Goal: Task Accomplishment & Management: Use online tool/utility

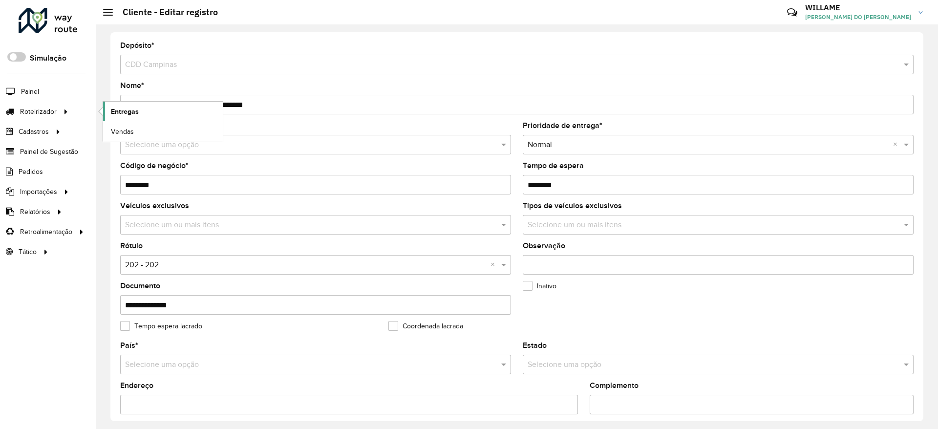
scroll to position [293, 0]
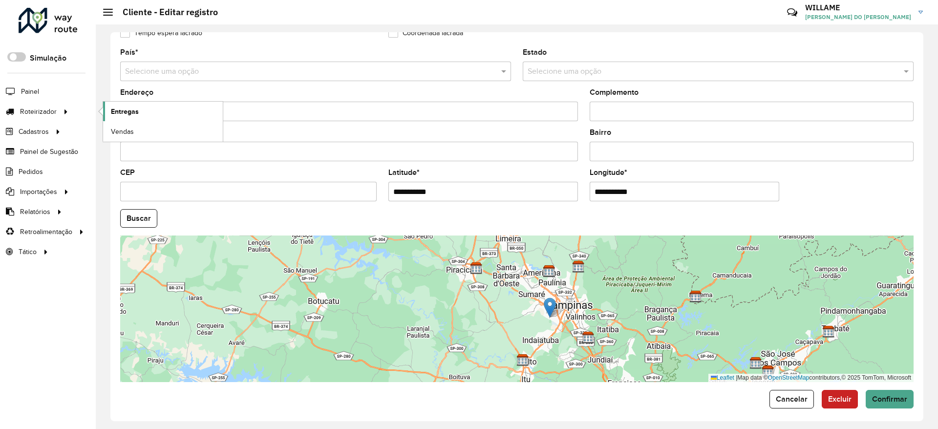
click at [117, 105] on link "Entregas" at bounding box center [163, 112] width 120 height 20
click at [125, 107] on span "Entregas" at bounding box center [125, 111] width 28 height 10
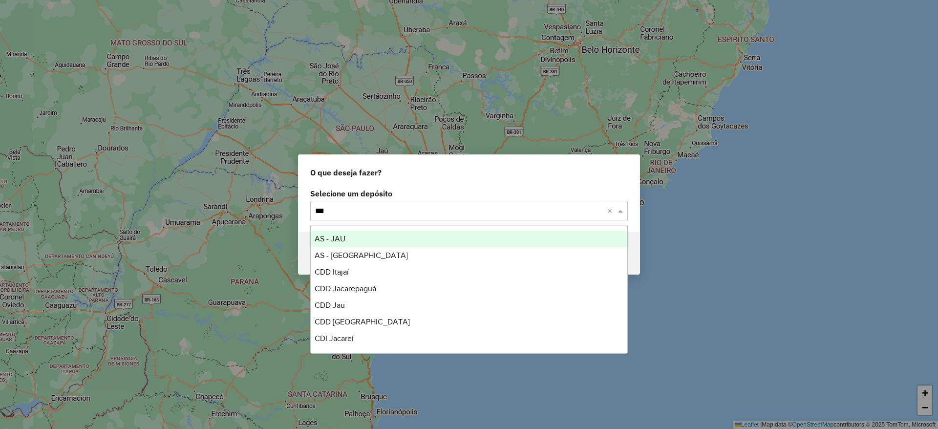
type input "****"
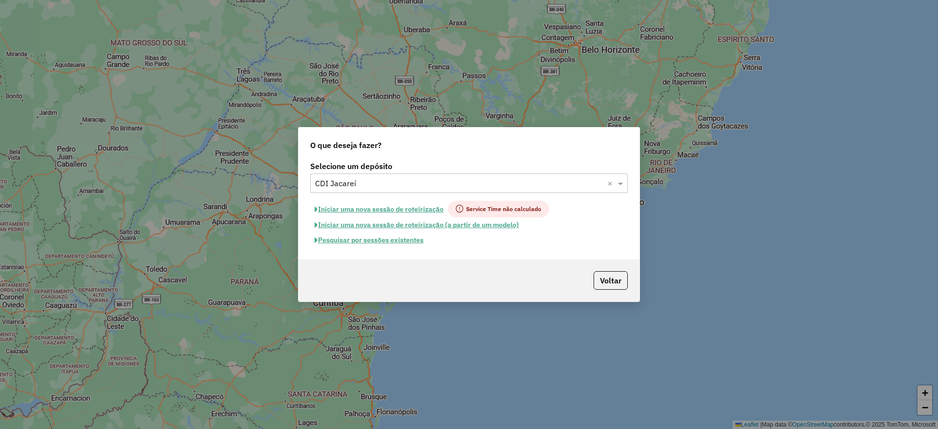
click at [366, 209] on button "Iniciar uma nova sessão de roteirização" at bounding box center [379, 209] width 138 height 17
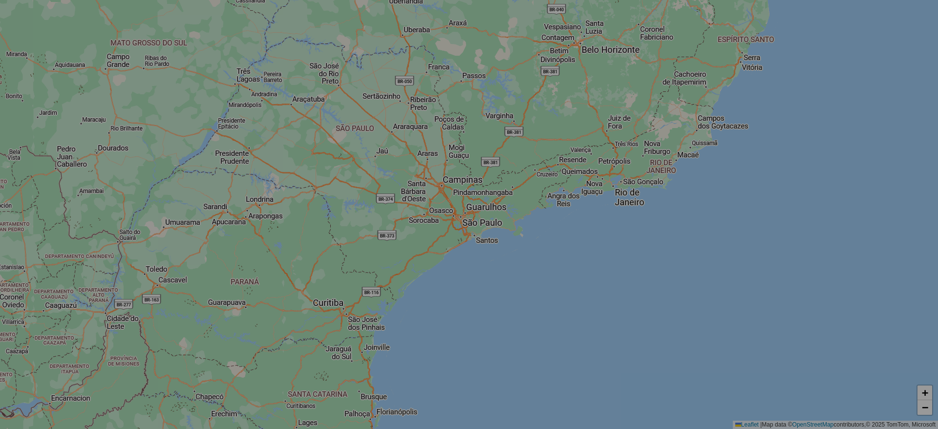
select select "*"
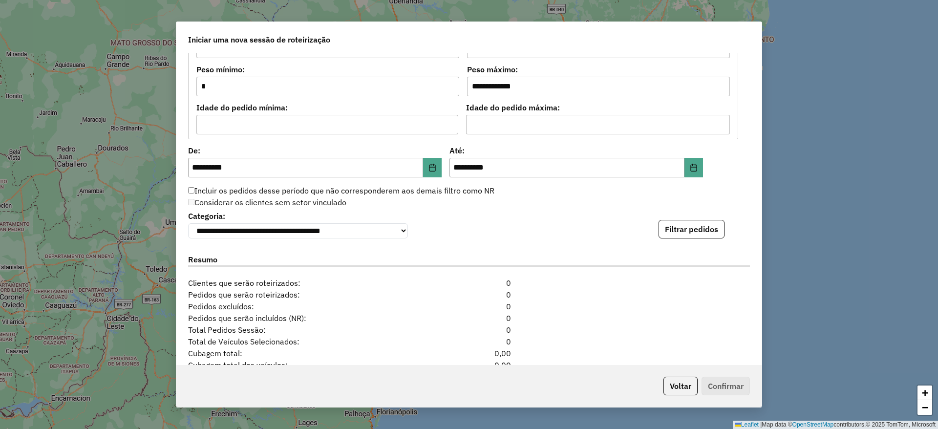
scroll to position [978, 0]
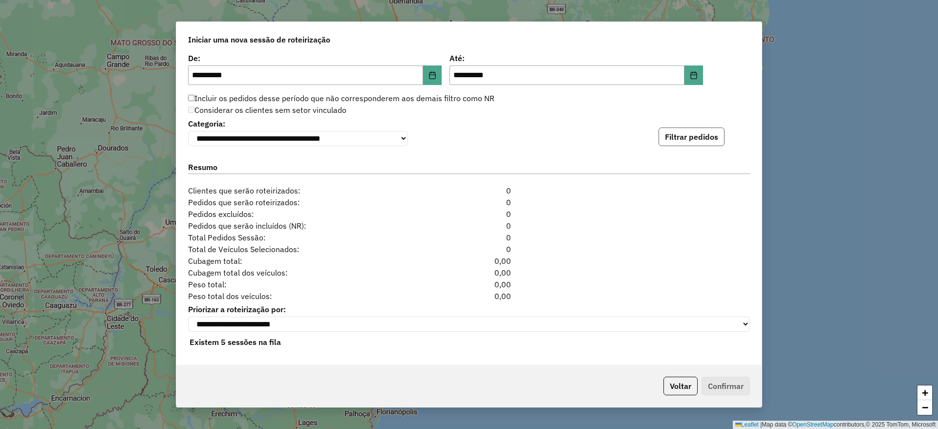
click at [680, 137] on button "Filtrar pedidos" at bounding box center [692, 137] width 66 height 19
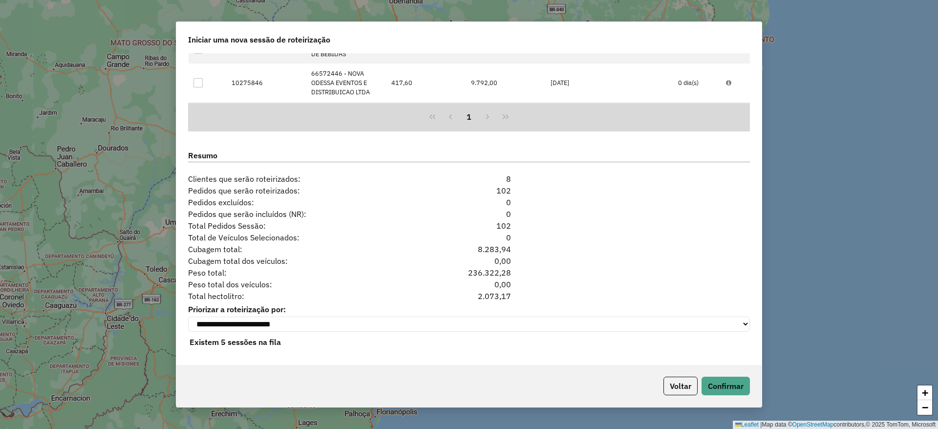
scroll to position [1191, 0]
click at [745, 397] on div "Voltar Confirmar" at bounding box center [468, 386] width 585 height 42
click at [732, 384] on button "Confirmar" at bounding box center [726, 386] width 48 height 19
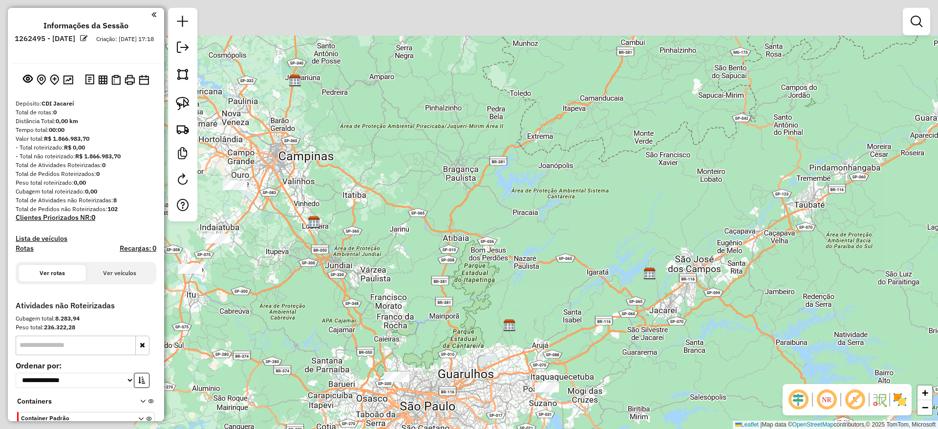
drag, startPoint x: 299, startPoint y: 161, endPoint x: 559, endPoint y: 237, distance: 271.3
click at [566, 240] on div "Janela de atendimento Grade de atendimento Capacidade Transportadoras Veículos …" at bounding box center [469, 214] width 938 height 429
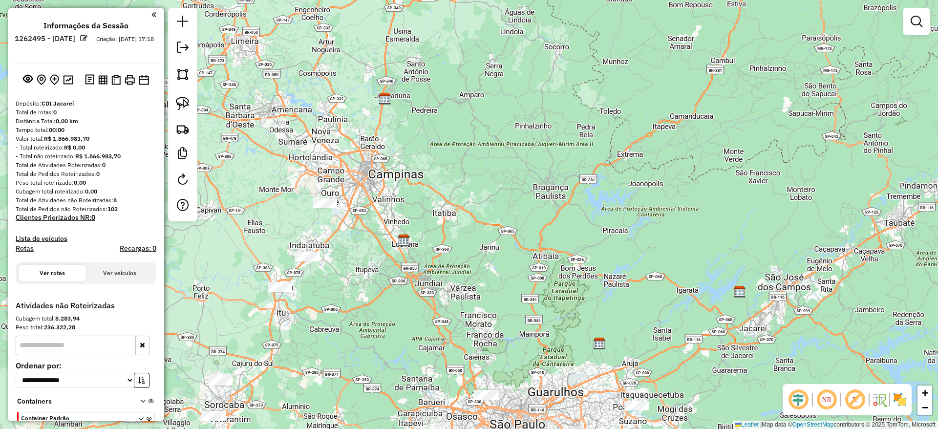
drag, startPoint x: 379, startPoint y: 183, endPoint x: 438, endPoint y: 112, distance: 91.9
click at [438, 112] on div "Janela de atendimento Grade de atendimento Capacidade Transportadoras Veículos …" at bounding box center [469, 214] width 938 height 429
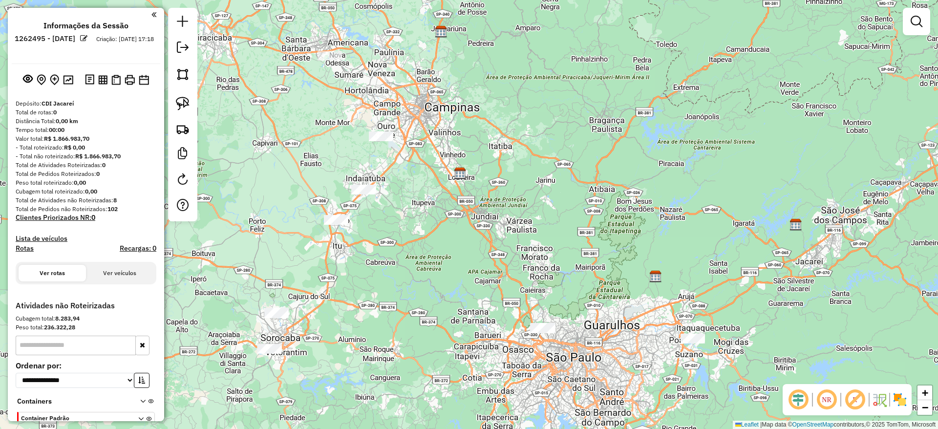
click at [321, 61] on div at bounding box center [330, 56] width 24 height 10
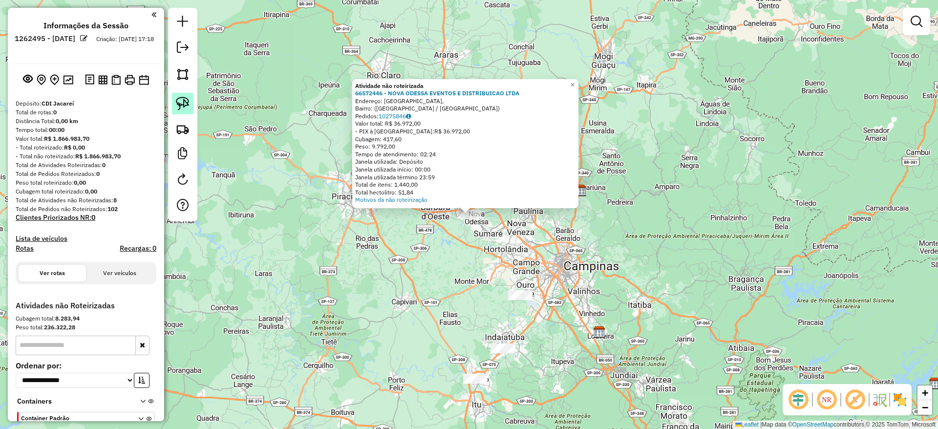
click at [185, 101] on img at bounding box center [183, 104] width 14 height 14
drag, startPoint x: 411, startPoint y: 232, endPoint x: 490, endPoint y: 148, distance: 115.4
click at [490, 148] on div "Atividade não roteirizada 66572446 - NOVA ODESSA EVENTOS E DISTRIBUICAO LTDA En…" at bounding box center [469, 214] width 938 height 429
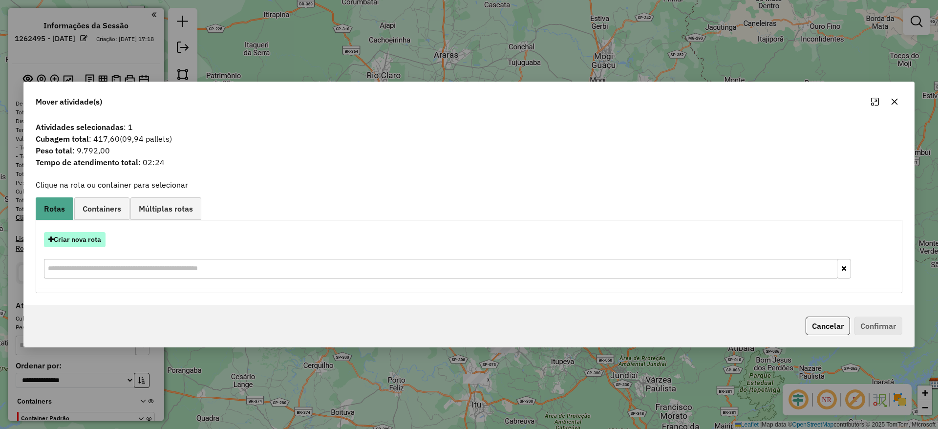
click at [87, 242] on button "Criar nova rota" at bounding box center [75, 239] width 62 height 15
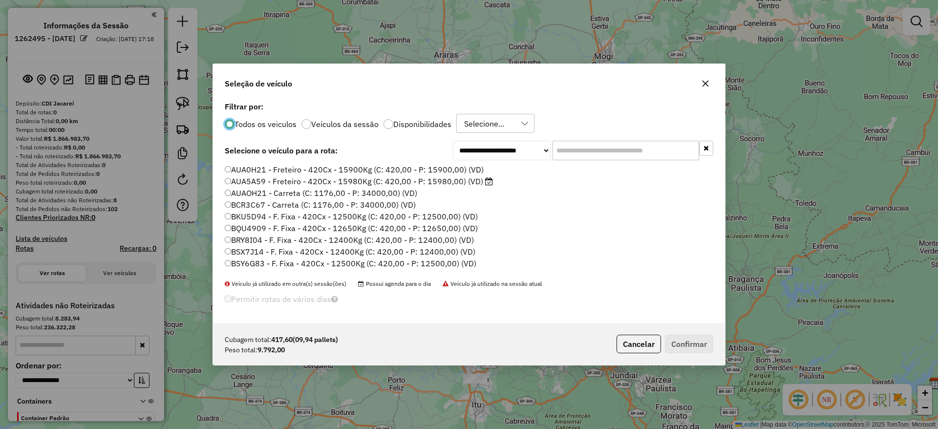
scroll to position [5, 3]
drag, startPoint x: 602, startPoint y: 147, endPoint x: 510, endPoint y: 171, distance: 95.5
click at [602, 147] on input "text" at bounding box center [626, 151] width 147 height 20
paste input "*******"
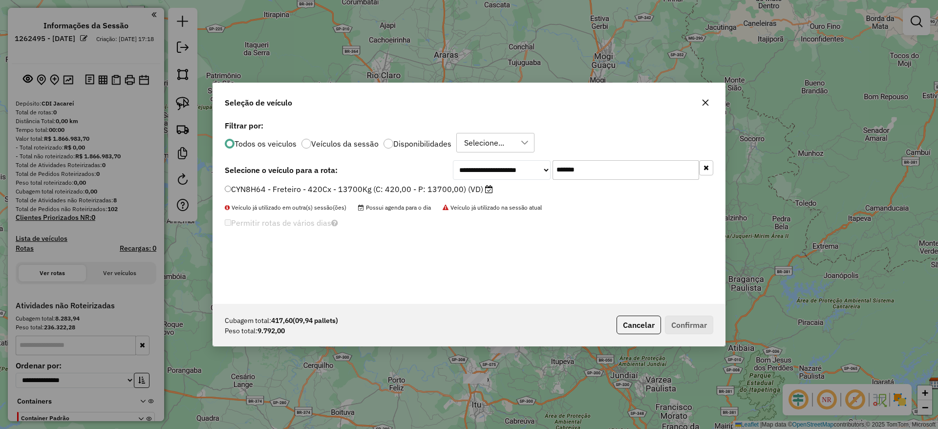
type input "*******"
drag, startPoint x: 420, startPoint y: 187, endPoint x: 585, endPoint y: 232, distance: 170.5
click at [420, 189] on label "CYN8H64 - Freteiro - 420Cx - 13700Kg (C: 420,00 - P: 13700,00) (VD)" at bounding box center [359, 189] width 268 height 12
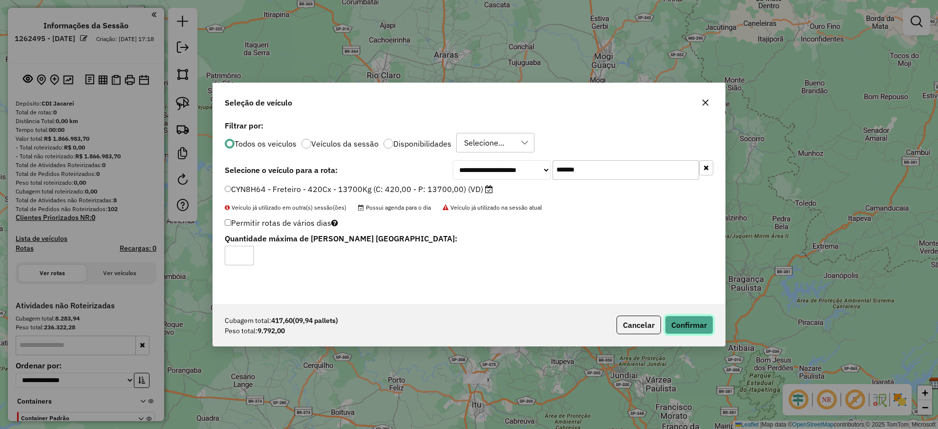
click at [686, 318] on button "Confirmar" at bounding box center [689, 325] width 48 height 19
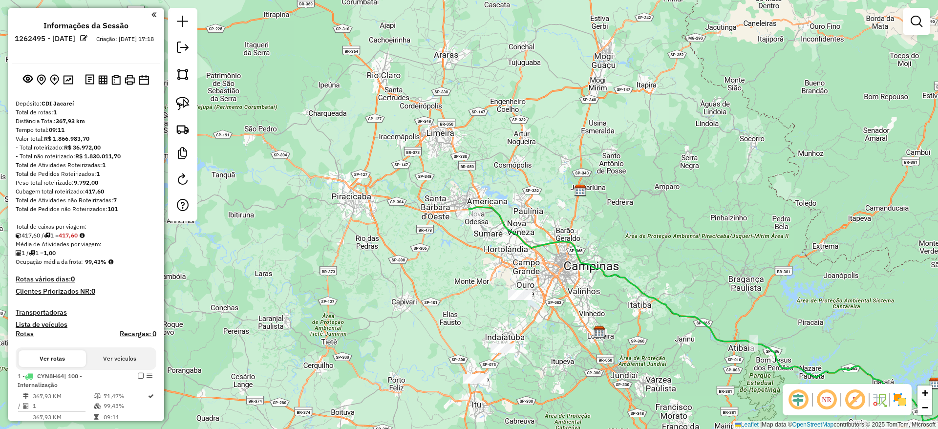
click at [474, 222] on div "Janela de atendimento Grade de atendimento Capacidade Transportadoras Veículos …" at bounding box center [469, 214] width 938 height 429
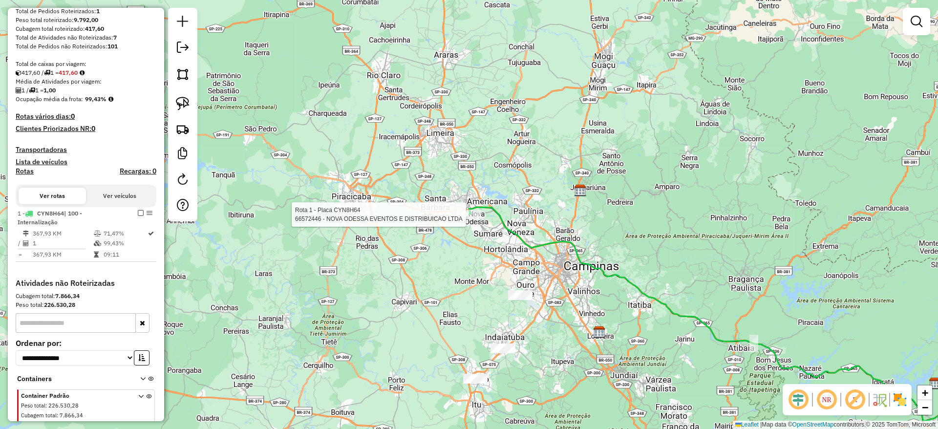
select select "**********"
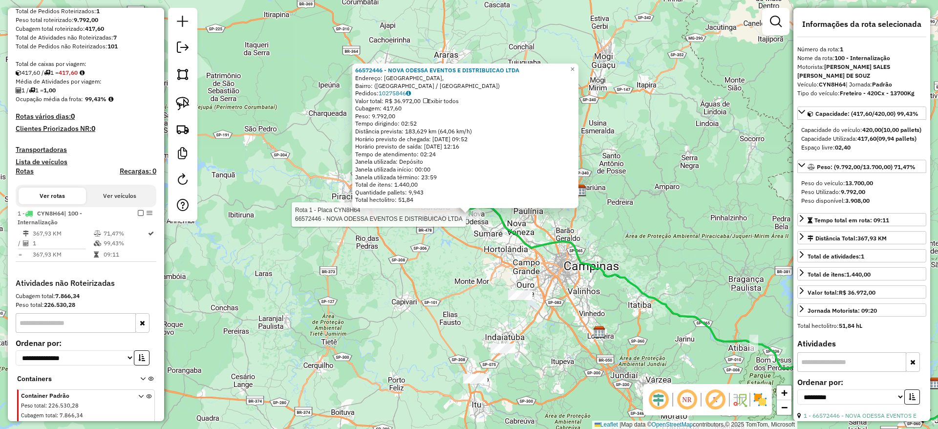
scroll to position [222, 0]
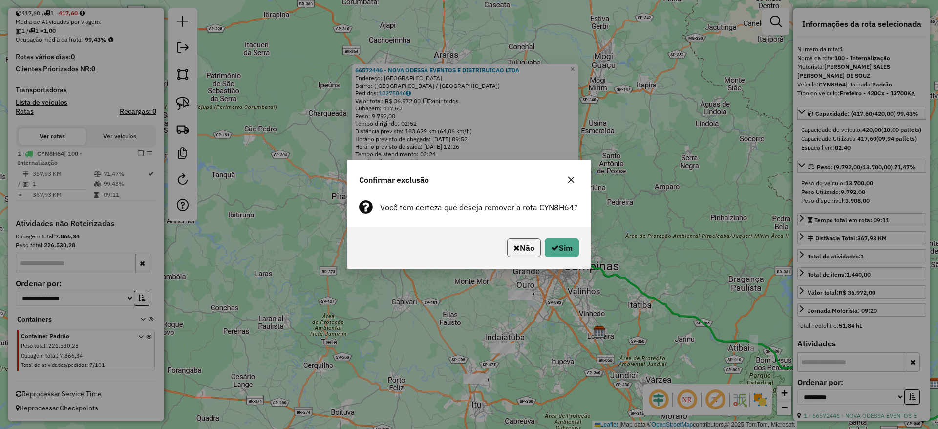
click at [515, 242] on button "Não" at bounding box center [524, 247] width 34 height 19
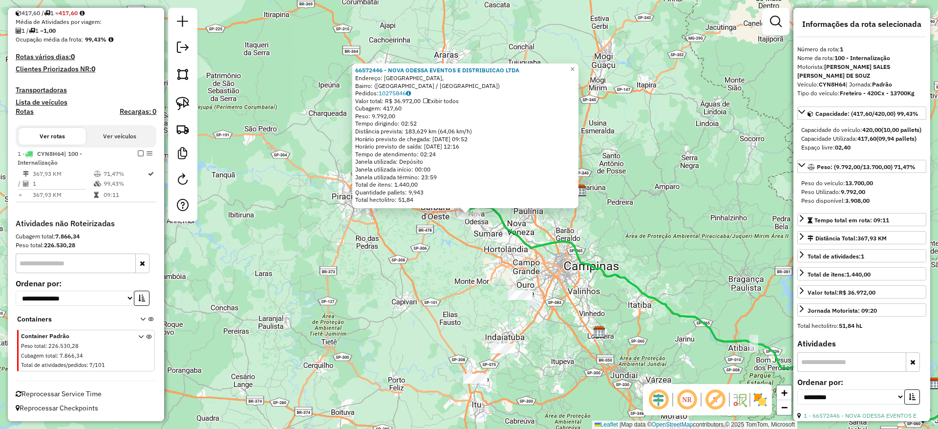
click at [401, 284] on div "66572446 - NOVA ODESSA EVENTOS E DISTRIBUICAO LTDA Endereço: [GEOGRAPHIC_DATA]:…" at bounding box center [469, 214] width 938 height 429
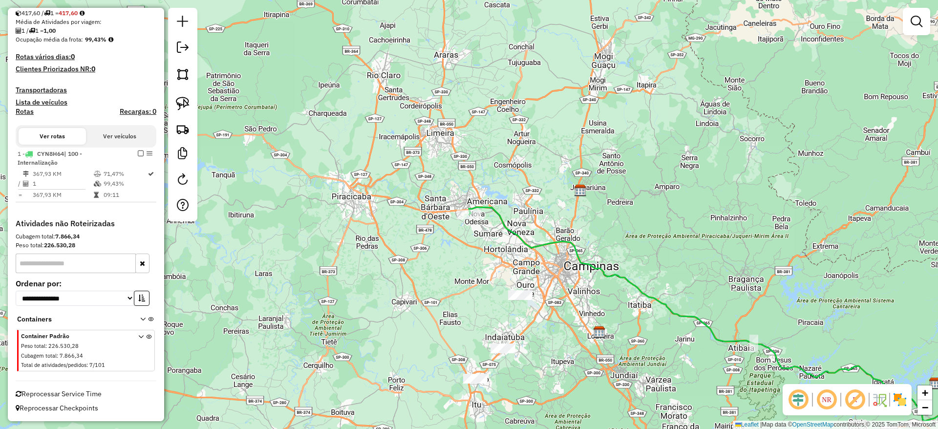
click at [468, 219] on div at bounding box center [469, 215] width 24 height 10
select select "**********"
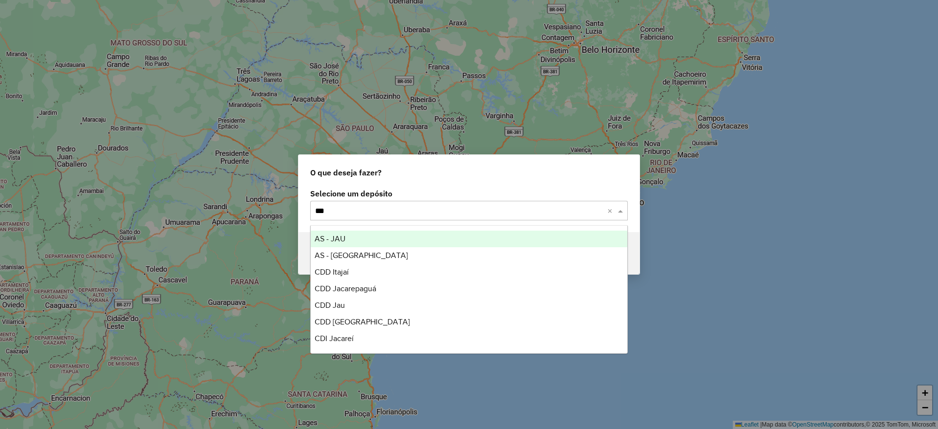
type input "****"
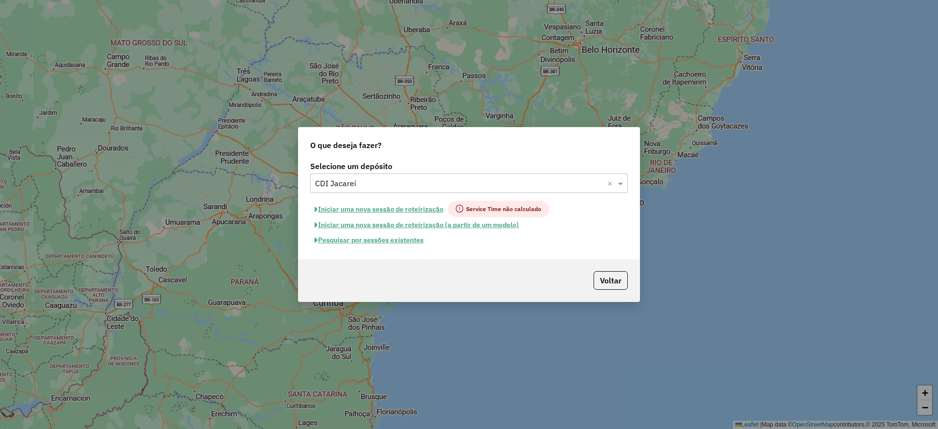
click at [360, 208] on button "Iniciar uma nova sessão de roteirização" at bounding box center [379, 209] width 138 height 17
select select "*"
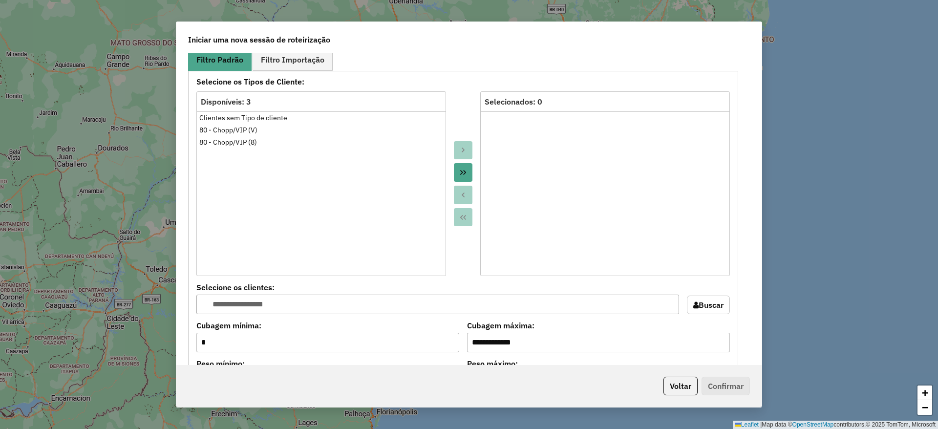
scroll to position [978, 0]
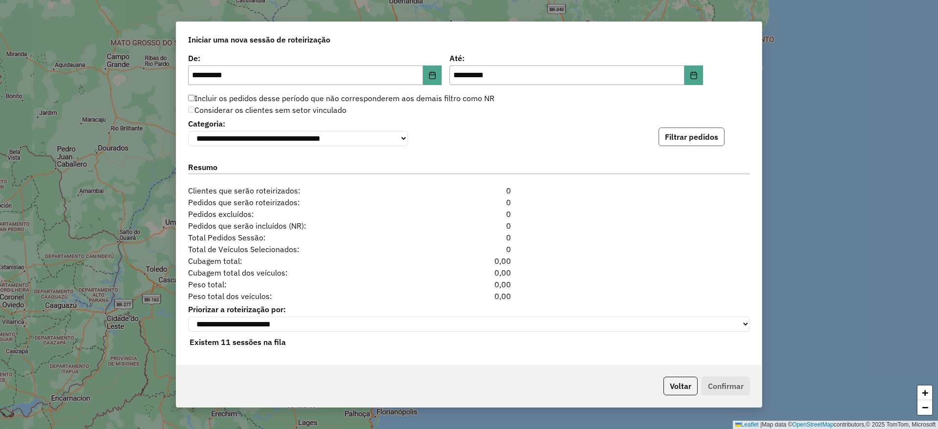
click at [679, 132] on button "Filtrar pedidos" at bounding box center [692, 137] width 66 height 19
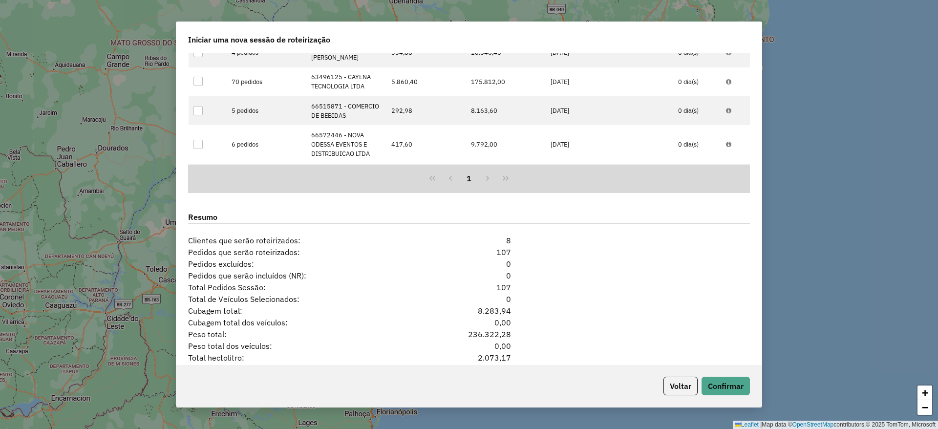
scroll to position [1191, 0]
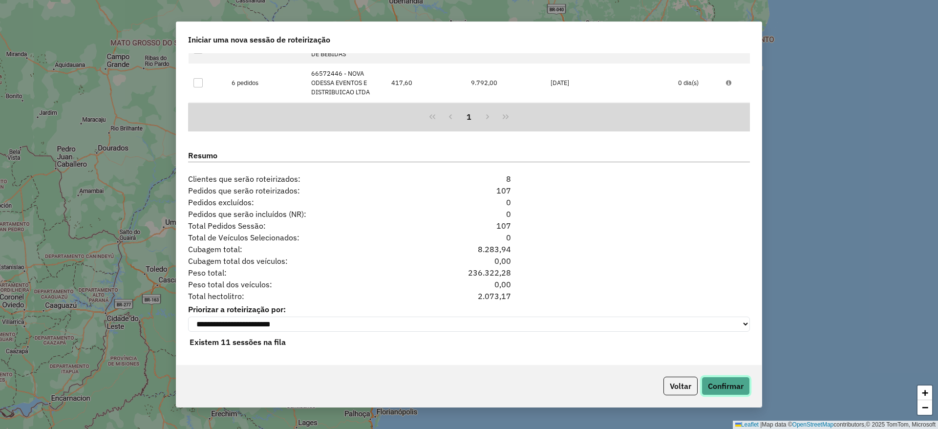
click at [726, 385] on button "Confirmar" at bounding box center [726, 386] width 48 height 19
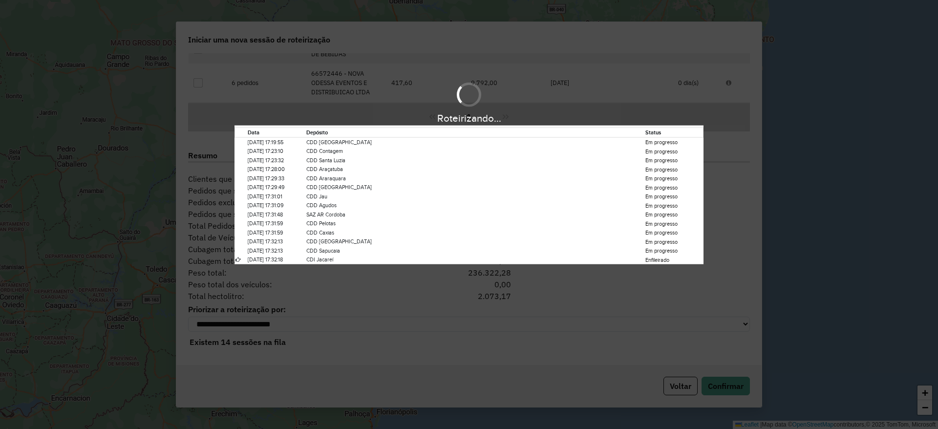
click at [542, 337] on div "Roteirizando... Data Depósito Status 09/09/2025 17:19:55 CDD Rio de Janeiro Em …" at bounding box center [469, 214] width 938 height 429
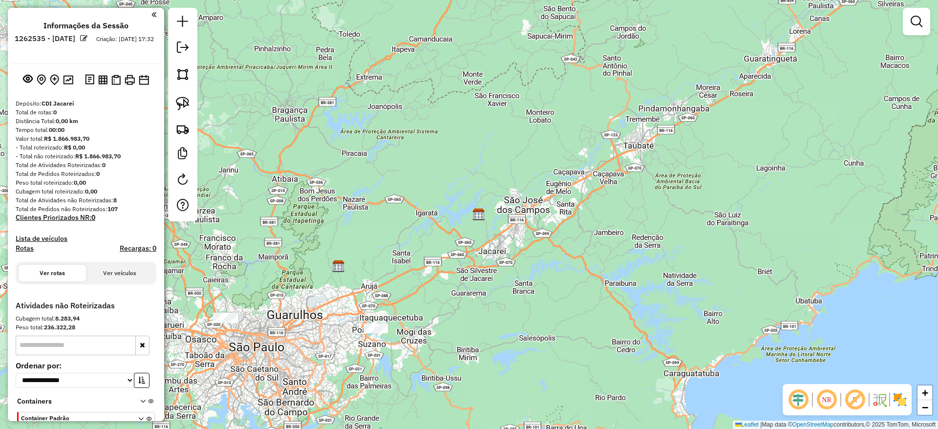
drag, startPoint x: 339, startPoint y: 271, endPoint x: 520, endPoint y: 205, distance: 192.9
click at [520, 205] on div "Janela de atendimento Grade de atendimento Capacidade Transportadoras Veículos …" at bounding box center [469, 214] width 938 height 429
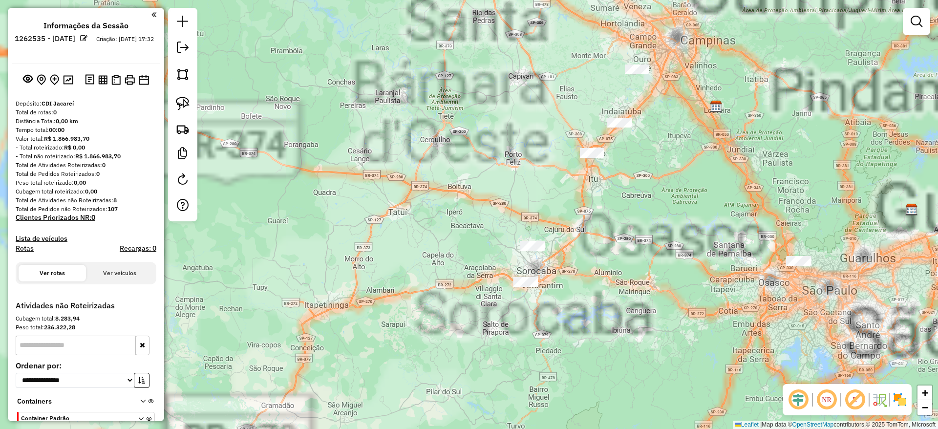
drag, startPoint x: 513, startPoint y: 92, endPoint x: 409, endPoint y: 239, distance: 180.5
click at [409, 239] on div "Janela de atendimento Grade de atendimento Capacidade Transportadoras Veículos …" at bounding box center [469, 214] width 938 height 429
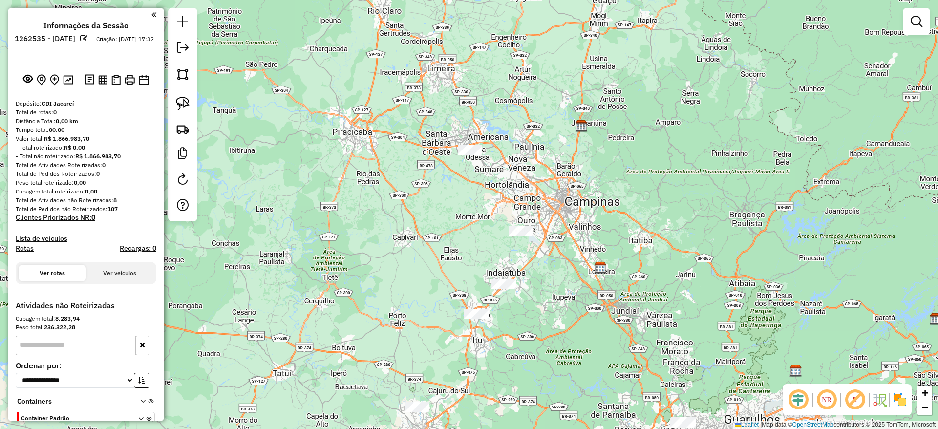
click at [479, 142] on div "Janela de atendimento Grade de atendimento Capacidade Transportadoras Veículos …" at bounding box center [469, 214] width 938 height 429
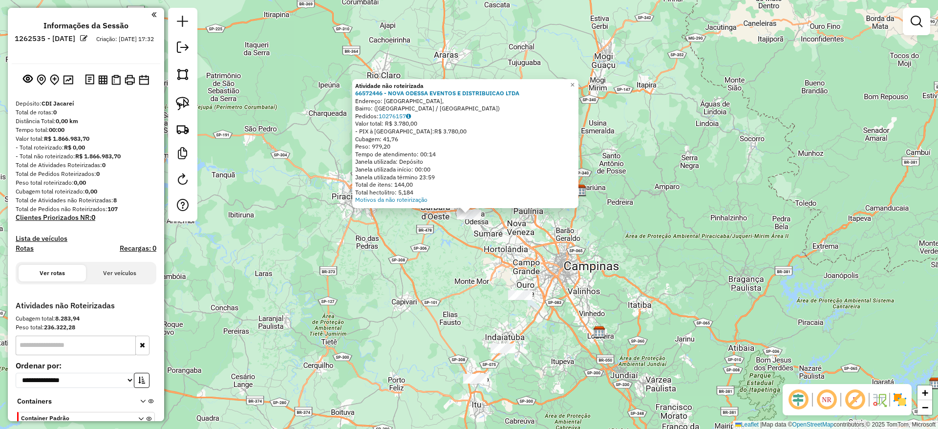
drag, startPoint x: 175, startPoint y: 106, endPoint x: 227, endPoint y: 145, distance: 64.7
click at [175, 106] on link at bounding box center [182, 103] width 21 height 21
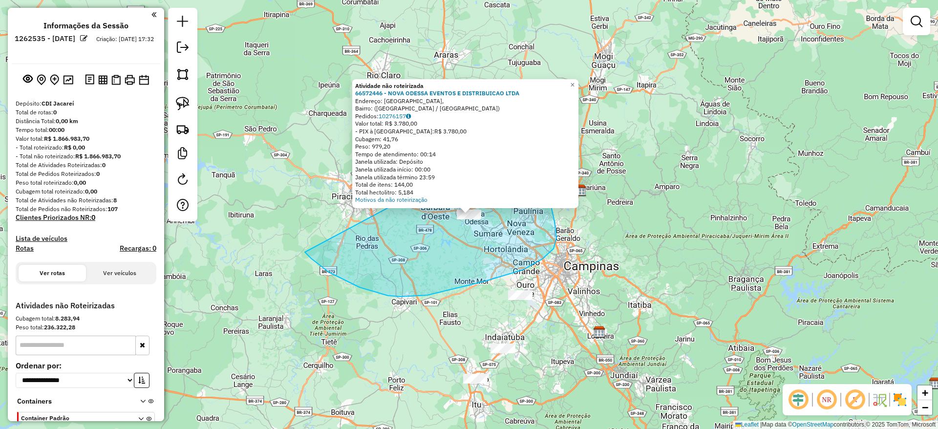
drag, startPoint x: 311, startPoint y: 258, endPoint x: 532, endPoint y: 131, distance: 255.0
click at [532, 131] on div "Atividade não roteirizada 66572446 - NOVA ODESSA EVENTOS E DISTRIBUICAO LTDA En…" at bounding box center [469, 214] width 938 height 429
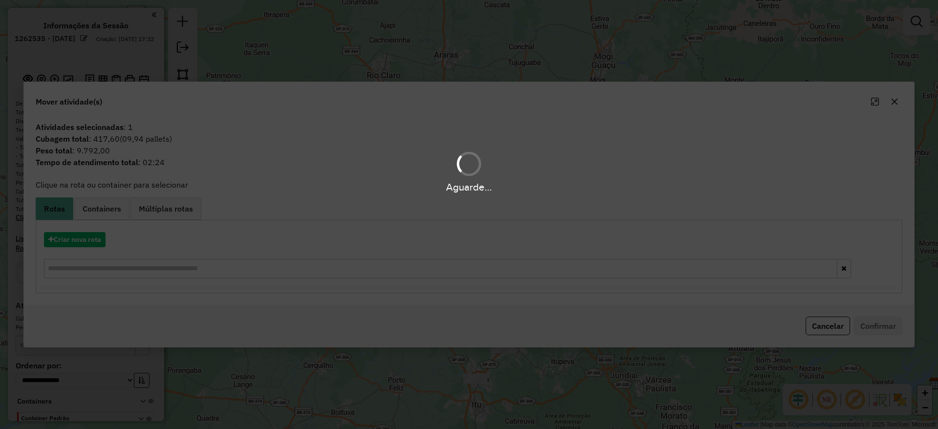
click at [84, 251] on div "Aguarde..." at bounding box center [469, 214] width 938 height 429
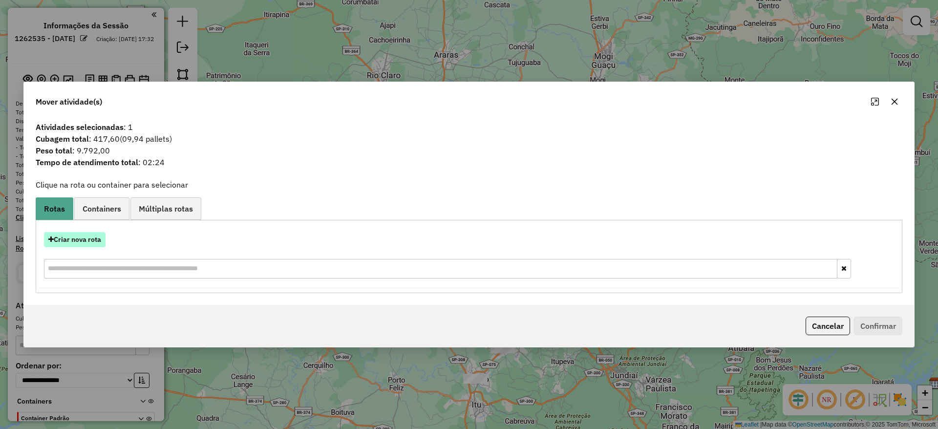
click at [79, 234] on button "Criar nova rota" at bounding box center [75, 239] width 62 height 15
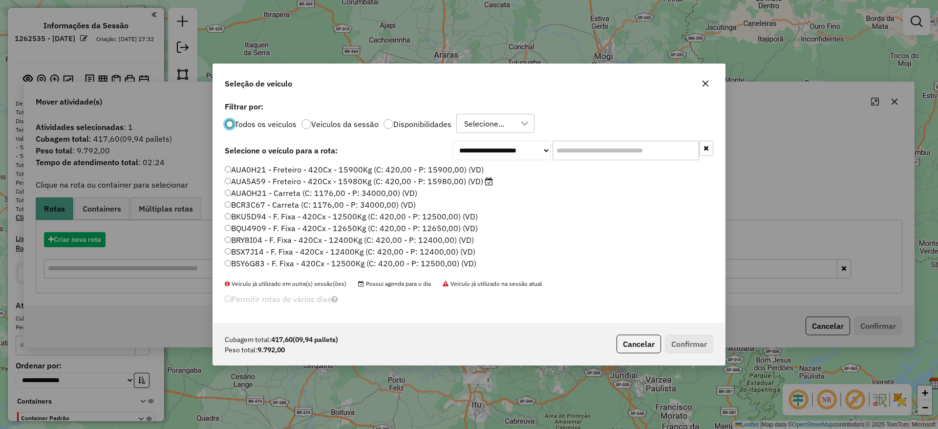
scroll to position [5, 3]
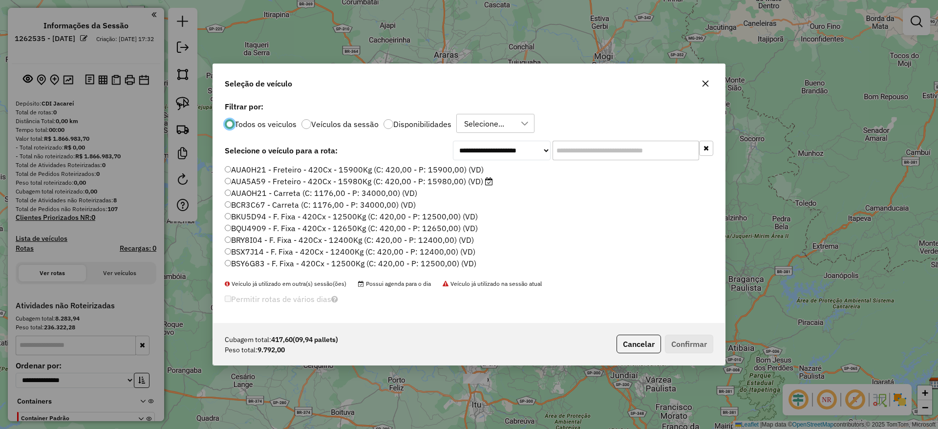
click at [569, 142] on input "text" at bounding box center [626, 151] width 147 height 20
paste input "*******"
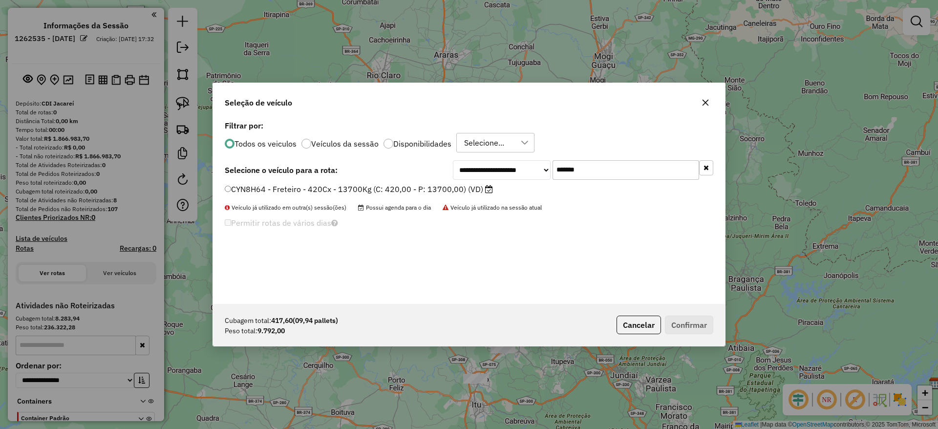
type input "*******"
drag, startPoint x: 313, startPoint y: 189, endPoint x: 476, endPoint y: 205, distance: 164.0
click at [313, 189] on label "CYN8H64 - Freteiro - 420Cx - 13700Kg (C: 420,00 - P: 13700,00) (VD)" at bounding box center [359, 189] width 268 height 12
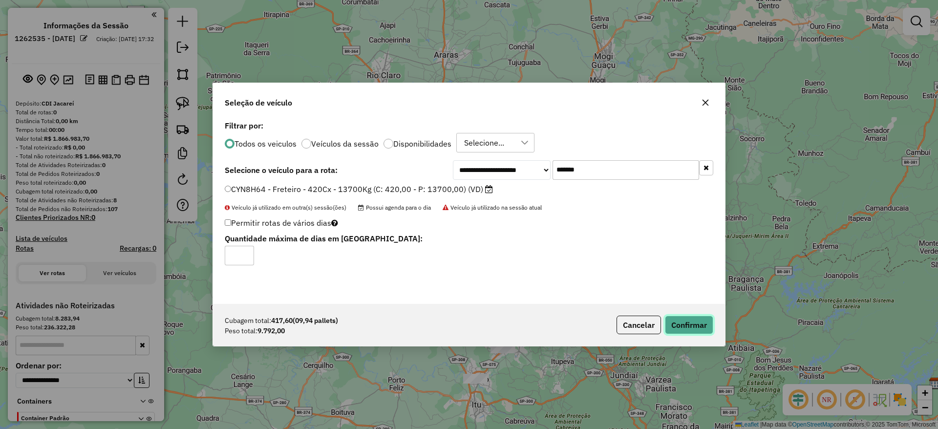
click at [687, 329] on button "Confirmar" at bounding box center [689, 325] width 48 height 19
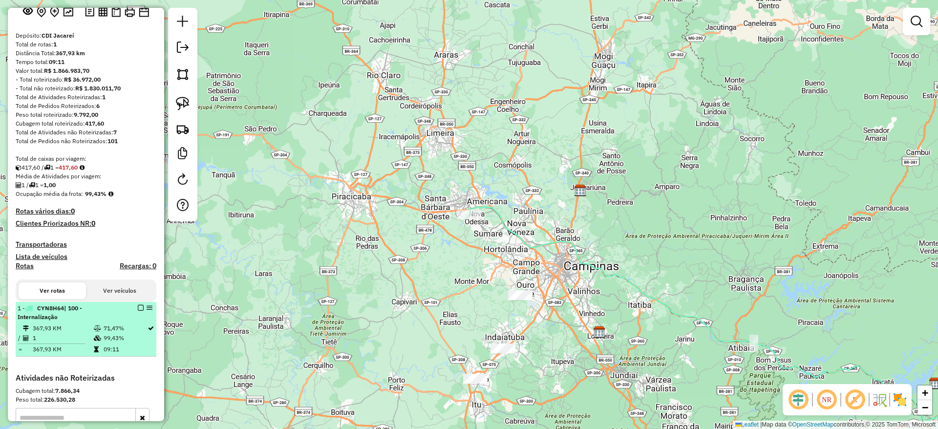
scroll to position [147, 0]
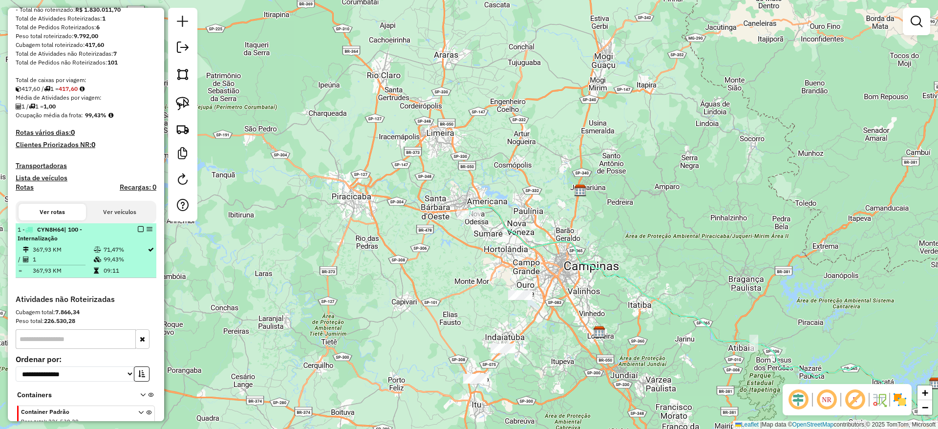
click at [138, 227] on em at bounding box center [141, 229] width 6 height 6
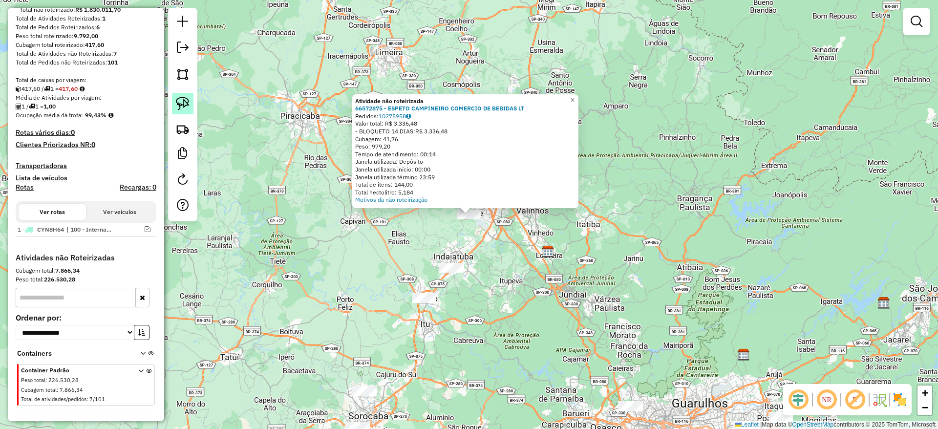
click at [183, 103] on img at bounding box center [183, 104] width 14 height 14
drag, startPoint x: 395, startPoint y: 224, endPoint x: 532, endPoint y: 142, distance: 160.6
click at [532, 142] on div "Atividade não roteirizada 66572875 - ESPETO CAMPINEIRO COMERCIO DE BEBIDAS LT P…" at bounding box center [469, 214] width 938 height 429
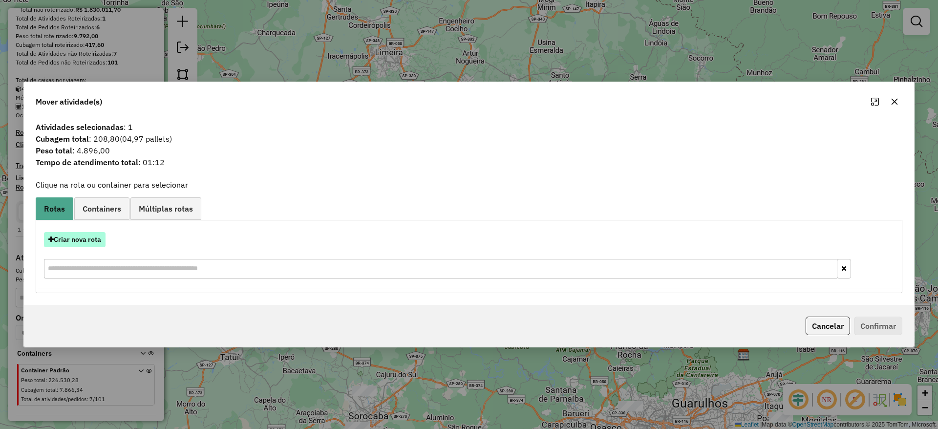
click at [101, 238] on button "Criar nova rota" at bounding box center [75, 239] width 62 height 15
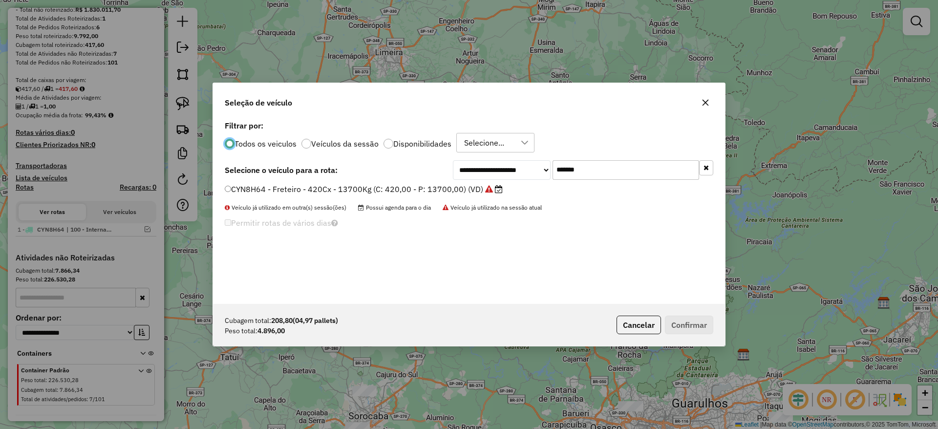
scroll to position [5, 3]
drag, startPoint x: 613, startPoint y: 174, endPoint x: 399, endPoint y: 187, distance: 214.4
click at [399, 187] on div "**********" at bounding box center [469, 211] width 512 height 186
paste input "text"
type input "*******"
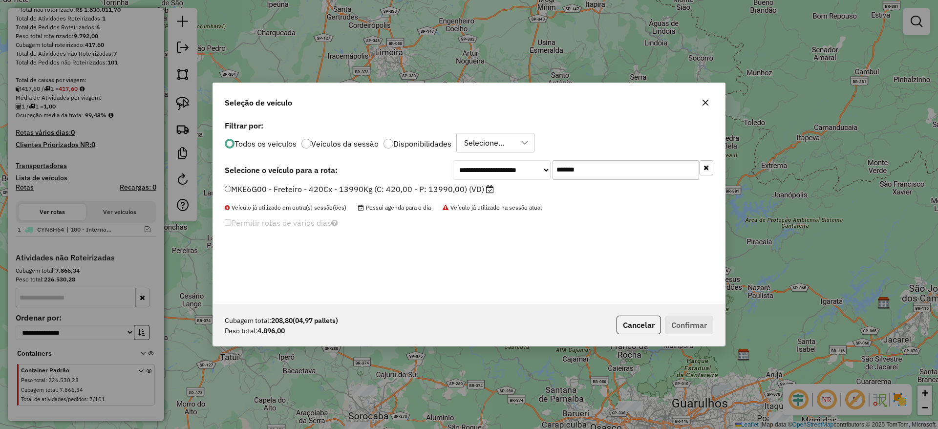
click at [370, 189] on label "MKE6G00 - Freteiro - 420Cx - 13990Kg (C: 420,00 - P: 13990,00) (VD)" at bounding box center [359, 189] width 269 height 12
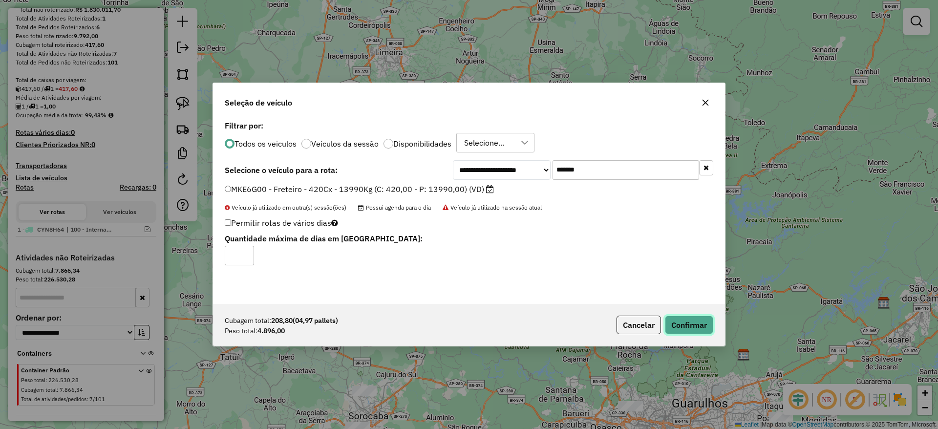
click at [685, 321] on button "Confirmar" at bounding box center [689, 325] width 48 height 19
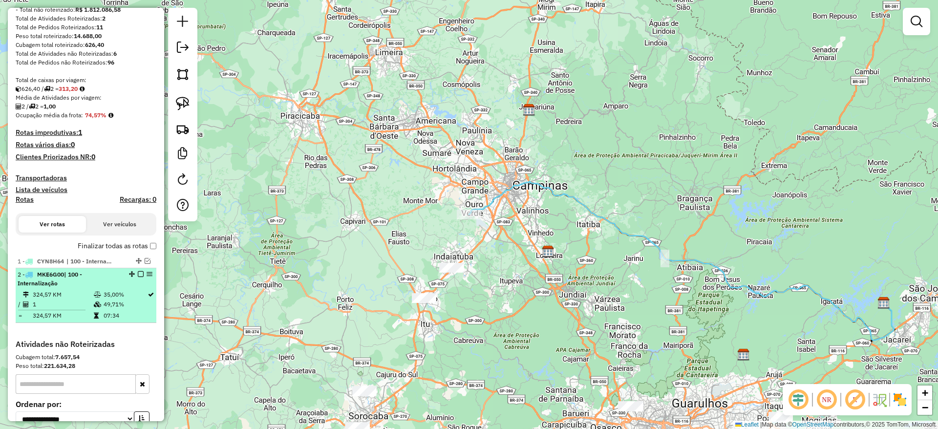
click at [138, 273] on em at bounding box center [141, 274] width 6 height 6
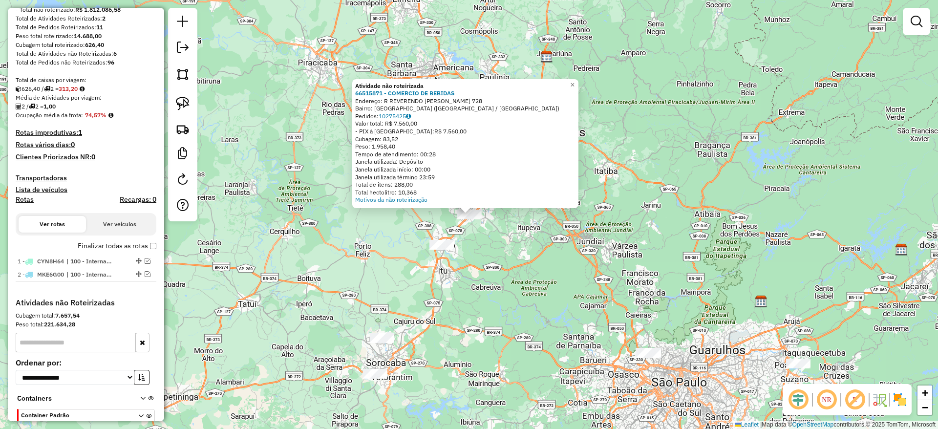
click at [184, 90] on div at bounding box center [182, 114] width 29 height 213
click at [187, 115] on div at bounding box center [182, 114] width 29 height 213
click at [180, 102] on img at bounding box center [183, 104] width 14 height 14
drag, startPoint x: 539, startPoint y: 244, endPoint x: 420, endPoint y: 221, distance: 120.8
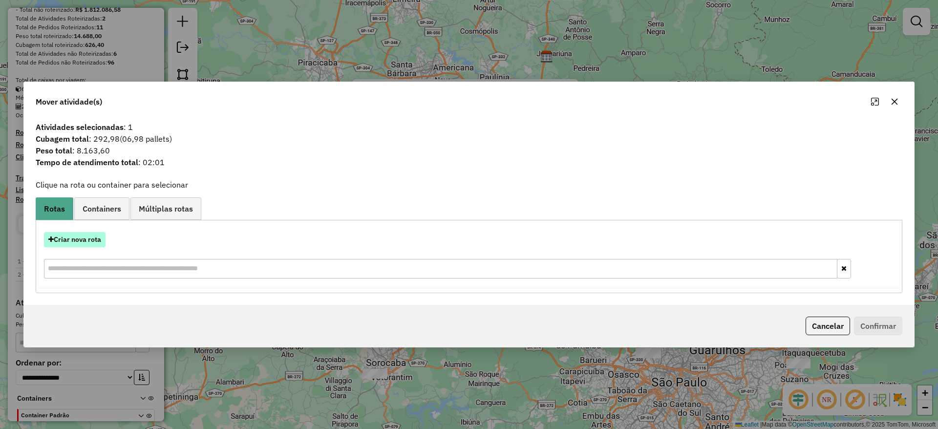
click at [74, 241] on button "Criar nova rota" at bounding box center [75, 239] width 62 height 15
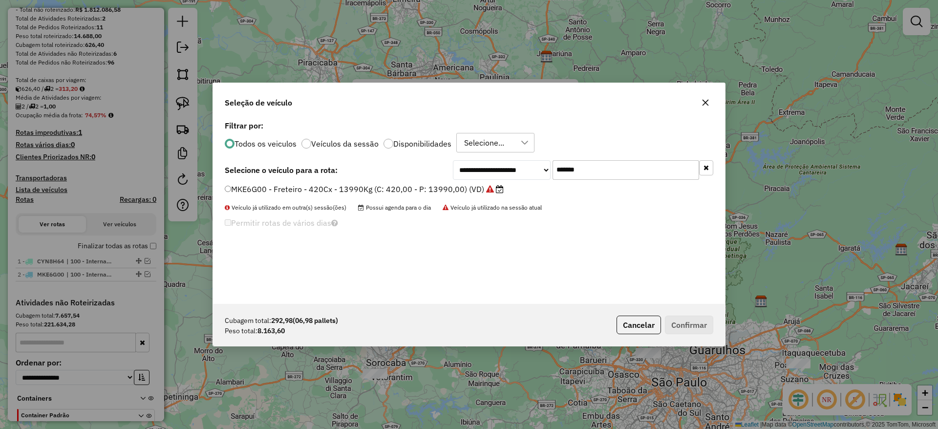
drag, startPoint x: 400, startPoint y: 179, endPoint x: 381, endPoint y: 187, distance: 21.0
click at [391, 182] on div "**********" at bounding box center [469, 211] width 512 height 186
paste input "text"
type input "*******"
drag, startPoint x: 381, startPoint y: 187, endPoint x: 389, endPoint y: 192, distance: 9.9
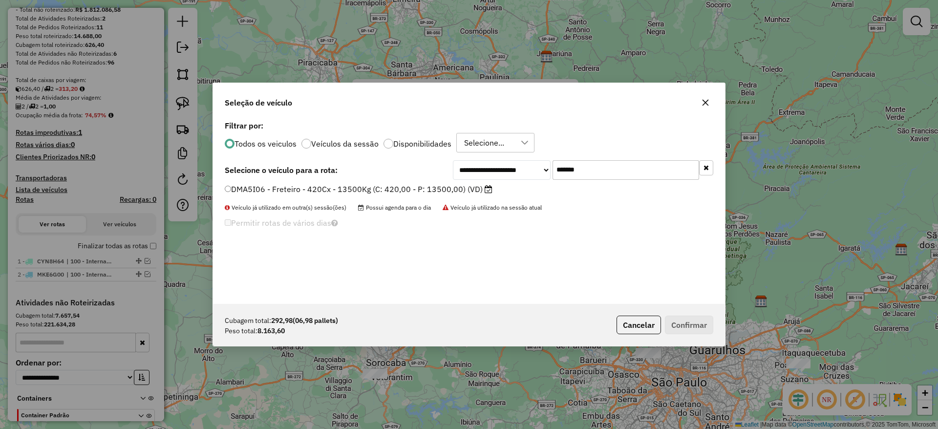
click at [367, 192] on label "DMA5I06 - Freteiro - 420Cx - 13500Kg (C: 420,00 - P: 13500,00) (VD)" at bounding box center [359, 189] width 268 height 12
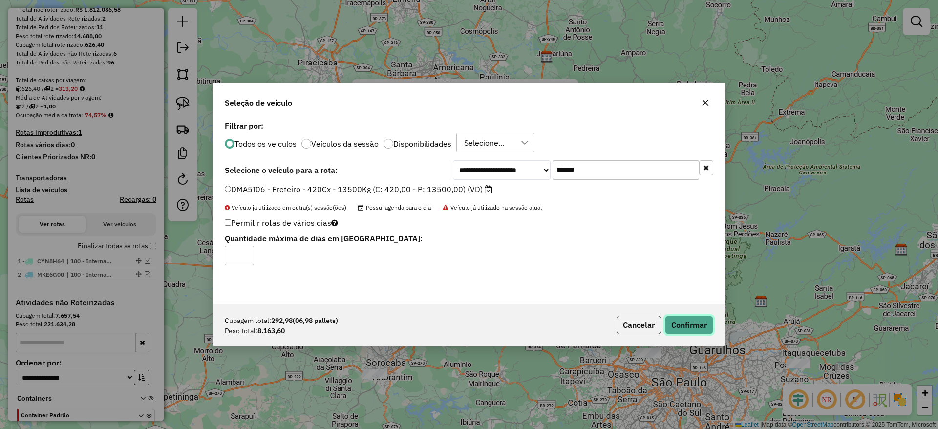
click at [698, 319] on button "Confirmar" at bounding box center [689, 325] width 48 height 19
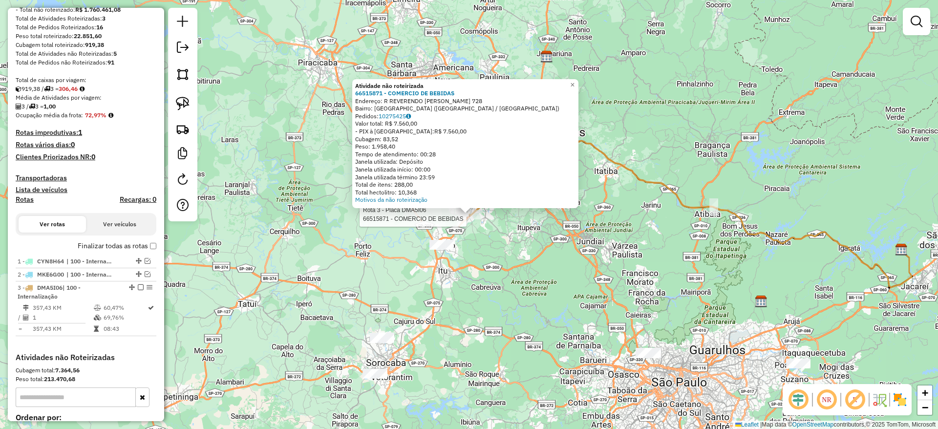
select select "**********"
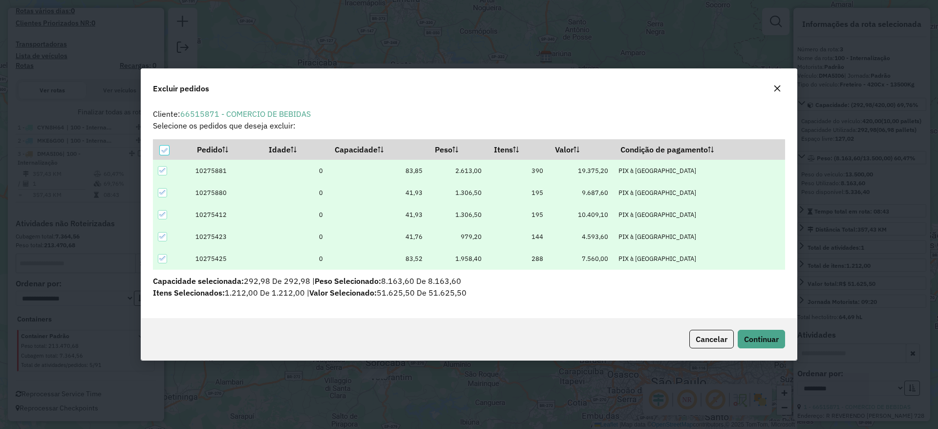
scroll to position [0, 0]
click at [771, 90] on button "button" at bounding box center [777, 89] width 16 height 16
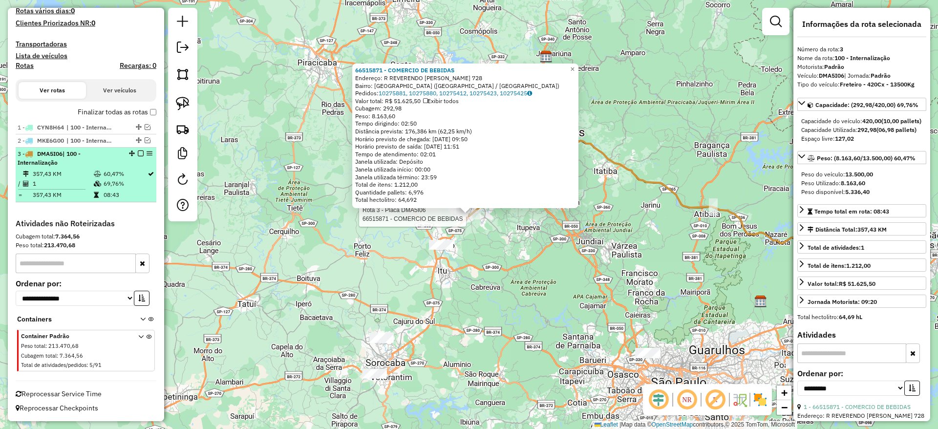
click at [138, 153] on em at bounding box center [141, 153] width 6 height 6
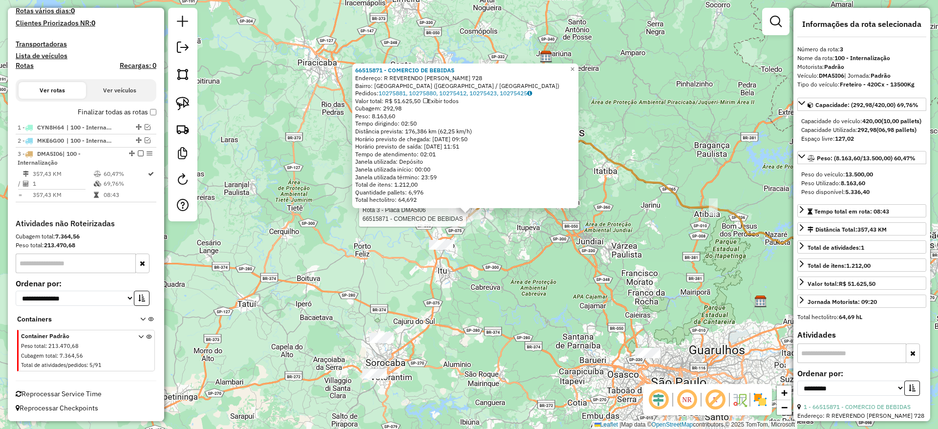
scroll to position [239, 0]
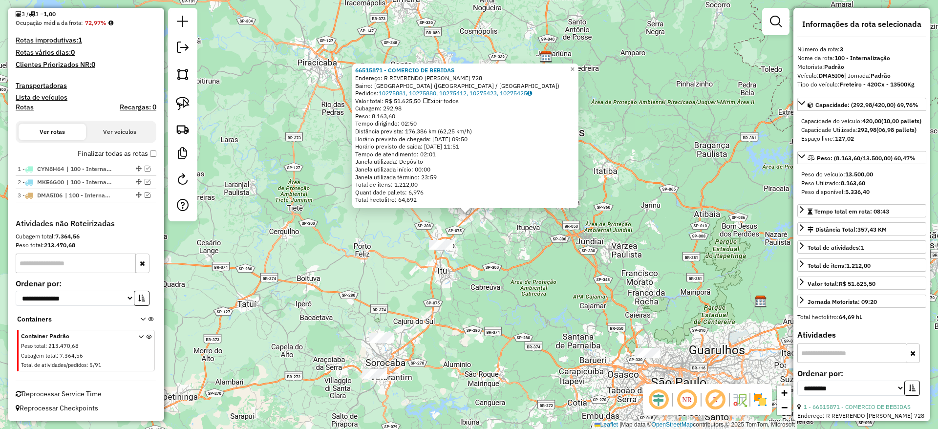
click at [465, 298] on div "66515871 - COMERCIO DE BEBIDAS Endereço: R REVERENDO ATAIDE COSTA 728 Bairro: P…" at bounding box center [469, 214] width 938 height 429
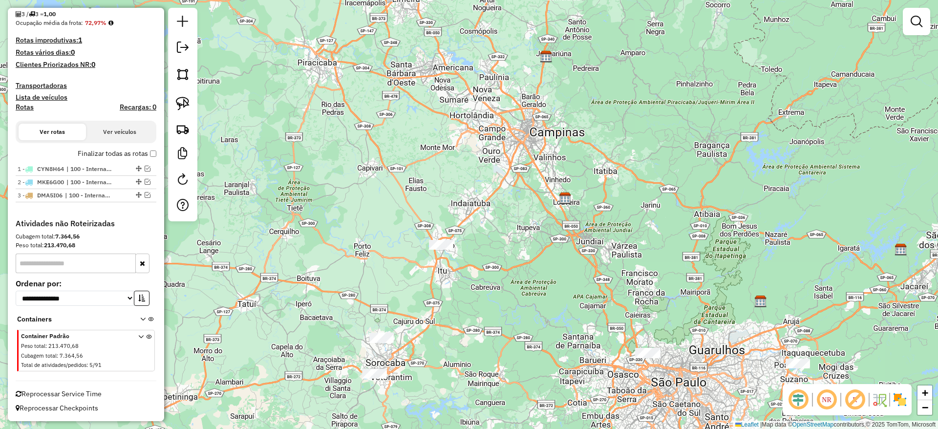
click at [443, 250] on div at bounding box center [441, 245] width 24 height 10
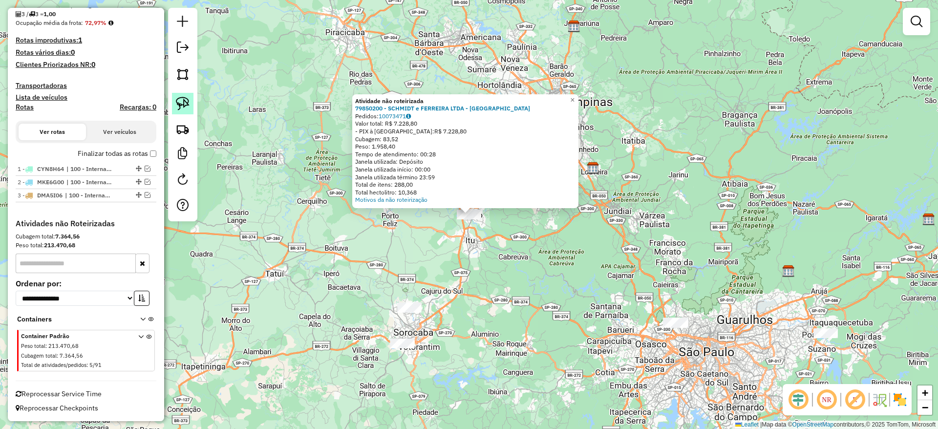
click at [189, 101] on img at bounding box center [183, 104] width 14 height 14
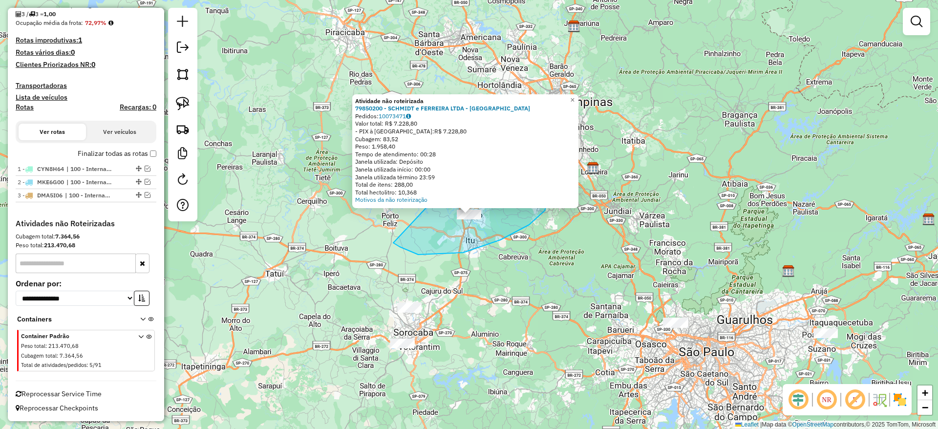
drag, startPoint x: 548, startPoint y: 174, endPoint x: 511, endPoint y: 117, distance: 67.7
click at [511, 117] on div "Atividade não roteirizada 79850200 - SCHMIDT e FERREIRA LTDA - ME Pedidos: 1007…" at bounding box center [469, 214] width 938 height 429
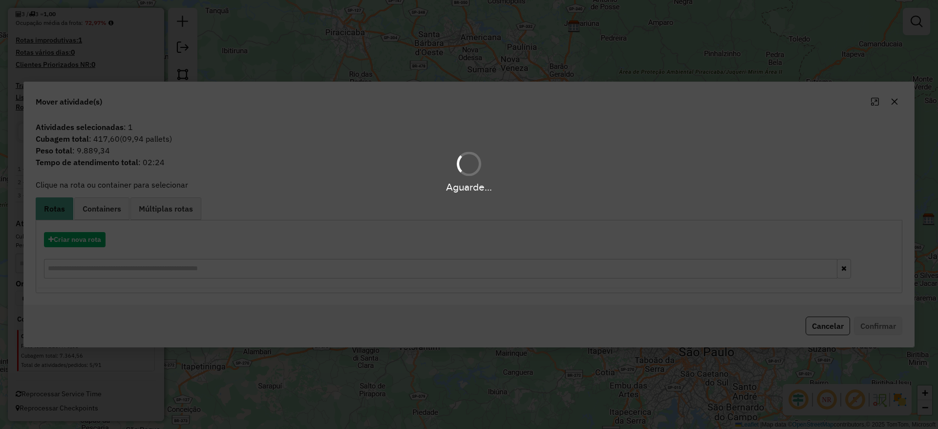
click at [78, 242] on div "Aguarde..." at bounding box center [469, 214] width 938 height 429
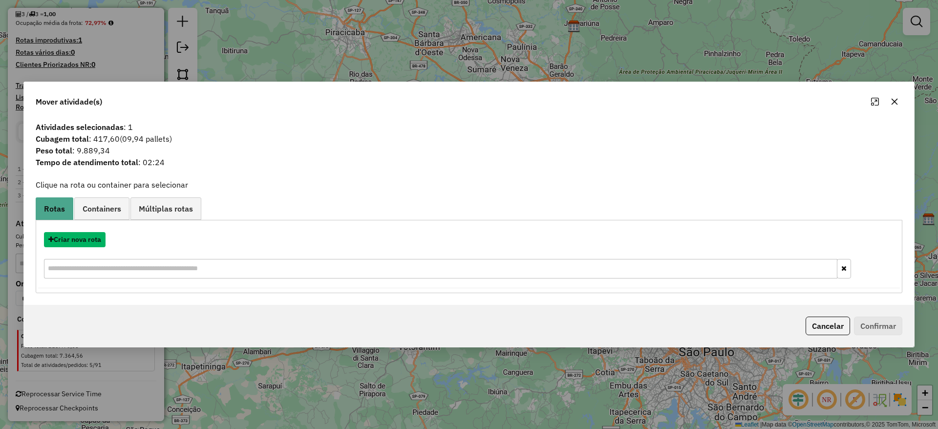
click at [78, 242] on button "Criar nova rota" at bounding box center [75, 239] width 62 height 15
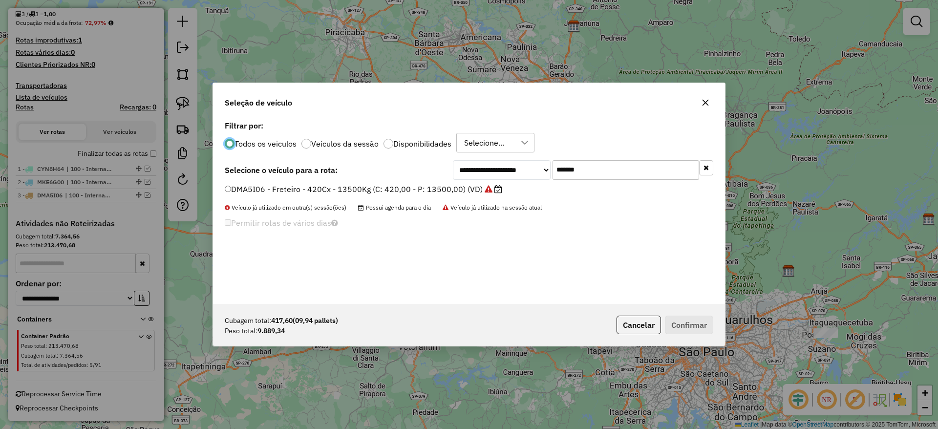
scroll to position [5, 3]
drag, startPoint x: 604, startPoint y: 177, endPoint x: 420, endPoint y: 187, distance: 184.5
click at [435, 181] on div "**********" at bounding box center [469, 211] width 512 height 186
paste input "text"
type input "*******"
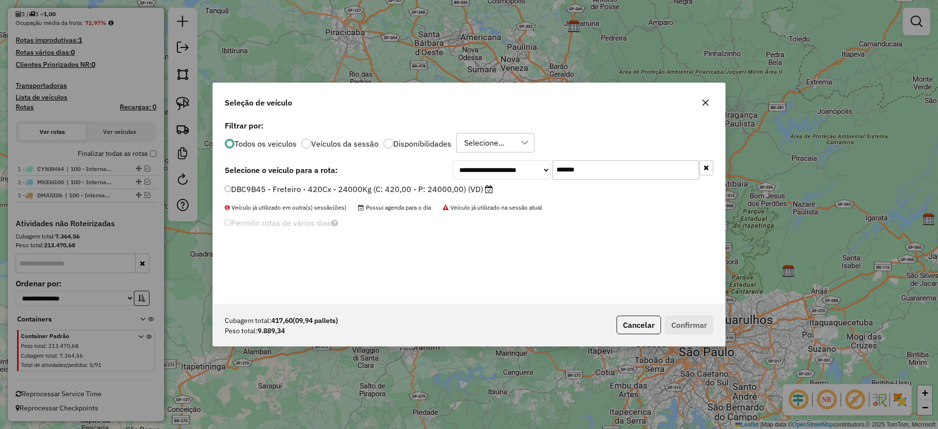
drag, startPoint x: 402, startPoint y: 194, endPoint x: 421, endPoint y: 201, distance: 19.8
click at [400, 193] on label "DBC9B45 - Freteiro - 420Cx - 24000Kg (C: 420,00 - P: 24000,00) (VD)" at bounding box center [359, 189] width 268 height 12
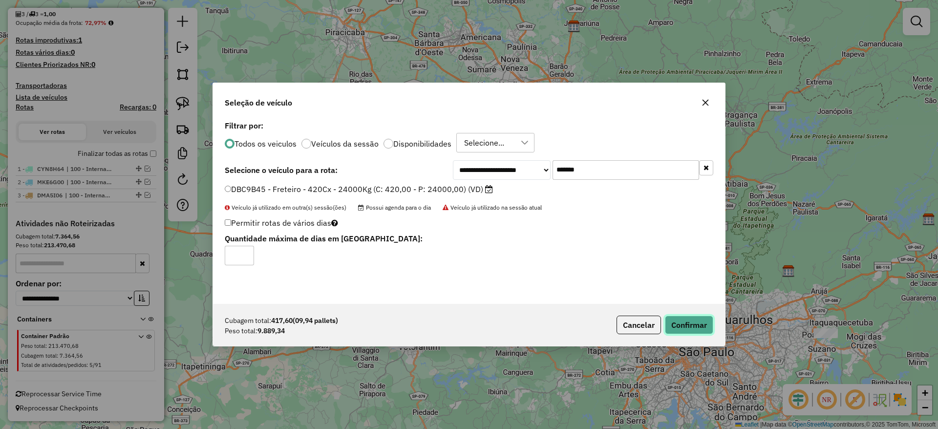
click at [682, 330] on button "Confirmar" at bounding box center [689, 325] width 48 height 19
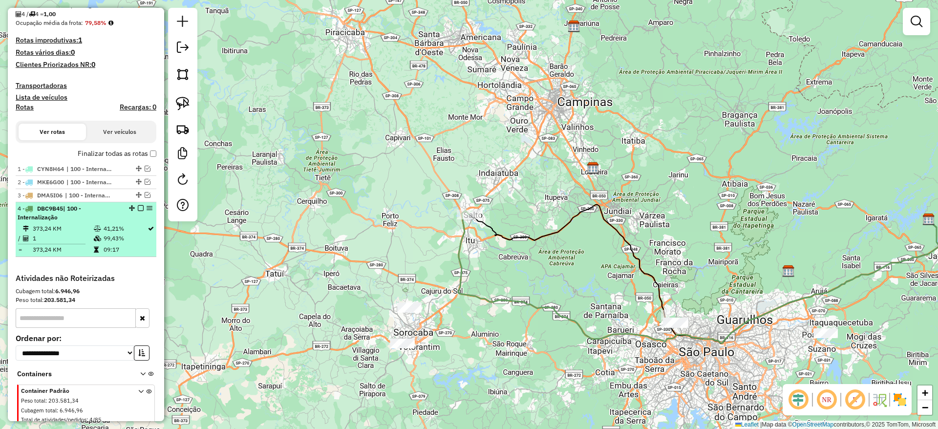
scroll to position [280, 0]
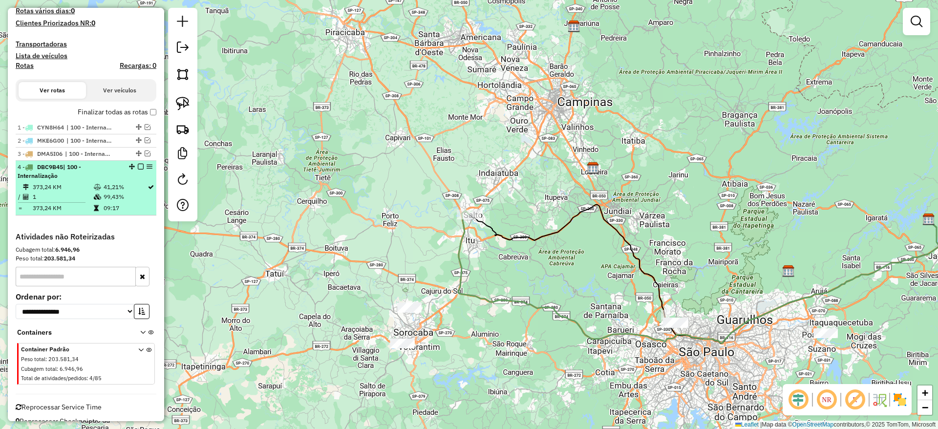
click at [138, 166] on em at bounding box center [141, 167] width 6 height 6
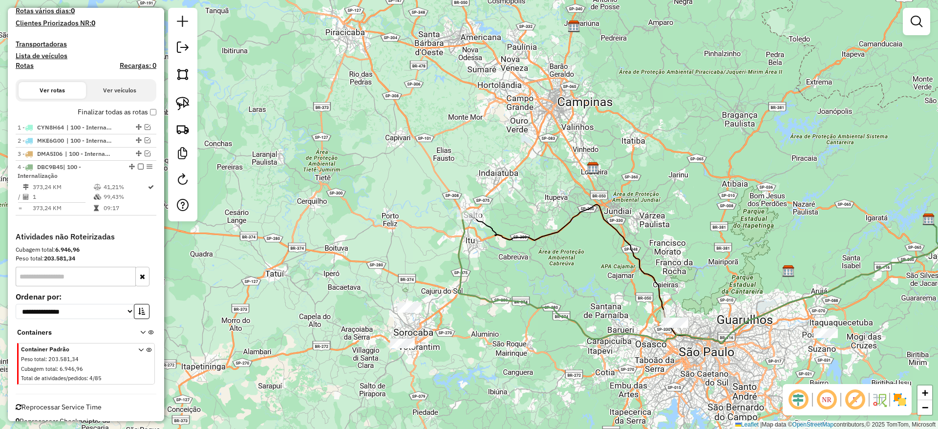
scroll to position [252, 0]
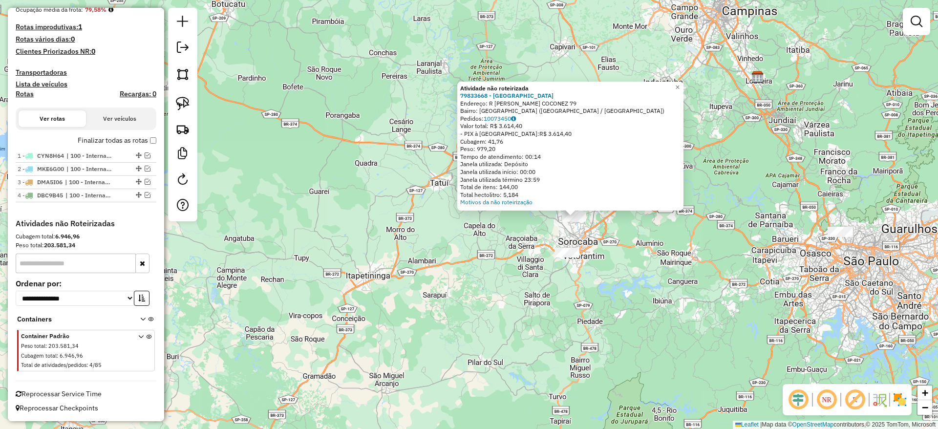
drag, startPoint x: 479, startPoint y: 242, endPoint x: 404, endPoint y: 252, distance: 76.4
click at [405, 254] on div "Atividade não roteirizada 79833668 - WILLIAN DE JESUS DOM Endereço: R SILVIA RU…" at bounding box center [469, 214] width 938 height 429
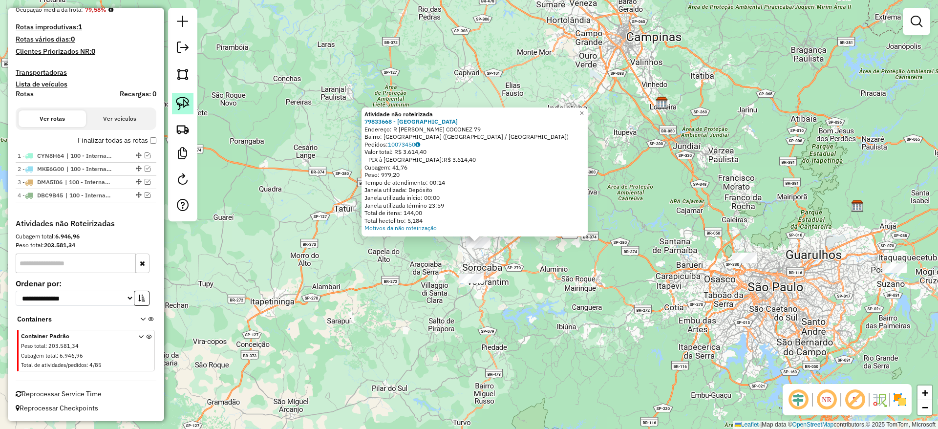
click at [177, 101] on img at bounding box center [183, 104] width 14 height 14
drag, startPoint x: 421, startPoint y: 246, endPoint x: 514, endPoint y: 153, distance: 131.3
click at [514, 153] on div "Atividade não roteirizada 79833668 - WILLIAN DE JESUS DOM Endereço: R SILVIA RU…" at bounding box center [469, 214] width 938 height 429
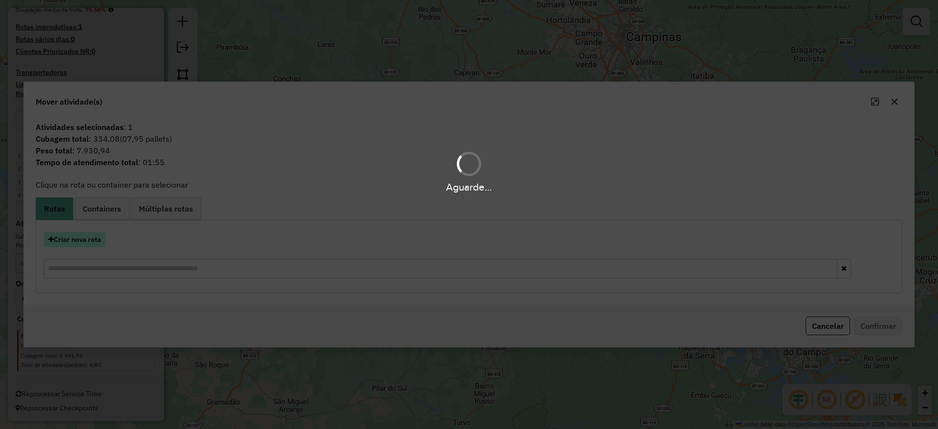
click at [87, 235] on hb-app "Aguarde... Pop-up bloqueado! Seu navegador bloqueou automáticamente a abertura …" at bounding box center [469, 214] width 938 height 429
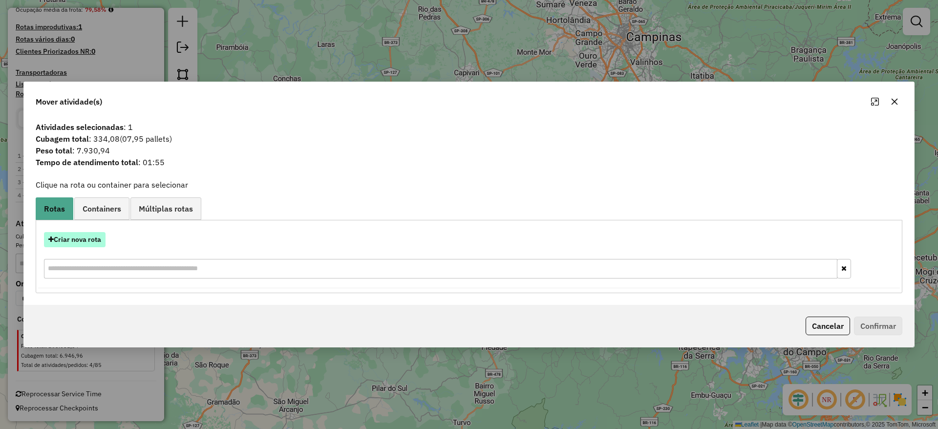
click at [87, 236] on button "Criar nova rota" at bounding box center [75, 239] width 62 height 15
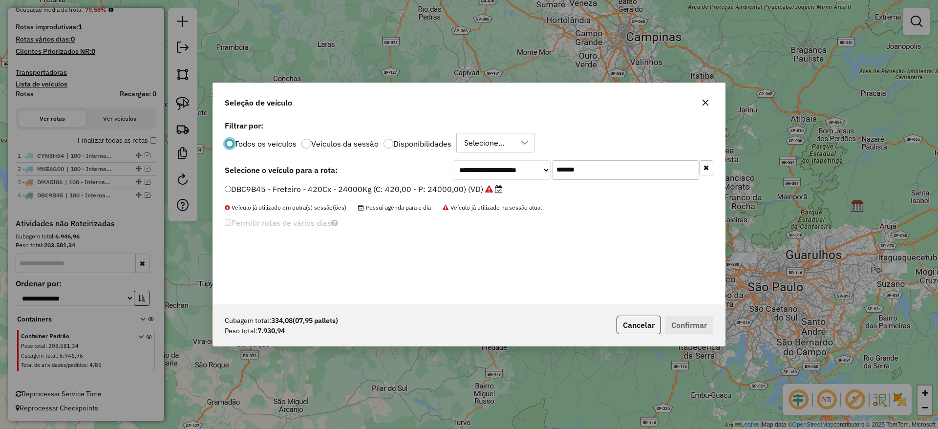
scroll to position [5, 3]
drag, startPoint x: 639, startPoint y: 171, endPoint x: 373, endPoint y: 186, distance: 266.7
click at [392, 180] on div "**********" at bounding box center [469, 211] width 512 height 186
paste input "text"
type input "*******"
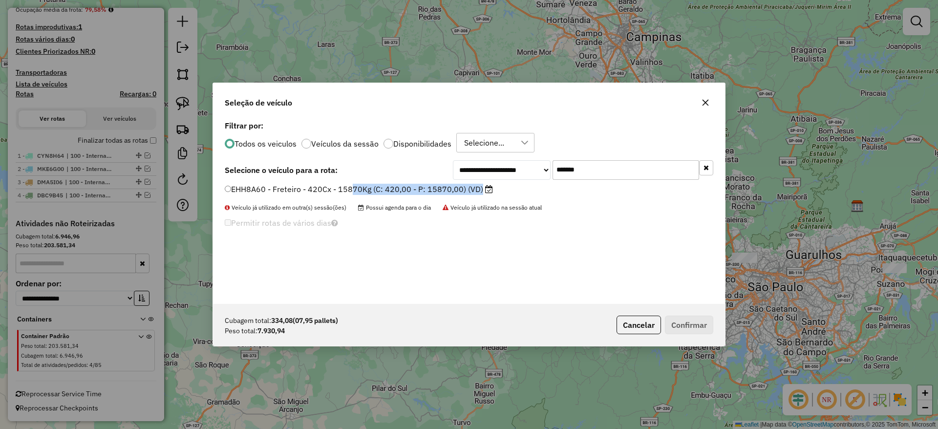
click at [334, 194] on label "EHH8A60 - Freteiro - 420Cx - 15870Kg (C: 420,00 - P: 15870,00) (VD)" at bounding box center [359, 189] width 268 height 12
click at [333, 193] on label "EHH8A60 - Freteiro - 420Cx - 15870Kg (C: 420,00 - P: 15870,00) (VD)" at bounding box center [359, 189] width 268 height 12
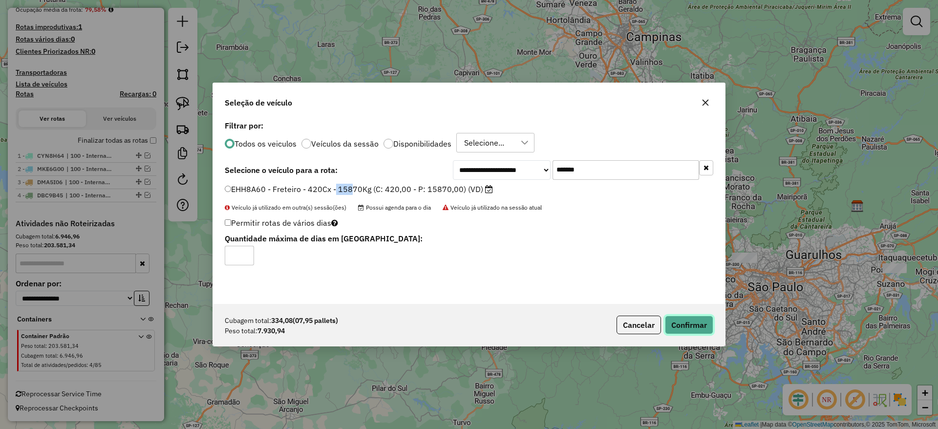
click at [682, 319] on button "Confirmar" at bounding box center [689, 325] width 48 height 19
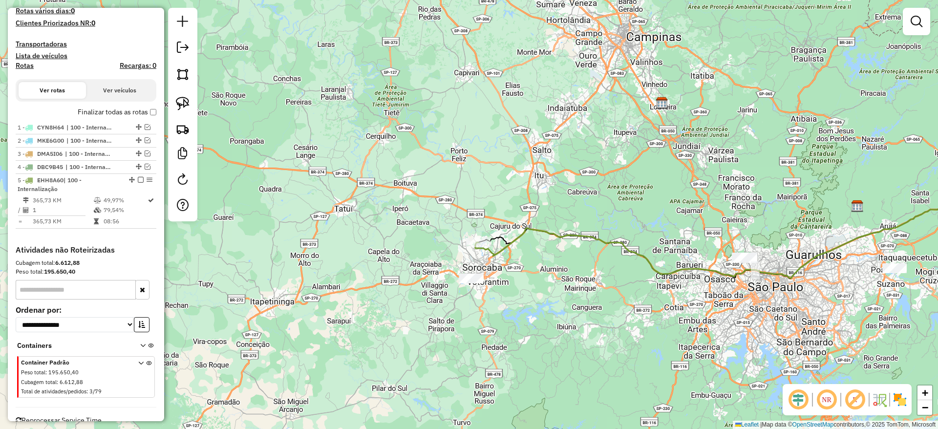
select select "**********"
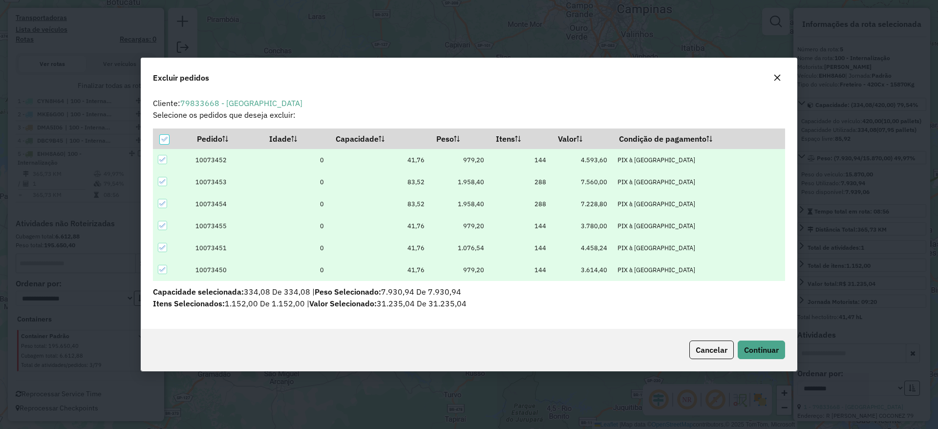
scroll to position [0, 0]
click at [778, 75] on icon "button" at bounding box center [777, 78] width 8 height 8
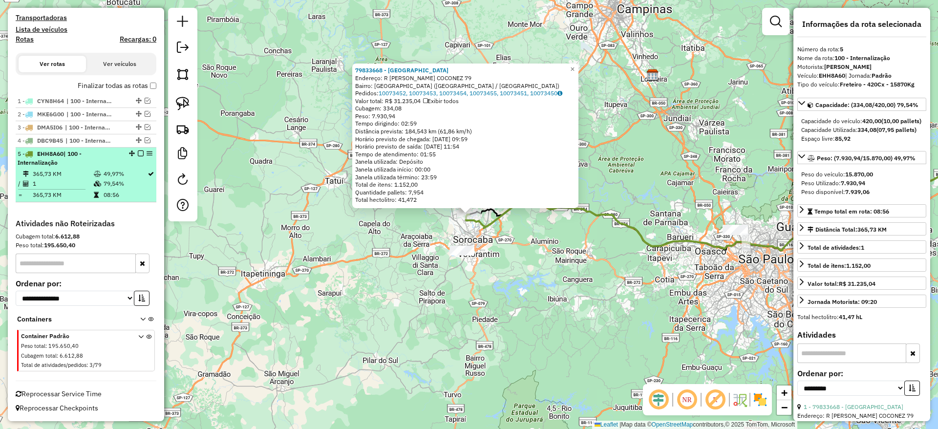
click at [138, 154] on em at bounding box center [141, 153] width 6 height 6
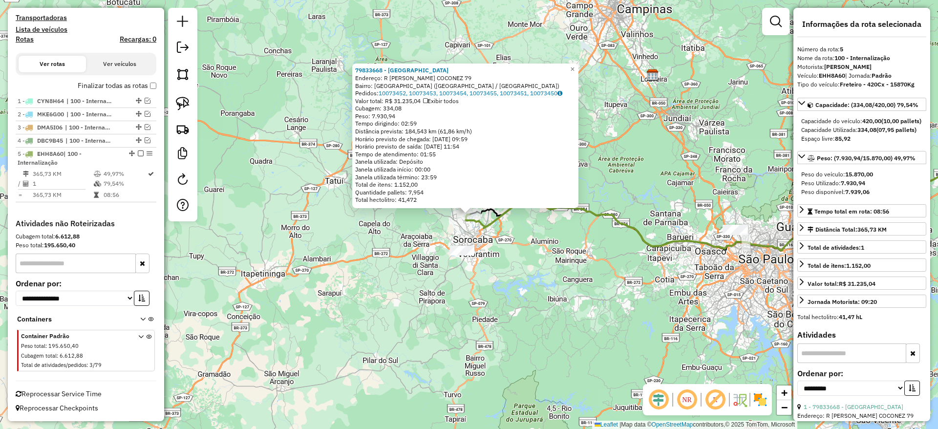
scroll to position [265, 0]
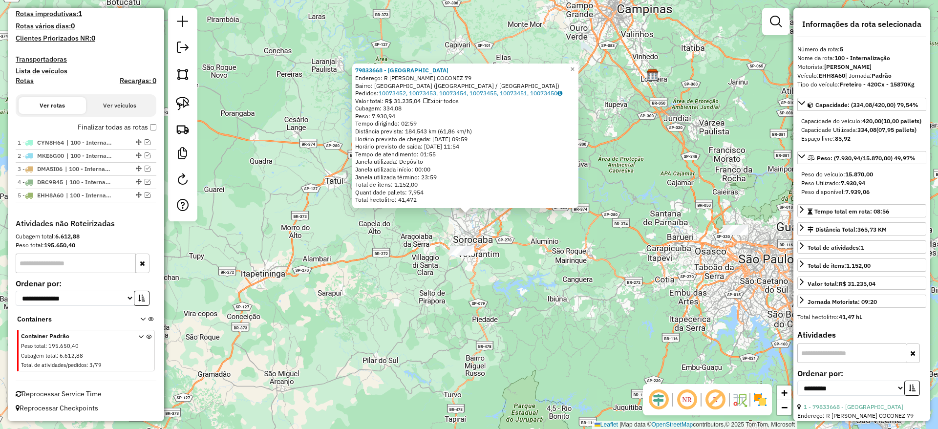
drag, startPoint x: 456, startPoint y: 292, endPoint x: 447, endPoint y: 278, distance: 16.4
click at [455, 290] on div "79833668 - WILLIAN DE JESUS DOM Endereço: R SILVIA RUBINATO COCONEZ 79 Bairro: …" at bounding box center [469, 214] width 938 height 429
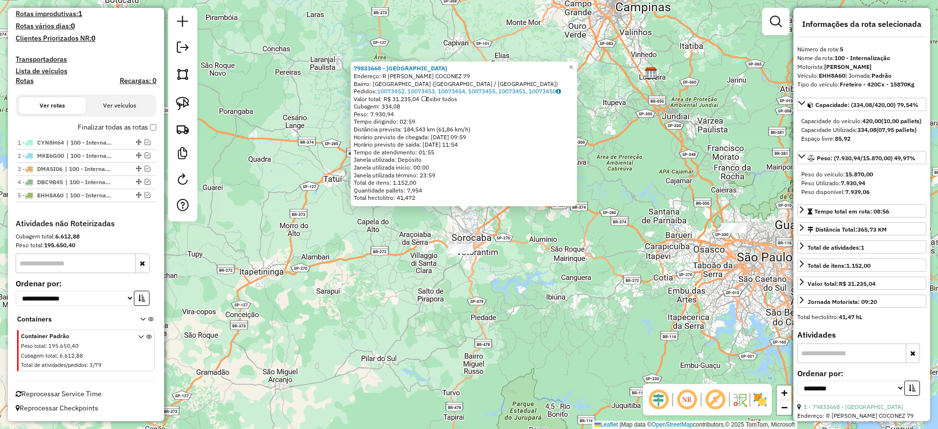
click at [455, 254] on div at bounding box center [460, 249] width 24 height 10
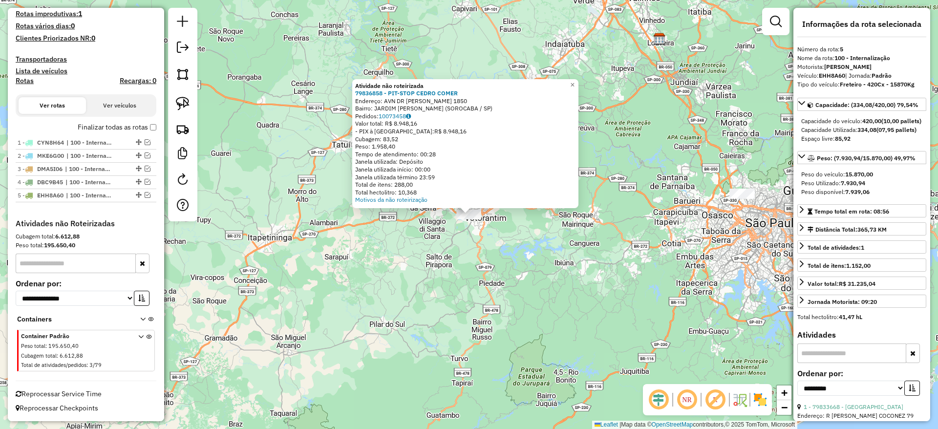
drag, startPoint x: 188, startPoint y: 107, endPoint x: 260, endPoint y: 163, distance: 92.0
click at [188, 108] on img at bounding box center [183, 104] width 14 height 14
drag, startPoint x: 453, startPoint y: 250, endPoint x: 506, endPoint y: 101, distance: 157.8
click at [506, 101] on div "Atividade não roteirizada 79836858 - PIT-STOP CEDRO COMER Endereço: AVN DR ARMA…" at bounding box center [469, 214] width 938 height 429
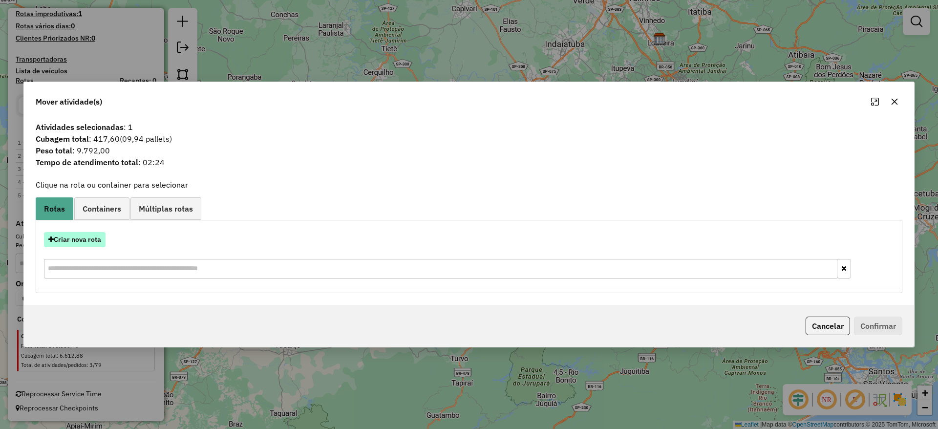
click at [84, 239] on button "Criar nova rota" at bounding box center [75, 239] width 62 height 15
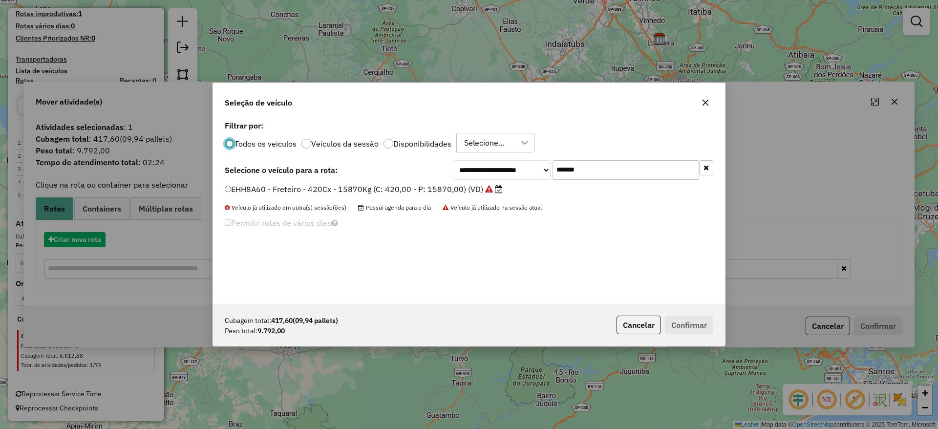
scroll to position [5, 3]
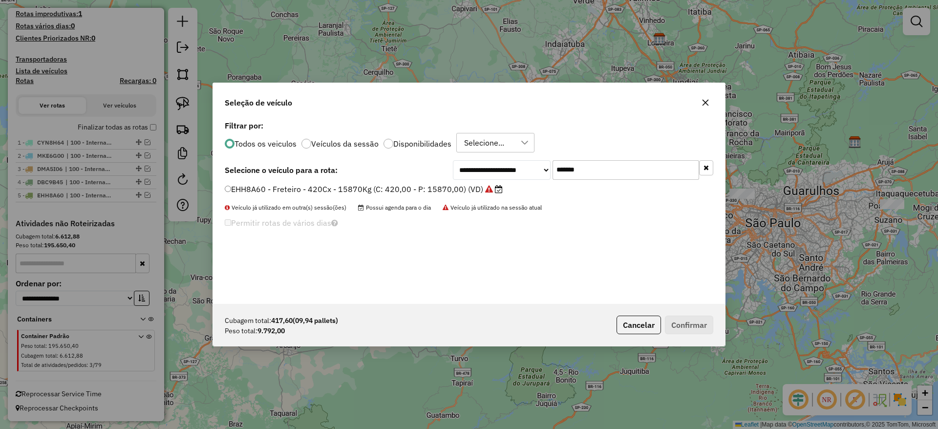
drag, startPoint x: 581, startPoint y: 177, endPoint x: 601, endPoint y: 177, distance: 20.0
click at [474, 195] on div "**********" at bounding box center [469, 211] width 512 height 186
drag, startPoint x: 499, startPoint y: 181, endPoint x: 416, endPoint y: 186, distance: 83.2
click at [418, 186] on div "**********" at bounding box center [469, 211] width 512 height 186
paste input "text"
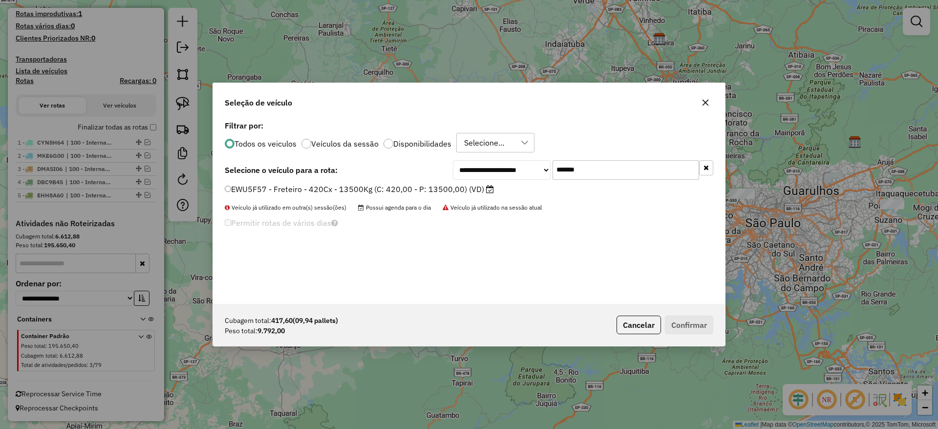
type input "*******"
click at [350, 191] on label "EWU5F57 - Freteiro - 420Cx - 13500Kg (C: 420,00 - P: 13500,00) (VD)" at bounding box center [359, 189] width 269 height 12
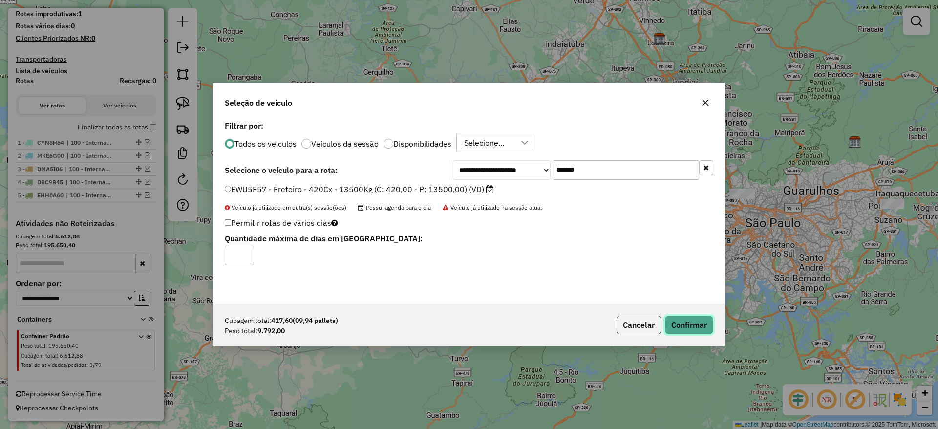
click at [692, 322] on button "Confirmar" at bounding box center [689, 325] width 48 height 19
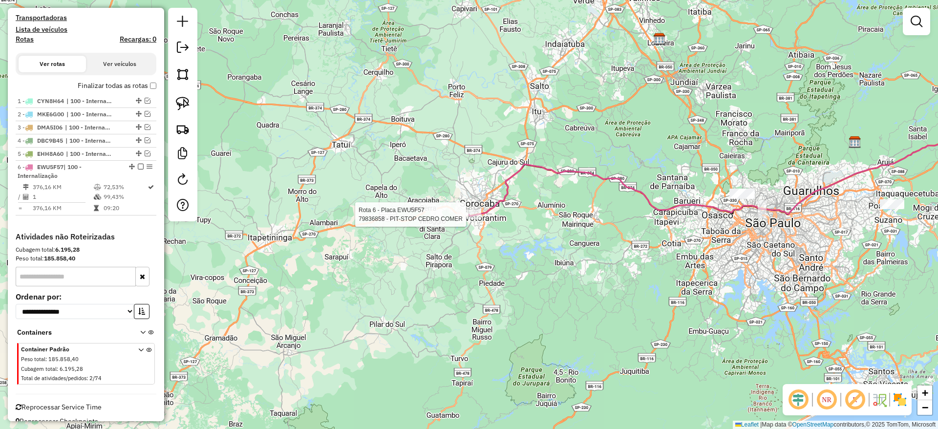
scroll to position [320, 0]
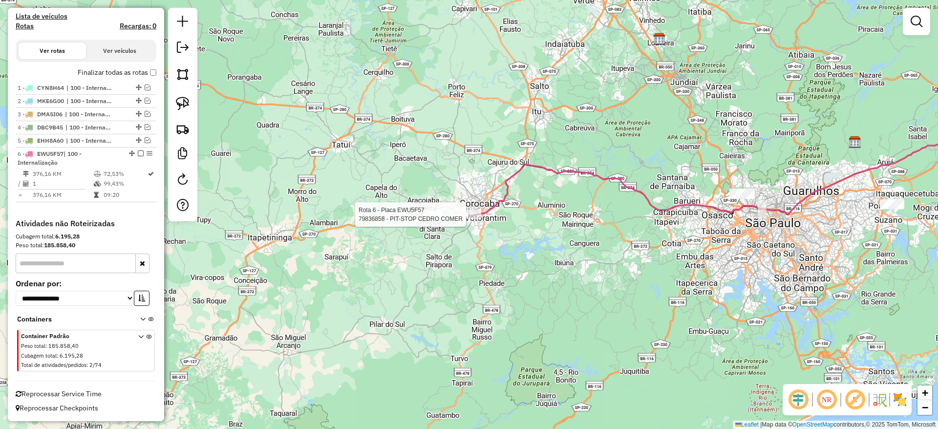
select select "**********"
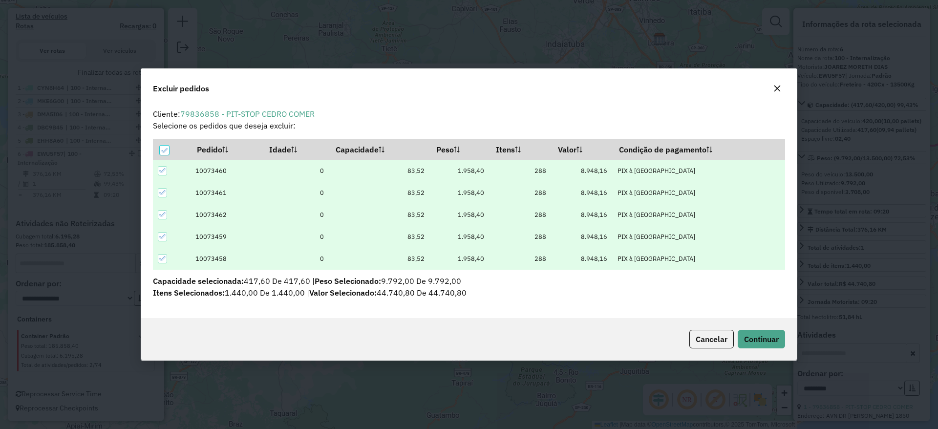
scroll to position [0, 0]
click at [773, 89] on button "button" at bounding box center [777, 89] width 16 height 16
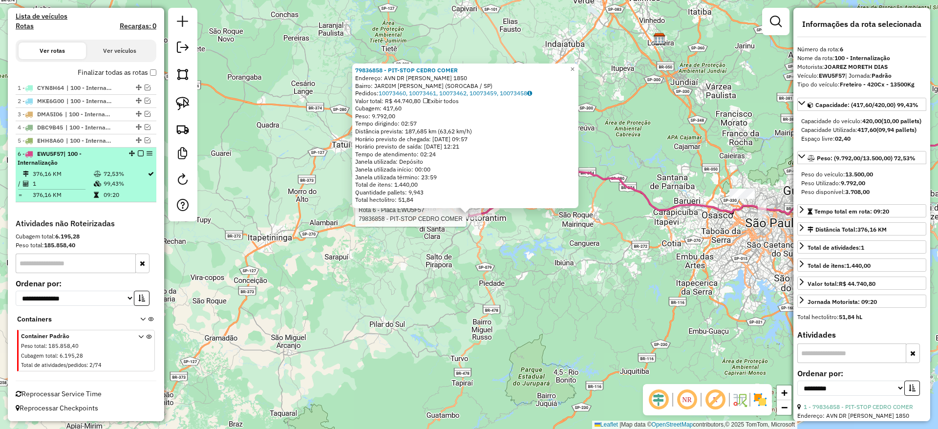
click at [138, 155] on em at bounding box center [141, 153] width 6 height 6
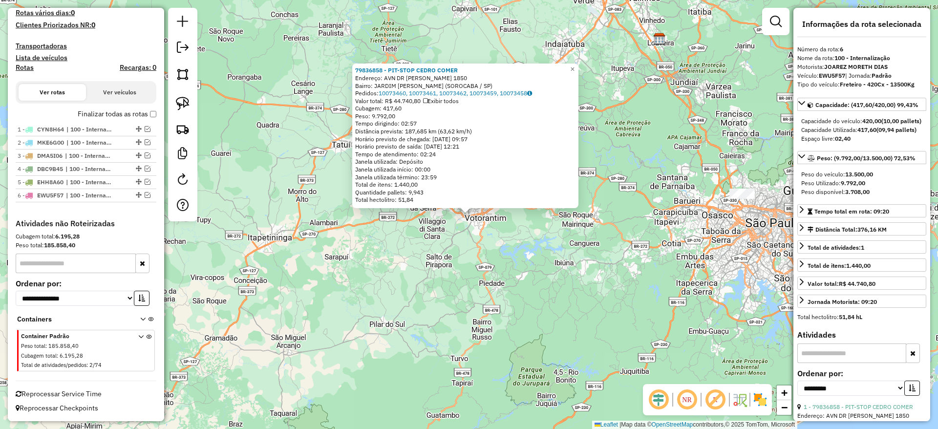
scroll to position [278, 0]
drag, startPoint x: 409, startPoint y: 311, endPoint x: 418, endPoint y: 309, distance: 8.4
click at [410, 310] on div "79836858 - PIT-STOP CEDRO COMER Endereço: AVN DR ARMANDO PANNUNZIO 1850 Bairro:…" at bounding box center [469, 214] width 938 height 429
drag, startPoint x: 626, startPoint y: 234, endPoint x: 471, endPoint y: 257, distance: 157.1
click at [422, 251] on div "79836858 - PIT-STOP CEDRO COMER Endereço: AVN DR ARMANDO PANNUNZIO 1850 Bairro:…" at bounding box center [469, 214] width 938 height 429
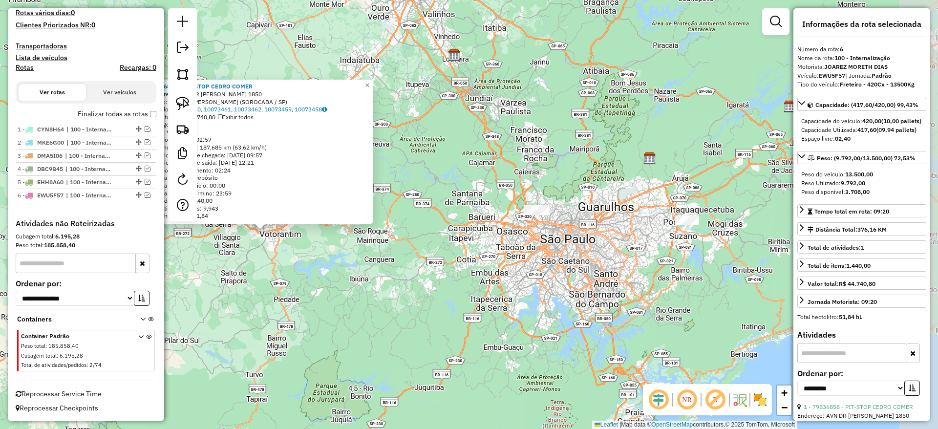
click at [527, 253] on div "79836858 - PIT-STOP CEDRO COMER Endereço: AVN DR ARMANDO PANNUNZIO 1850 Bairro:…" at bounding box center [469, 214] width 938 height 429
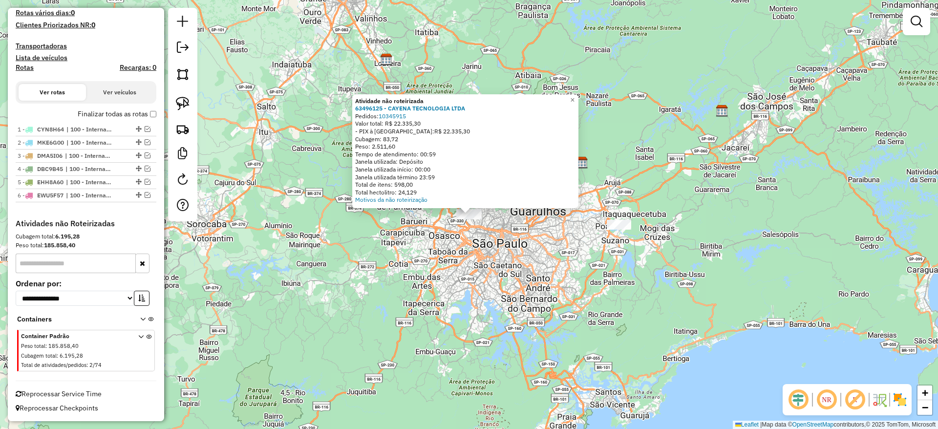
click at [576, 284] on div "Atividade não roteirizada 63496125 - CAYENA TECNOLOGIA LTDA Pedidos: 10345915 V…" at bounding box center [469, 214] width 938 height 429
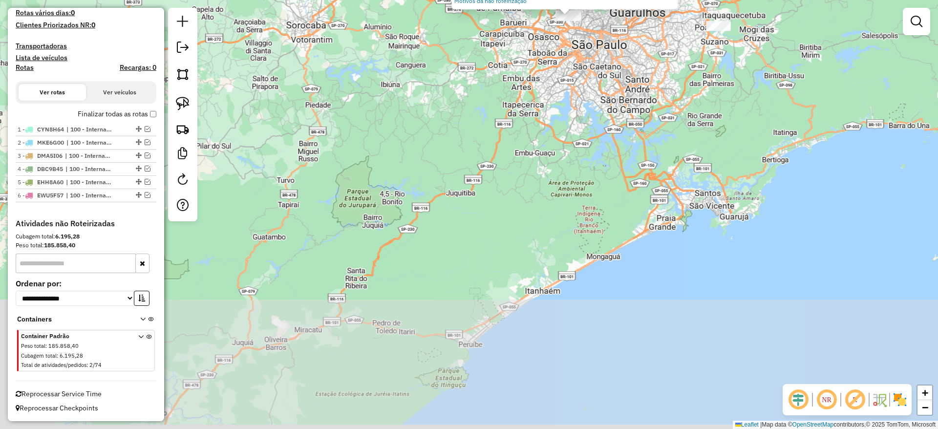
drag, startPoint x: 493, startPoint y: 441, endPoint x: 482, endPoint y: 460, distance: 22.5
click at [482, 428] on html "Aguarde... Pop-up bloqueado! Seu navegador bloqueou automáticamente a abertura …" at bounding box center [469, 214] width 938 height 429
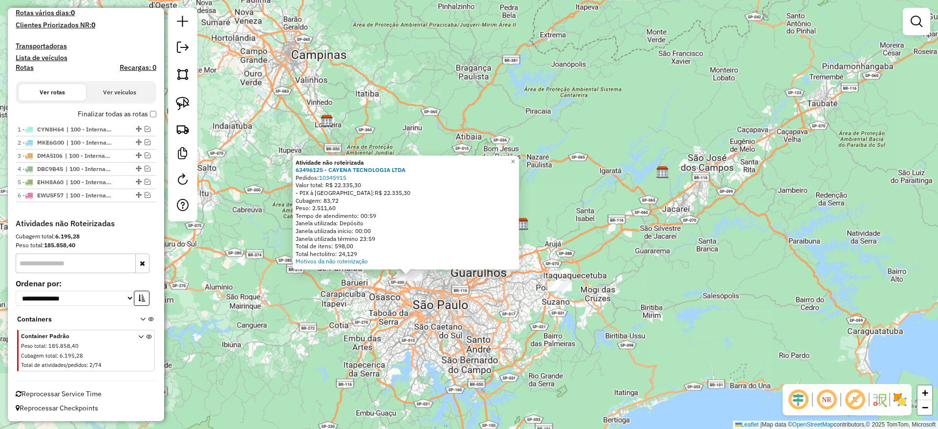
click at [559, 291] on div at bounding box center [559, 286] width 24 height 10
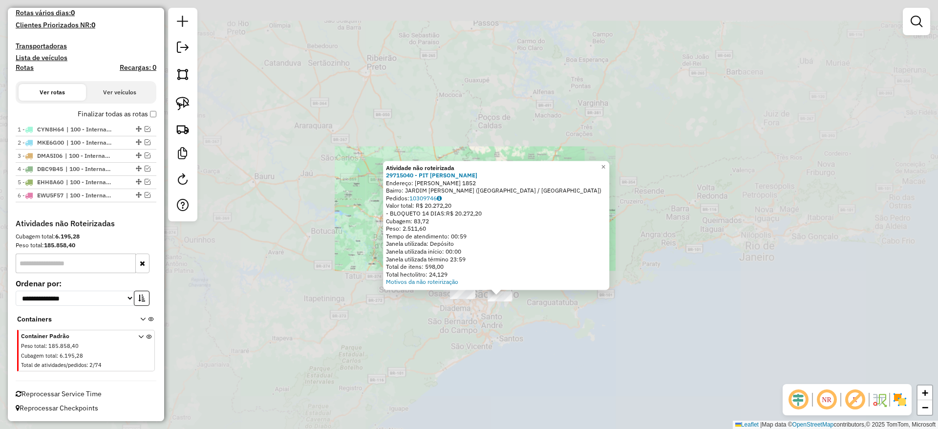
click at [519, 332] on div "Atividade não roteirizada 29715040 - PIT DONA BENTA Endereço: FRANCISCO MARENGO…" at bounding box center [469, 214] width 938 height 429
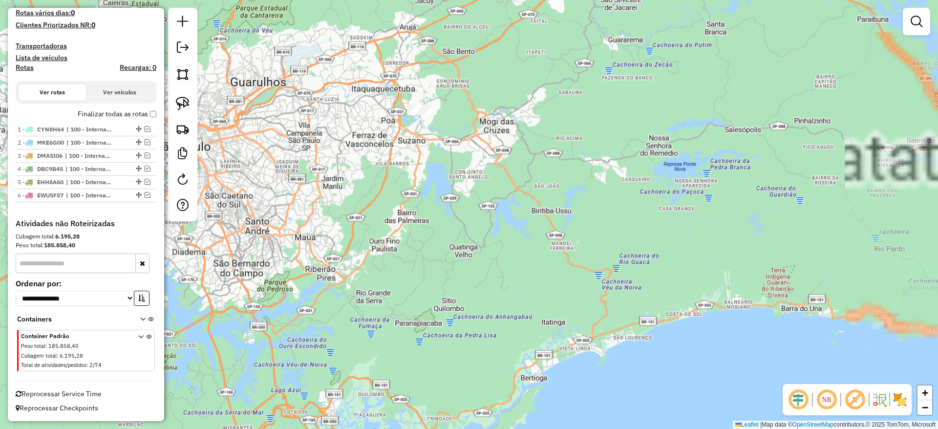
drag, startPoint x: 480, startPoint y: 212, endPoint x: 518, endPoint y: 265, distance: 65.2
click at [518, 265] on div "Janela de atendimento Grade de atendimento Capacidade Transportadoras Veículos …" at bounding box center [469, 214] width 938 height 429
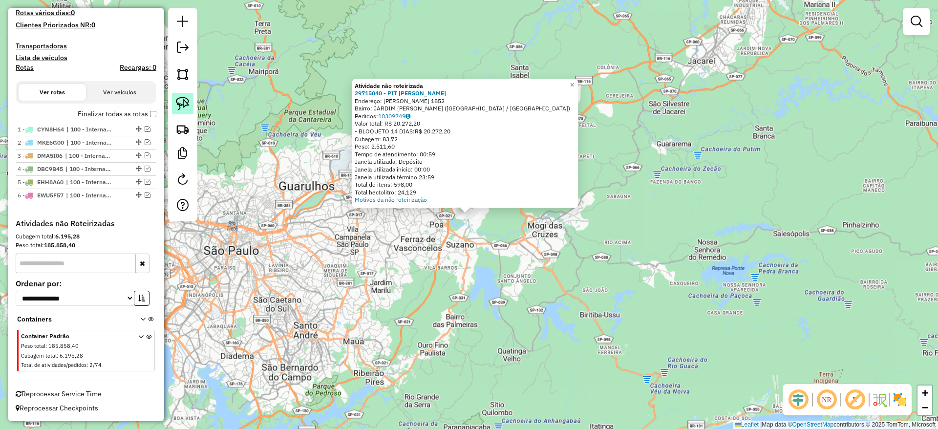
click at [191, 93] on link at bounding box center [182, 103] width 21 height 21
click at [189, 95] on link at bounding box center [182, 103] width 21 height 21
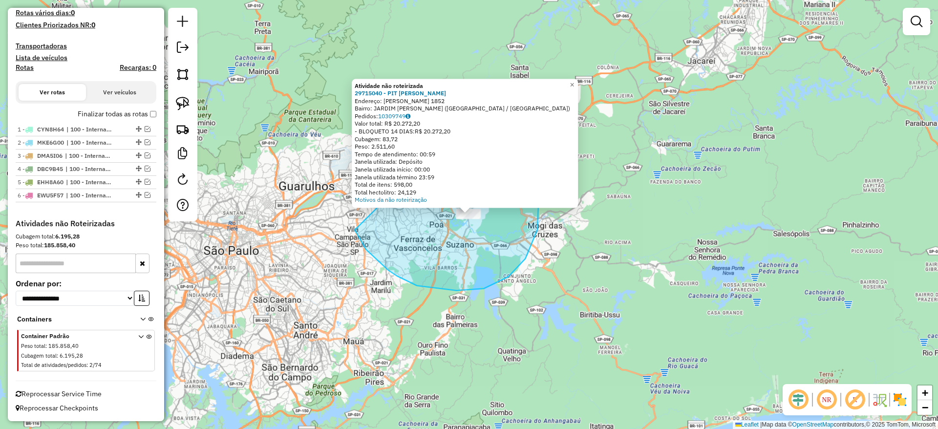
drag, startPoint x: 397, startPoint y: 276, endPoint x: 496, endPoint y: 89, distance: 211.6
click at [496, 89] on div "Atividade não roteirizada 29715040 - PIT DONA BENTA Endereço: FRANCISCO MARENGO…" at bounding box center [469, 214] width 938 height 429
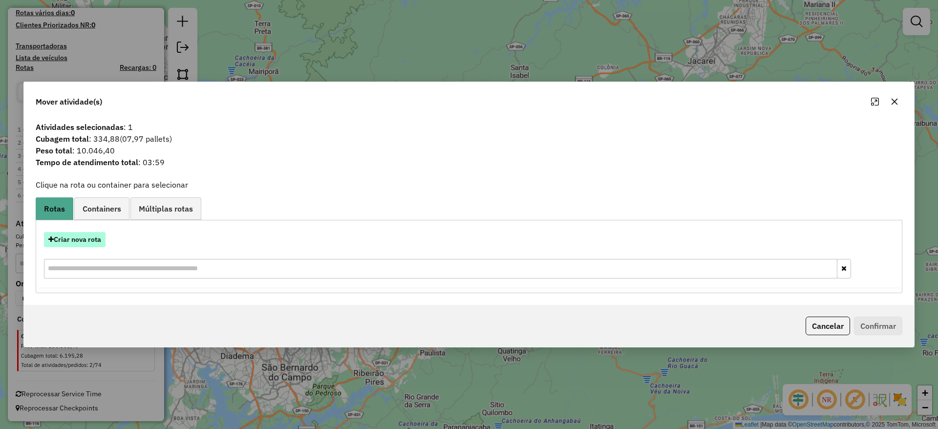
click at [98, 234] on button "Criar nova rota" at bounding box center [75, 239] width 62 height 15
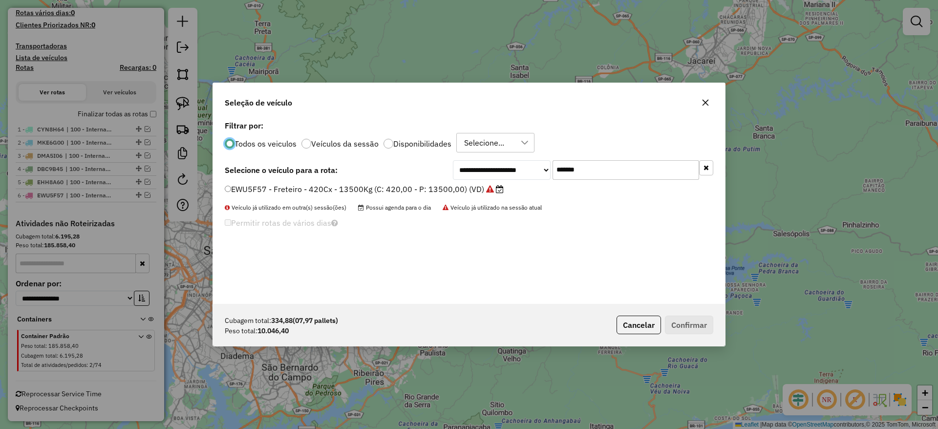
scroll to position [5, 3]
drag, startPoint x: 536, startPoint y: 168, endPoint x: 436, endPoint y: 159, distance: 100.5
click at [436, 159] on div "**********" at bounding box center [469, 211] width 512 height 186
paste input "text"
type input "*******"
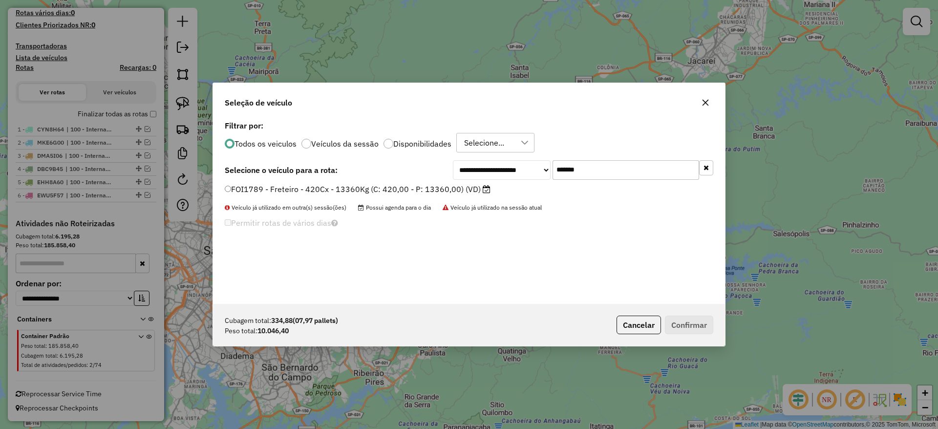
click at [362, 191] on label "FOI1789 - Freteiro - 420Cx - 13360Kg (C: 420,00 - P: 13360,00) (VD)" at bounding box center [358, 189] width 266 height 12
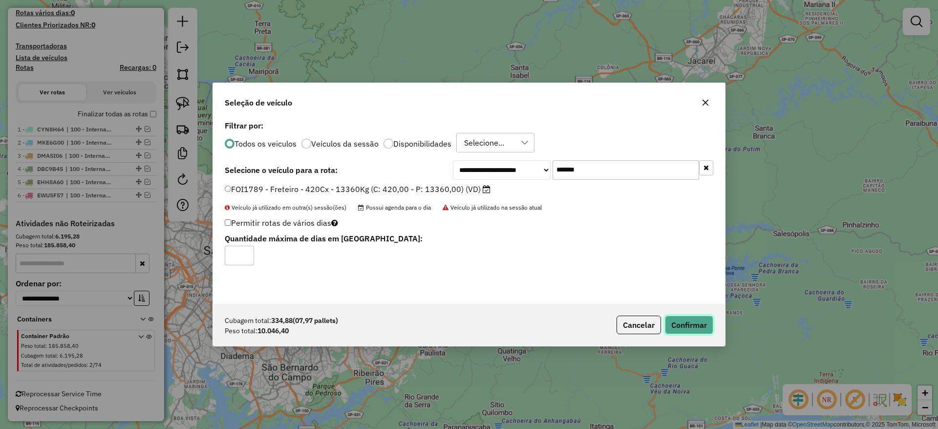
click at [689, 321] on button "Confirmar" at bounding box center [689, 325] width 48 height 19
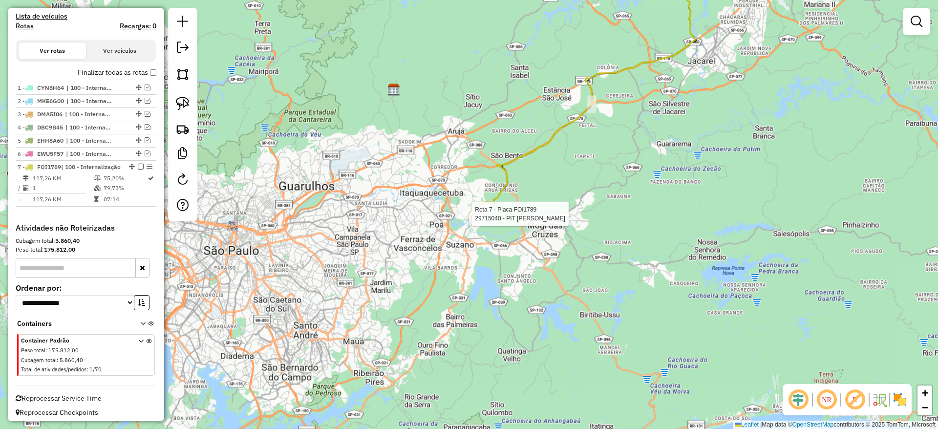
scroll to position [333, 0]
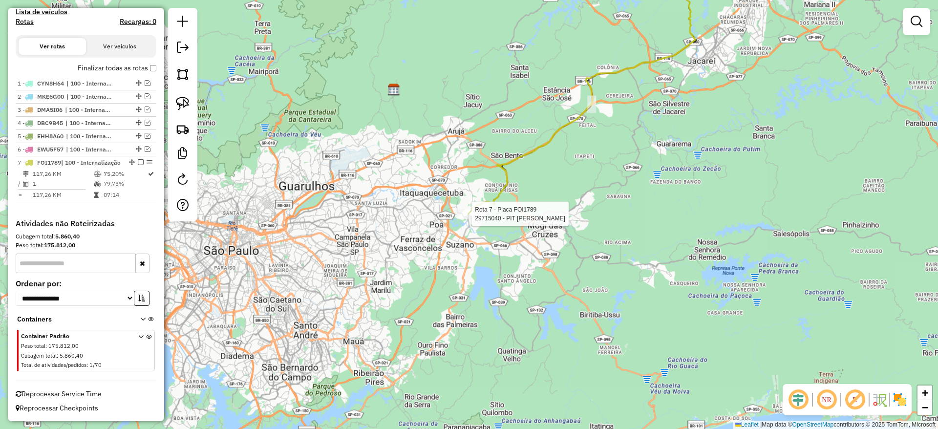
select select "**********"
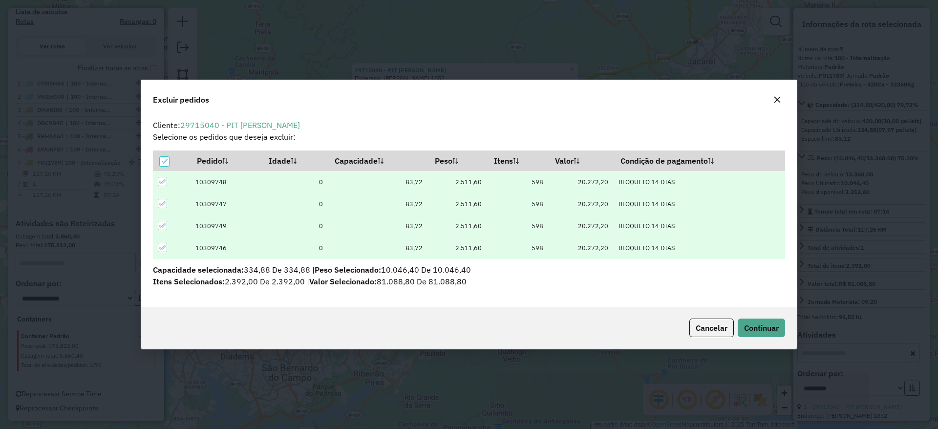
scroll to position [0, 0]
click at [776, 97] on icon "button" at bounding box center [777, 99] width 6 height 6
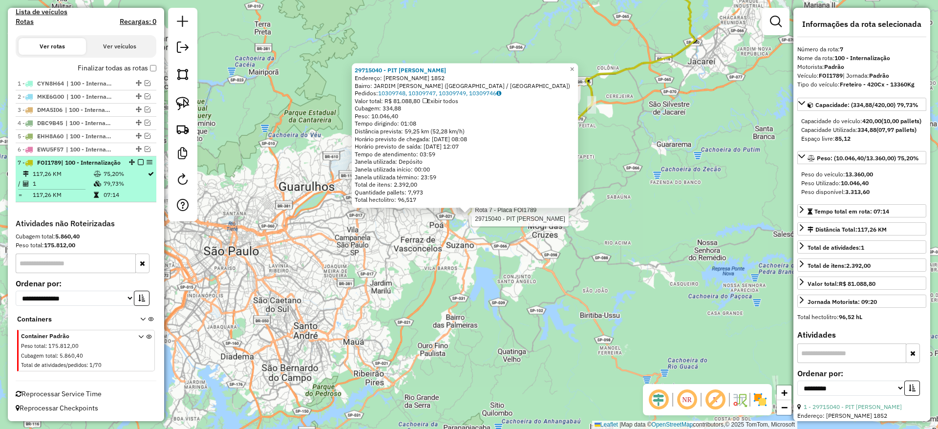
click at [138, 159] on em at bounding box center [141, 162] width 6 height 6
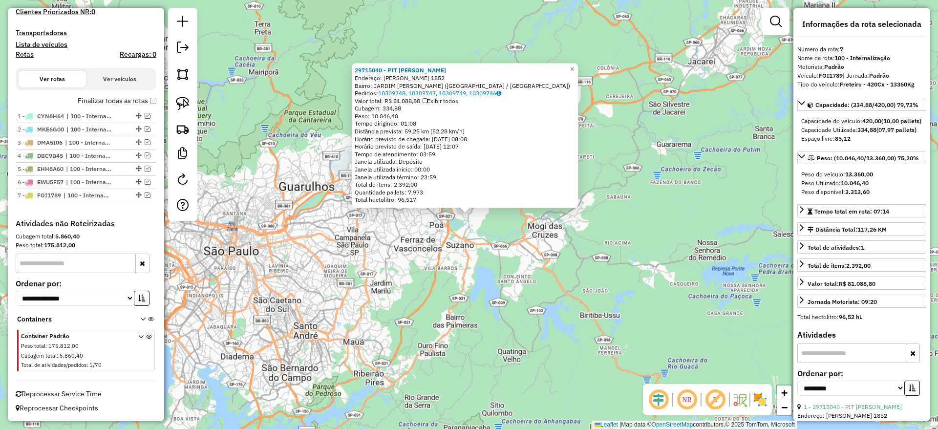
scroll to position [292, 0]
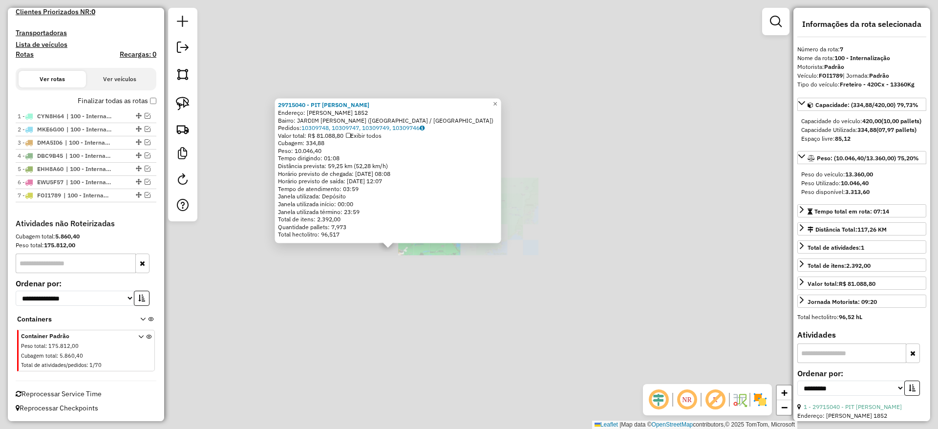
click at [408, 273] on div "29715040 - PIT DONA BENTA Endereço: FRANCISCO MARENGO 1852 Bairro: JARDIM DONA …" at bounding box center [469, 214] width 938 height 429
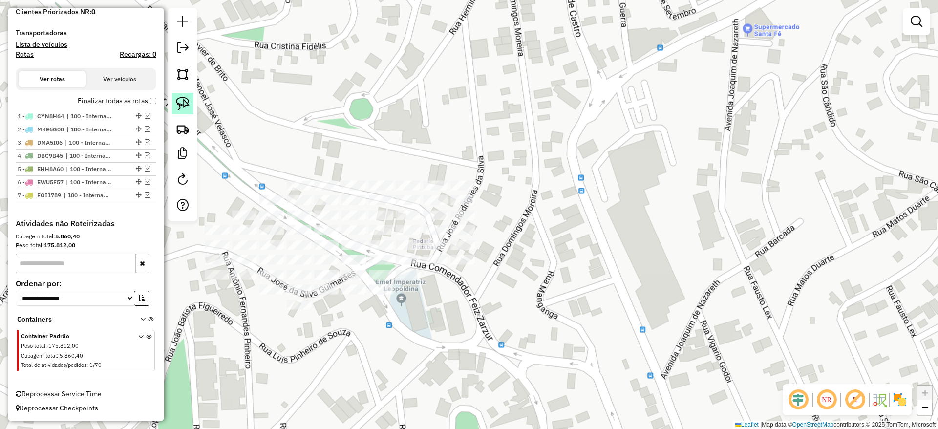
click at [185, 109] on img at bounding box center [183, 104] width 14 height 14
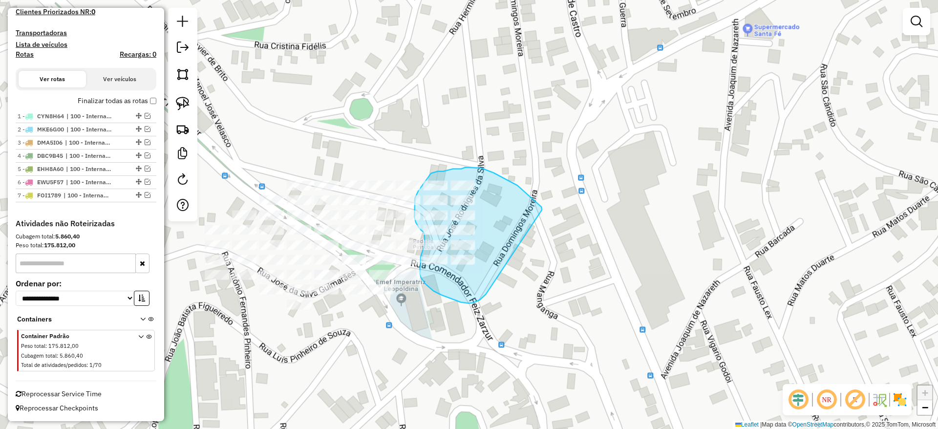
drag, startPoint x: 541, startPoint y: 207, endPoint x: 489, endPoint y: 292, distance: 99.6
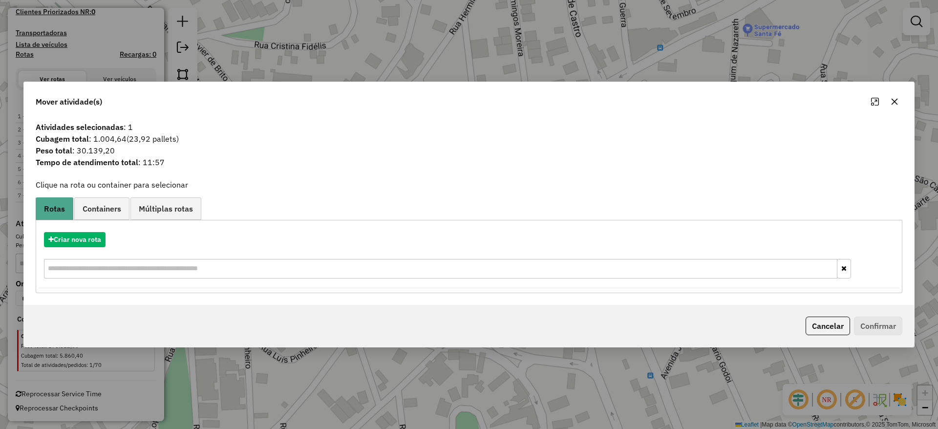
click at [893, 104] on icon "button" at bounding box center [895, 102] width 8 height 8
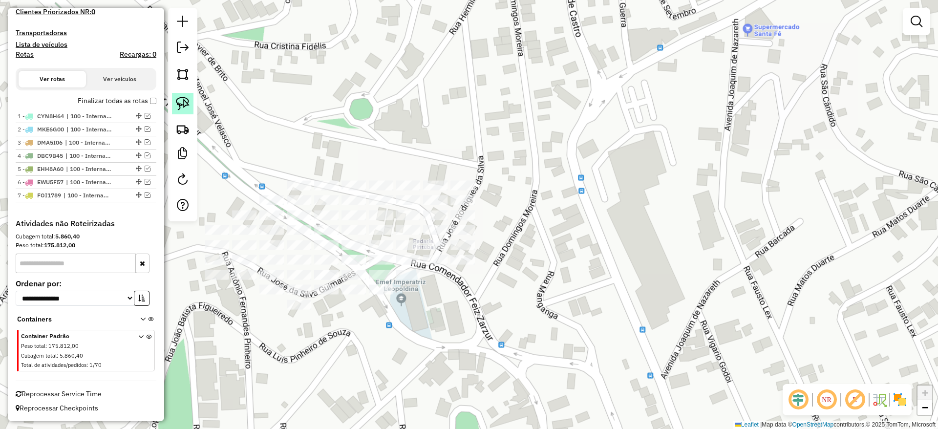
click at [189, 113] on link at bounding box center [182, 103] width 21 height 21
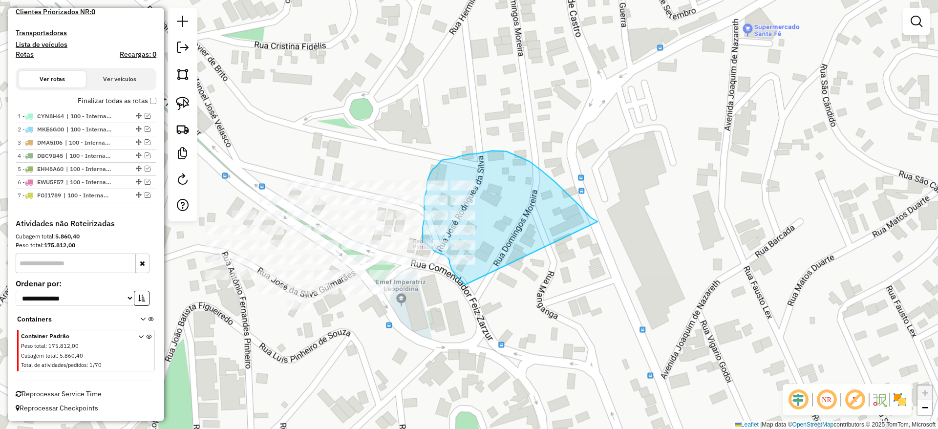
drag, startPoint x: 597, startPoint y: 222, endPoint x: 481, endPoint y: 297, distance: 138.6
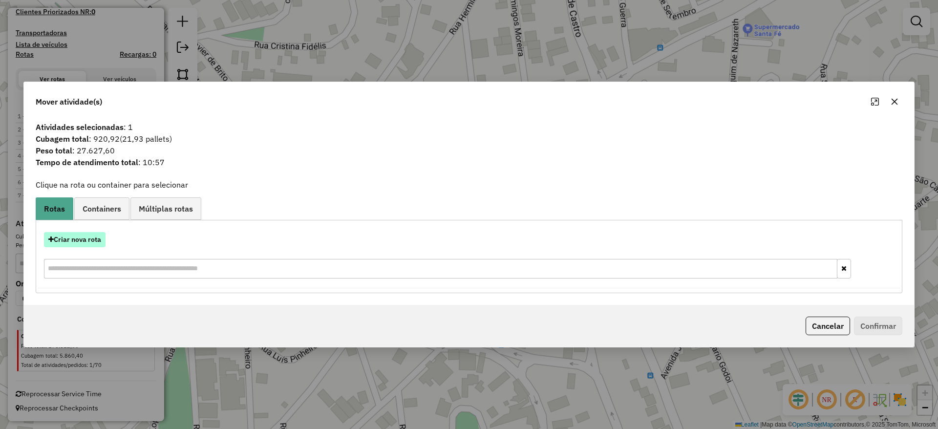
click at [87, 238] on button "Criar nova rota" at bounding box center [75, 239] width 62 height 15
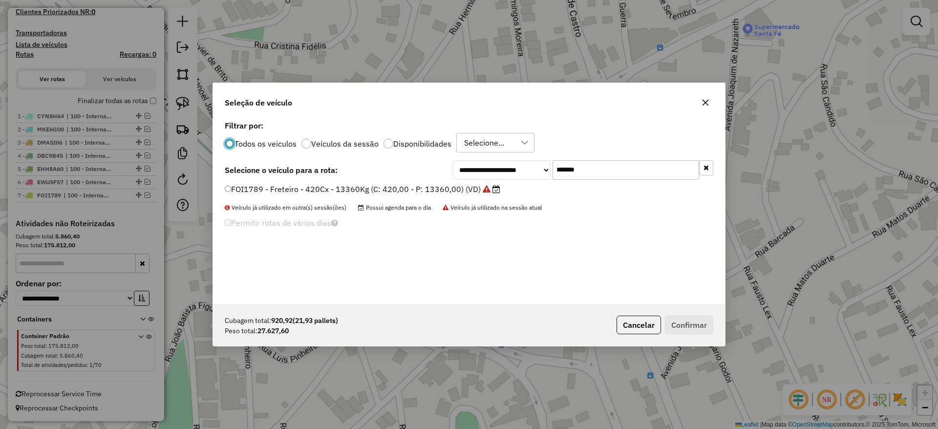
scroll to position [5, 3]
drag, startPoint x: 497, startPoint y: 166, endPoint x: 415, endPoint y: 185, distance: 84.7
click at [450, 178] on div "**********" at bounding box center [469, 170] width 489 height 20
paste input "text"
type input "*******"
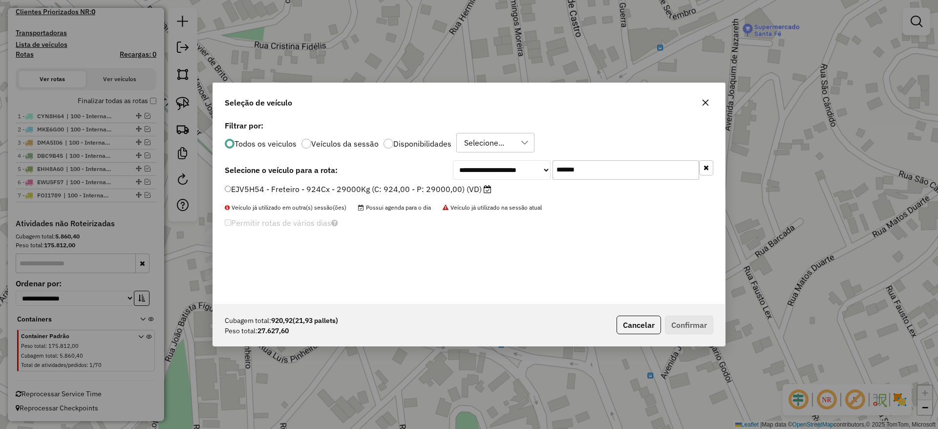
click at [389, 189] on label "EJV5H54 - Freteiro - 924Cx - 29000Kg (C: 924,00 - P: 29000,00) (VD)" at bounding box center [358, 189] width 267 height 12
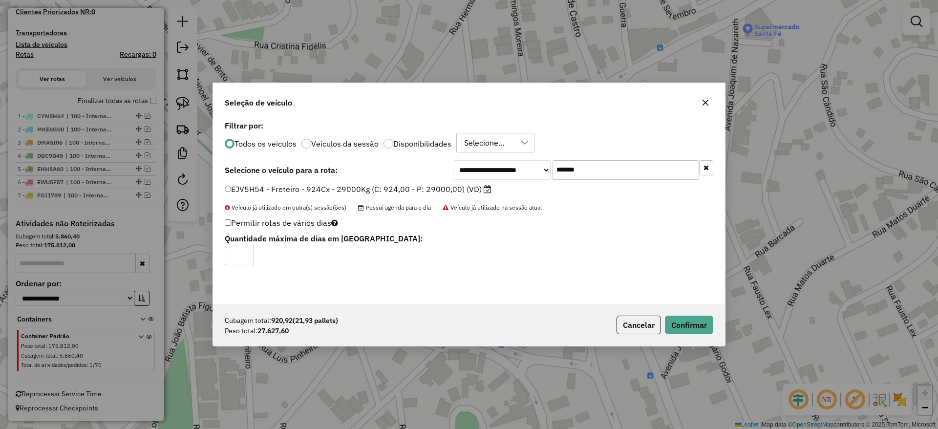
click at [699, 337] on div "Cubagem total: 920,92 (21,93 pallets) Peso total: 27.627,60 Cancelar Confirmar" at bounding box center [469, 325] width 512 height 42
drag, startPoint x: 693, startPoint y: 328, endPoint x: 698, endPoint y: 321, distance: 8.8
click at [692, 328] on button "Confirmar" at bounding box center [689, 325] width 48 height 19
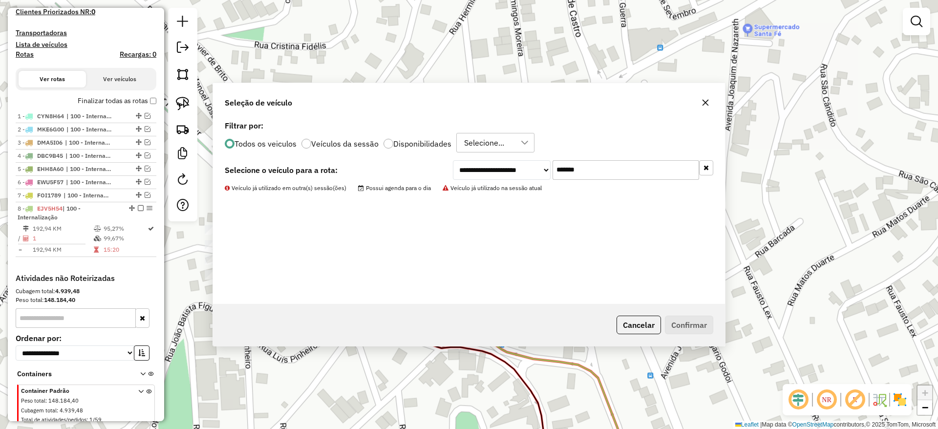
scroll to position [333, 0]
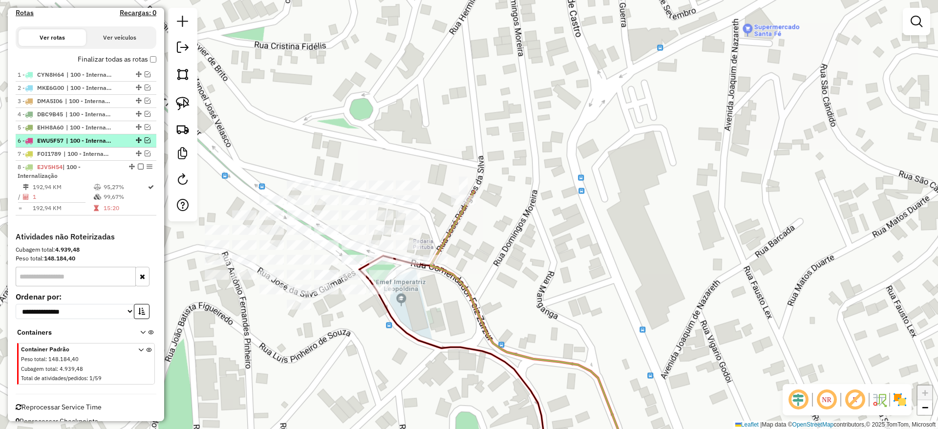
drag, startPoint x: 137, startPoint y: 166, endPoint x: 148, endPoint y: 169, distance: 10.7
click at [138, 166] on em at bounding box center [141, 167] width 6 height 6
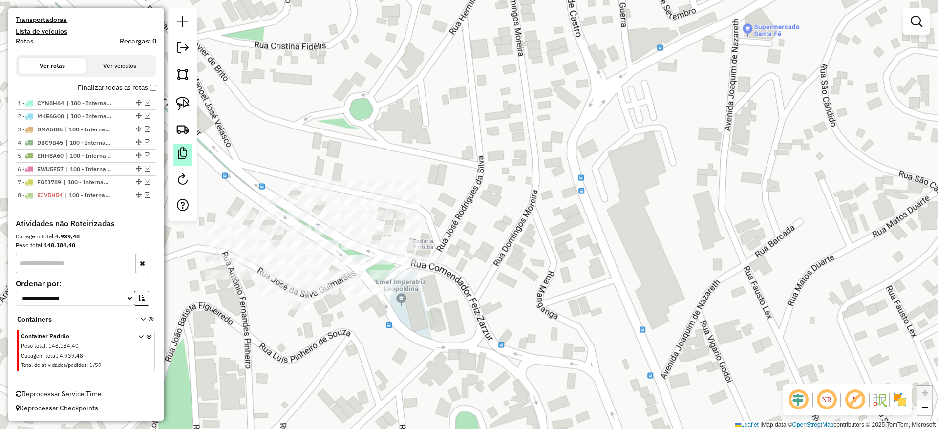
scroll to position [305, 0]
click at [191, 100] on link at bounding box center [182, 103] width 21 height 21
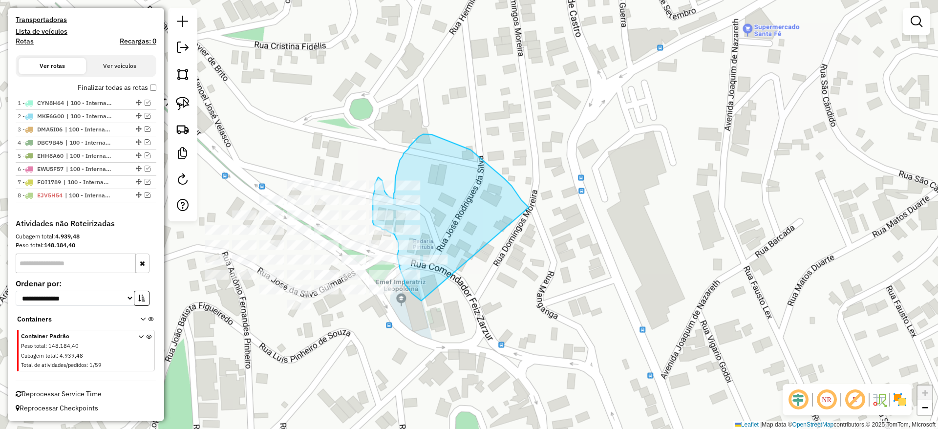
drag, startPoint x: 511, startPoint y: 186, endPoint x: 494, endPoint y: 287, distance: 102.6
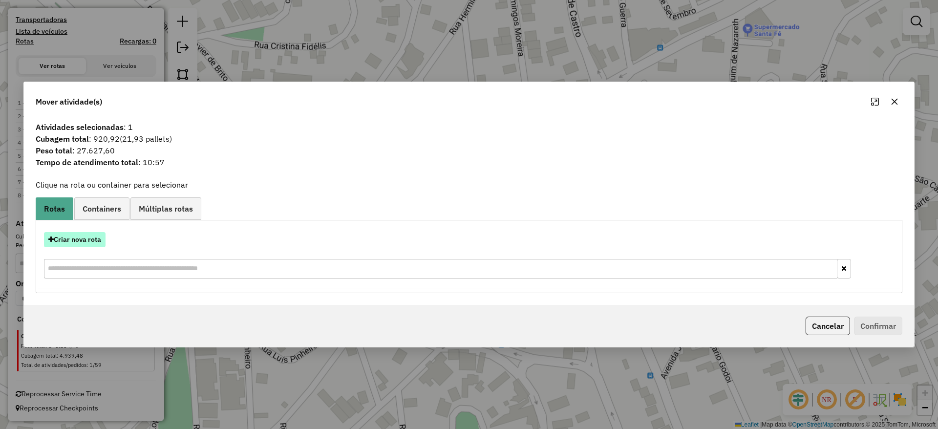
click at [89, 239] on button "Criar nova rota" at bounding box center [75, 239] width 62 height 15
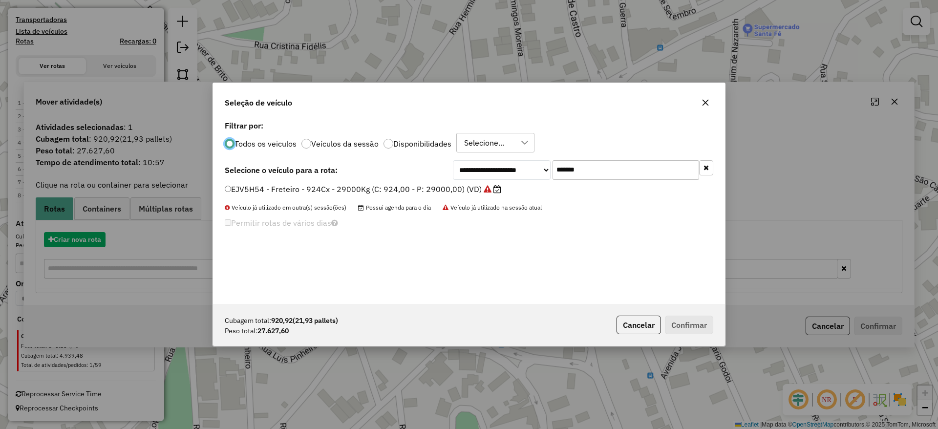
scroll to position [5, 3]
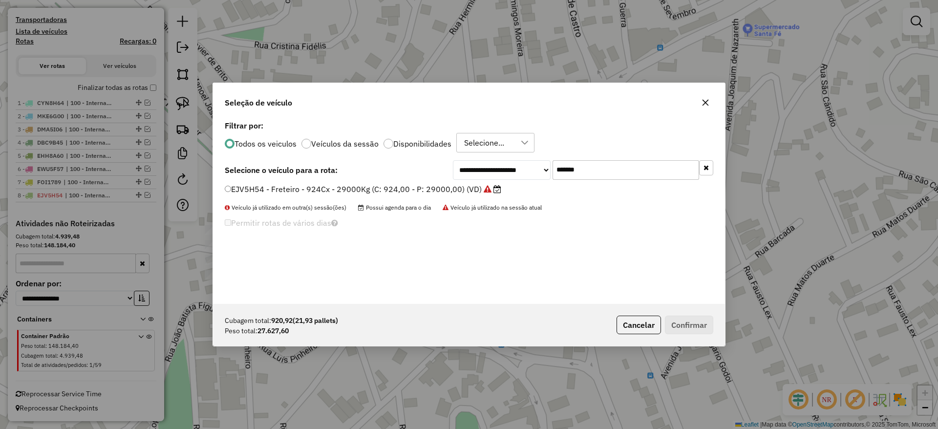
drag, startPoint x: 584, startPoint y: 169, endPoint x: 428, endPoint y: 192, distance: 157.1
click at [428, 192] on div "**********" at bounding box center [469, 211] width 512 height 186
paste input "text"
type input "*******"
click at [402, 191] on label "CSK6D37 - Freteiro 1008 Cx 35.000 Kg (C: 1008,00 - P: 35000,00) (VD)" at bounding box center [362, 189] width 274 height 12
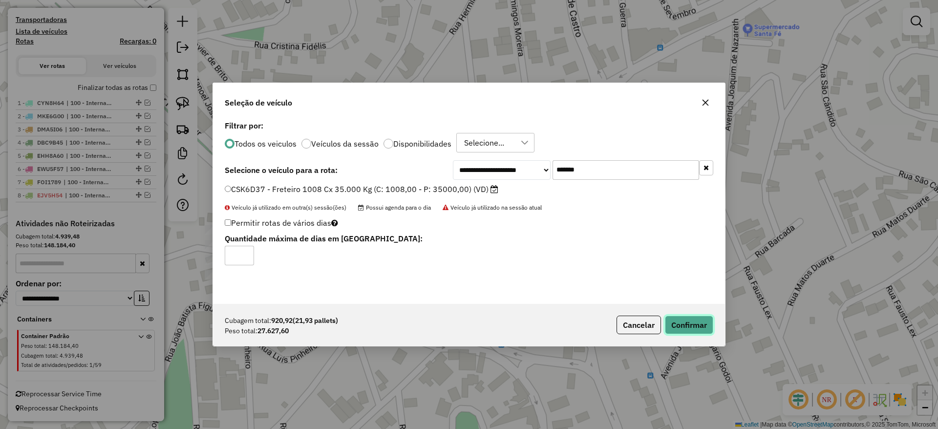
click at [682, 327] on button "Confirmar" at bounding box center [689, 325] width 48 height 19
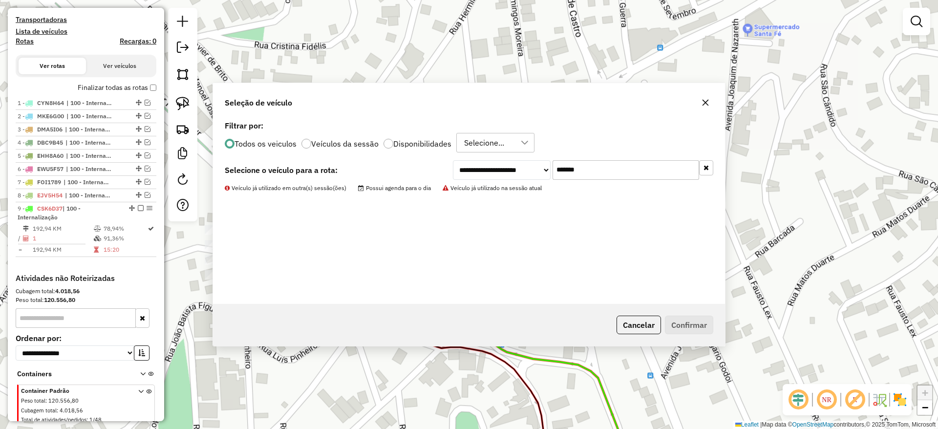
scroll to position [333, 0]
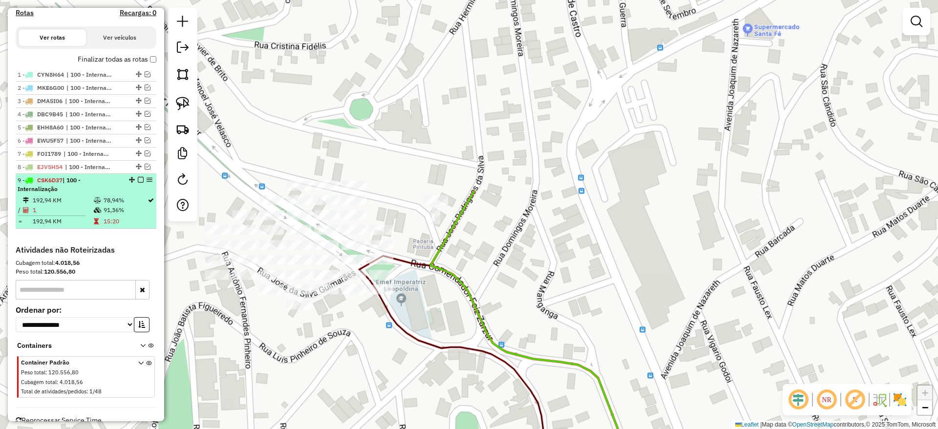
click at [138, 181] on em at bounding box center [141, 180] width 6 height 6
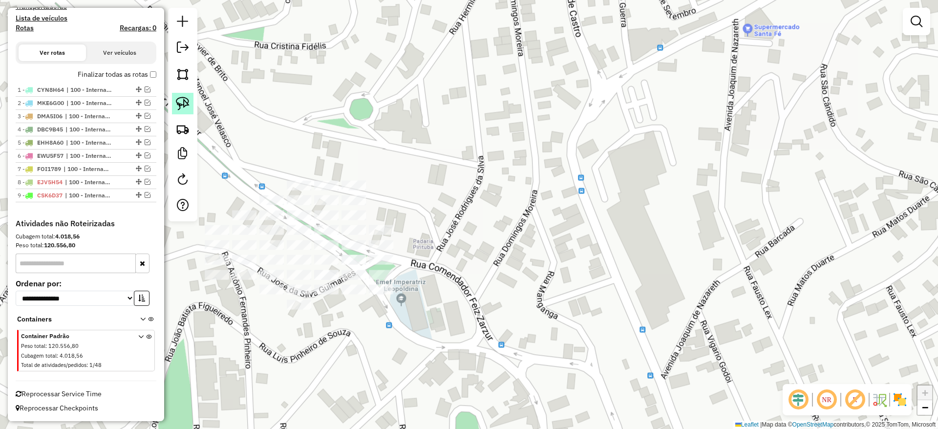
click at [181, 104] on img at bounding box center [183, 104] width 14 height 14
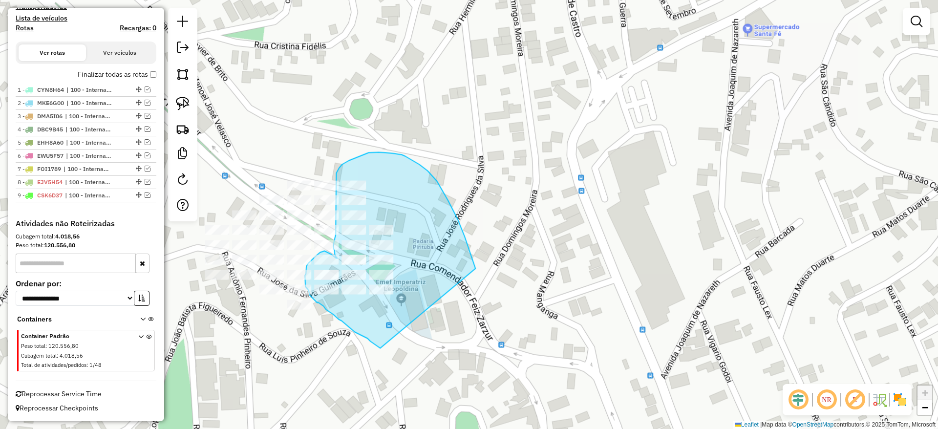
drag, startPoint x: 448, startPoint y: 201, endPoint x: 458, endPoint y: 362, distance: 162.0
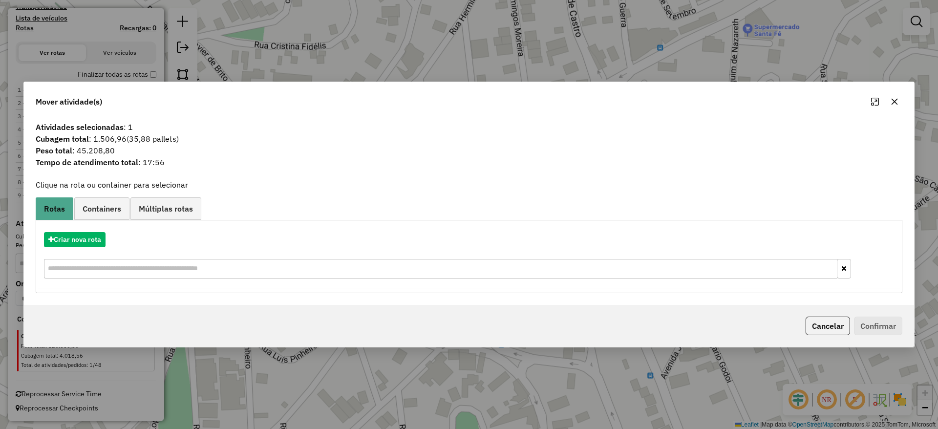
click at [889, 92] on div "Mover atividade(s)" at bounding box center [469, 99] width 890 height 35
click at [892, 100] on button "button" at bounding box center [895, 102] width 16 height 16
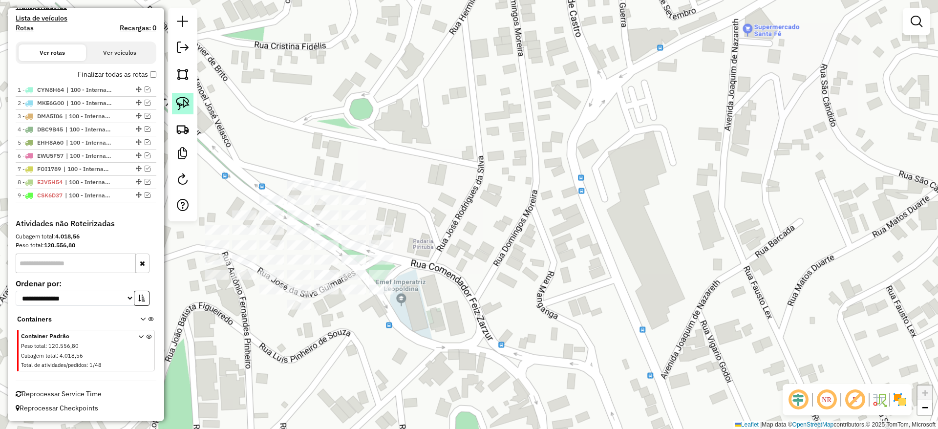
click at [181, 108] on img at bounding box center [183, 104] width 14 height 14
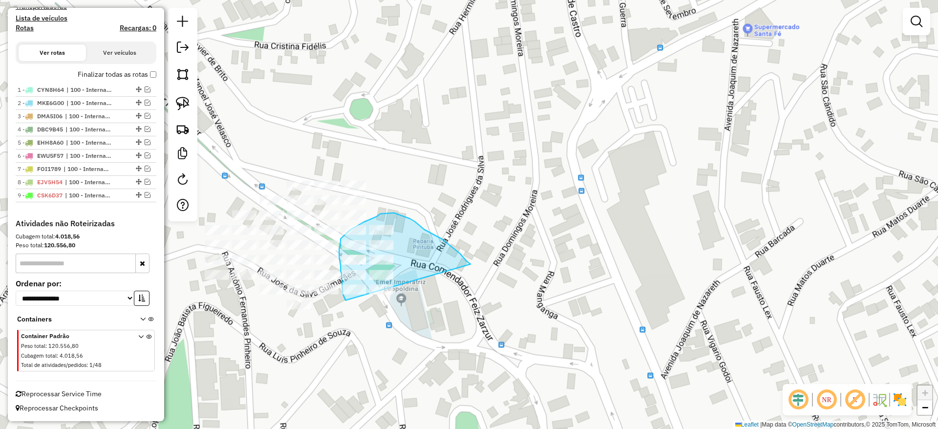
drag, startPoint x: 464, startPoint y: 258, endPoint x: 406, endPoint y: 322, distance: 85.8
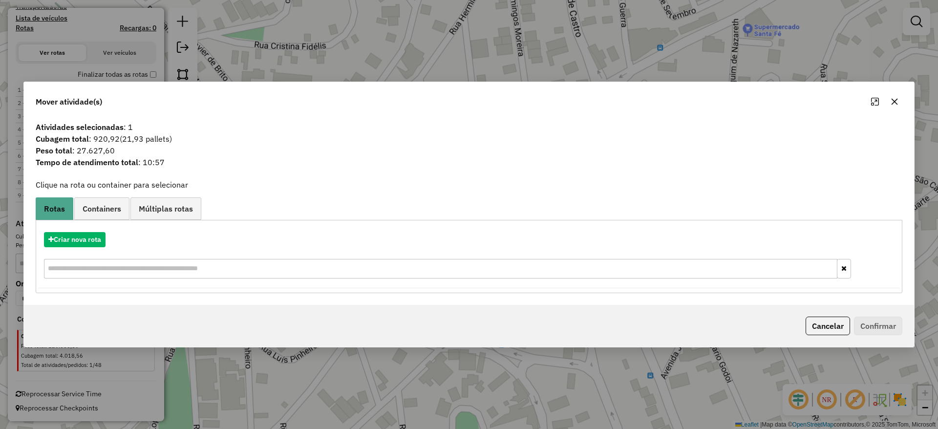
drag, startPoint x: 897, startPoint y: 99, endPoint x: 595, endPoint y: 149, distance: 306.6
click at [892, 99] on icon "button" at bounding box center [895, 102] width 6 height 6
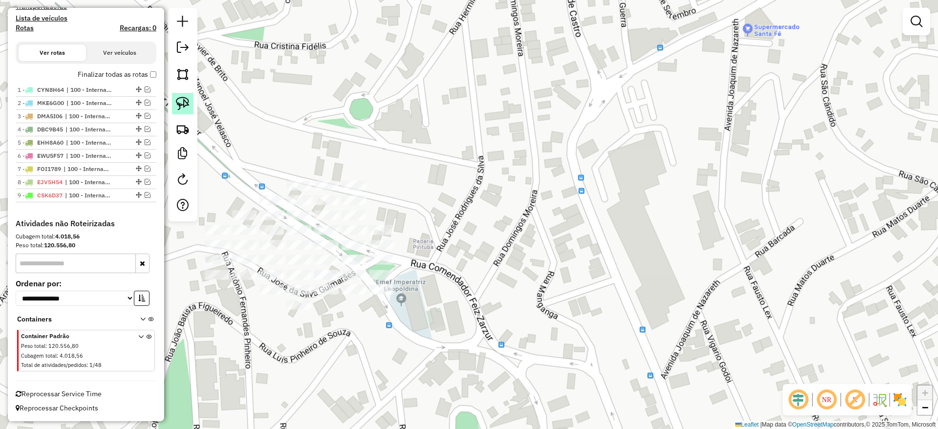
click at [178, 106] on img at bounding box center [183, 104] width 14 height 14
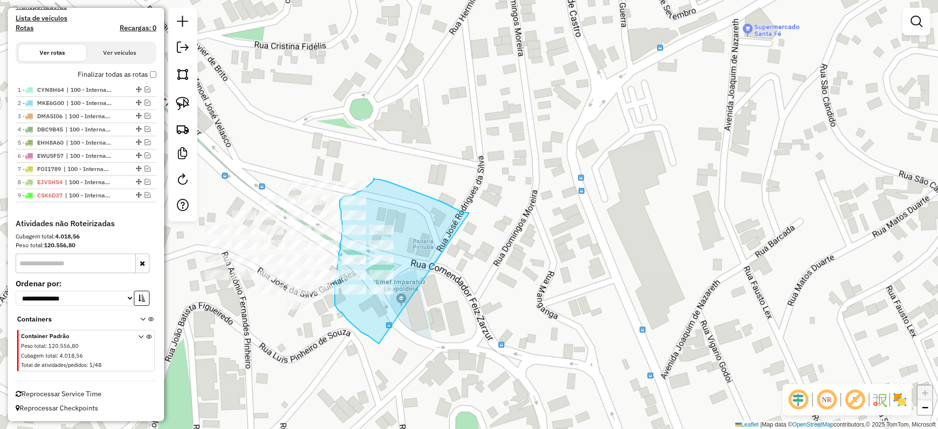
drag, startPoint x: 467, startPoint y: 213, endPoint x: 442, endPoint y: 335, distance: 124.2
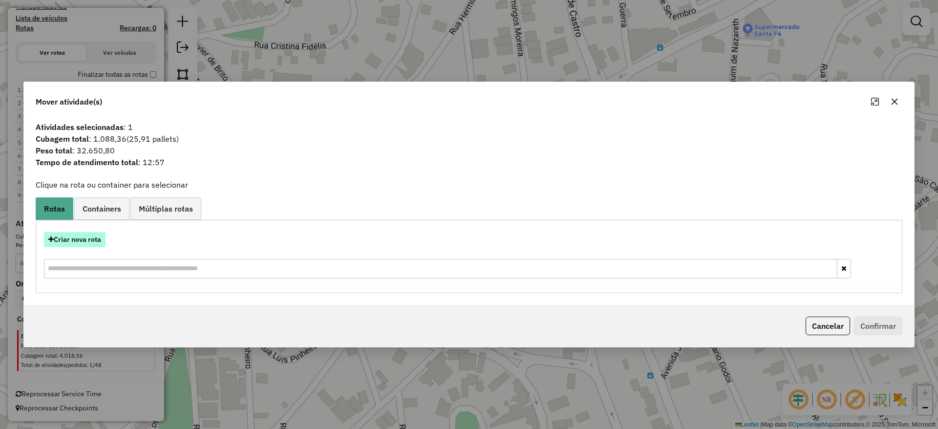
click at [90, 238] on button "Criar nova rota" at bounding box center [75, 239] width 62 height 15
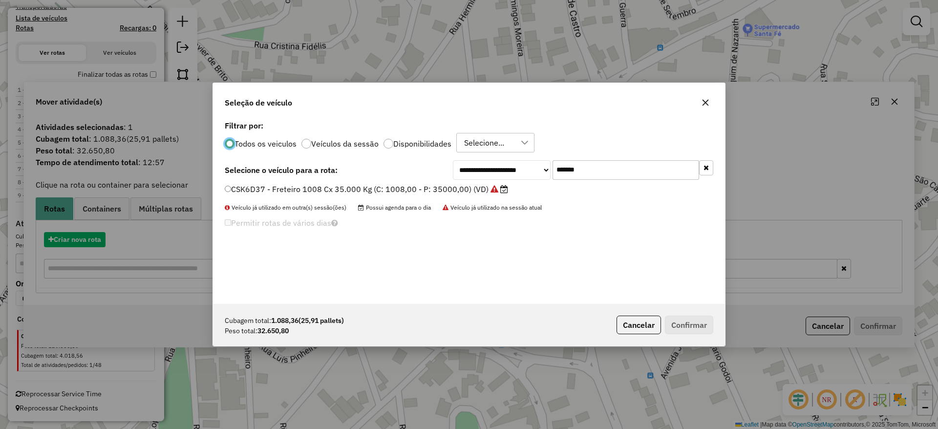
scroll to position [5, 3]
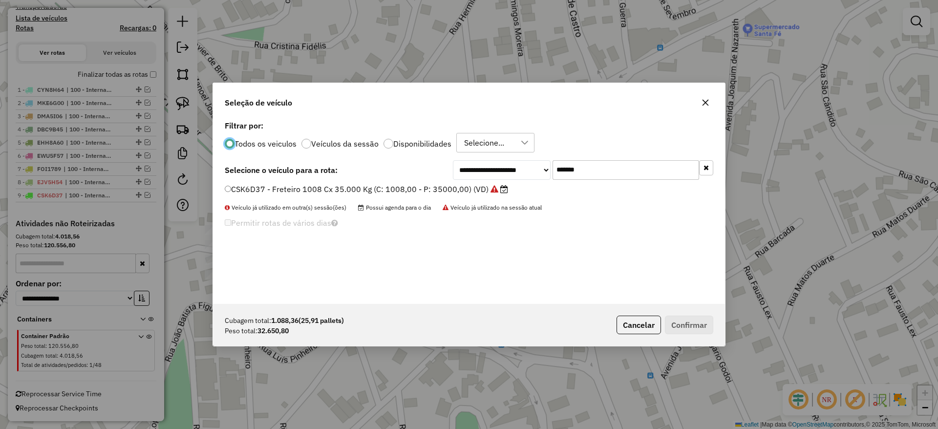
drag, startPoint x: 595, startPoint y: 164, endPoint x: 409, endPoint y: 200, distance: 189.6
click at [418, 195] on div "**********" at bounding box center [469, 211] width 512 height 186
paste input "text"
type input "*******"
click at [376, 191] on label "KAI6279 - Freteiro - 1176Cx - 35000Kg (C: 1176,00 - P: 35000,00) (VD)" at bounding box center [363, 189] width 276 height 12
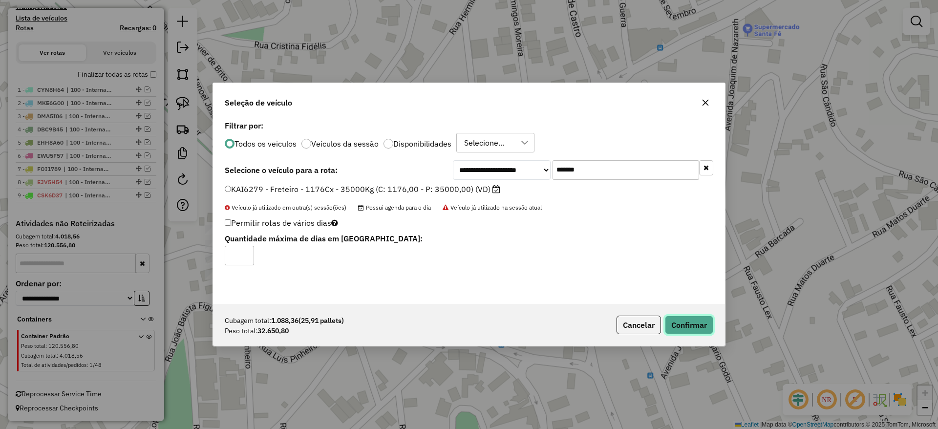
drag, startPoint x: 700, startPoint y: 321, endPoint x: 651, endPoint y: 361, distance: 62.5
click at [697, 319] on button "Confirmar" at bounding box center [689, 325] width 48 height 19
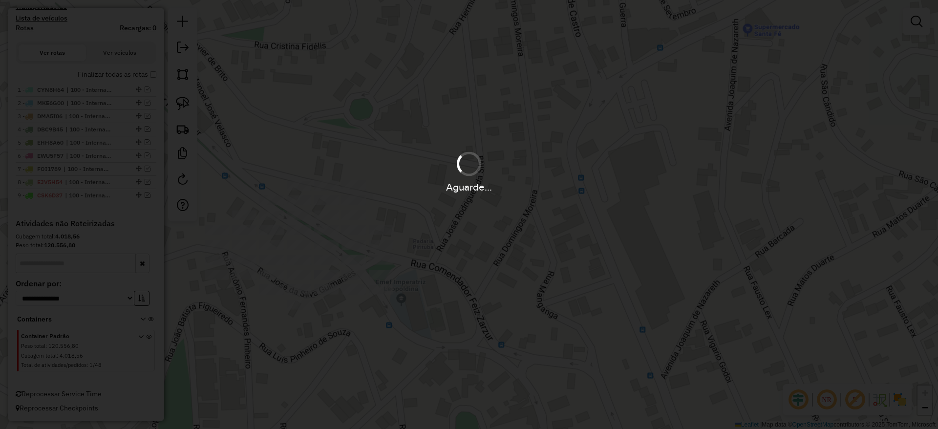
scroll to position [333, 0]
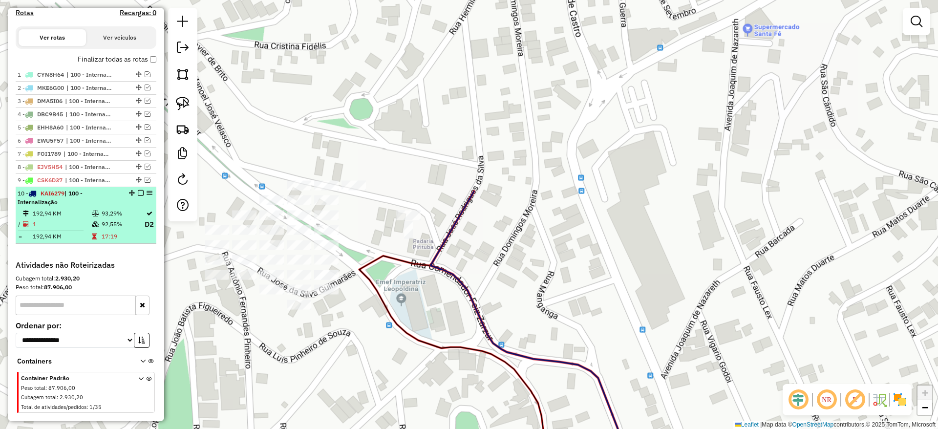
click at [138, 193] on em at bounding box center [141, 193] width 6 height 6
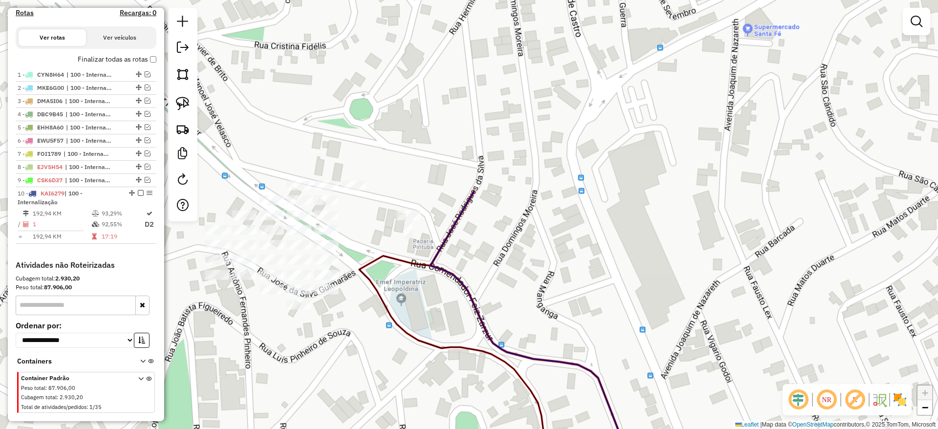
scroll to position [331, 0]
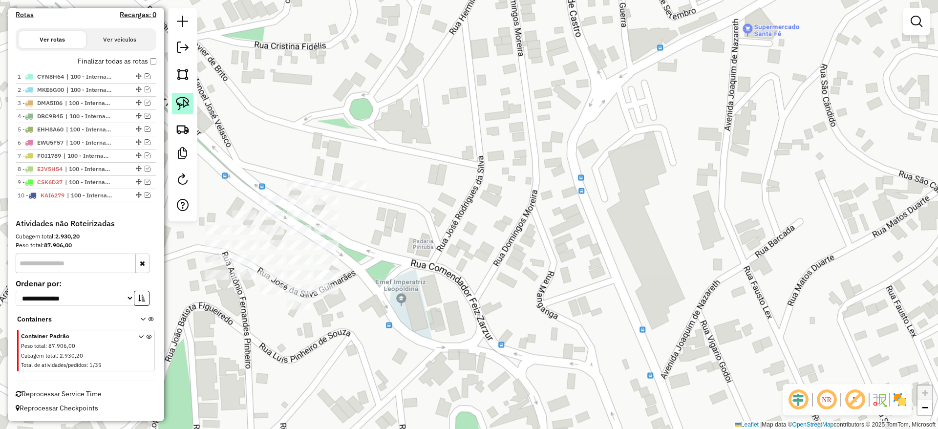
click at [191, 103] on link at bounding box center [182, 103] width 21 height 21
click at [326, 191] on div at bounding box center [326, 186] width 24 height 10
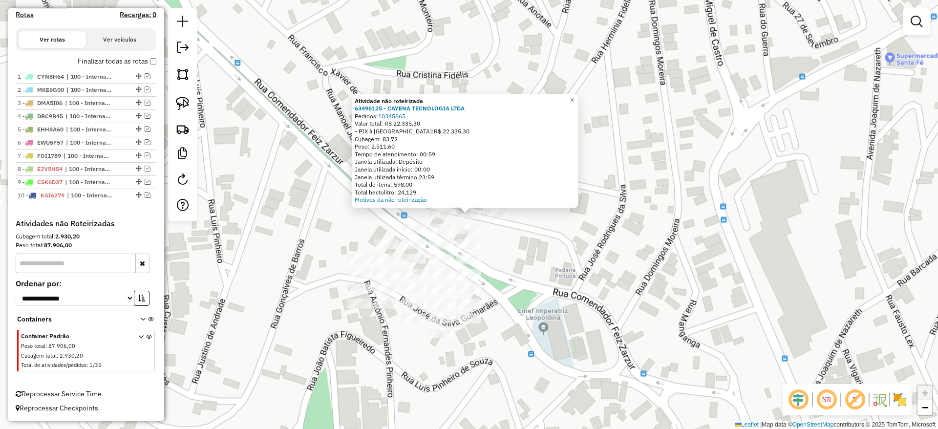
click at [575, 274] on div "Atividade não roteirizada 63496125 - CAYENA TECNOLOGIA LTDA Pedidos: 10345865 V…" at bounding box center [469, 214] width 938 height 429
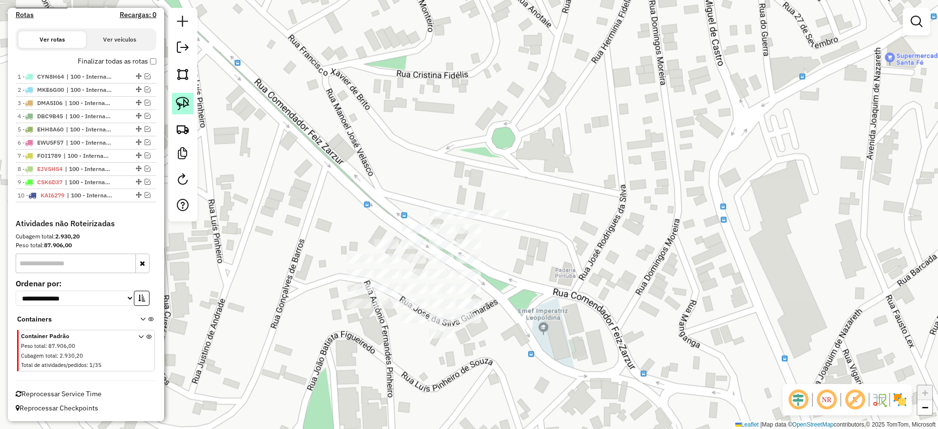
click at [191, 104] on link at bounding box center [182, 103] width 21 height 21
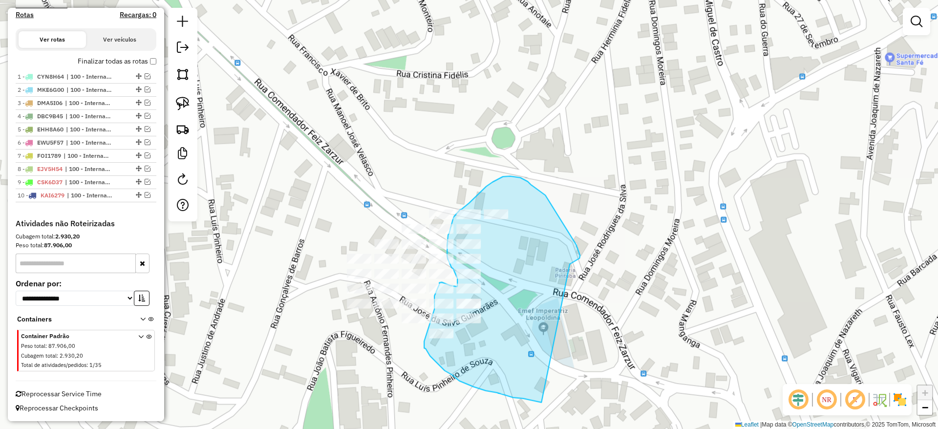
drag, startPoint x: 557, startPoint y: 215, endPoint x: 559, endPoint y: 403, distance: 187.6
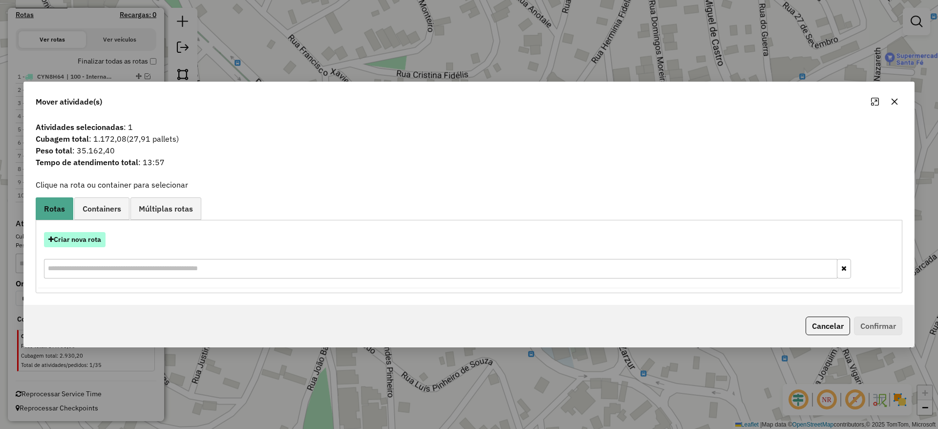
click at [99, 233] on button "Criar nova rota" at bounding box center [75, 239] width 62 height 15
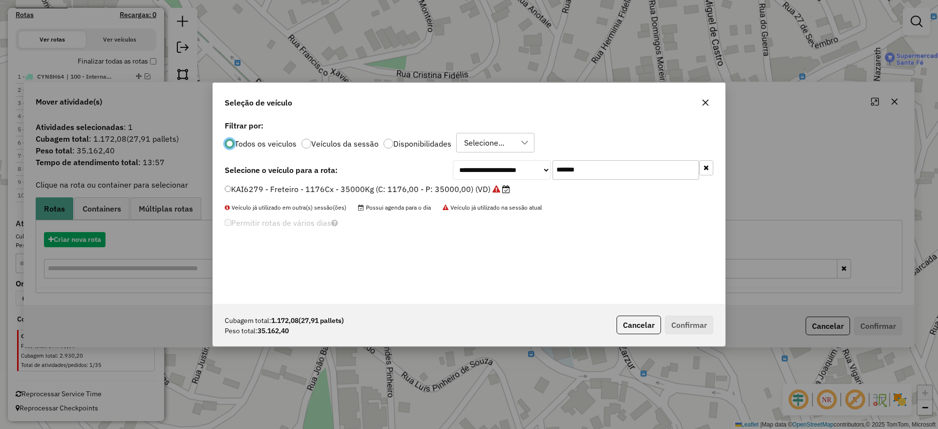
scroll to position [5, 3]
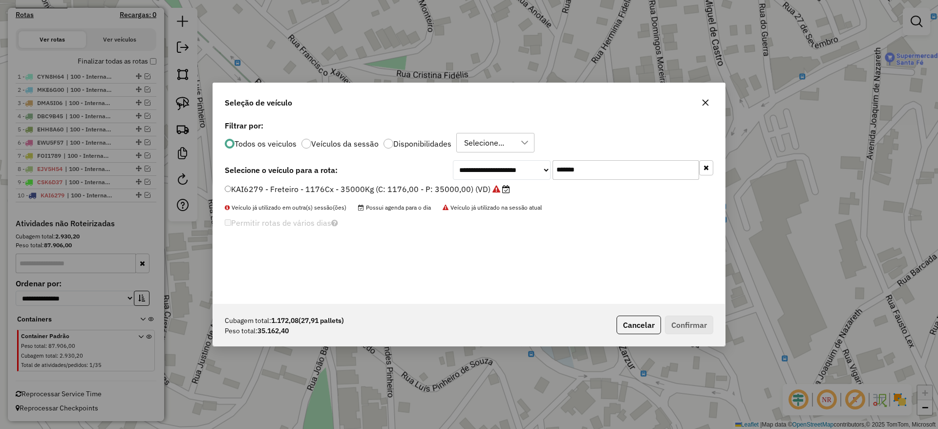
drag, startPoint x: 489, startPoint y: 177, endPoint x: 436, endPoint y: 192, distance: 54.2
click at [443, 187] on div "**********" at bounding box center [469, 211] width 512 height 186
paste input "text"
type input "*******"
drag, startPoint x: 420, startPoint y: 186, endPoint x: 426, endPoint y: 191, distance: 8.3
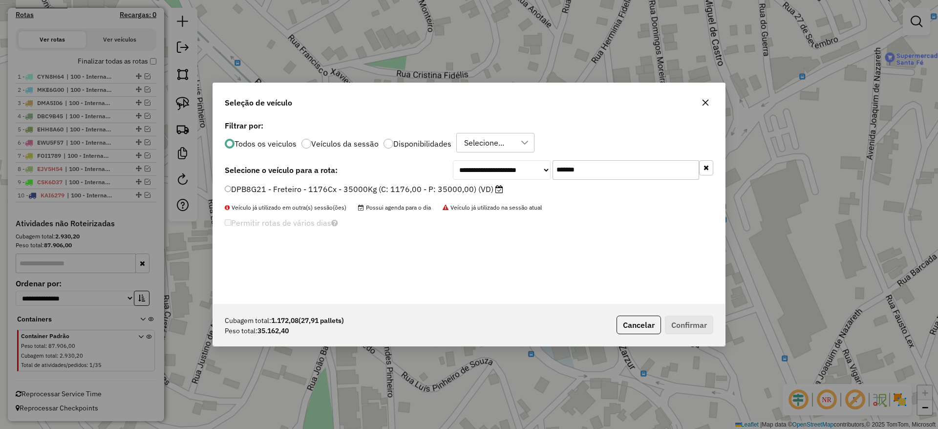
click at [420, 186] on label "DPB8G21 - Freteiro - 1176Cx - 35000Kg (C: 1176,00 - P: 35000,00) (VD)" at bounding box center [364, 189] width 278 height 12
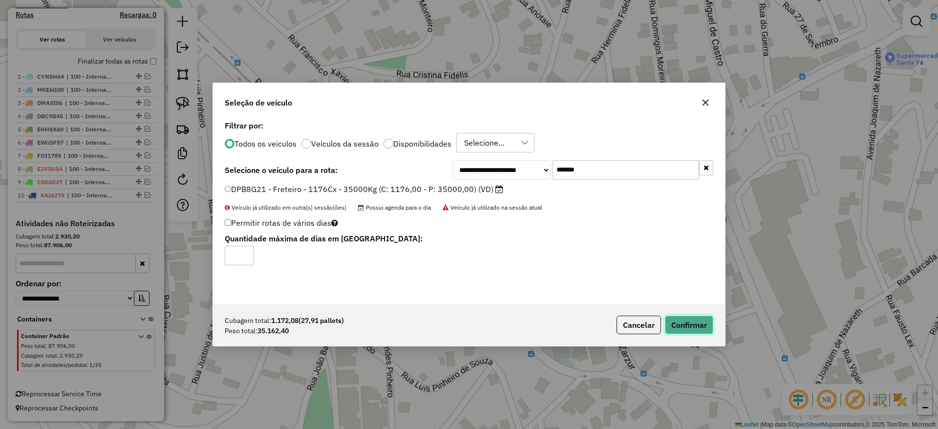
click at [703, 329] on button "Confirmar" at bounding box center [689, 325] width 48 height 19
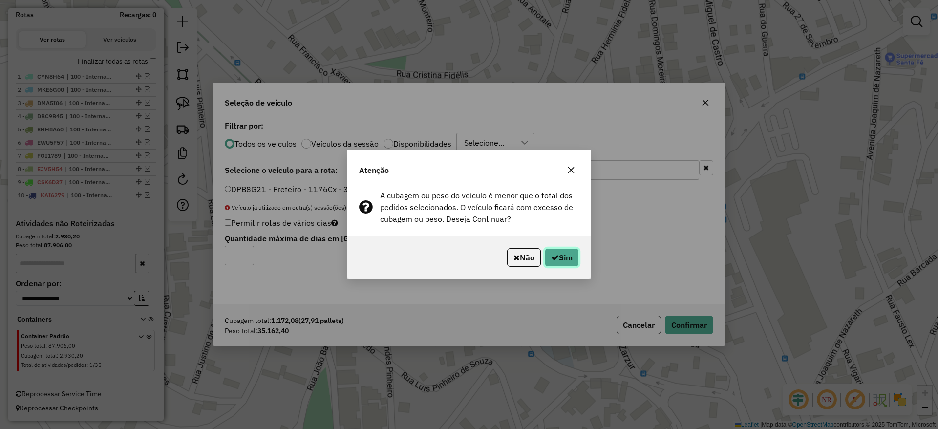
click at [560, 258] on button "Sim" at bounding box center [562, 257] width 34 height 19
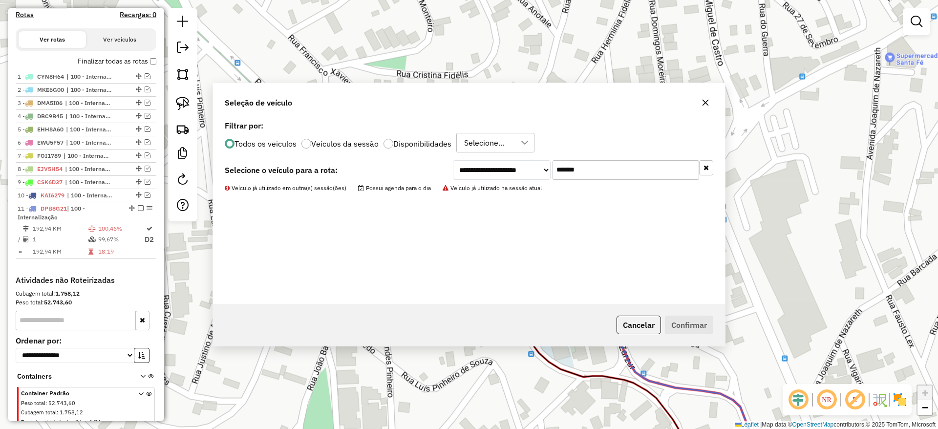
scroll to position [333, 0]
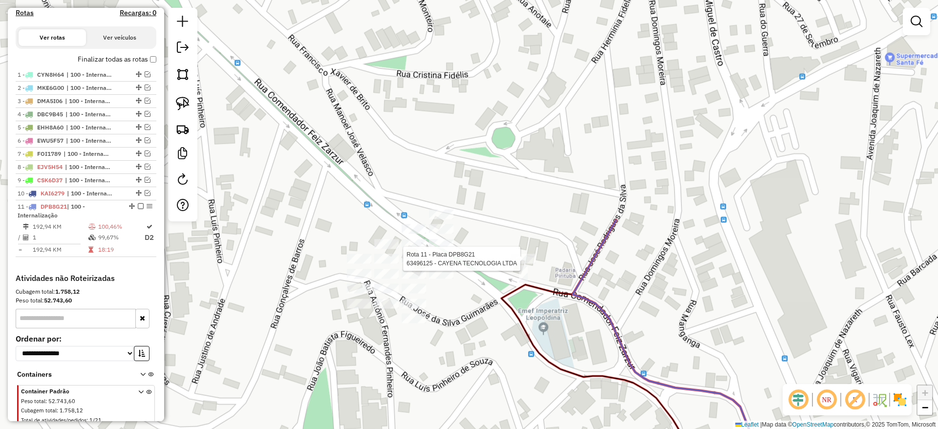
click at [514, 264] on div at bounding box center [523, 259] width 24 height 10
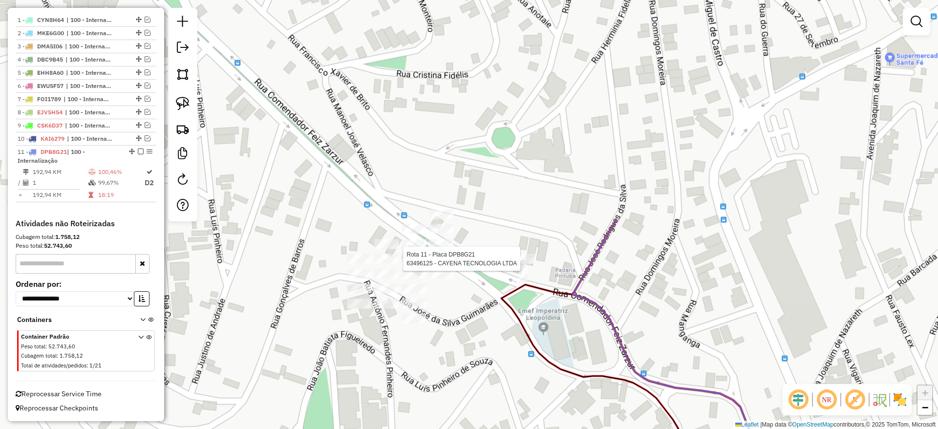
select select "**********"
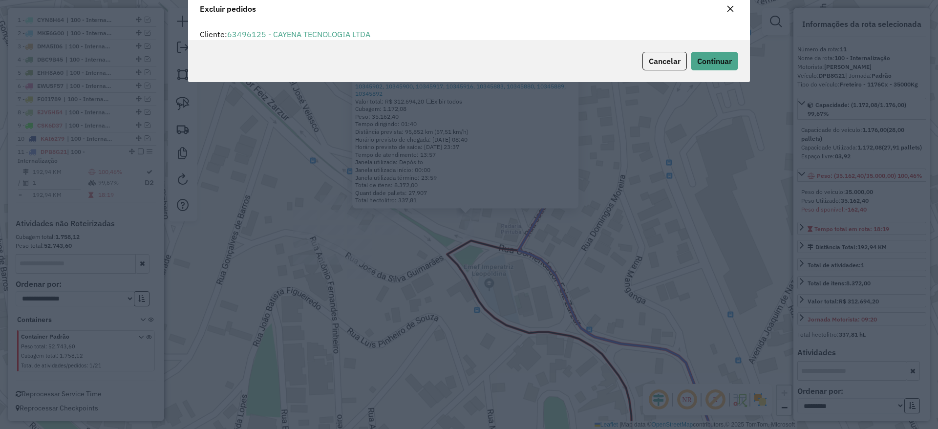
scroll to position [34, 0]
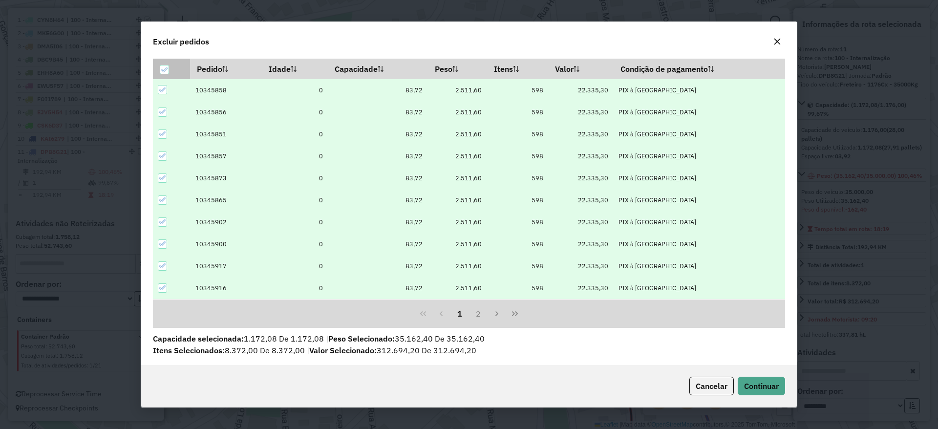
click at [160, 70] on div at bounding box center [164, 69] width 9 height 9
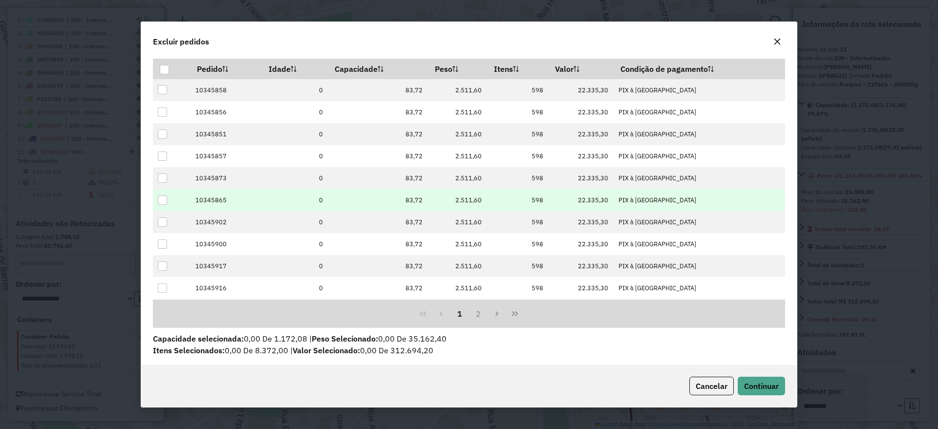
drag, startPoint x: 165, startPoint y: 87, endPoint x: 415, endPoint y: 189, distance: 270.2
click at [165, 88] on div at bounding box center [162, 89] width 9 height 9
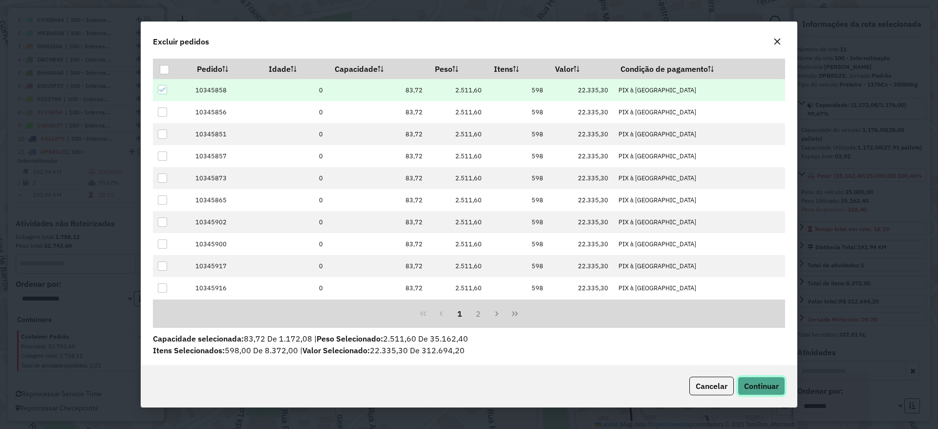
click at [762, 390] on span "Continuar" at bounding box center [761, 386] width 35 height 10
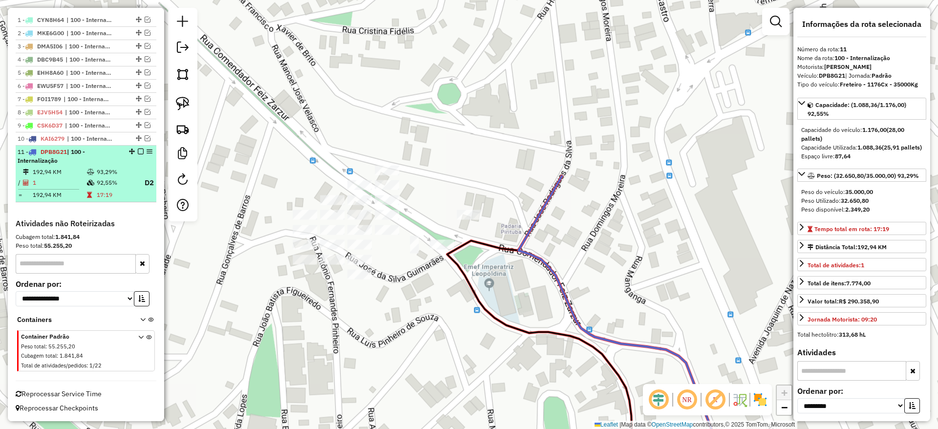
click at [138, 152] on em at bounding box center [141, 152] width 6 height 6
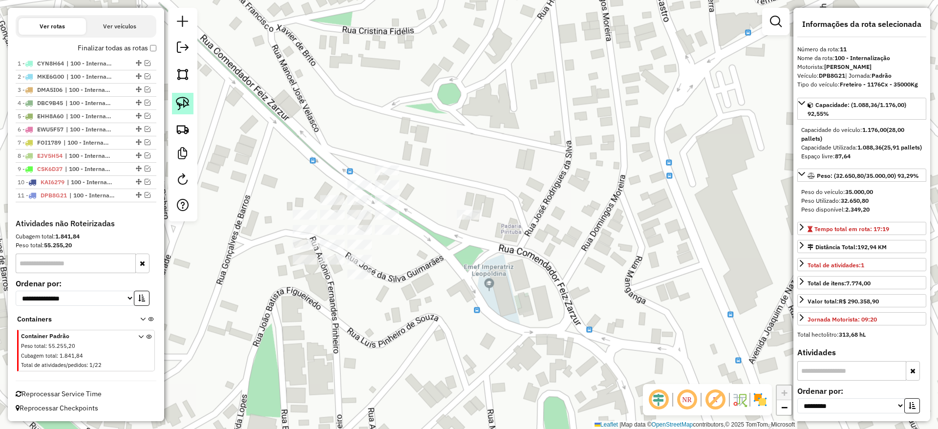
click at [177, 102] on img at bounding box center [183, 104] width 14 height 14
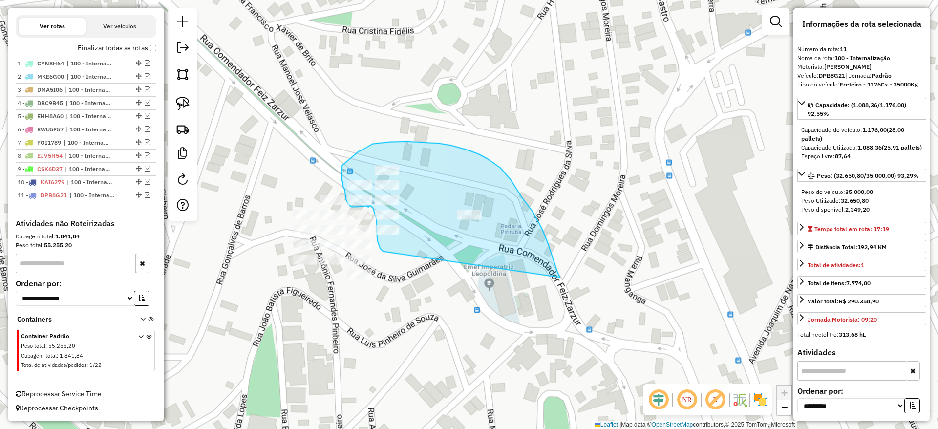
drag, startPoint x: 504, startPoint y: 172, endPoint x: 417, endPoint y: 255, distance: 120.3
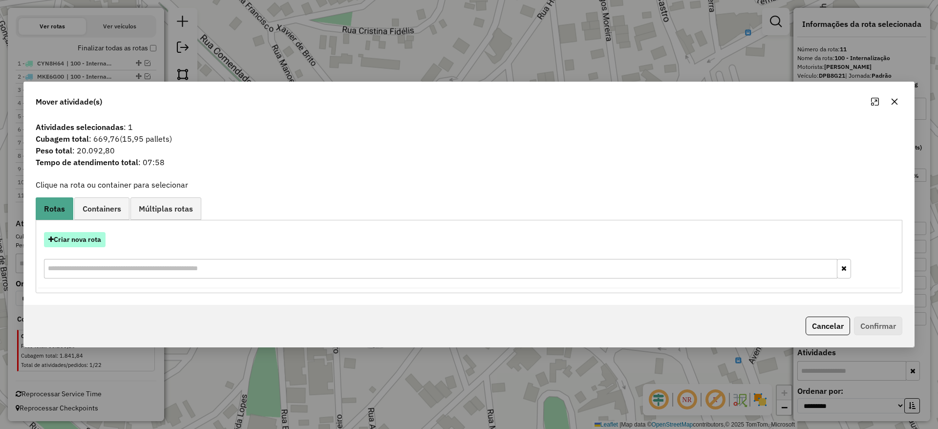
click at [87, 242] on button "Criar nova rota" at bounding box center [75, 239] width 62 height 15
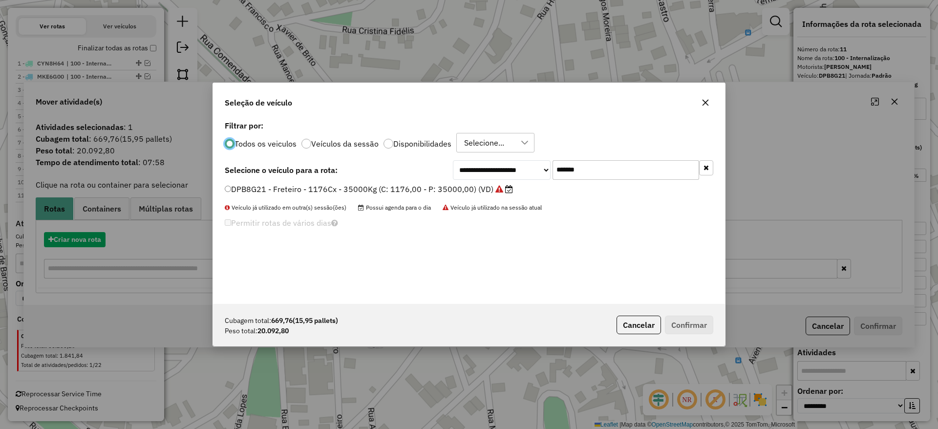
scroll to position [5, 3]
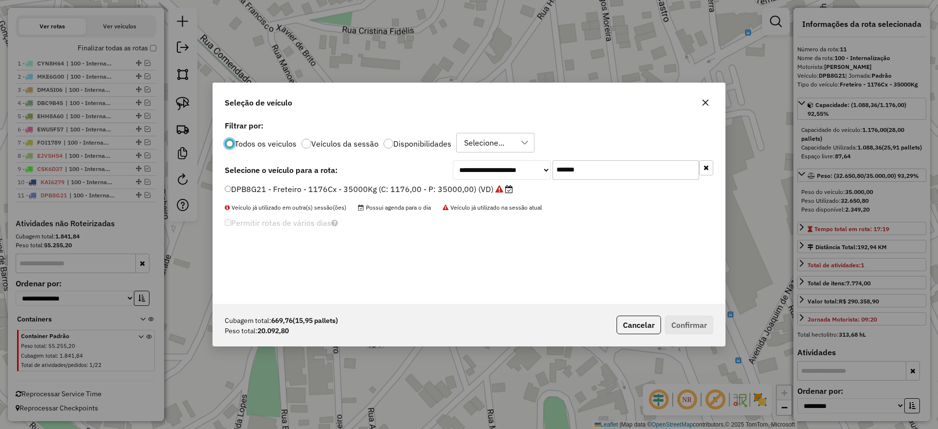
drag, startPoint x: 597, startPoint y: 171, endPoint x: 355, endPoint y: 196, distance: 243.5
click at [358, 195] on div "**********" at bounding box center [469, 211] width 512 height 186
paste input "text"
type input "*******"
drag, startPoint x: 344, startPoint y: 192, endPoint x: 351, endPoint y: 193, distance: 7.6
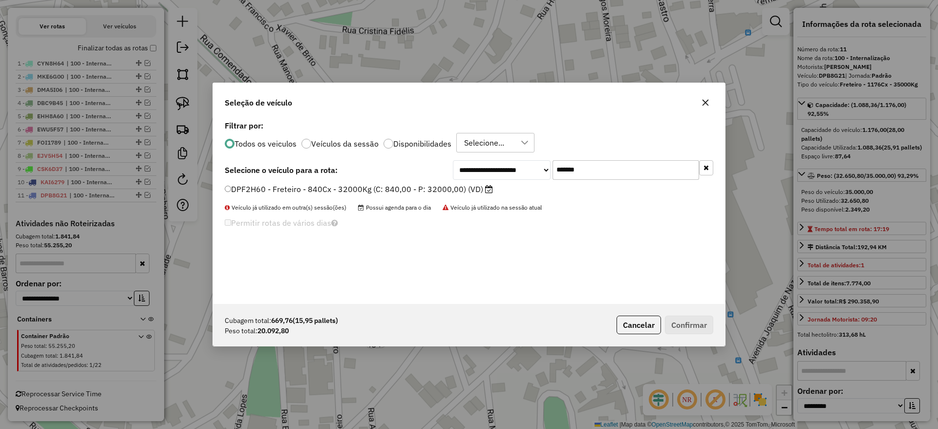
click at [344, 192] on label "DPF2H60 - Freteiro - 840Cx - 32000Kg (C: 840,00 - P: 32000,00) (VD)" at bounding box center [359, 189] width 268 height 12
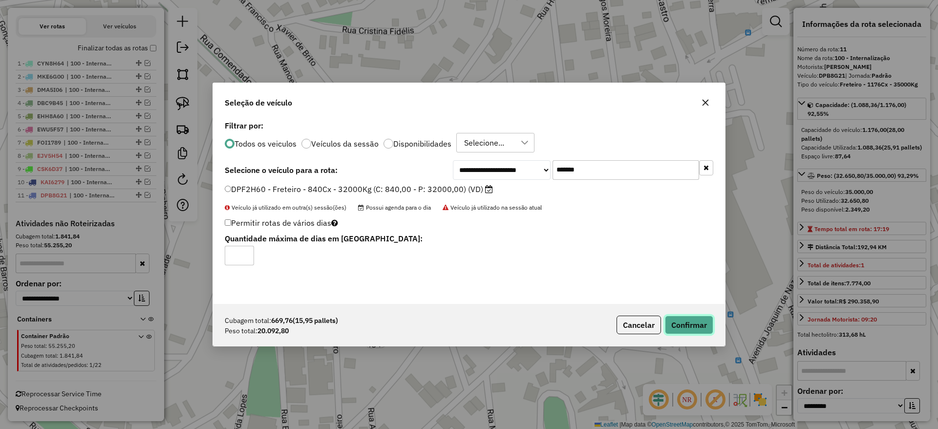
click at [682, 317] on button "Confirmar" at bounding box center [689, 325] width 48 height 19
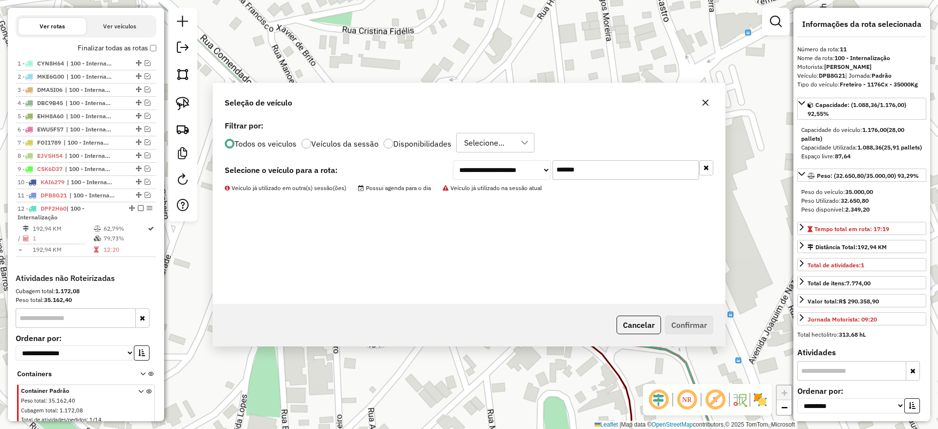
scroll to position [399, 0]
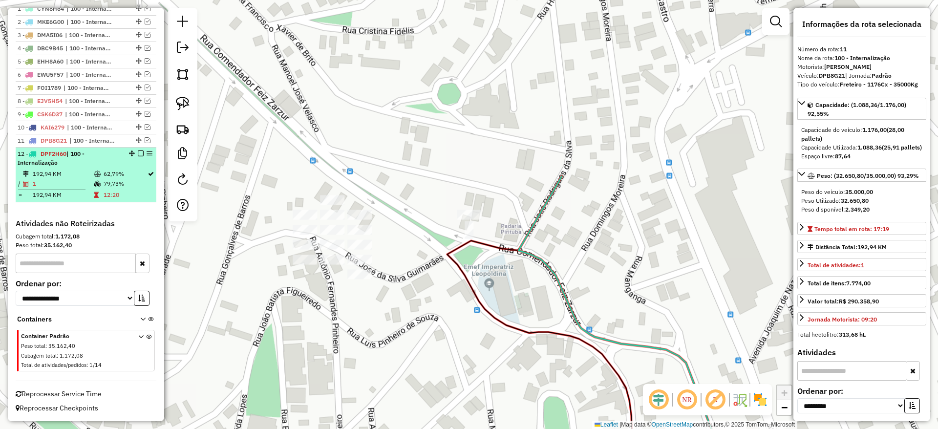
click at [138, 153] on em at bounding box center [141, 153] width 6 height 6
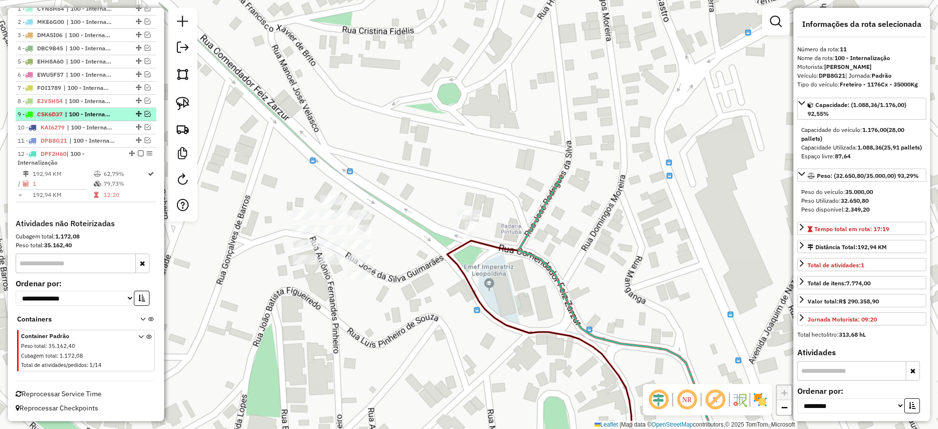
scroll to position [358, 0]
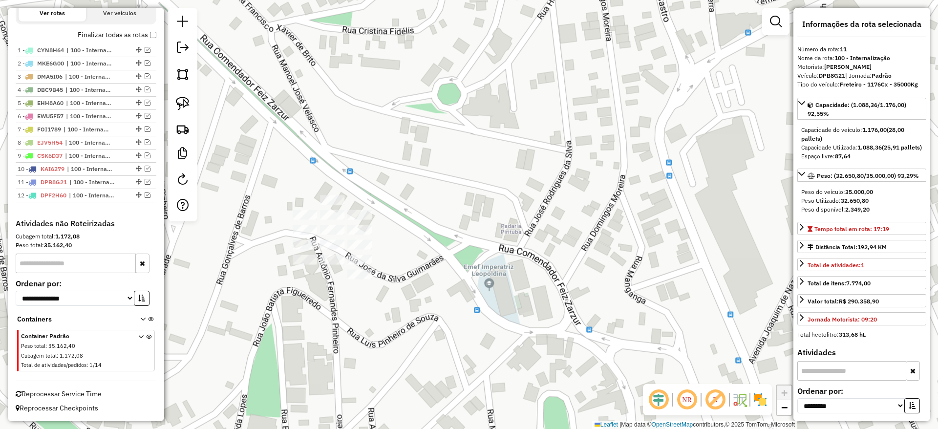
drag, startPoint x: 178, startPoint y: 102, endPoint x: 211, endPoint y: 113, distance: 34.1
click at [178, 103] on img at bounding box center [183, 104] width 14 height 14
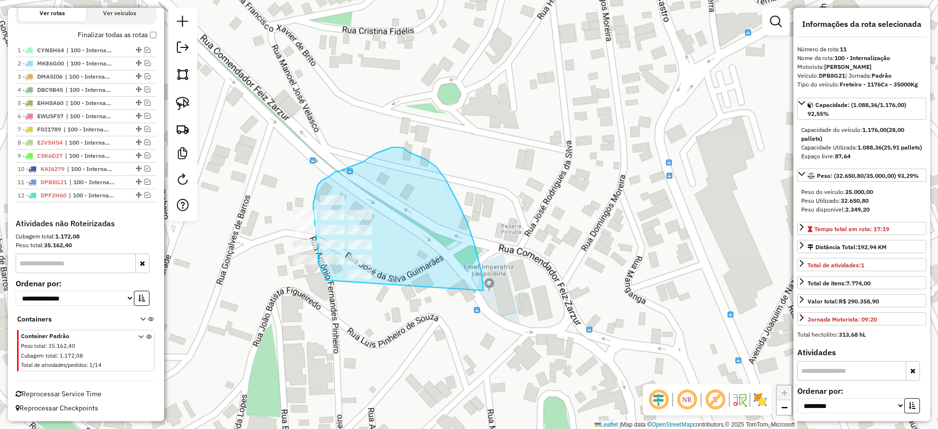
drag, startPoint x: 467, startPoint y: 223, endPoint x: 362, endPoint y: 322, distance: 144.4
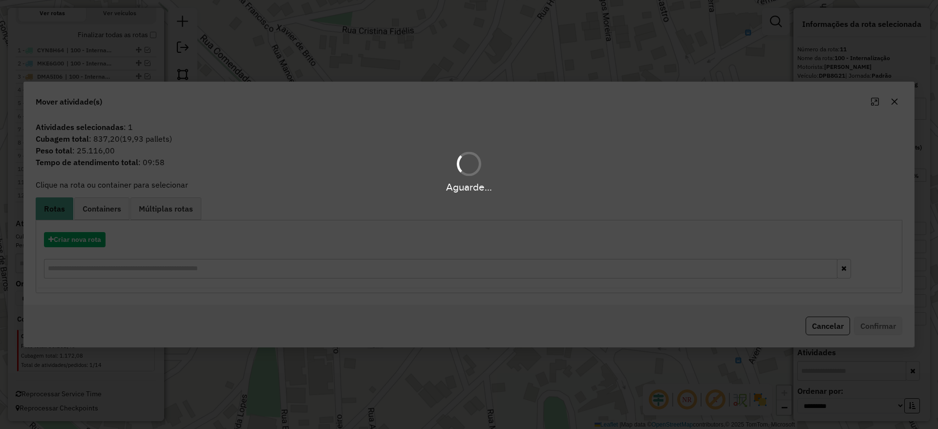
click at [94, 234] on div "Aguarde..." at bounding box center [469, 214] width 938 height 429
drag, startPoint x: 95, startPoint y: 235, endPoint x: 97, endPoint y: 242, distance: 7.1
click at [95, 235] on div "Aguarde..." at bounding box center [469, 214] width 938 height 429
click at [97, 241] on div "Aguarde..." at bounding box center [469, 214] width 938 height 429
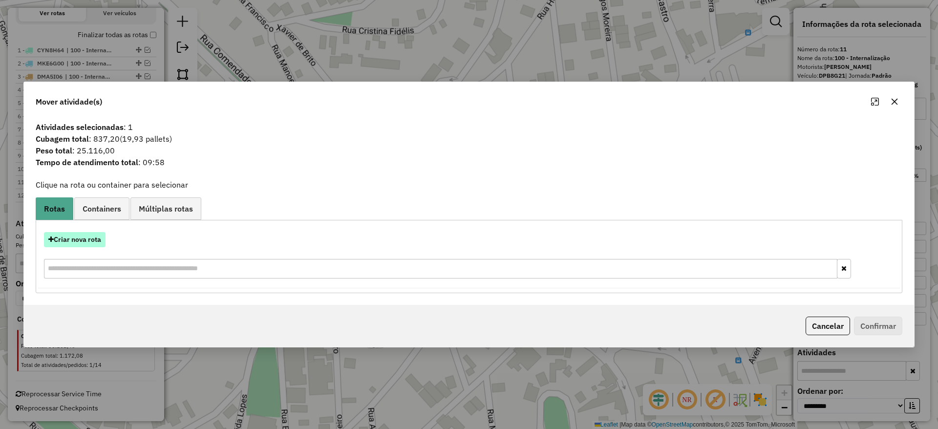
click at [96, 241] on button "Criar nova rota" at bounding box center [75, 239] width 62 height 15
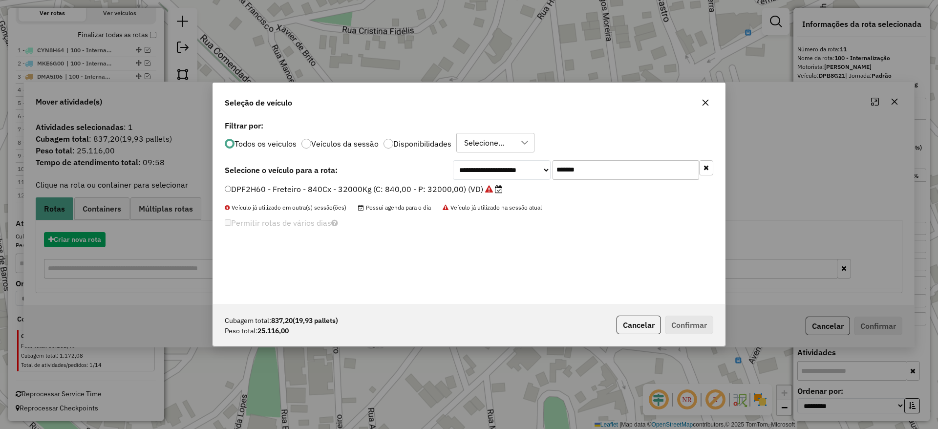
scroll to position [5, 3]
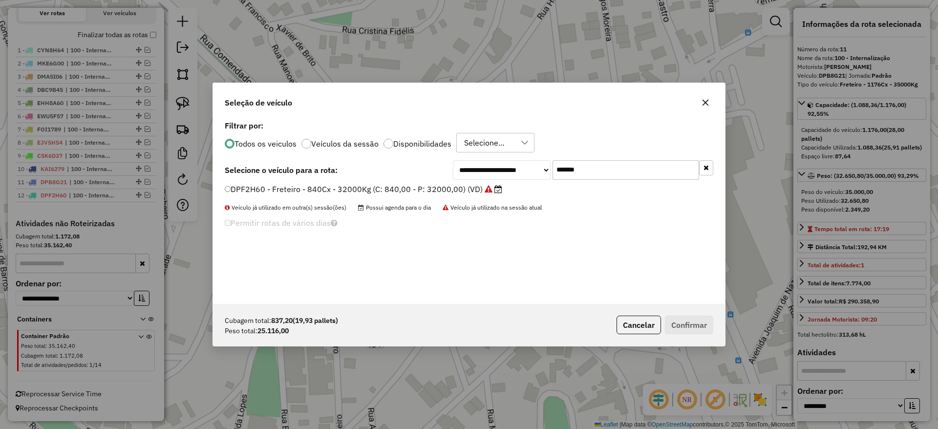
drag, startPoint x: 603, startPoint y: 170, endPoint x: 414, endPoint y: 207, distance: 192.1
click at [416, 207] on div "**********" at bounding box center [469, 211] width 512 height 186
paste input "text"
type input "*******"
drag, startPoint x: 394, startPoint y: 183, endPoint x: 405, endPoint y: 193, distance: 14.5
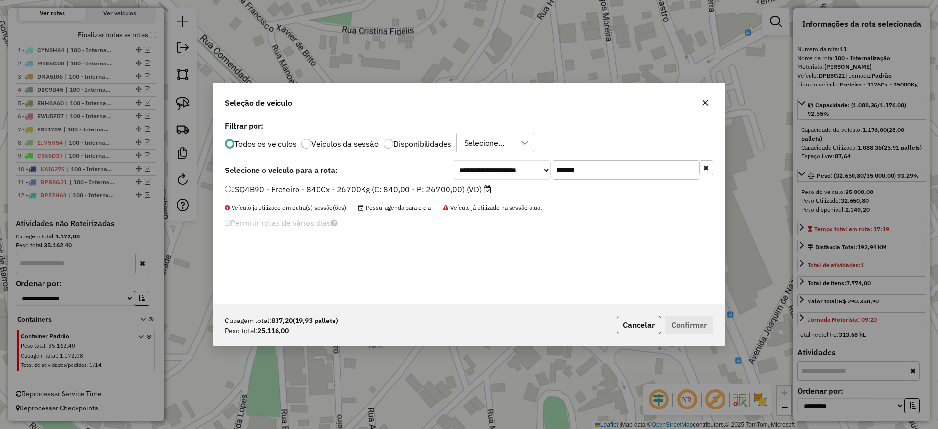
click at [394, 184] on label "JSQ4B90 - Freteiro - 840Cx - 26700Kg (C: 840,00 - P: 26700,00) (VD)" at bounding box center [358, 189] width 267 height 12
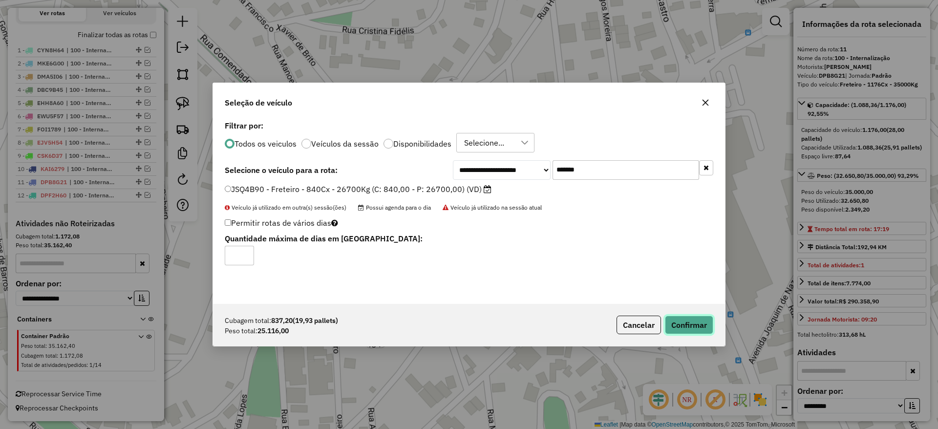
click at [674, 316] on button "Confirmar" at bounding box center [689, 325] width 48 height 19
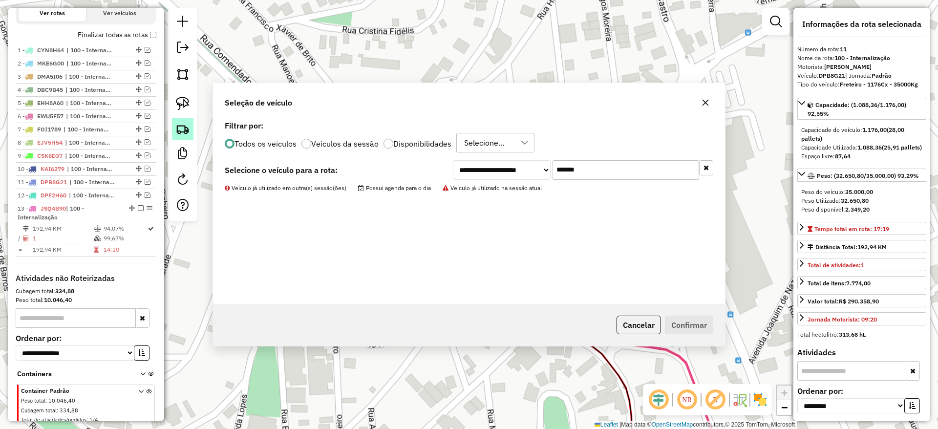
scroll to position [412, 0]
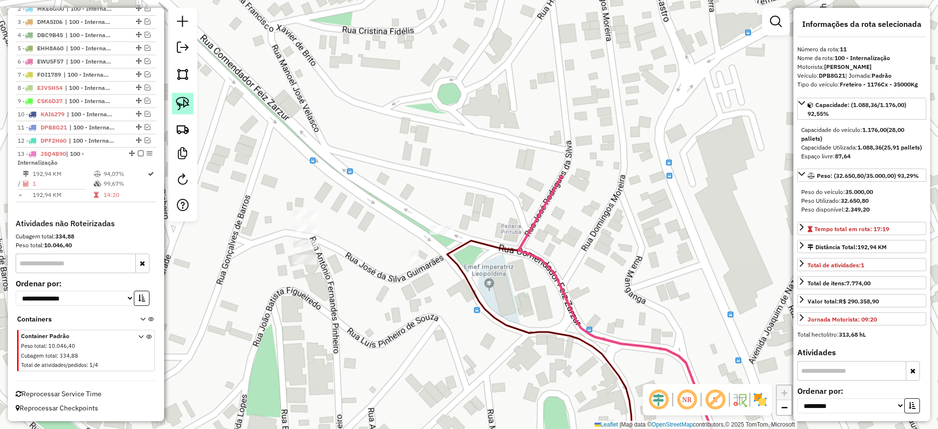
click at [178, 106] on img at bounding box center [183, 104] width 14 height 14
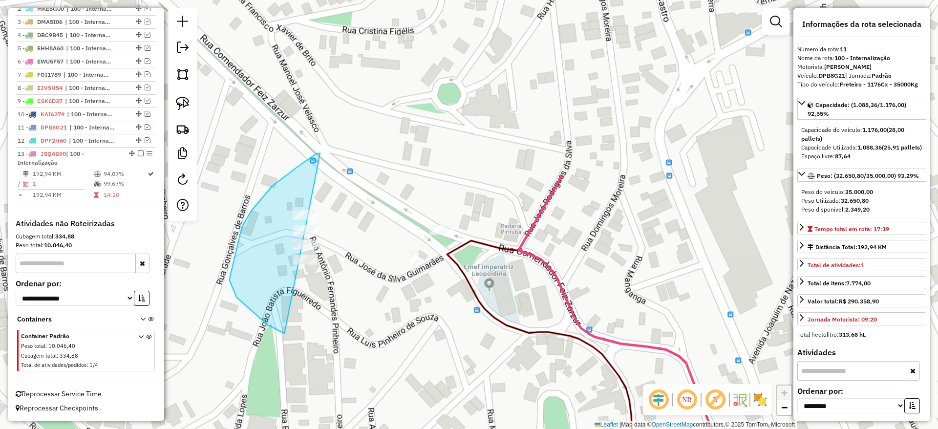
drag, startPoint x: 229, startPoint y: 280, endPoint x: 353, endPoint y: 303, distance: 125.8
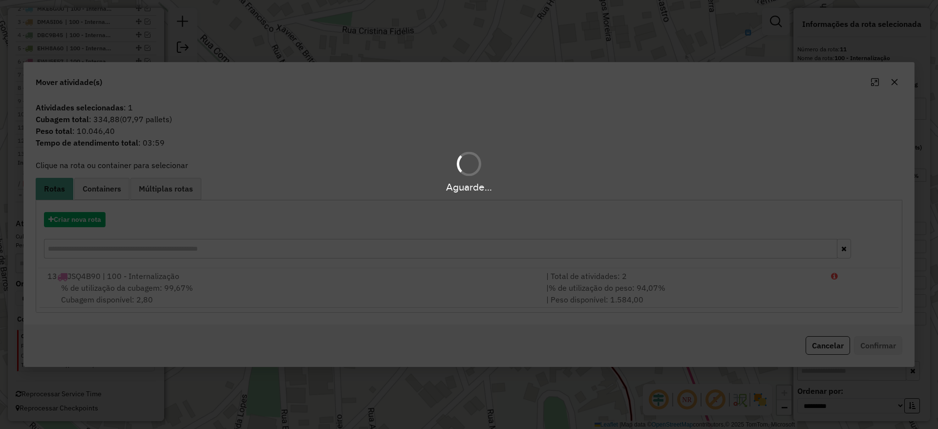
click at [87, 215] on hb-app "Aguarde... Pop-up bloqueado! Seu navegador bloqueou automáticamente a abertura …" at bounding box center [469, 214] width 938 height 429
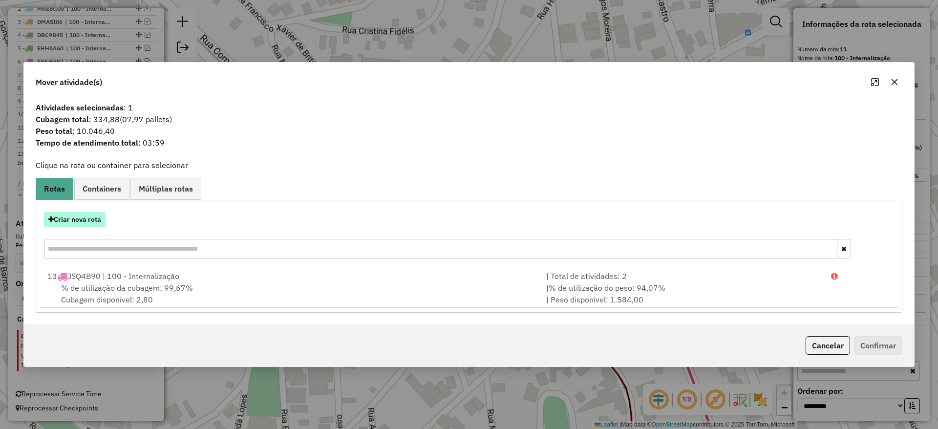
click at [87, 216] on button "Criar nova rota" at bounding box center [75, 219] width 62 height 15
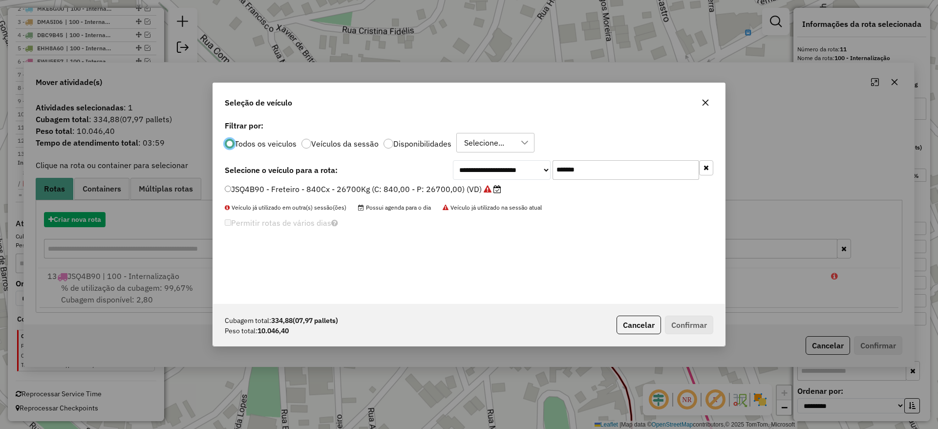
scroll to position [5, 3]
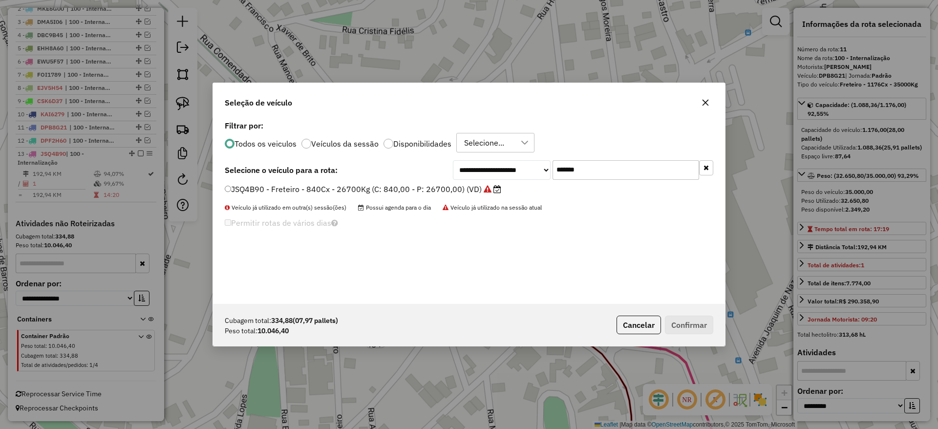
drag, startPoint x: 631, startPoint y: 162, endPoint x: 438, endPoint y: 172, distance: 193.2
click at [438, 172] on div "**********" at bounding box center [469, 170] width 489 height 20
paste input "text"
type input "*******"
drag, startPoint x: 383, startPoint y: 190, endPoint x: 417, endPoint y: 209, distance: 38.7
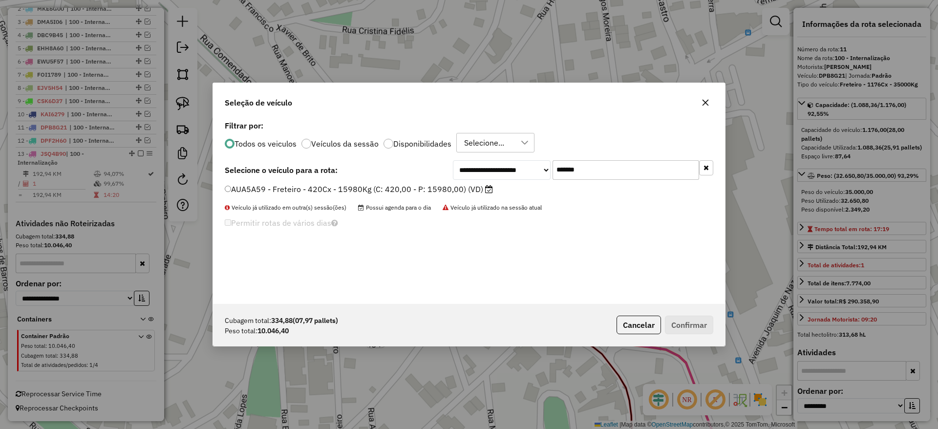
click at [383, 192] on label "AUA5A59 - Freteiro - 420Cx - 15980Kg (C: 420,00 - P: 15980,00) (VD)" at bounding box center [359, 189] width 268 height 12
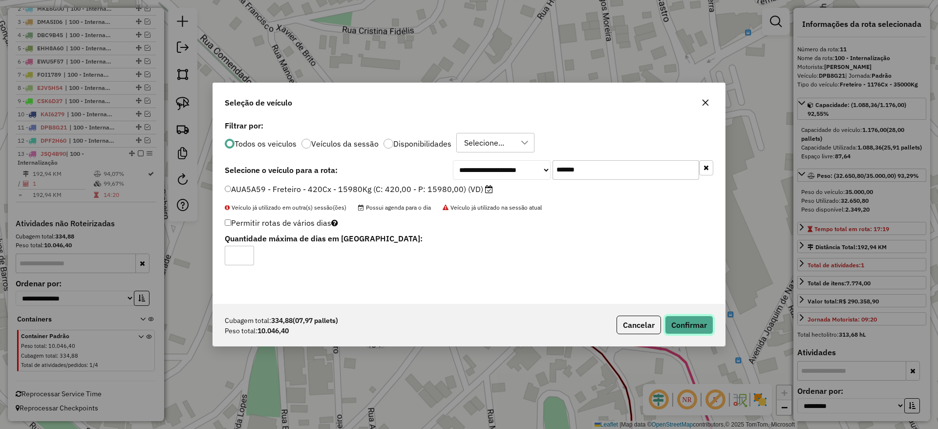
click at [697, 332] on button "Confirmar" at bounding box center [689, 325] width 48 height 19
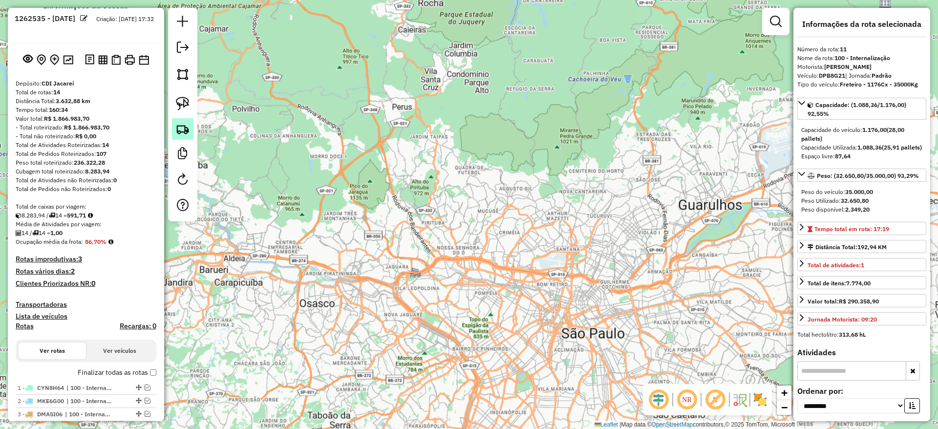
scroll to position [0, 0]
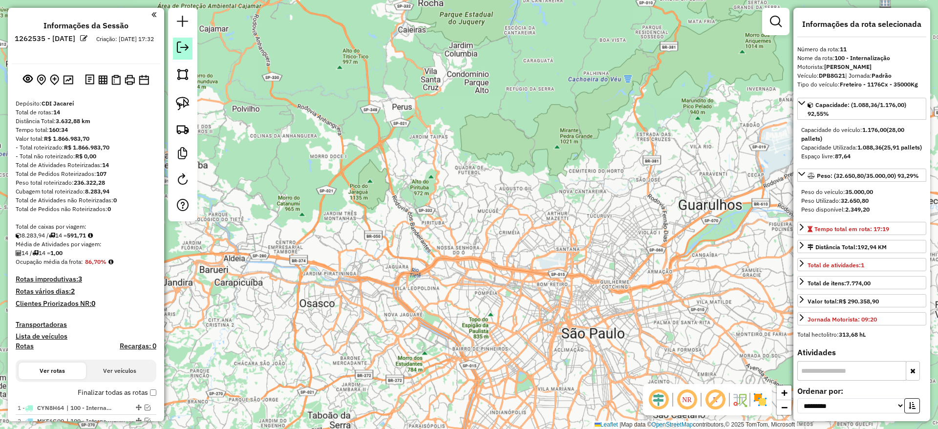
click at [189, 49] on link at bounding box center [183, 49] width 20 height 22
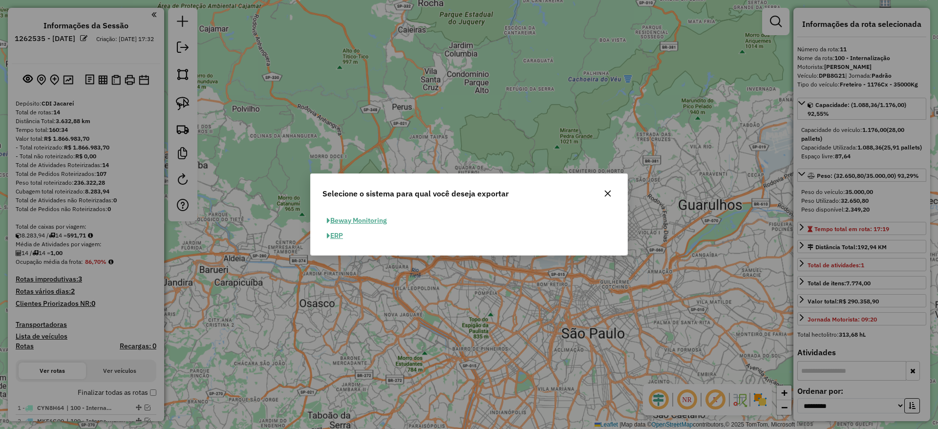
click at [338, 235] on button "ERP" at bounding box center [334, 235] width 25 height 15
select select "**"
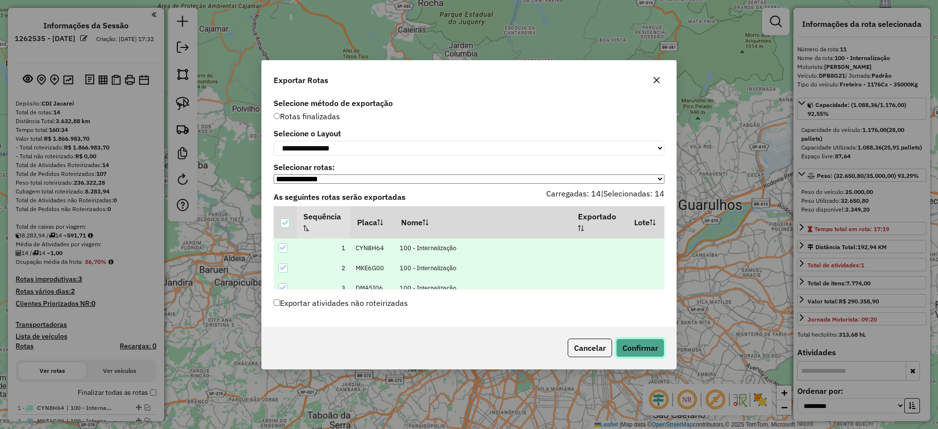
click at [636, 349] on button "Confirmar" at bounding box center [640, 348] width 48 height 19
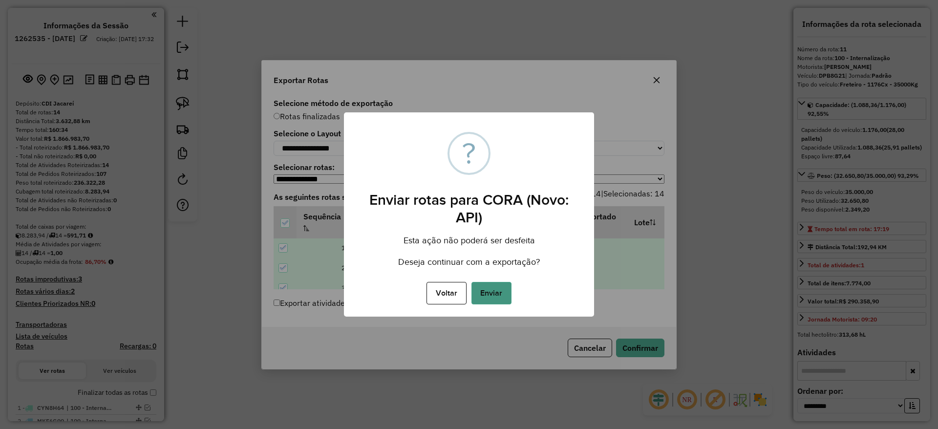
click at [498, 298] on button "Enviar" at bounding box center [491, 293] width 40 height 22
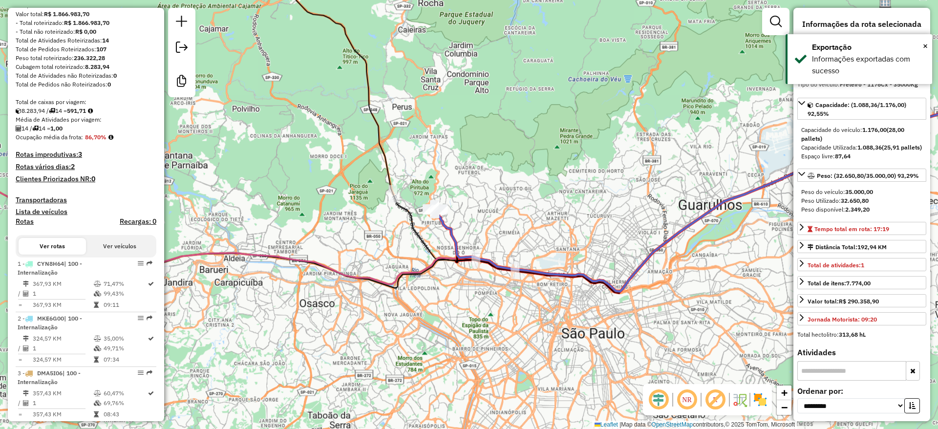
scroll to position [774, 0]
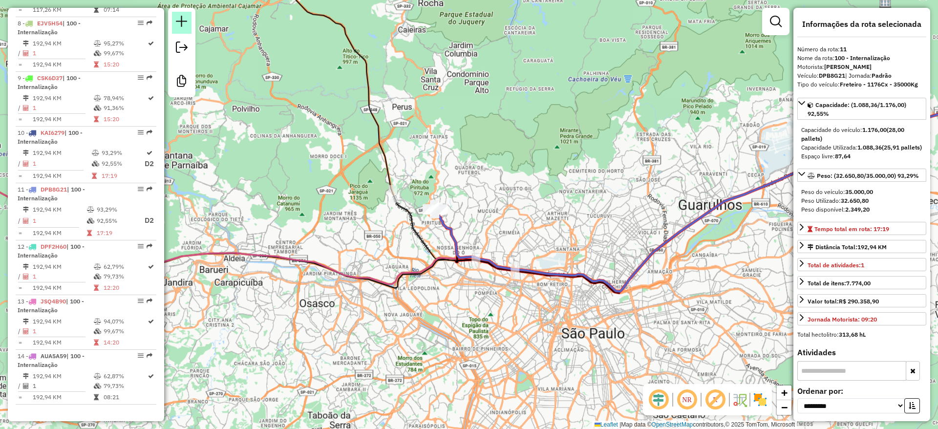
click at [184, 16] on em at bounding box center [182, 22] width 12 height 12
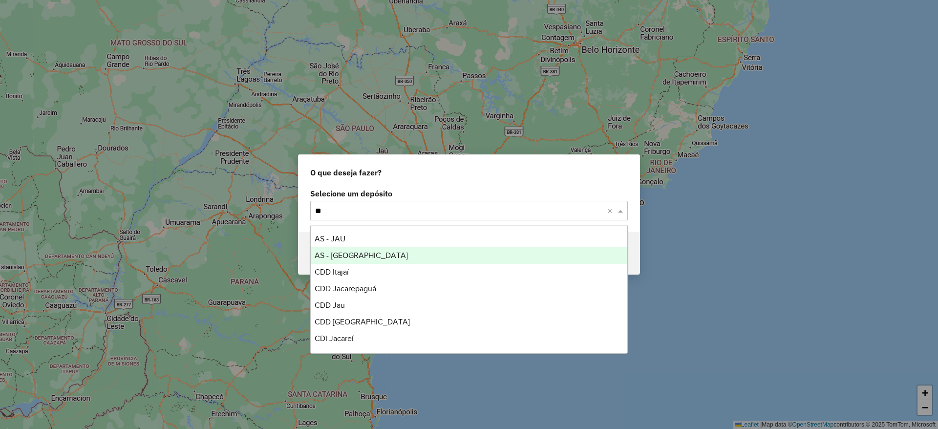
type input "*"
type input "****"
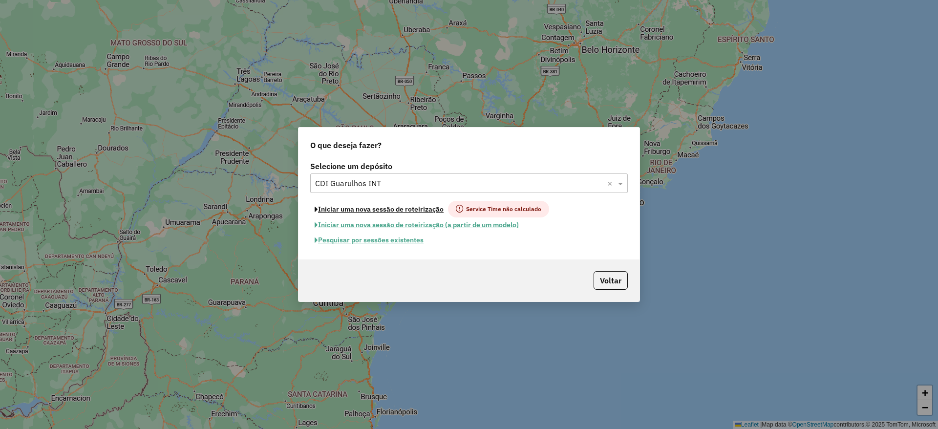
click at [358, 209] on button "Iniciar uma nova sessão de roteirização" at bounding box center [379, 209] width 138 height 17
select select "*"
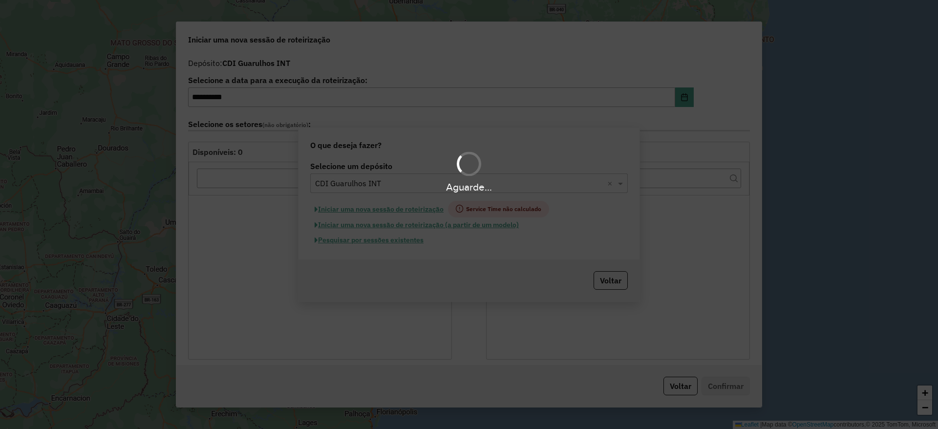
click at [358, 209] on div "Aguarde..." at bounding box center [469, 214] width 938 height 429
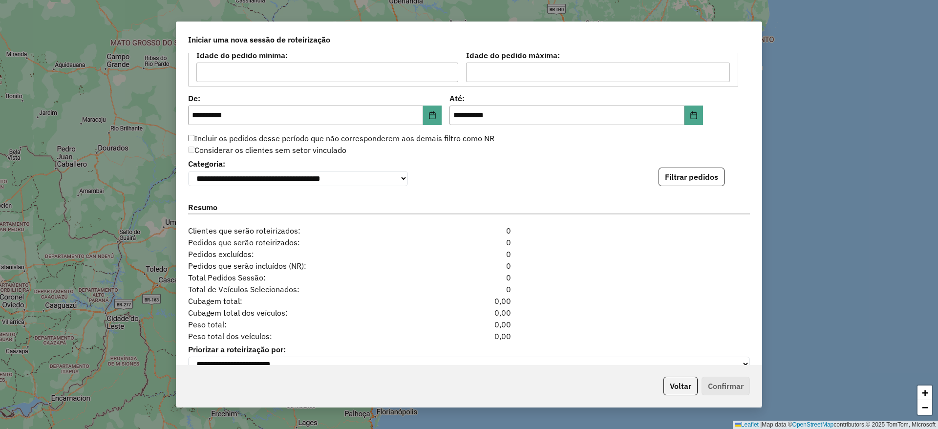
scroll to position [953, 0]
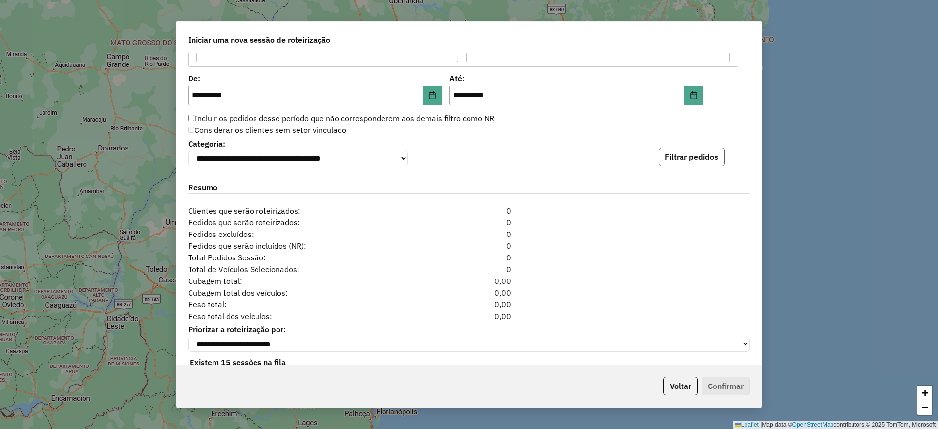
click at [682, 153] on button "Filtrar pedidos" at bounding box center [692, 157] width 66 height 19
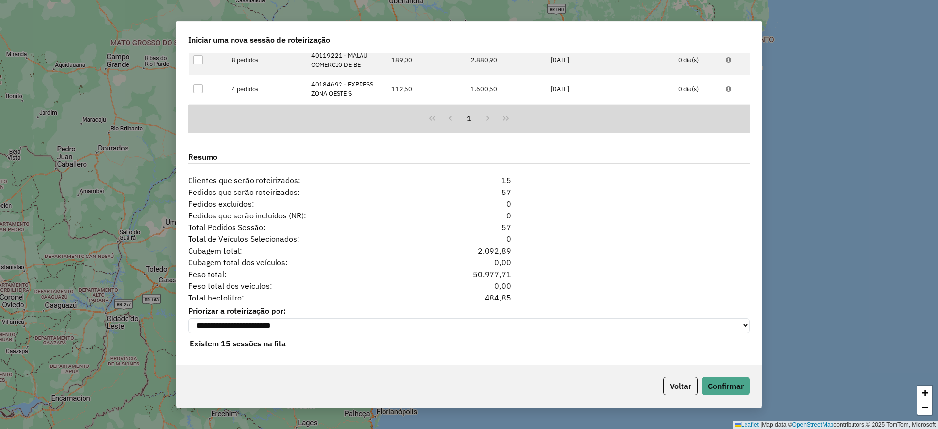
scroll to position [1191, 0]
click at [737, 377] on button "Confirmar" at bounding box center [726, 386] width 48 height 19
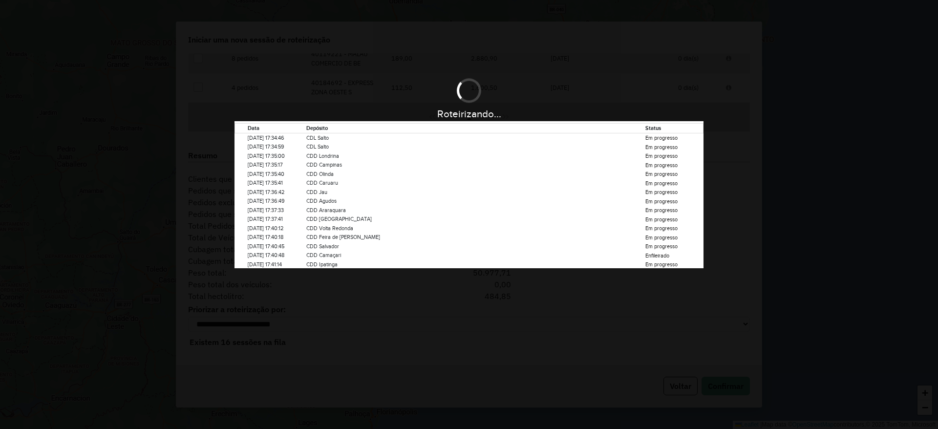
scroll to position [0, 0]
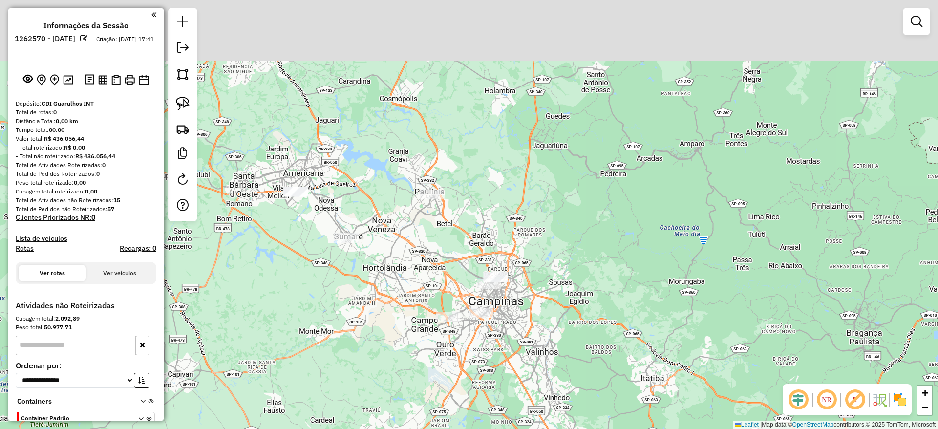
drag, startPoint x: 392, startPoint y: 224, endPoint x: 399, endPoint y: 231, distance: 9.7
click at [399, 231] on div "Janela de atendimento Grade de atendimento Capacidade Transportadoras Veículos …" at bounding box center [469, 214] width 938 height 429
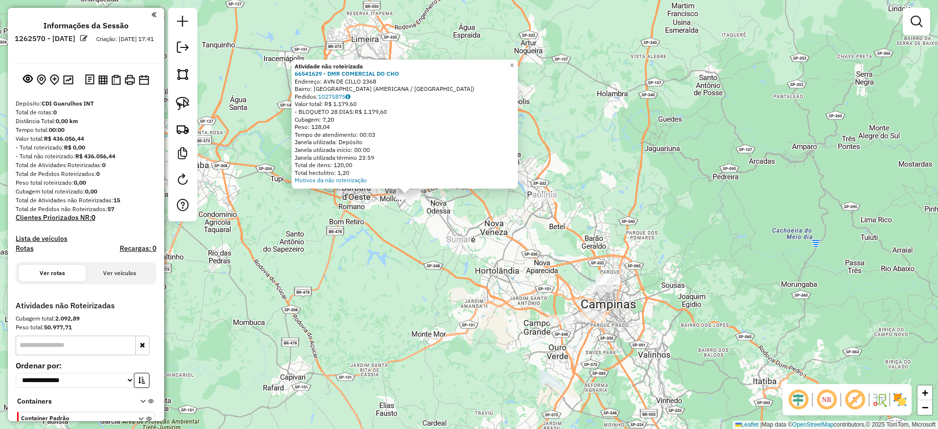
drag, startPoint x: 510, startPoint y: 284, endPoint x: 448, endPoint y: 265, distance: 64.0
click at [448, 265] on div "Atividade não roteirizada 66541629 - DMR COMERCIAL DO CHO Endereço: AVN DE CILL…" at bounding box center [469, 214] width 938 height 429
drag, startPoint x: 432, startPoint y: 271, endPoint x: 346, endPoint y: 197, distance: 112.6
click at [346, 197] on div "Atividade não roteirizada 66541629 - DMR COMERCIAL DO CHO Endereço: AVN DE CILL…" at bounding box center [469, 214] width 938 height 429
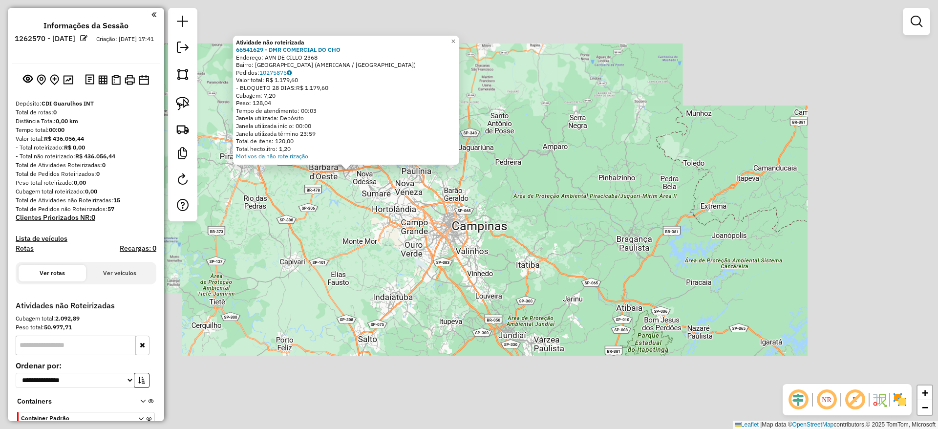
click at [541, 283] on div "Atividade não roteirizada 66541629 - DMR COMERCIAL DO CHO Endereço: AVN DE CILL…" at bounding box center [469, 214] width 938 height 429
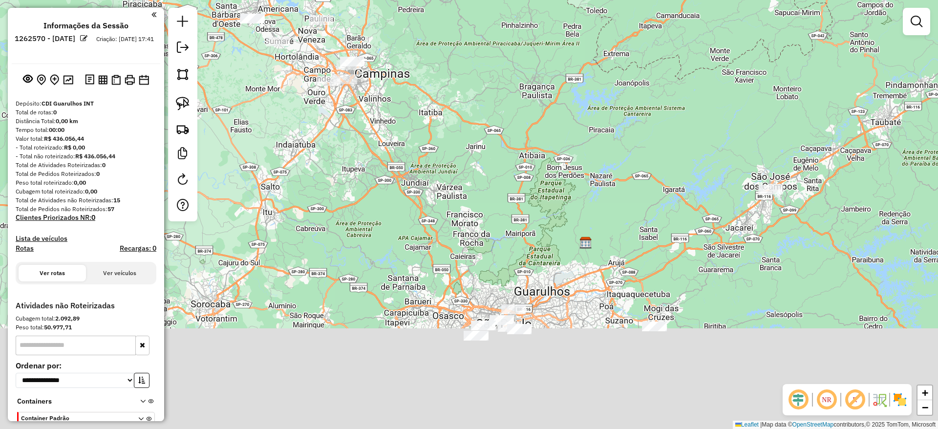
drag, startPoint x: 467, startPoint y: 179, endPoint x: 412, endPoint y: 93, distance: 101.5
click at [410, 90] on div "Janela de atendimento Grade de atendimento Capacidade Transportadoras Veículos …" at bounding box center [469, 214] width 938 height 429
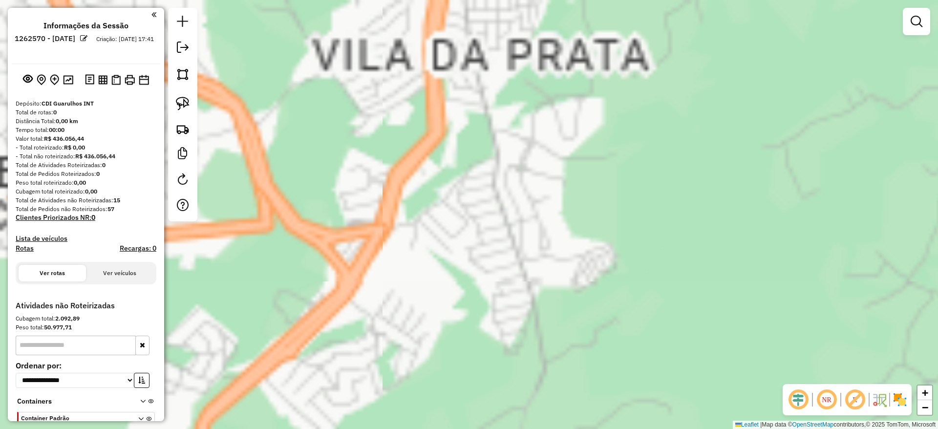
click at [526, 339] on div "Atividade não roteirizada 63496059 - DEBORAH EVELLIN PEREIRA DE MIR Pedidos: 10…" at bounding box center [469, 214] width 938 height 429
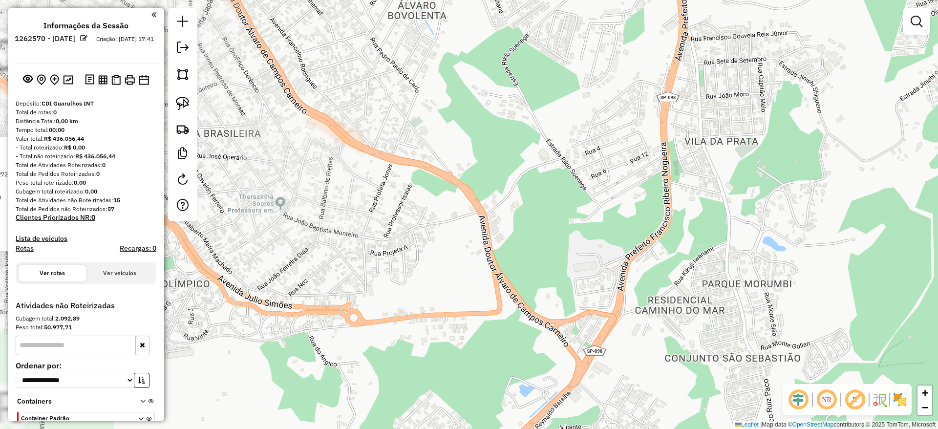
drag, startPoint x: 652, startPoint y: 334, endPoint x: 687, endPoint y: 344, distance: 36.5
click at [688, 345] on div "Atividade não roteirizada 63496059 - DEBORAH EVELLIN PEREIRA DE MIR Pedidos: 10…" at bounding box center [469, 214] width 938 height 429
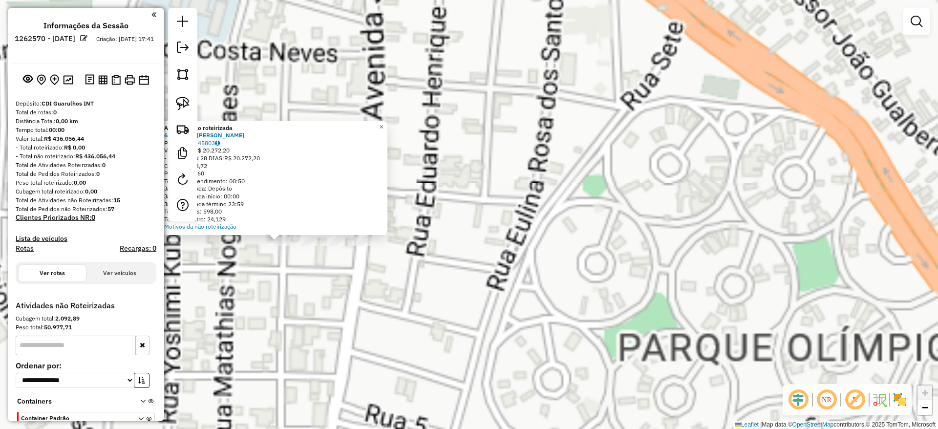
click at [445, 348] on div "Atividade não roteirizada 63496059 - DEBORAH EVELLIN PEREIRA DE MIR Pedidos: 10…" at bounding box center [469, 214] width 938 height 429
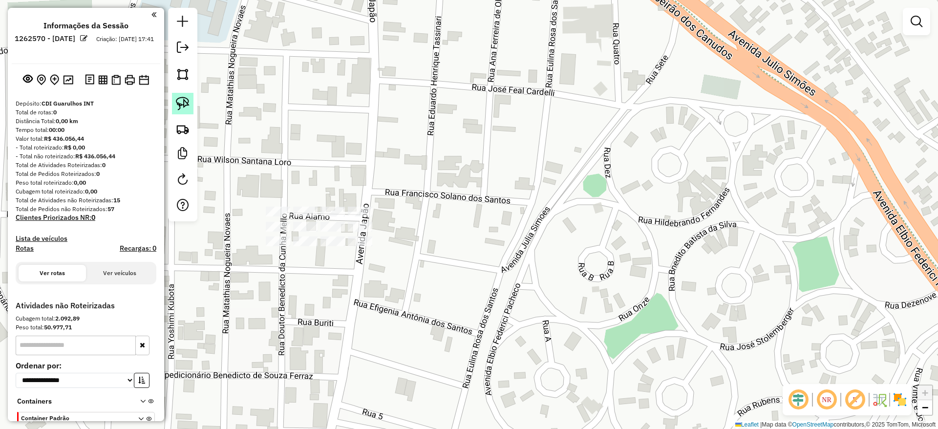
click at [181, 97] on img at bounding box center [183, 104] width 14 height 14
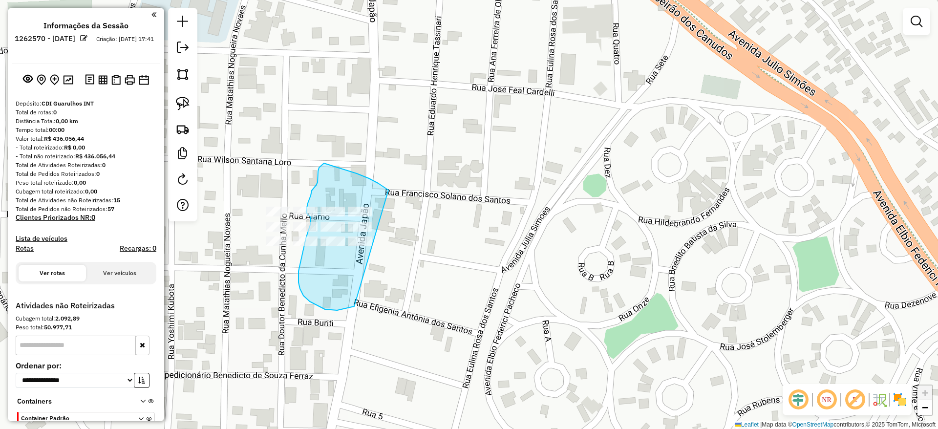
drag, startPoint x: 369, startPoint y: 178, endPoint x: 418, endPoint y: 261, distance: 96.2
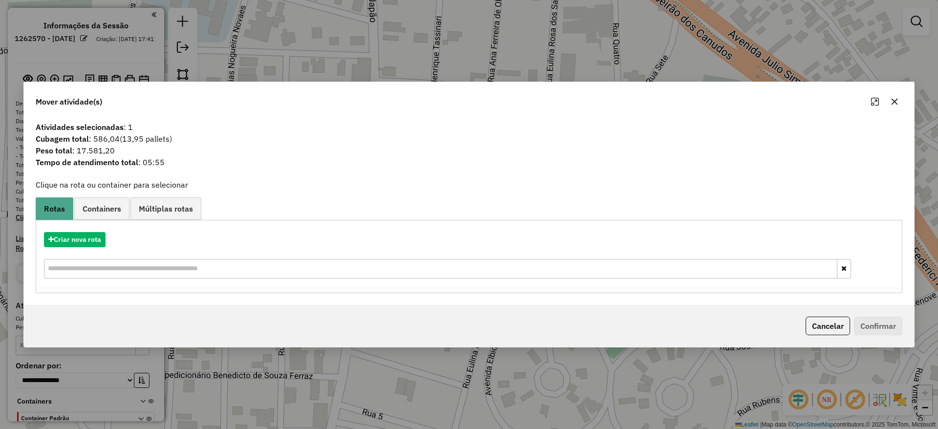
click at [897, 97] on button "button" at bounding box center [895, 102] width 16 height 16
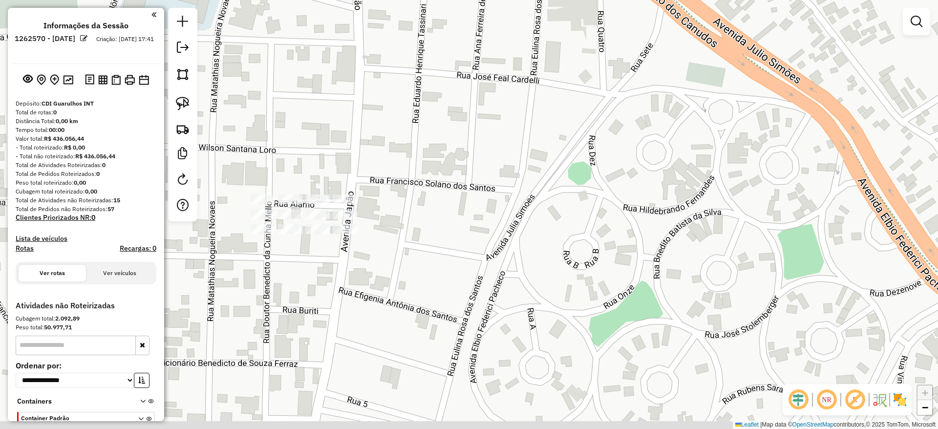
drag, startPoint x: 430, startPoint y: 189, endPoint x: 408, endPoint y: 179, distance: 23.9
click at [417, 181] on div "Janela de atendimento Grade de atendimento Capacidade Transportadoras Veículos …" at bounding box center [469, 214] width 938 height 429
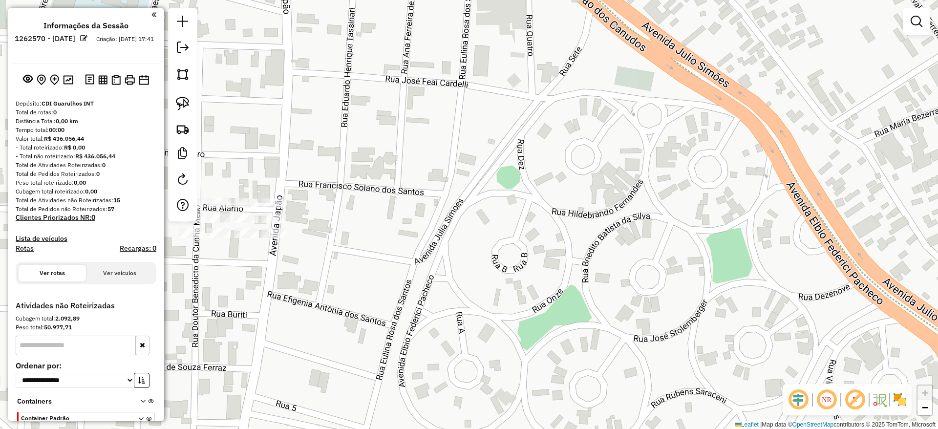
drag, startPoint x: 270, startPoint y: 130, endPoint x: 197, endPoint y: 117, distance: 73.9
click at [256, 152] on div "Janela de atendimento Grade de atendimento Capacidade Transportadoras Veículos …" at bounding box center [469, 214] width 938 height 429
click at [175, 101] on link at bounding box center [182, 103] width 21 height 21
drag, startPoint x: 243, startPoint y: 185, endPoint x: 370, endPoint y: 197, distance: 127.7
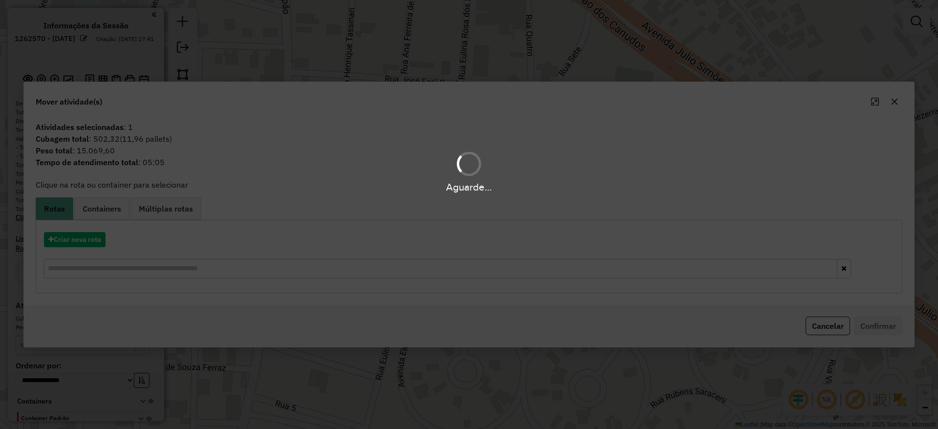
click at [86, 242] on hb-app "**********" at bounding box center [469, 214] width 938 height 429
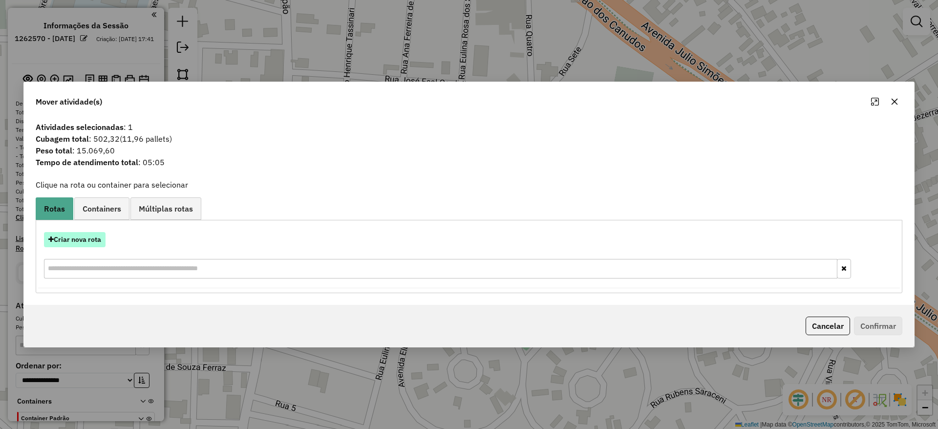
click at [90, 245] on button "Criar nova rota" at bounding box center [75, 239] width 62 height 15
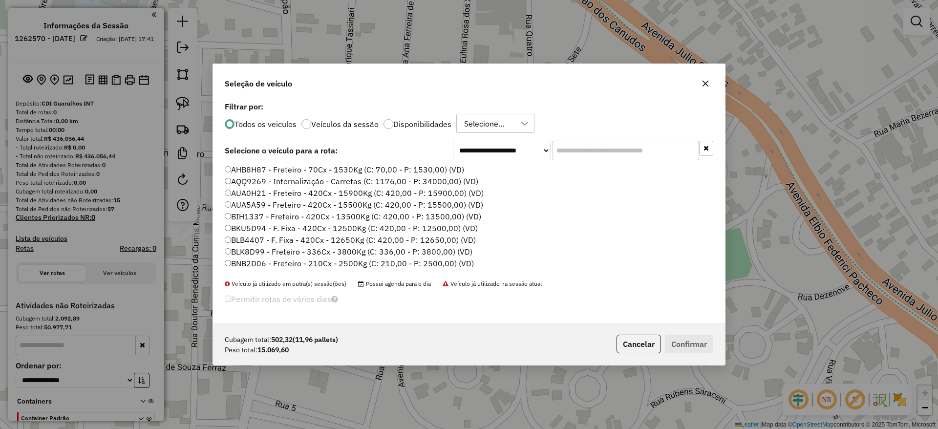
scroll to position [5, 3]
drag, startPoint x: 581, startPoint y: 153, endPoint x: 417, endPoint y: 187, distance: 167.5
click at [581, 153] on input "text" at bounding box center [626, 151] width 147 height 20
paste input "*******"
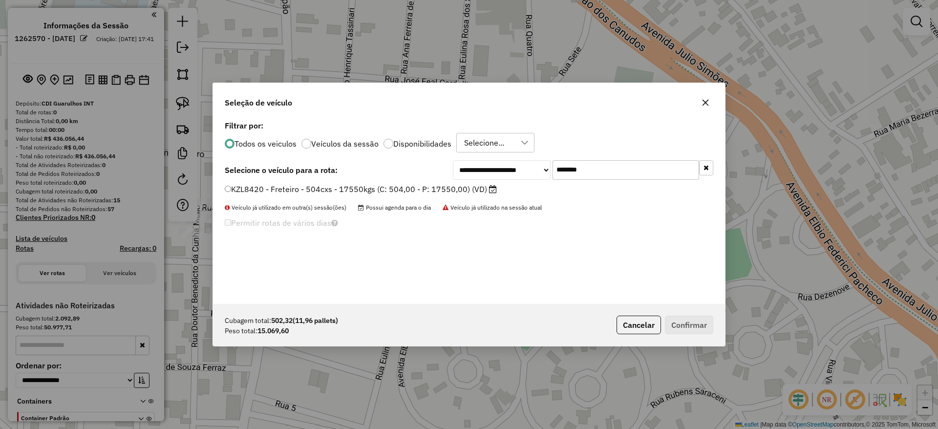
type input "*******"
drag, startPoint x: 405, startPoint y: 188, endPoint x: 502, endPoint y: 229, distance: 105.5
click at [405, 189] on label "KZL8420 - Freteiro - 504cxs - 17550kgs (C: 504,00 - P: 17550,00) (VD)" at bounding box center [361, 189] width 272 height 12
click at [666, 322] on p-footer "Cubagem total: 502,32 (11,96 pallets) Peso total: 15.069,60 Cancelar Confirmar" at bounding box center [663, 325] width 101 height 19
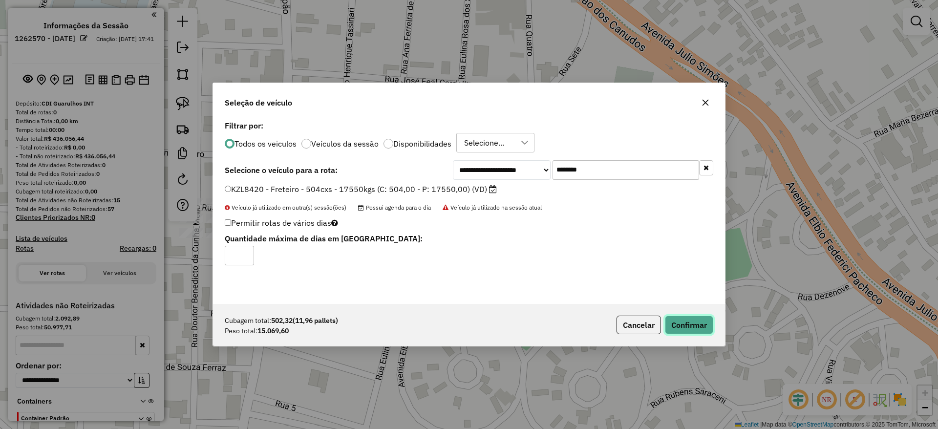
click at [666, 322] on button "Confirmar" at bounding box center [689, 325] width 48 height 19
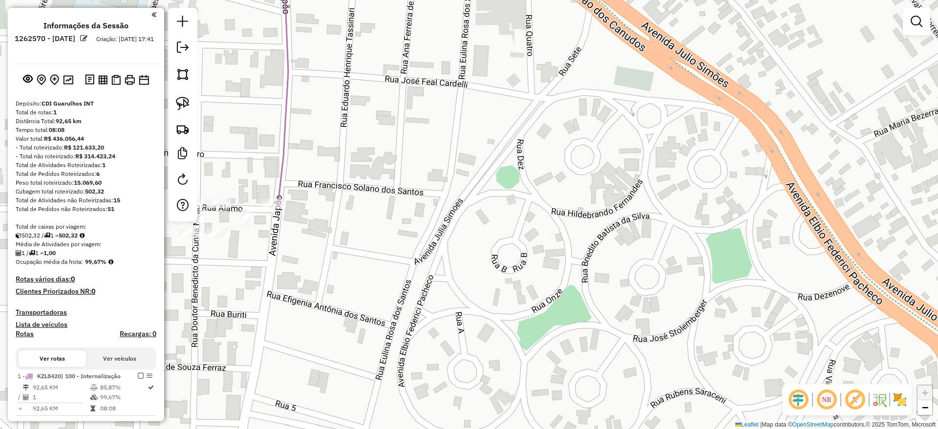
click at [182, 101] on img at bounding box center [183, 104] width 14 height 14
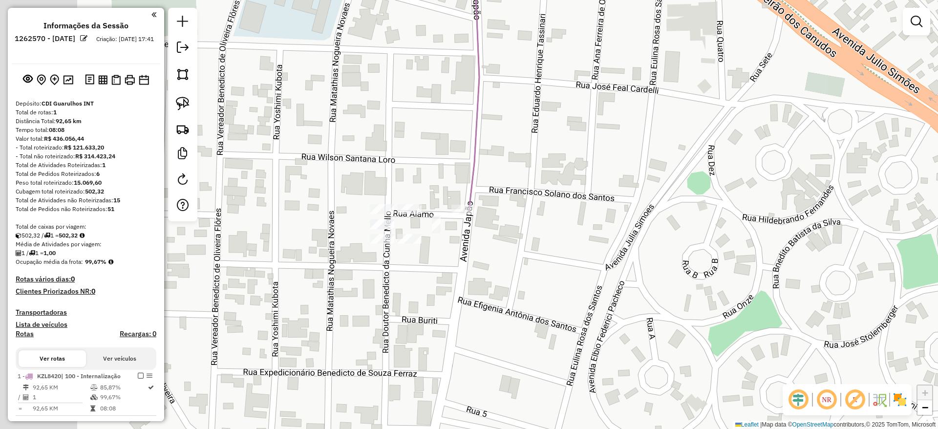
drag, startPoint x: 259, startPoint y: 132, endPoint x: 450, endPoint y: 138, distance: 190.6
click at [450, 138] on div "Janela de atendimento Grade de atendimento Capacidade Transportadoras Veículos …" at bounding box center [469, 214] width 938 height 429
drag, startPoint x: 187, startPoint y: 100, endPoint x: 198, endPoint y: 106, distance: 12.7
click at [187, 99] on img at bounding box center [183, 104] width 14 height 14
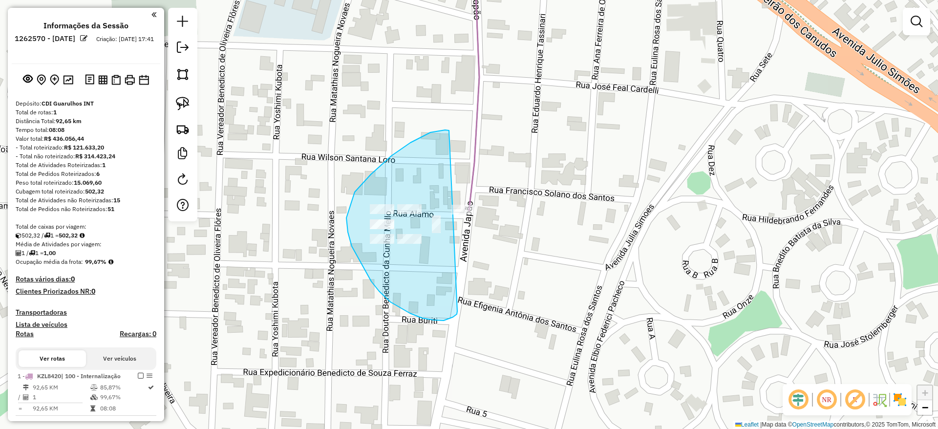
drag, startPoint x: 449, startPoint y: 130, endPoint x: 457, endPoint y: 310, distance: 179.5
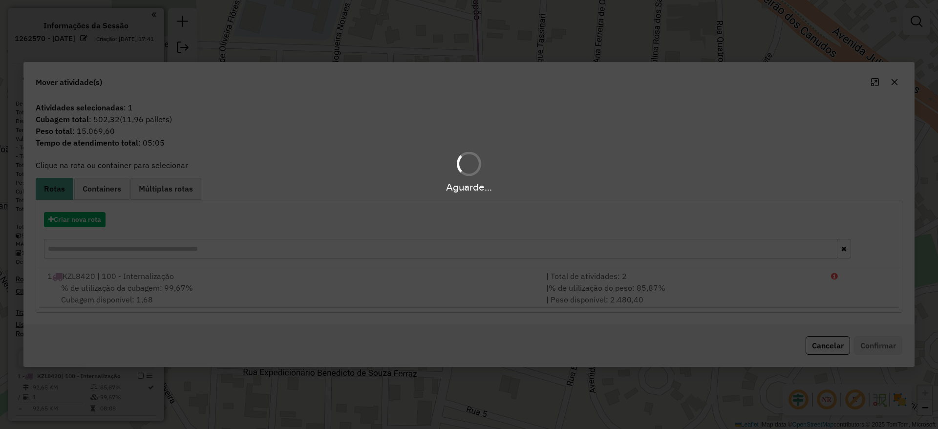
click at [91, 214] on div "Aguarde..." at bounding box center [469, 214] width 938 height 429
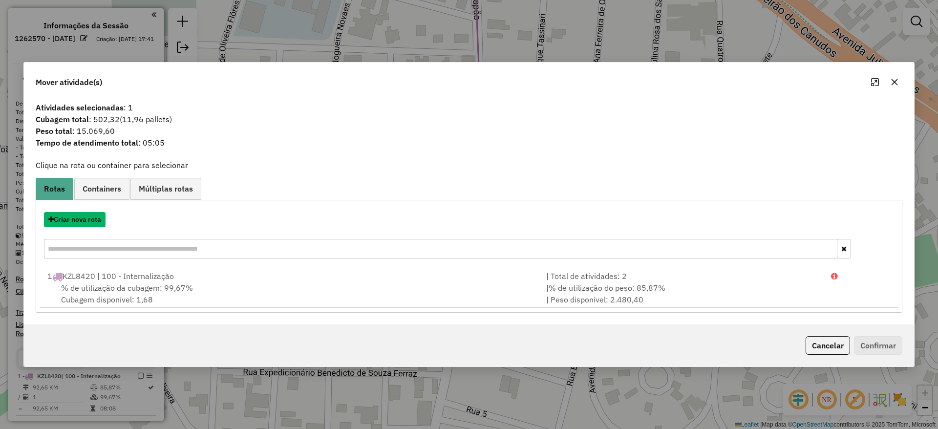
click at [91, 214] on button "Criar nova rota" at bounding box center [75, 219] width 62 height 15
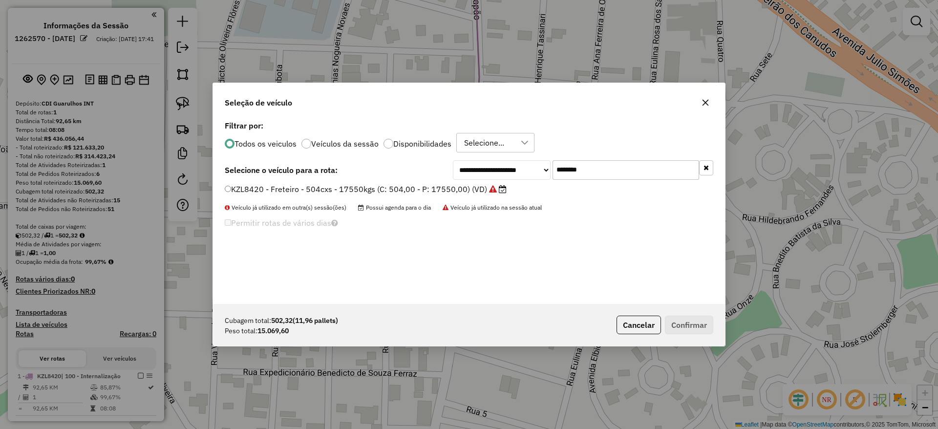
drag, startPoint x: 603, startPoint y: 160, endPoint x: 421, endPoint y: 186, distance: 183.5
click at [433, 180] on div "**********" at bounding box center [469, 211] width 512 height 186
paste input "text"
type input "*******"
drag, startPoint x: 421, startPoint y: 186, endPoint x: 446, endPoint y: 208, distance: 33.6
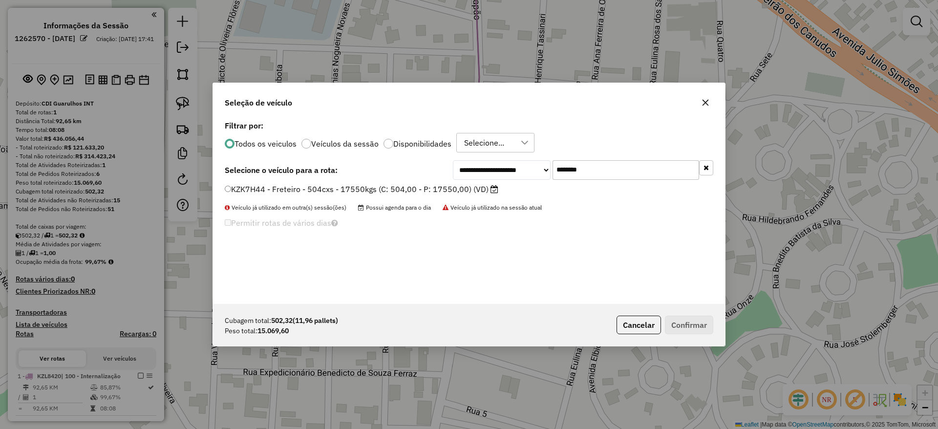
click at [411, 192] on label "KZK7H44 - Freteiro - 504cxs - 17550kgs (C: 504,00 - P: 17550,00) (VD)" at bounding box center [362, 189] width 274 height 12
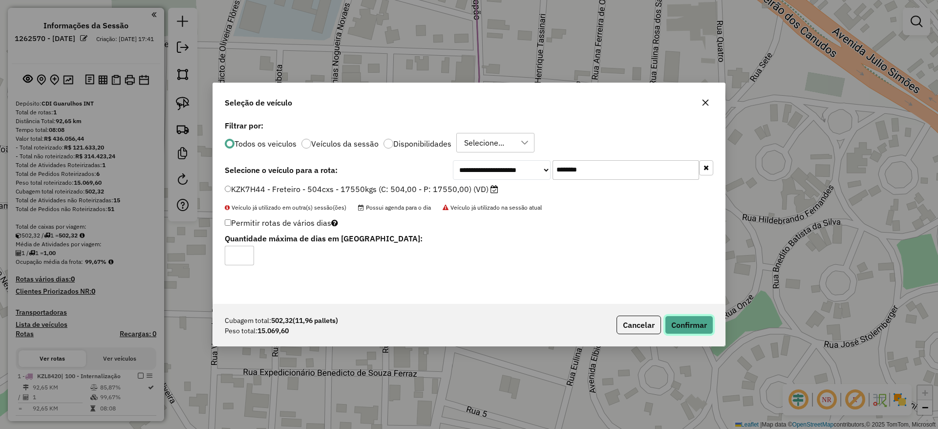
click at [701, 318] on button "Confirmar" at bounding box center [689, 325] width 48 height 19
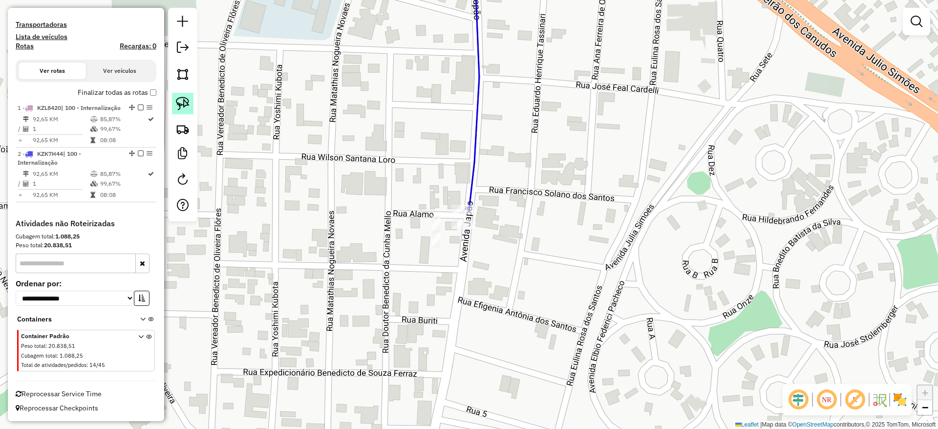
scroll to position [213, 0]
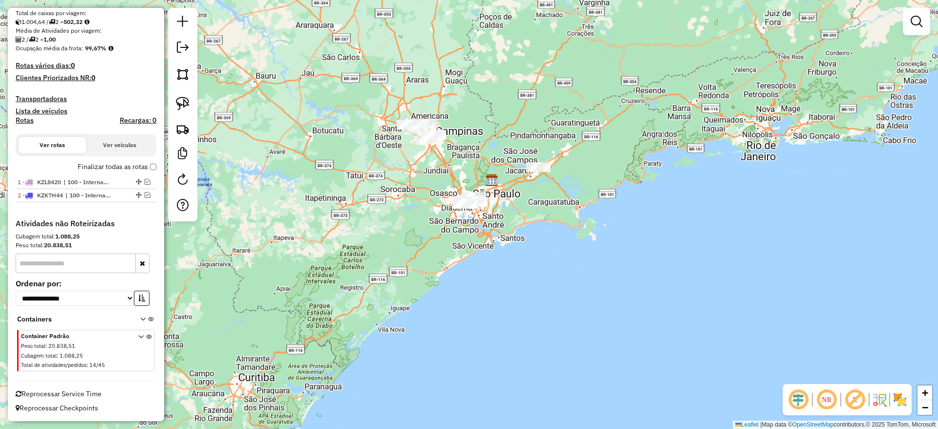
drag, startPoint x: 192, startPoint y: 94, endPoint x: 196, endPoint y: 100, distance: 8.0
click at [191, 93] on link at bounding box center [182, 103] width 21 height 21
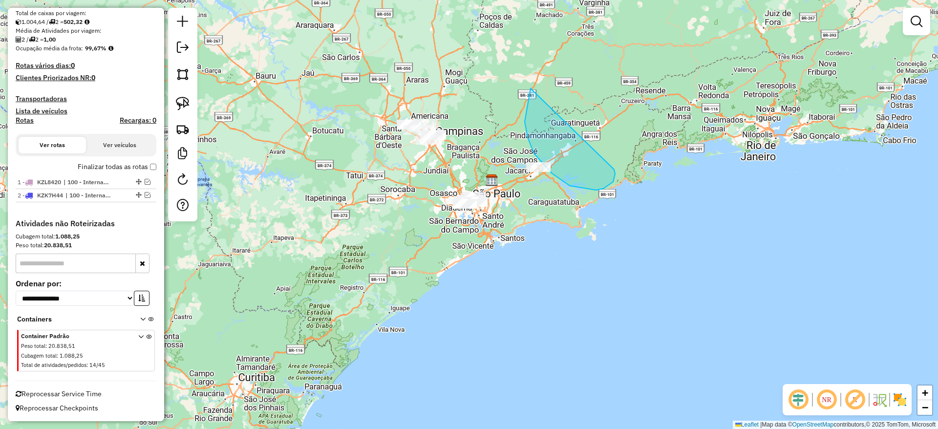
drag, startPoint x: 531, startPoint y: 89, endPoint x: 610, endPoint y: 165, distance: 110.2
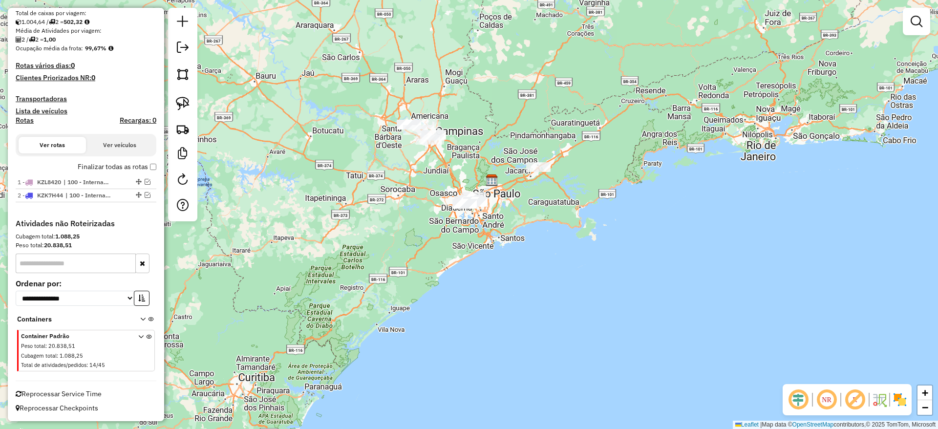
click at [170, 104] on div at bounding box center [182, 114] width 29 height 213
click at [178, 108] on img at bounding box center [183, 104] width 14 height 14
drag, startPoint x: 521, startPoint y: 141, endPoint x: 631, endPoint y: 160, distance: 111.6
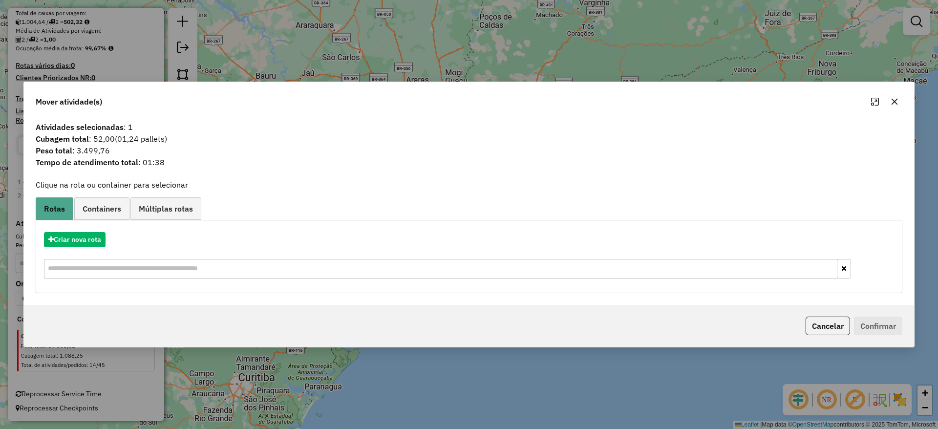
drag, startPoint x: 894, startPoint y: 103, endPoint x: 872, endPoint y: 133, distance: 38.4
click at [894, 102] on icon "button" at bounding box center [895, 102] width 8 height 8
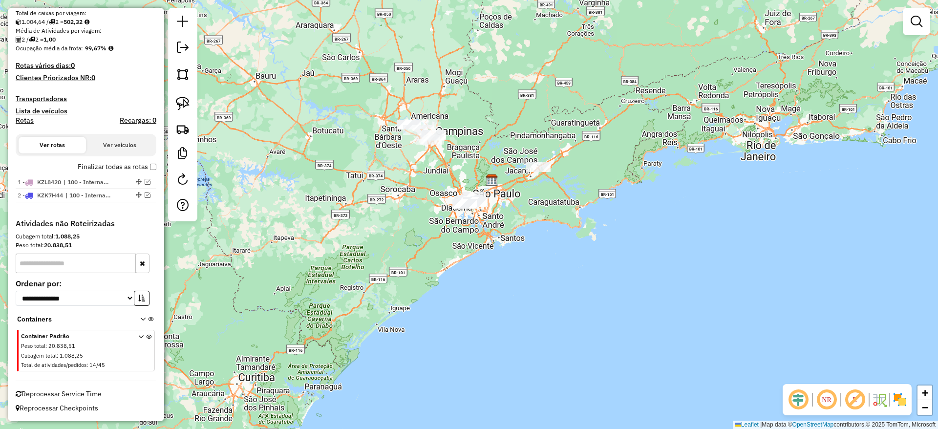
drag, startPoint x: 187, startPoint y: 103, endPoint x: 291, endPoint y: 114, distance: 105.1
click at [187, 102] on img at bounding box center [183, 104] width 14 height 14
drag, startPoint x: 512, startPoint y: 147, endPoint x: 588, endPoint y: 156, distance: 76.2
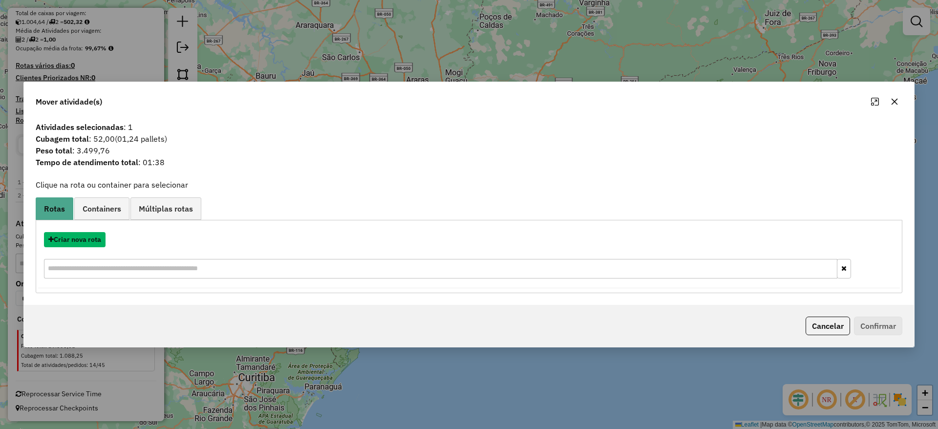
click at [71, 244] on button "Criar nova rota" at bounding box center [75, 239] width 62 height 15
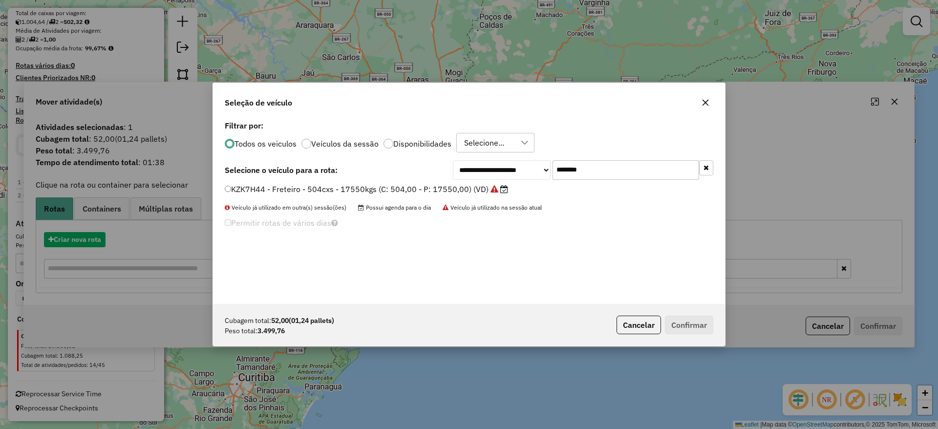
scroll to position [5, 3]
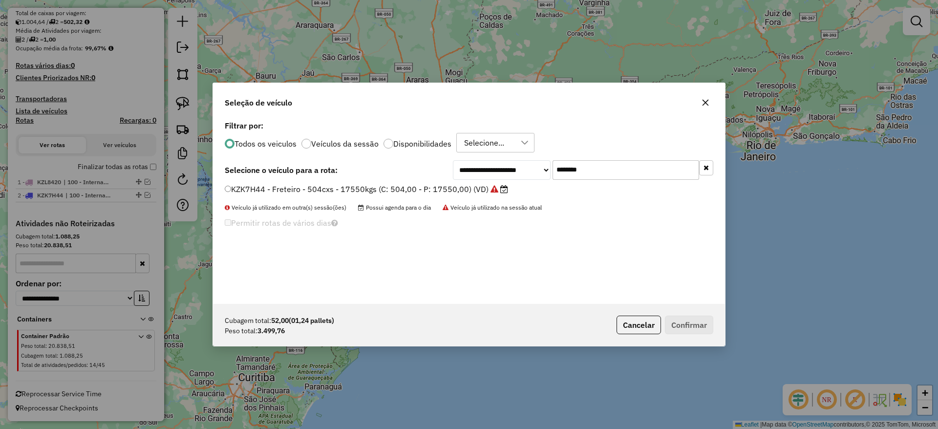
drag, startPoint x: 591, startPoint y: 174, endPoint x: 430, endPoint y: 209, distance: 164.4
click at [474, 199] on div "**********" at bounding box center [469, 211] width 512 height 186
paste input "text"
type input "*******"
click at [429, 188] on label "EIN0G49 - Freteiro - 210cxs 3580kgs (C: 210,00 - P: 3580,00) (VD)" at bounding box center [353, 189] width 257 height 12
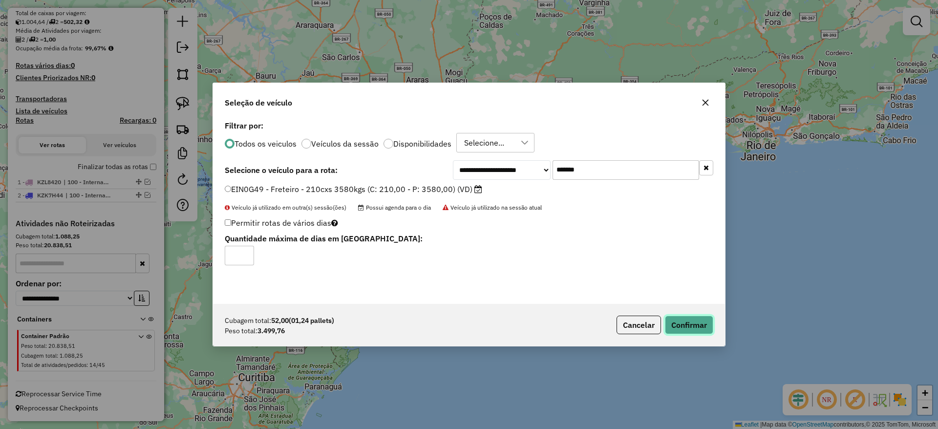
click at [692, 323] on button "Confirmar" at bounding box center [689, 325] width 48 height 19
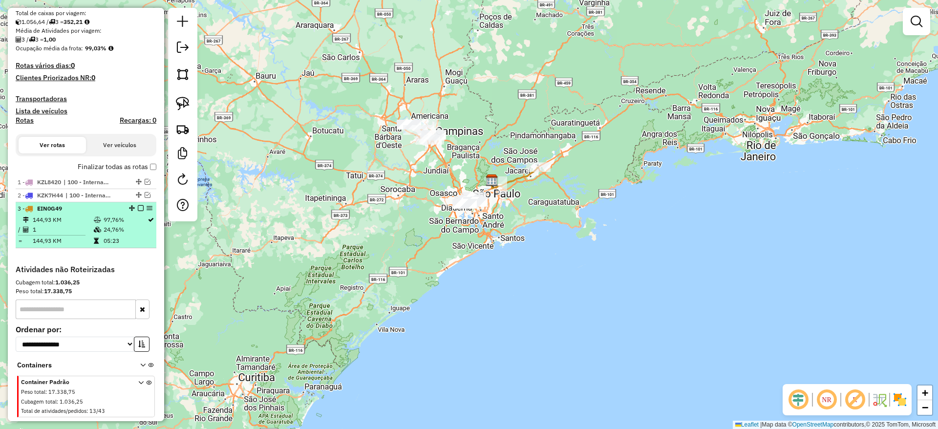
click at [138, 206] on em at bounding box center [141, 208] width 6 height 6
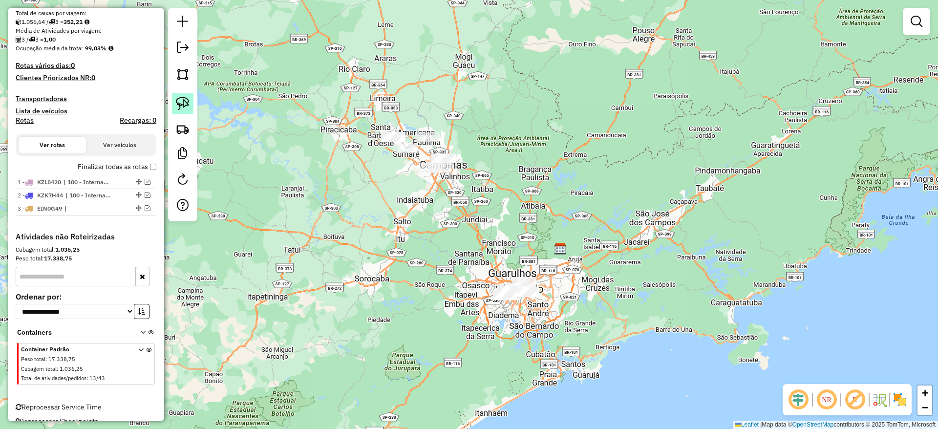
click at [188, 105] on img at bounding box center [183, 104] width 14 height 14
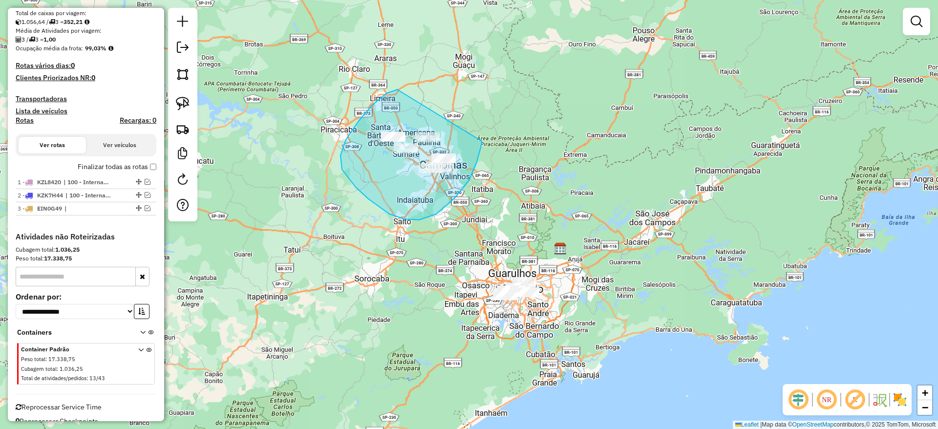
drag, startPoint x: 346, startPoint y: 140, endPoint x: 482, endPoint y: 141, distance: 135.8
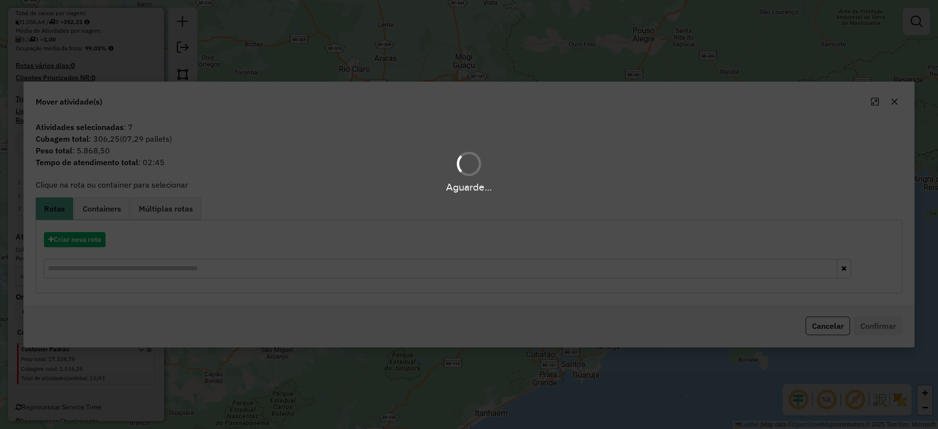
click at [901, 103] on div "Aguarde..." at bounding box center [469, 214] width 938 height 429
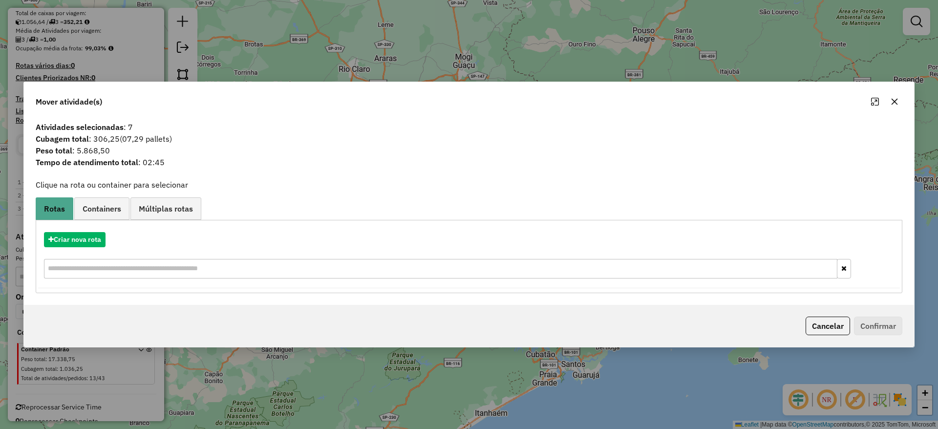
click at [899, 102] on button "button" at bounding box center [895, 102] width 16 height 16
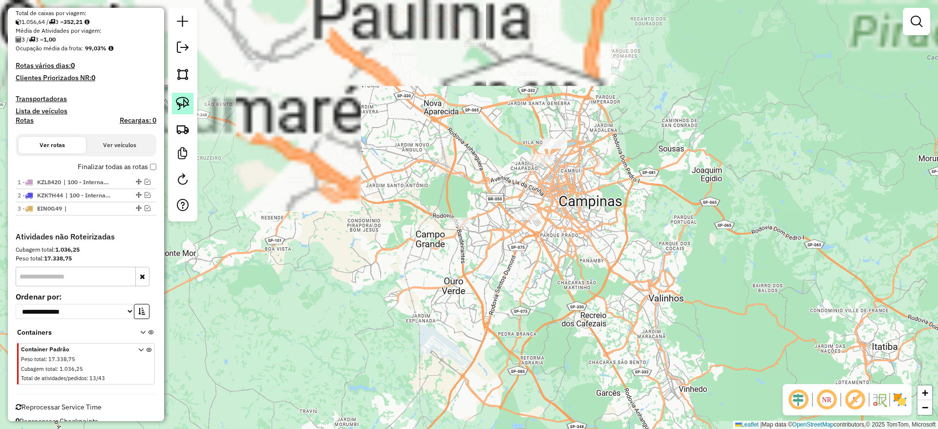
click at [178, 99] on img at bounding box center [183, 104] width 14 height 14
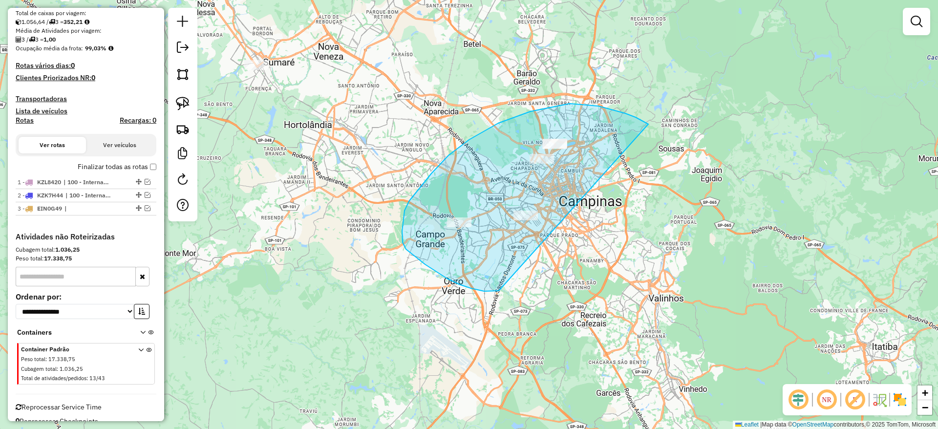
drag, startPoint x: 645, startPoint y: 123, endPoint x: 499, endPoint y: 290, distance: 222.2
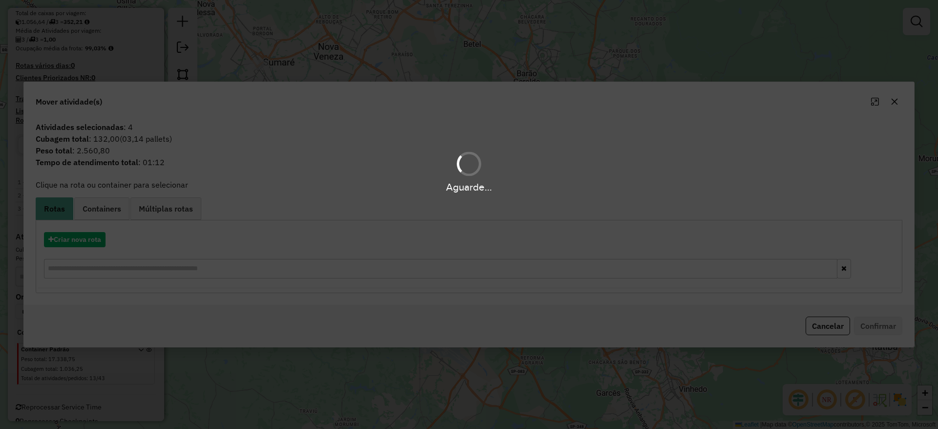
click at [78, 245] on div "Aguarde..." at bounding box center [469, 214] width 938 height 429
click at [77, 243] on div "Aguarde..." at bounding box center [469, 214] width 938 height 429
click at [77, 242] on div "Aguarde..." at bounding box center [469, 214] width 938 height 429
click at [76, 240] on div "Aguarde..." at bounding box center [469, 214] width 938 height 429
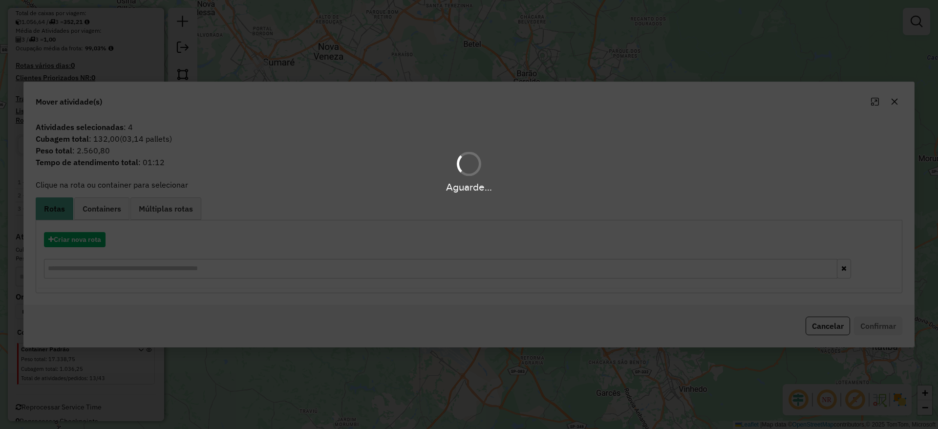
click at [73, 237] on div "Aguarde..." at bounding box center [469, 214] width 938 height 429
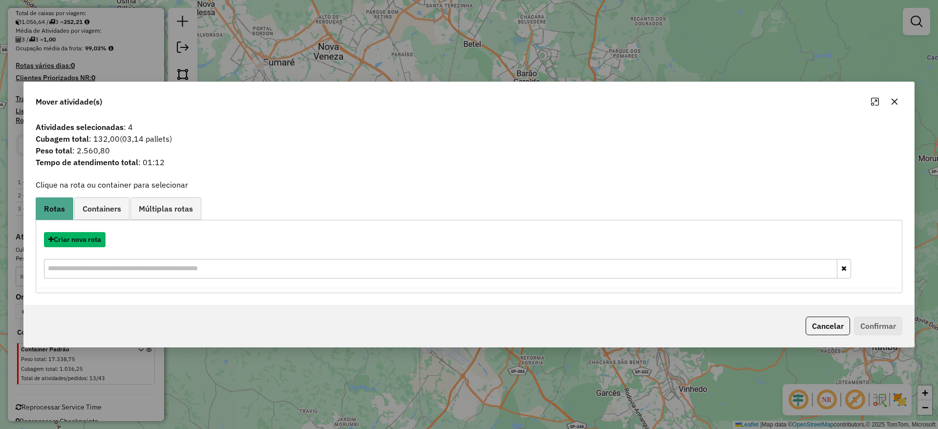
click at [73, 239] on button "Criar nova rota" at bounding box center [75, 239] width 62 height 15
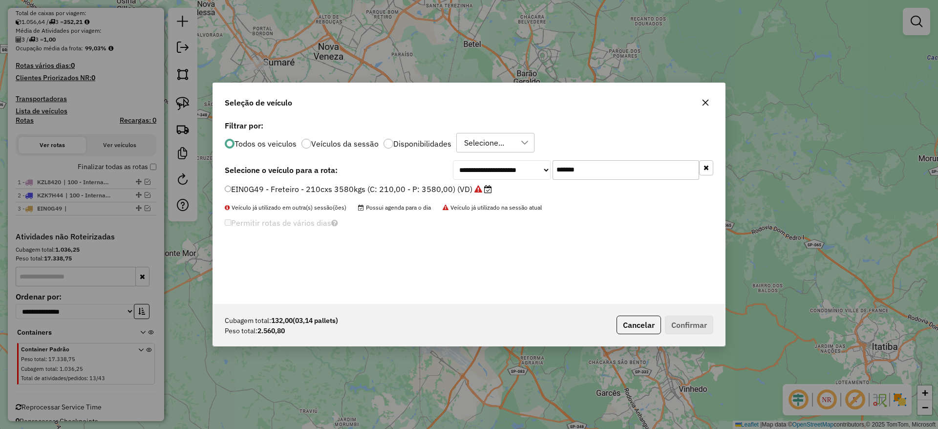
drag, startPoint x: 597, startPoint y: 165, endPoint x: 472, endPoint y: 192, distance: 127.9
click at [487, 189] on div "**********" at bounding box center [469, 211] width 512 height 186
paste input "text"
type input "*******"
click at [417, 191] on label "DTE7A09 - VUC Internalizacao (C: 210,00 - P: 3000,00) (VD)" at bounding box center [341, 189] width 232 height 12
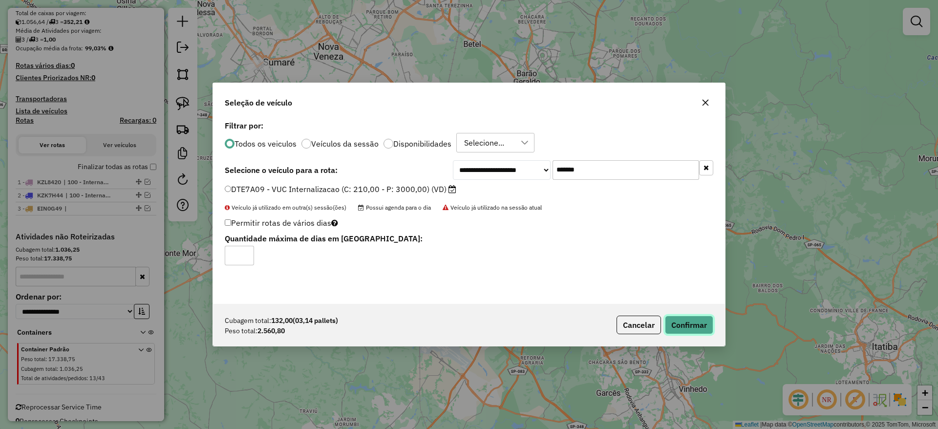
click at [685, 318] on button "Confirmar" at bounding box center [689, 325] width 48 height 19
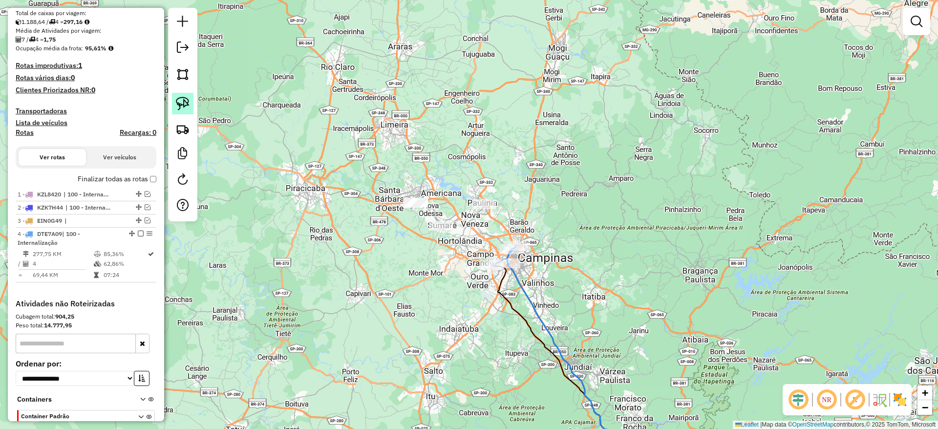
click at [182, 98] on img at bounding box center [183, 104] width 14 height 14
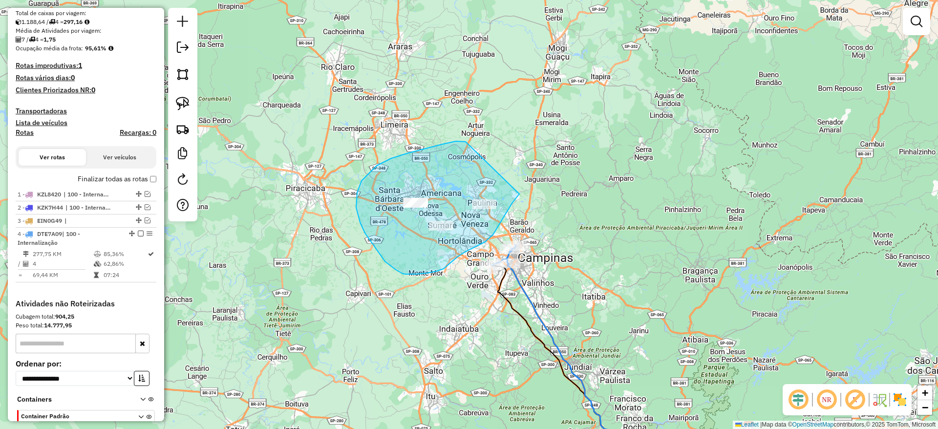
drag, startPoint x: 391, startPoint y: 158, endPoint x: 519, endPoint y: 193, distance: 132.7
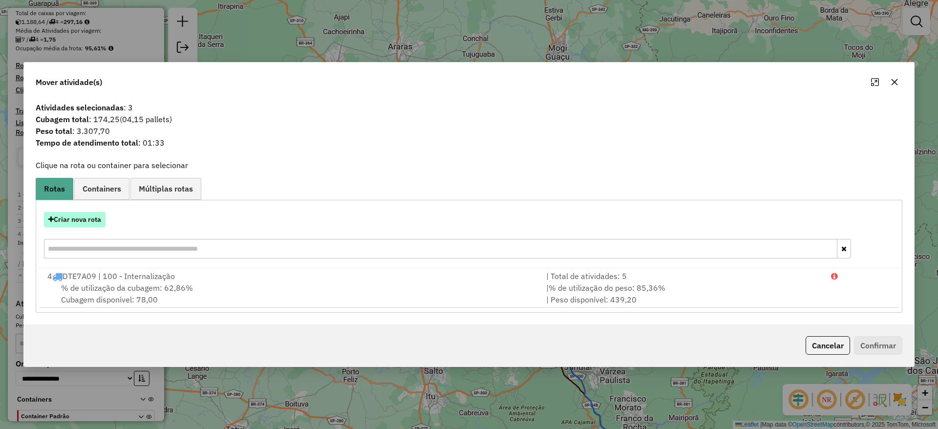
click at [64, 217] on button "Criar nova rota" at bounding box center [75, 219] width 62 height 15
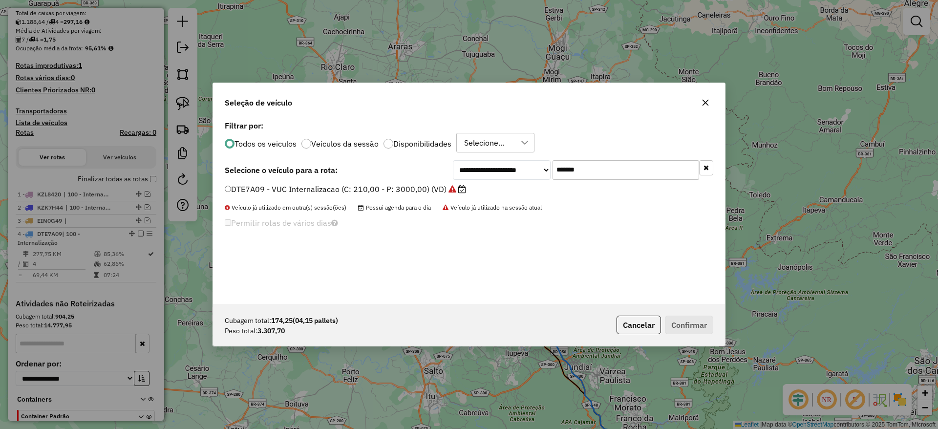
drag, startPoint x: 600, startPoint y: 164, endPoint x: 417, endPoint y: 170, distance: 183.3
click at [417, 170] on div "**********" at bounding box center [469, 170] width 489 height 20
paste input "text"
type input "*******"
click at [390, 185] on label "FCB7J04 - Freteiro - 210Cx - 3400Kg (C: 210,00 - P: 3400,00) (VD)" at bounding box center [353, 189] width 256 height 12
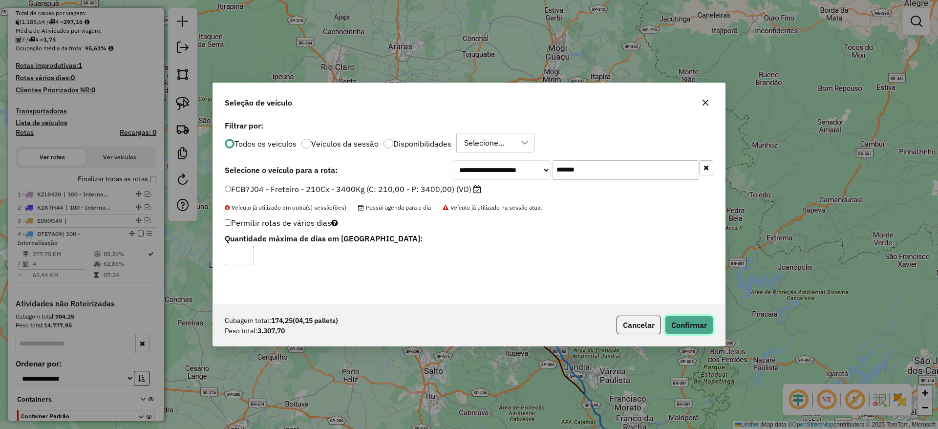
drag, startPoint x: 682, startPoint y: 323, endPoint x: 580, endPoint y: 323, distance: 102.1
click at [680, 323] on button "Confirmar" at bounding box center [689, 325] width 48 height 19
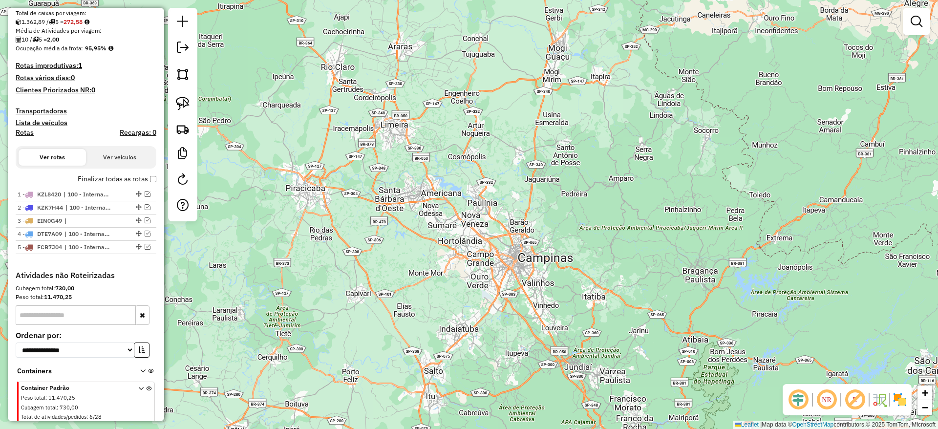
drag, startPoint x: 438, startPoint y: 325, endPoint x: 348, endPoint y: 147, distance: 200.3
click at [348, 147] on div "Janela de atendimento Grade de atendimento Capacidade Transportadoras Veículos …" at bounding box center [469, 214] width 938 height 429
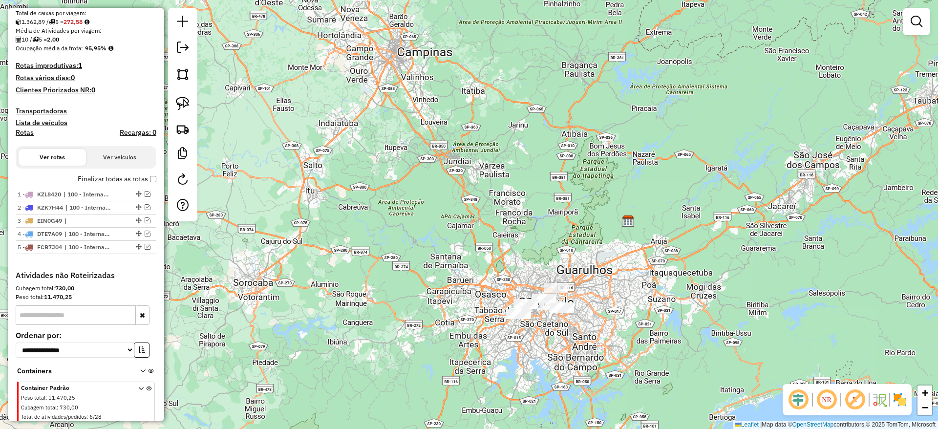
drag, startPoint x: 560, startPoint y: 280, endPoint x: 525, endPoint y: 231, distance: 60.6
click at [514, 225] on div "Janela de atendimento Grade de atendimento Capacidade Transportadoras Veículos …" at bounding box center [469, 214] width 938 height 429
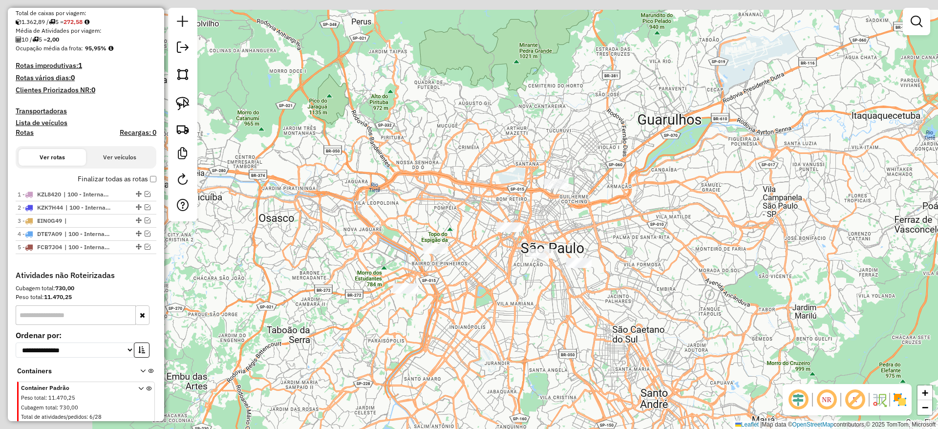
drag, startPoint x: 395, startPoint y: 277, endPoint x: 543, endPoint y: 307, distance: 151.1
click at [543, 307] on div "Janela de atendimento Grade de atendimento Capacidade Transportadoras Veículos …" at bounding box center [469, 214] width 938 height 429
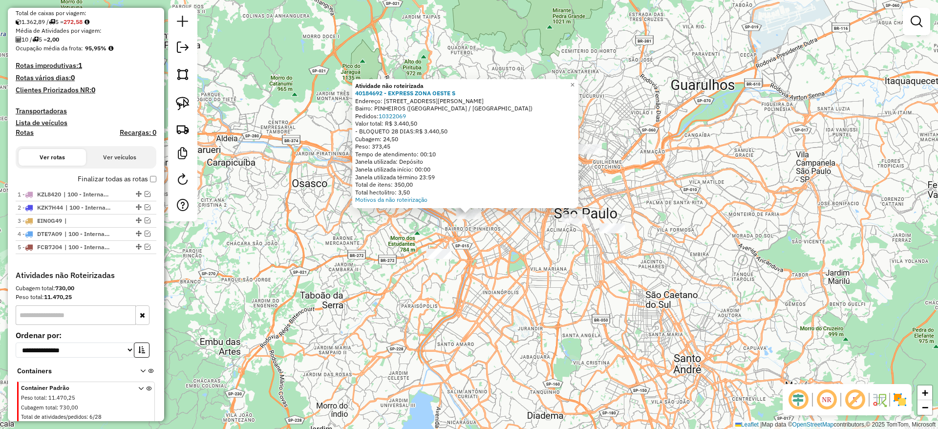
drag, startPoint x: 472, startPoint y: 247, endPoint x: 454, endPoint y: 251, distance: 18.4
click at [472, 247] on div "Atividade não roteirizada 40184692 - EXPRESS ZONA OESTE S Endereço: RUA MOURATO…" at bounding box center [469, 214] width 938 height 429
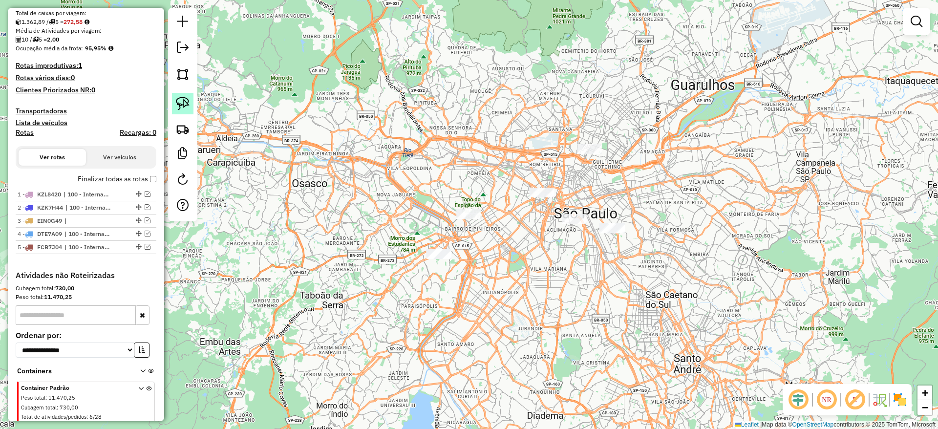
click at [190, 107] on link at bounding box center [182, 103] width 21 height 21
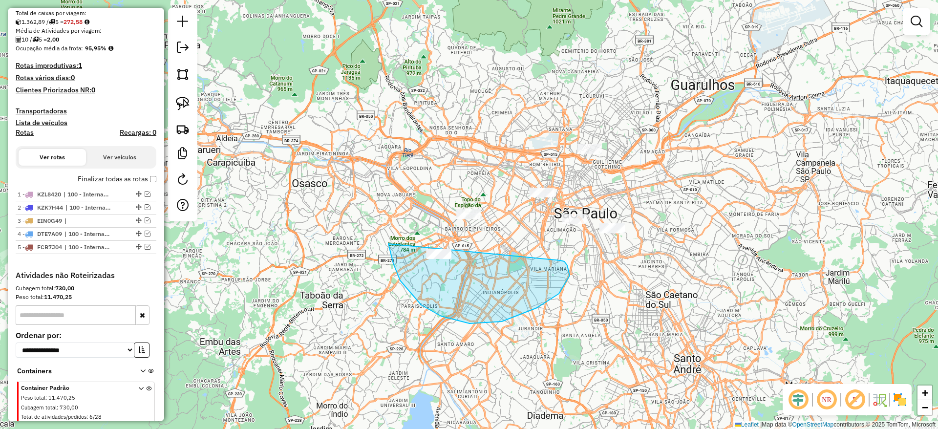
drag, startPoint x: 400, startPoint y: 280, endPoint x: 558, endPoint y: 260, distance: 159.6
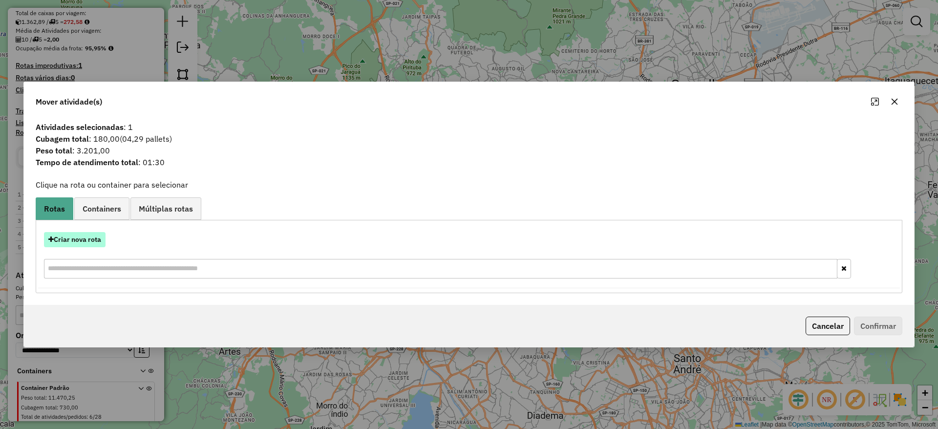
click at [64, 238] on button "Criar nova rota" at bounding box center [75, 239] width 62 height 15
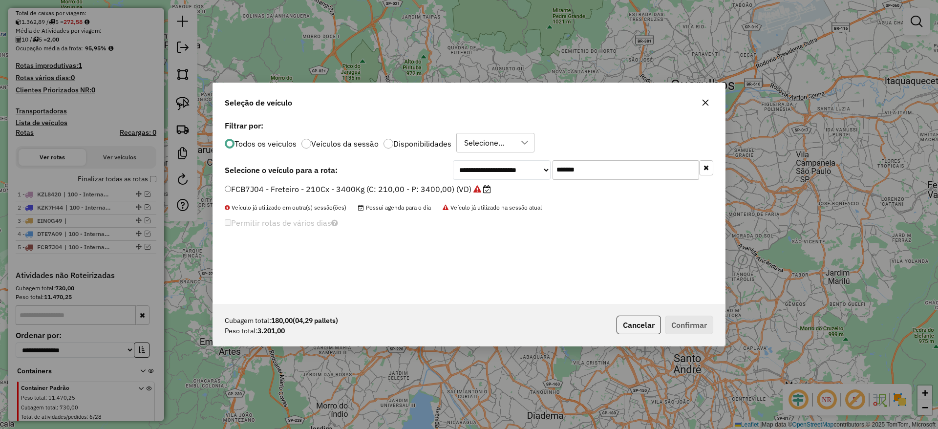
drag, startPoint x: 596, startPoint y: 169, endPoint x: 405, endPoint y: 179, distance: 191.8
click at [430, 168] on div "**********" at bounding box center [469, 170] width 489 height 20
paste input "text"
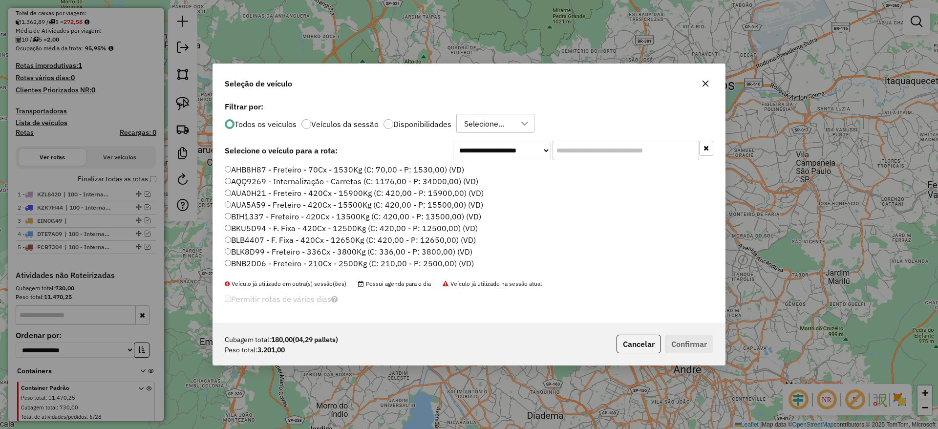
paste input "text"
paste input "*******"
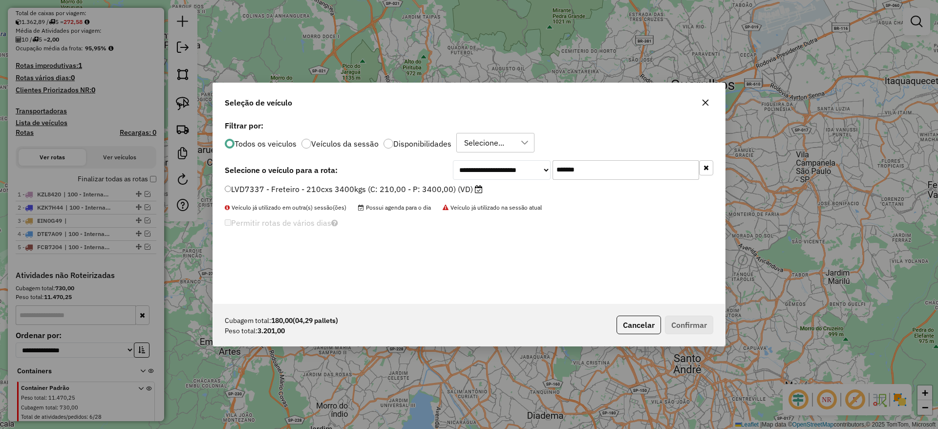
type input "*******"
drag, startPoint x: 332, startPoint y: 182, endPoint x: 341, endPoint y: 192, distance: 13.8
click at [332, 183] on div "**********" at bounding box center [469, 211] width 512 height 186
click at [339, 189] on label "LVD7337 - Freteiro - 210cxs 3400kgs (C: 210,00 - P: 3400,00) (VD)" at bounding box center [354, 189] width 258 height 12
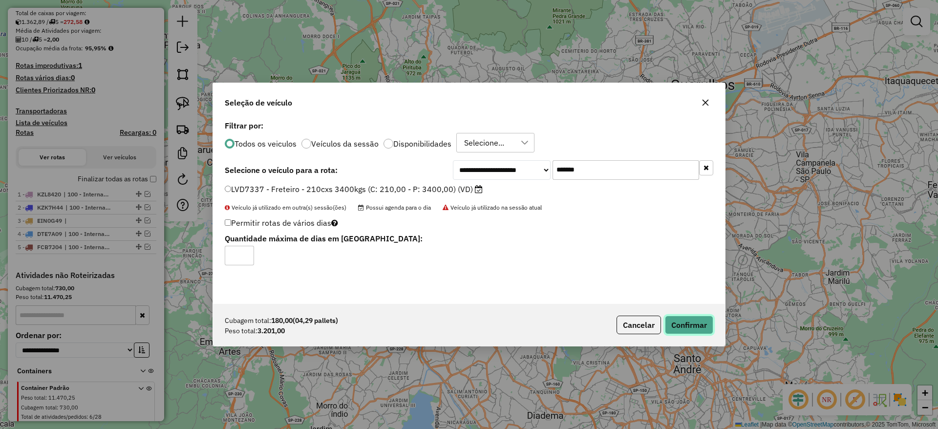
click at [699, 323] on button "Confirmar" at bounding box center [689, 325] width 48 height 19
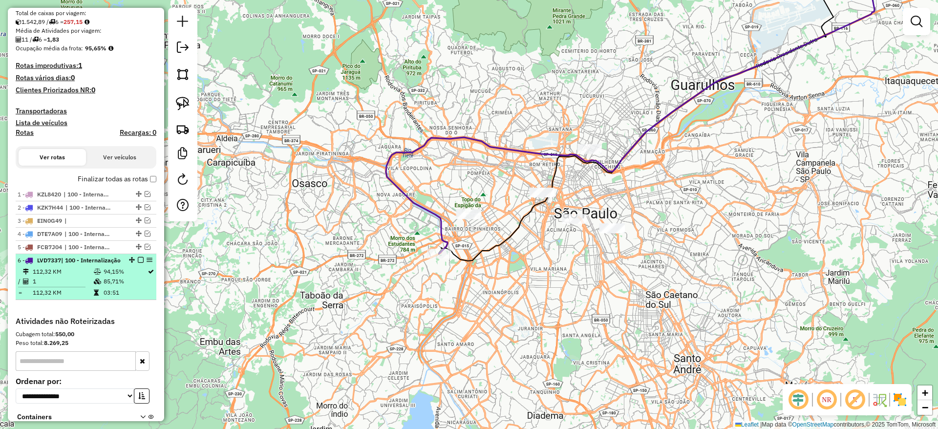
click at [138, 257] on em at bounding box center [141, 260] width 6 height 6
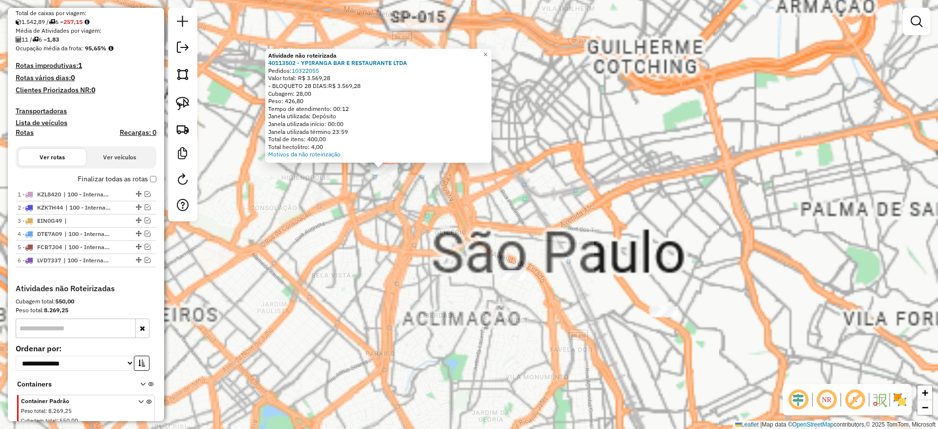
drag, startPoint x: 355, startPoint y: 263, endPoint x: 436, endPoint y: 264, distance: 80.6
click at [436, 263] on div "Atividade não roteirizada 40113502 - YPIRANGA BAR E RESTAURANTE LTDA Pedidos: 1…" at bounding box center [469, 214] width 938 height 429
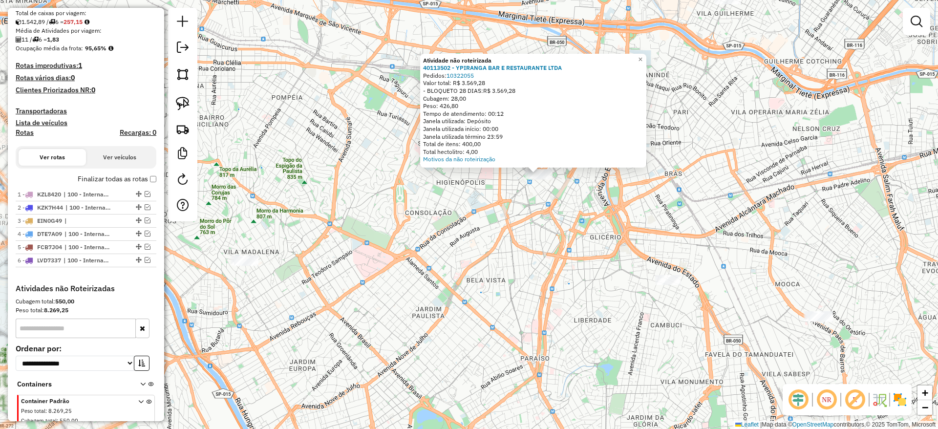
drag, startPoint x: 319, startPoint y: 266, endPoint x: 470, endPoint y: 256, distance: 151.8
click at [470, 256] on div "Atividade não roteirizada 40113502 - YPIRANGA BAR E RESTAURANTE LTDA Pedidos: 1…" at bounding box center [469, 214] width 938 height 429
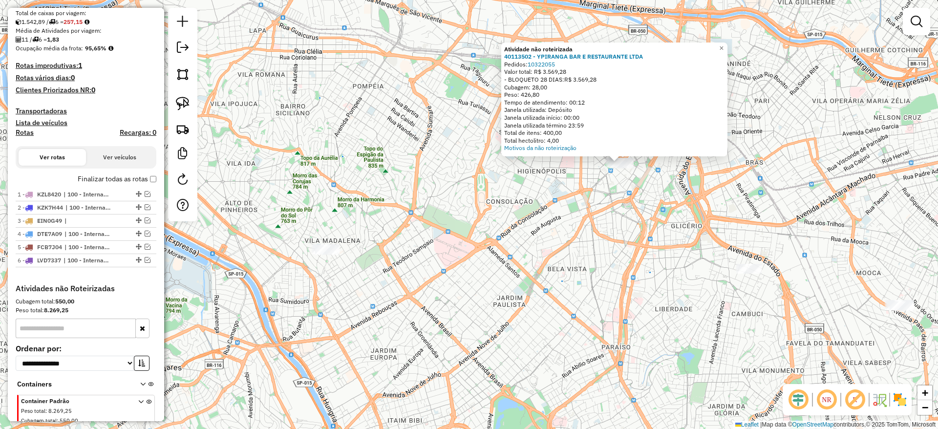
click at [334, 255] on div at bounding box center [327, 250] width 24 height 10
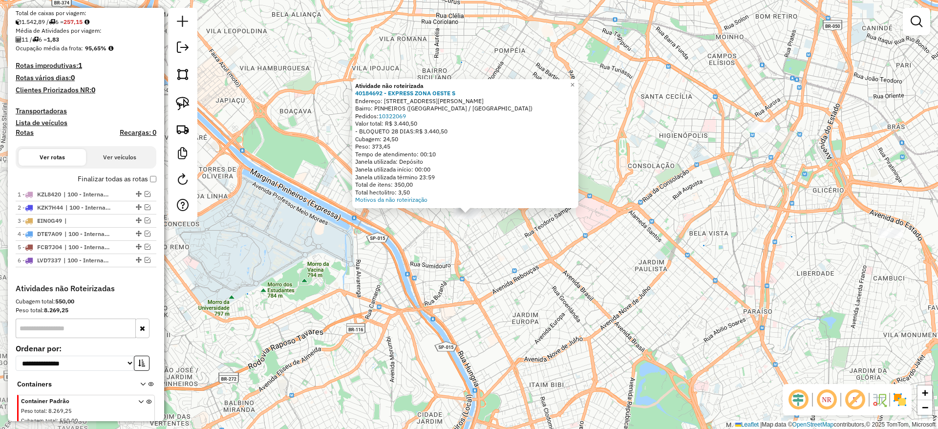
click at [415, 283] on div "Atividade não roteirizada 40184692 - EXPRESS ZONA OESTE S Endereço: RUA MOURATO…" at bounding box center [469, 214] width 938 height 429
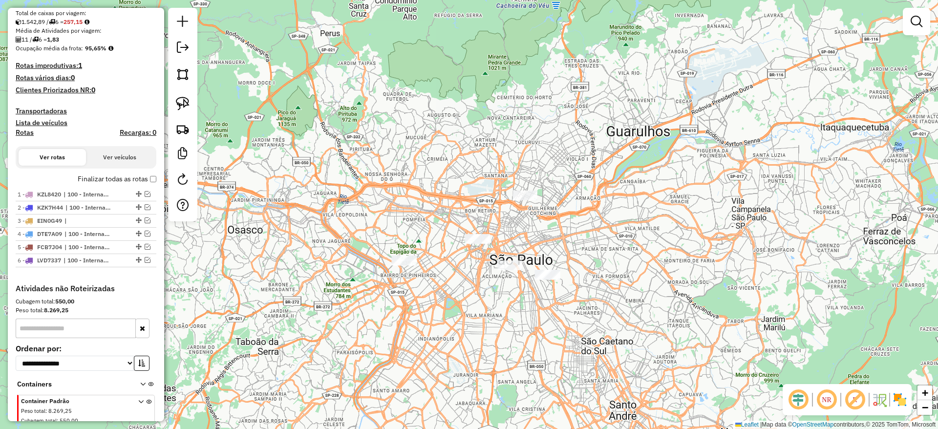
drag, startPoint x: 183, startPoint y: 98, endPoint x: 284, endPoint y: 136, distance: 108.1
click at [183, 98] on img at bounding box center [183, 104] width 14 height 14
drag, startPoint x: 571, startPoint y: 193, endPoint x: 468, endPoint y: 214, distance: 105.2
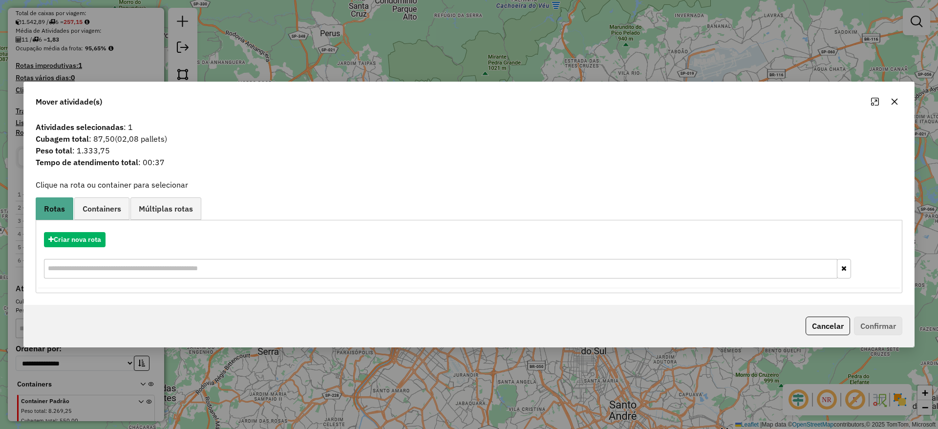
click at [899, 100] on button "button" at bounding box center [895, 102] width 16 height 16
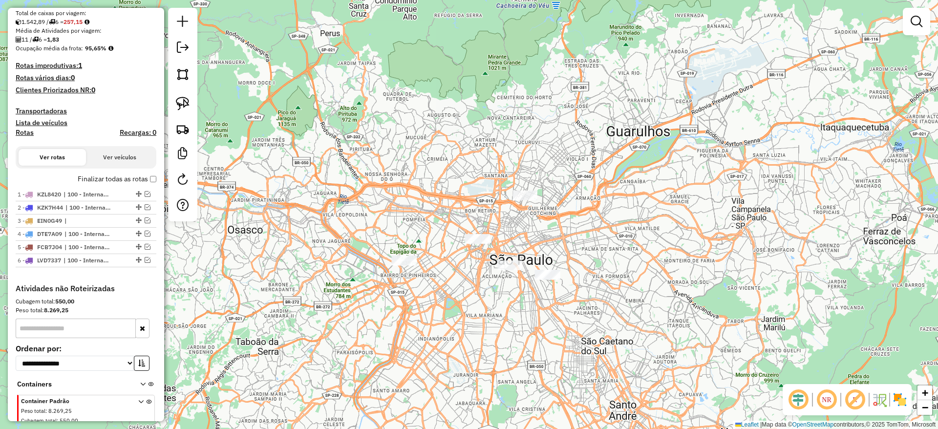
drag, startPoint x: 174, startPoint y: 101, endPoint x: 224, endPoint y: 116, distance: 52.1
click at [174, 101] on link at bounding box center [182, 103] width 21 height 21
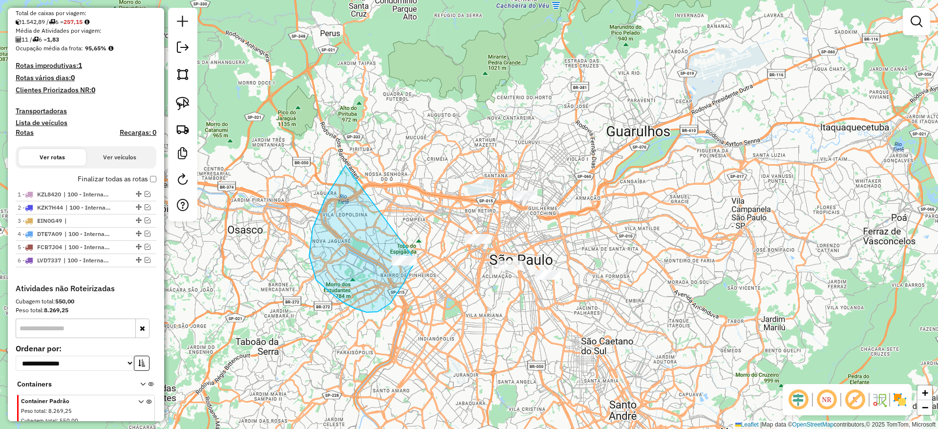
click at [414, 258] on div "Janela de atendimento Grade de atendimento Capacidade Transportadoras Veículos …" at bounding box center [469, 214] width 938 height 429
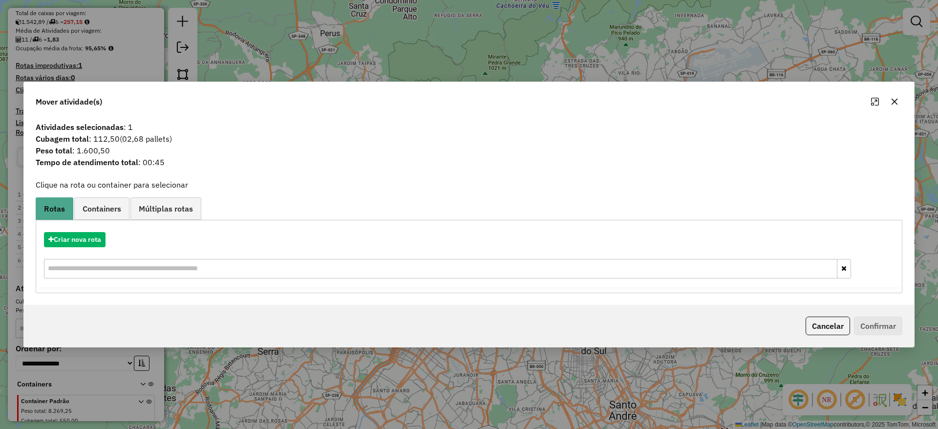
click at [894, 99] on icon "button" at bounding box center [895, 102] width 8 height 8
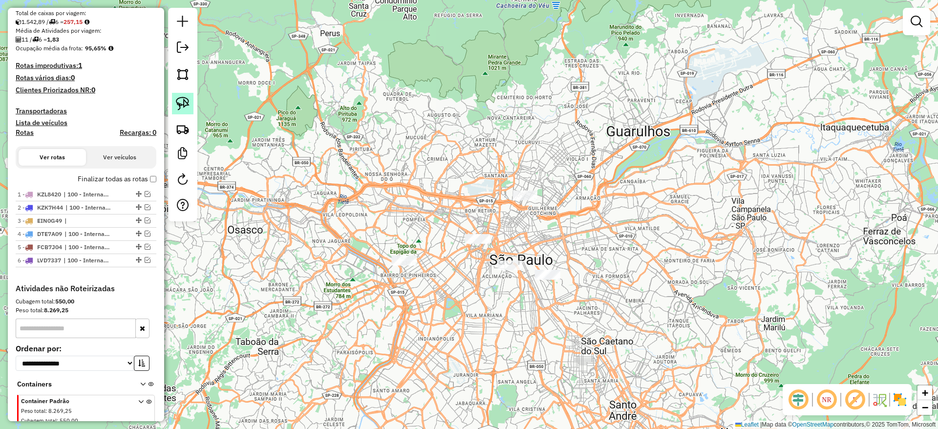
click at [173, 109] on link at bounding box center [182, 103] width 21 height 21
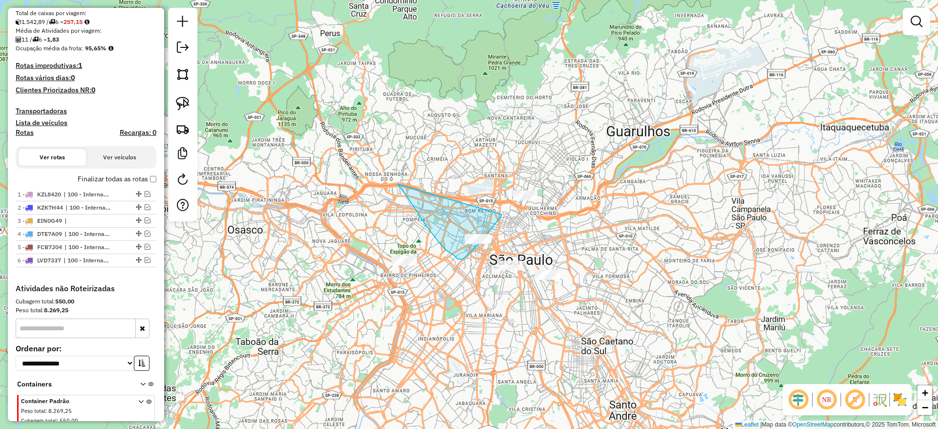
drag, startPoint x: 397, startPoint y: 184, endPoint x: 502, endPoint y: 214, distance: 108.8
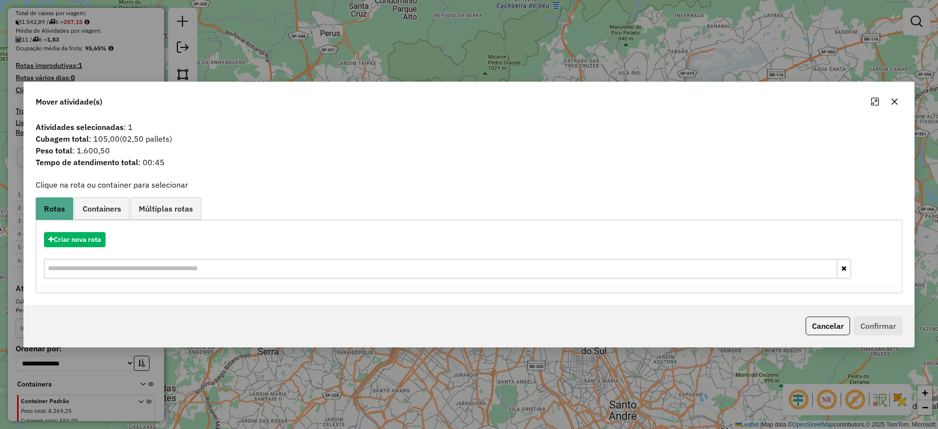
click at [896, 106] on button "button" at bounding box center [895, 102] width 16 height 16
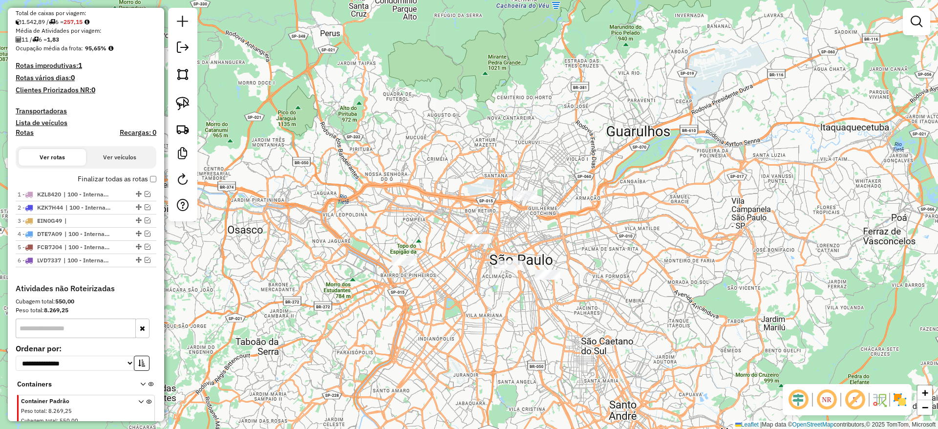
drag, startPoint x: 179, startPoint y: 109, endPoint x: 216, endPoint y: 122, distance: 38.8
click at [180, 109] on img at bounding box center [183, 104] width 14 height 14
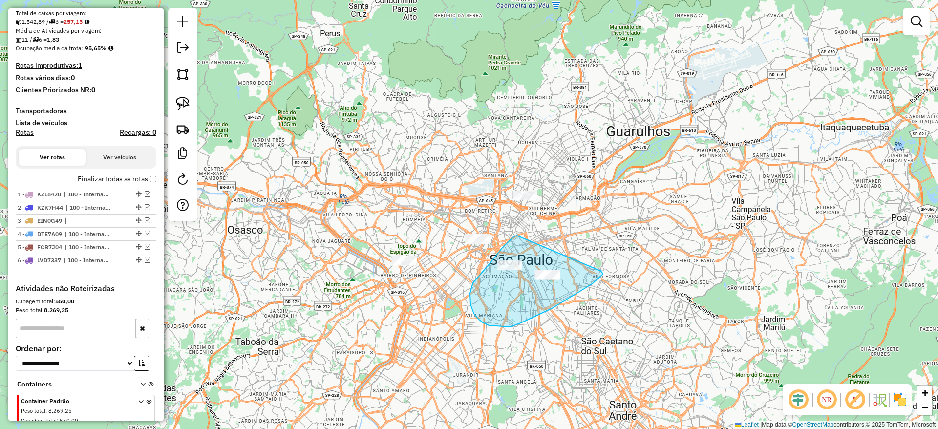
drag, startPoint x: 517, startPoint y: 235, endPoint x: 599, endPoint y: 270, distance: 89.1
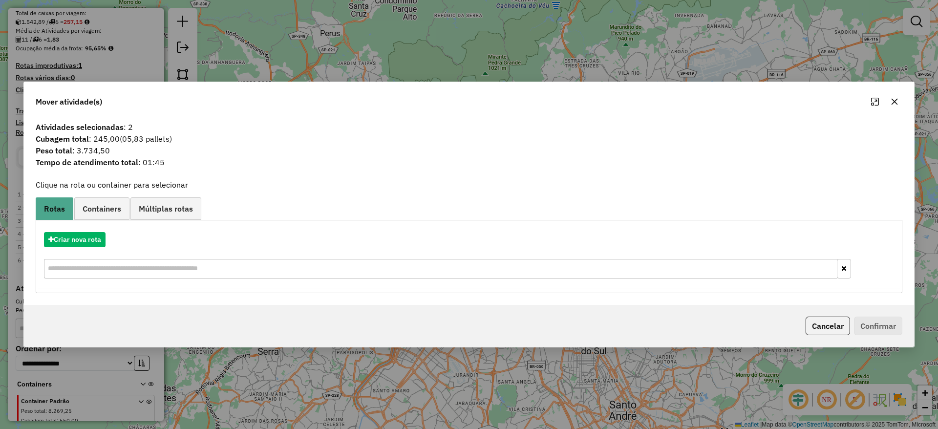
drag, startPoint x: 887, startPoint y: 103, endPoint x: 893, endPoint y: 102, distance: 5.5
click at [887, 103] on button "button" at bounding box center [895, 102] width 16 height 16
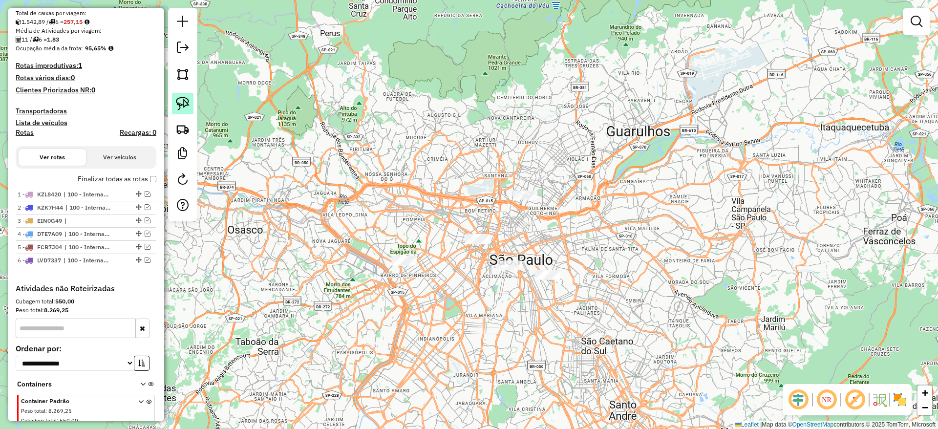
click at [190, 100] on link at bounding box center [182, 103] width 21 height 21
drag, startPoint x: 524, startPoint y: 267, endPoint x: 550, endPoint y: 313, distance: 52.3
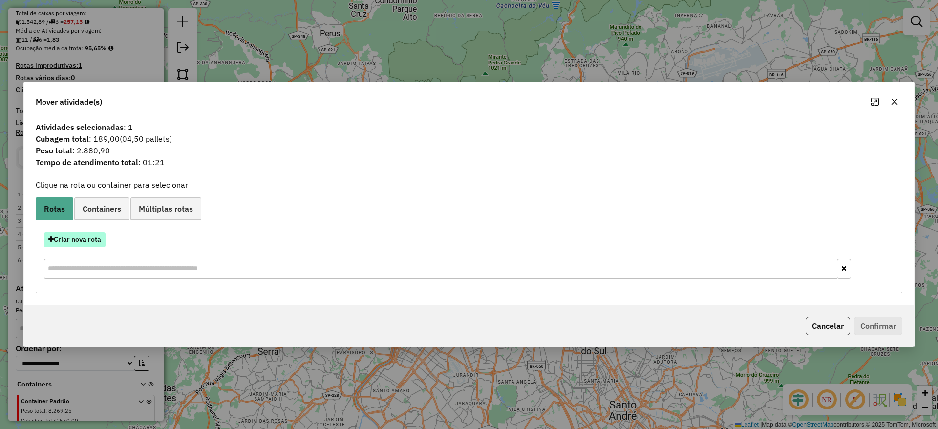
click at [67, 241] on button "Criar nova rota" at bounding box center [75, 239] width 62 height 15
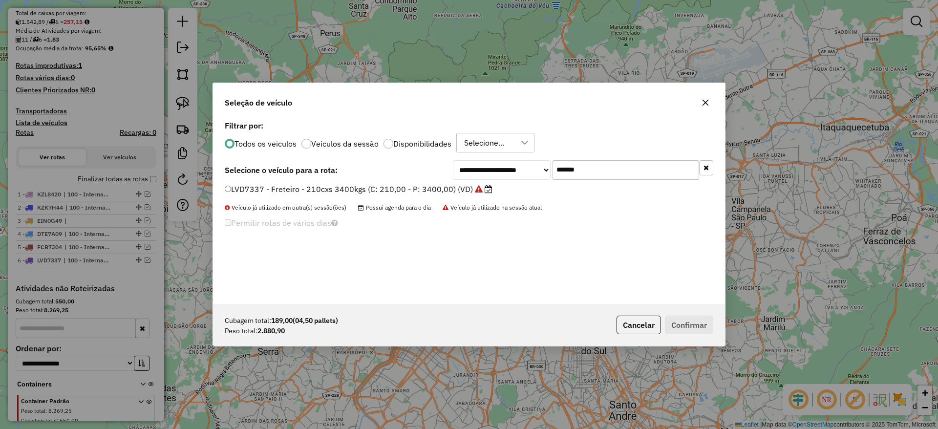
drag, startPoint x: 611, startPoint y: 161, endPoint x: 399, endPoint y: 191, distance: 213.7
click at [401, 187] on div "**********" at bounding box center [469, 211] width 512 height 186
paste input "text"
type input "*******"
click at [400, 191] on label "FBO1B74 - VUC Internalizacao (C: 210,00 - P: 3000,00) (VD)" at bounding box center [341, 189] width 232 height 12
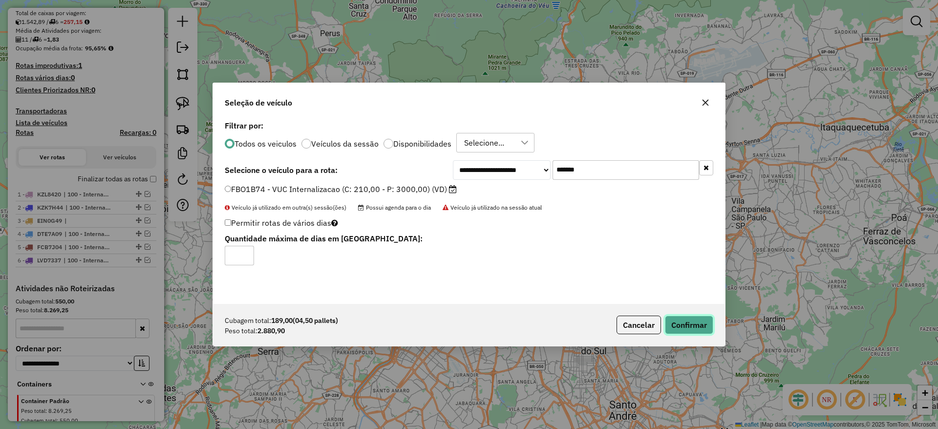
click at [670, 328] on button "Confirmar" at bounding box center [689, 325] width 48 height 19
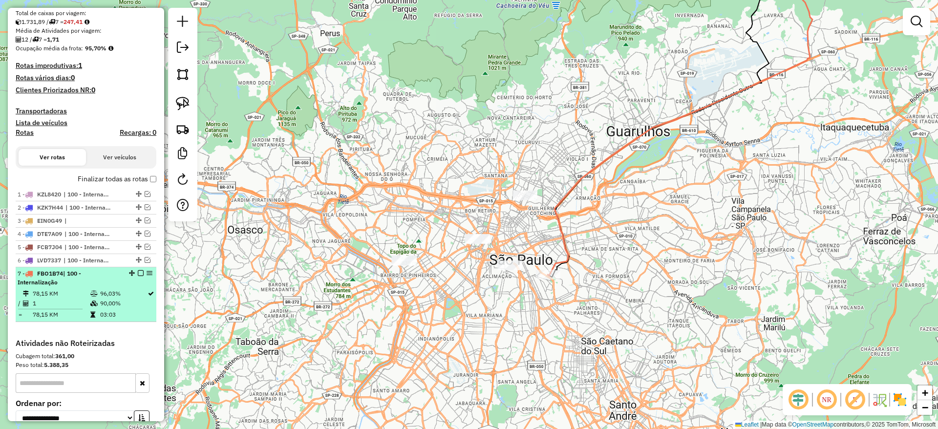
click at [138, 276] on em at bounding box center [141, 273] width 6 height 6
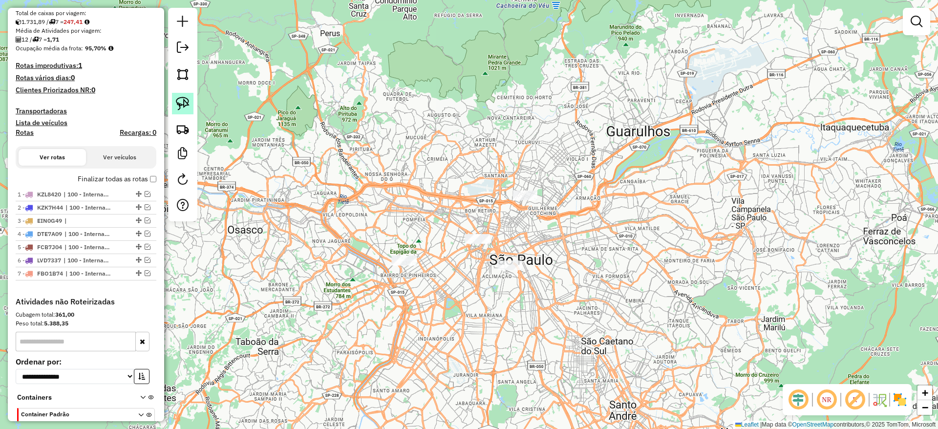
click at [186, 99] on img at bounding box center [183, 104] width 14 height 14
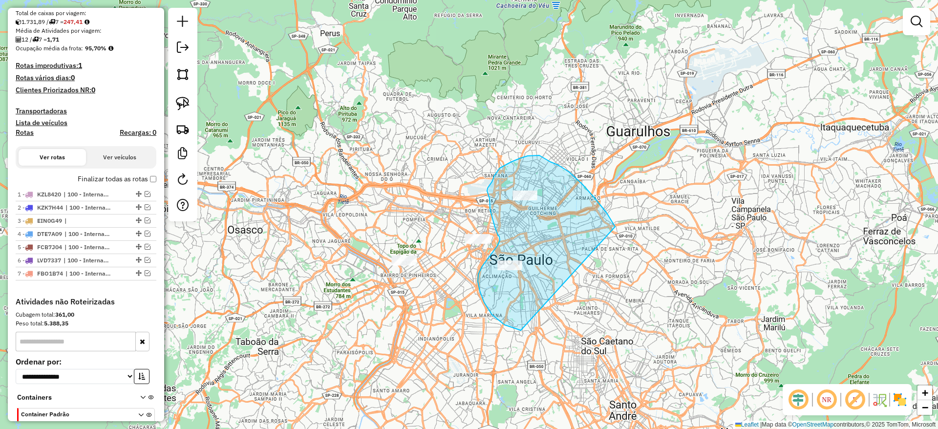
drag, startPoint x: 582, startPoint y: 184, endPoint x: 578, endPoint y: 324, distance: 140.8
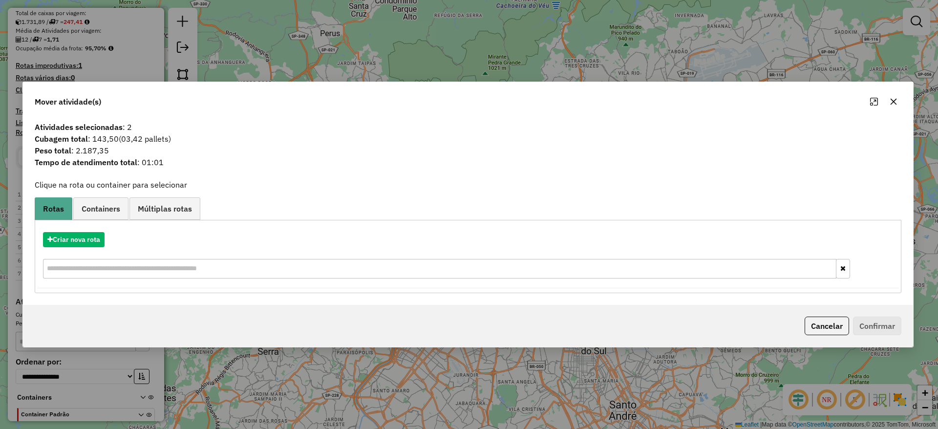
drag, startPoint x: 892, startPoint y: 99, endPoint x: 240, endPoint y: 127, distance: 652.3
click at [891, 102] on icon "button" at bounding box center [894, 102] width 6 height 6
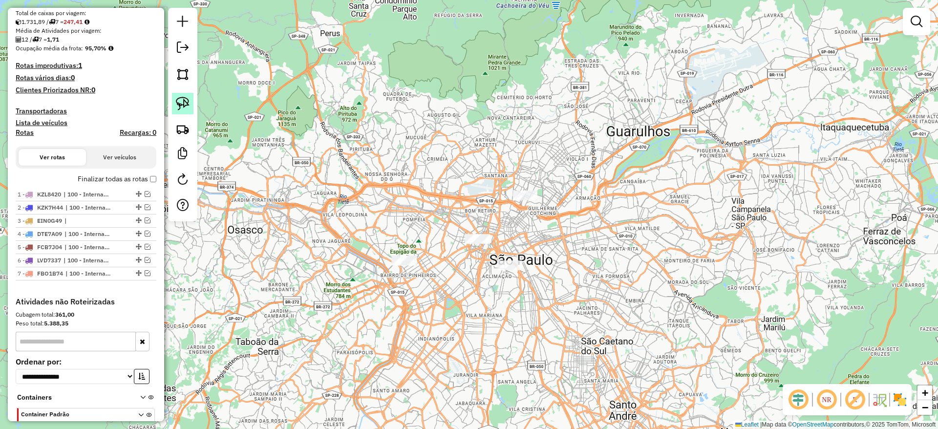
click at [193, 103] on div at bounding box center [182, 114] width 29 height 213
click at [187, 100] on img at bounding box center [183, 104] width 14 height 14
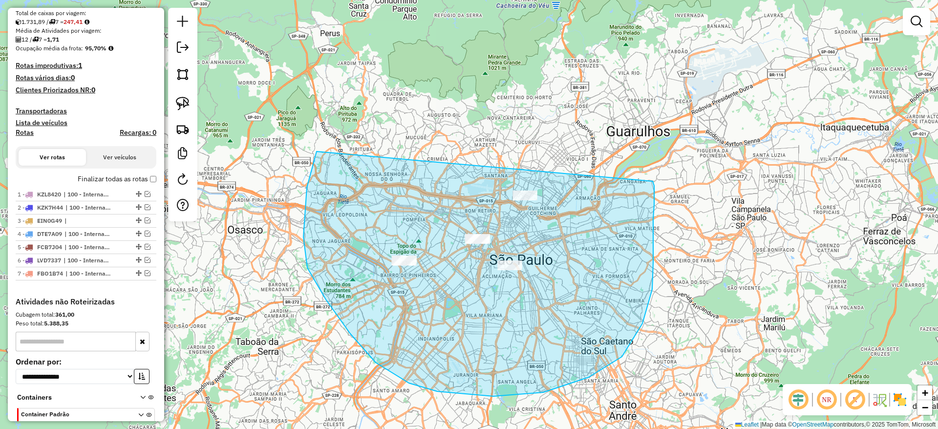
drag, startPoint x: 376, startPoint y: 362, endPoint x: 651, endPoint y: 176, distance: 332.5
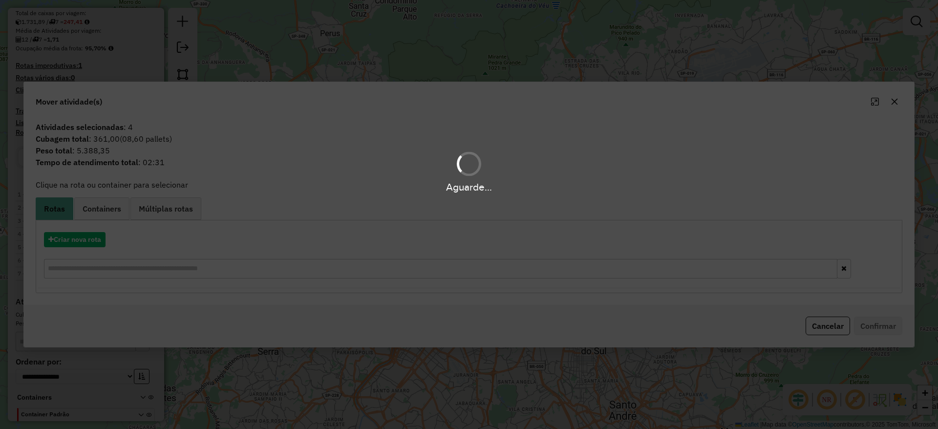
click at [897, 102] on div "Aguarde..." at bounding box center [469, 214] width 938 height 429
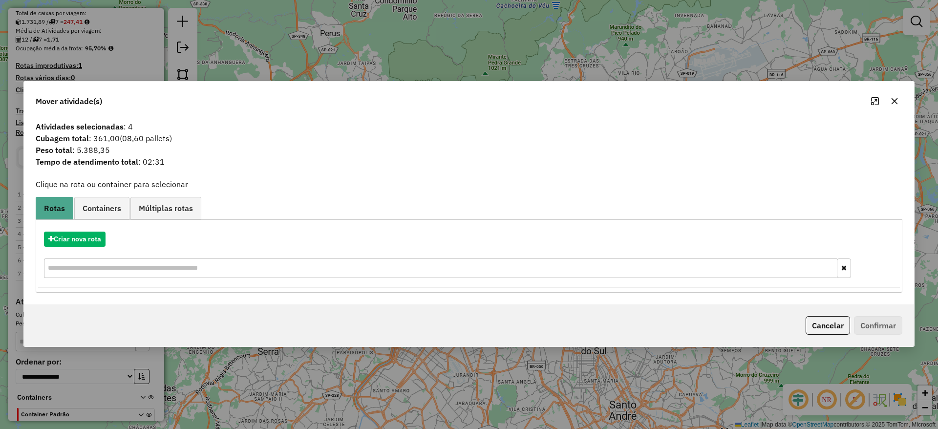
click at [900, 94] on div at bounding box center [884, 101] width 35 height 16
drag, startPoint x: 895, startPoint y: 100, endPoint x: 379, endPoint y: 161, distance: 519.5
click at [892, 100] on icon "button" at bounding box center [895, 101] width 8 height 8
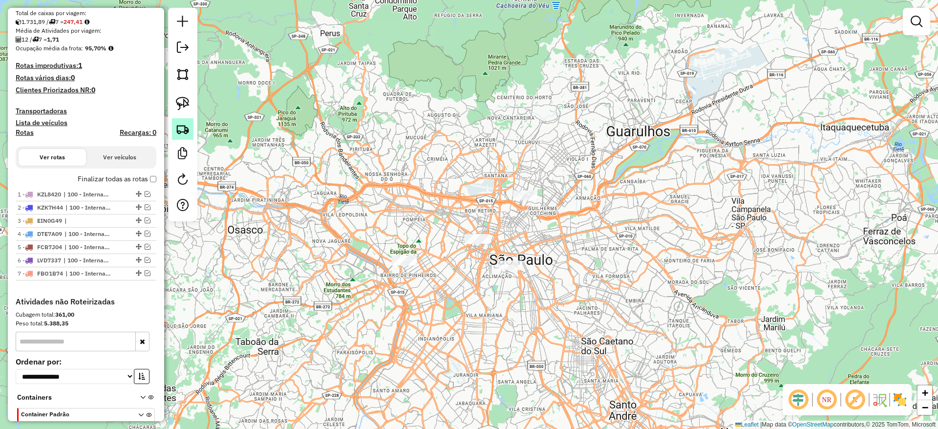
click at [190, 118] on link at bounding box center [182, 128] width 21 height 21
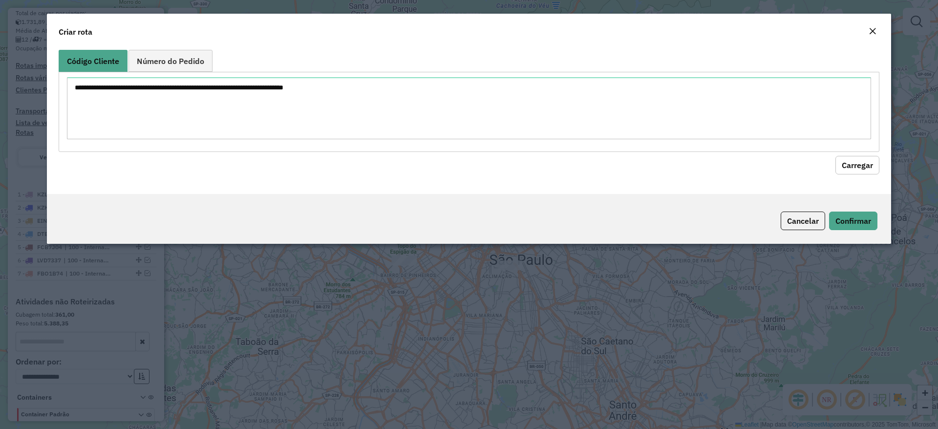
click at [868, 29] on button "Close" at bounding box center [873, 31] width 14 height 13
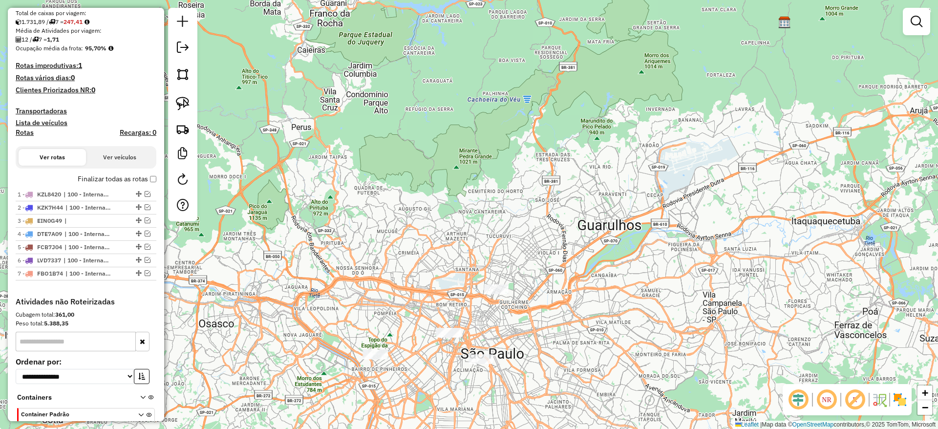
drag, startPoint x: 415, startPoint y: 168, endPoint x: 224, endPoint y: 161, distance: 191.6
click at [390, 225] on div "Janela de atendimento Grade de atendimento Capacidade Transportadoras Veículos …" at bounding box center [469, 214] width 938 height 429
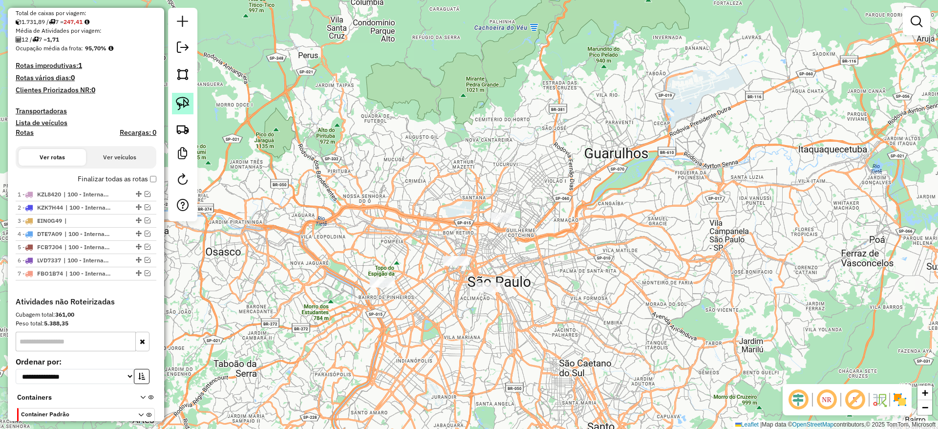
click at [179, 113] on link at bounding box center [182, 103] width 21 height 21
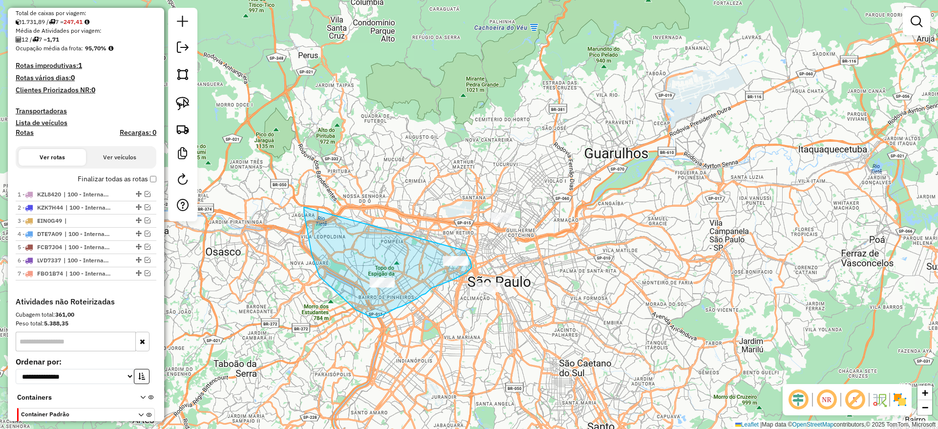
drag, startPoint x: 307, startPoint y: 229, endPoint x: 465, endPoint y: 250, distance: 159.7
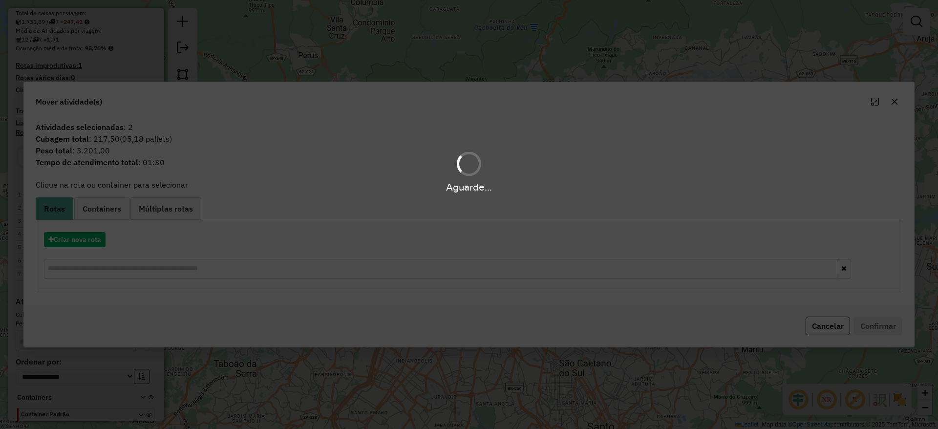
click at [86, 242] on div "Aguarde..." at bounding box center [469, 214] width 938 height 429
click at [86, 241] on div "Aguarde..." at bounding box center [469, 214] width 938 height 429
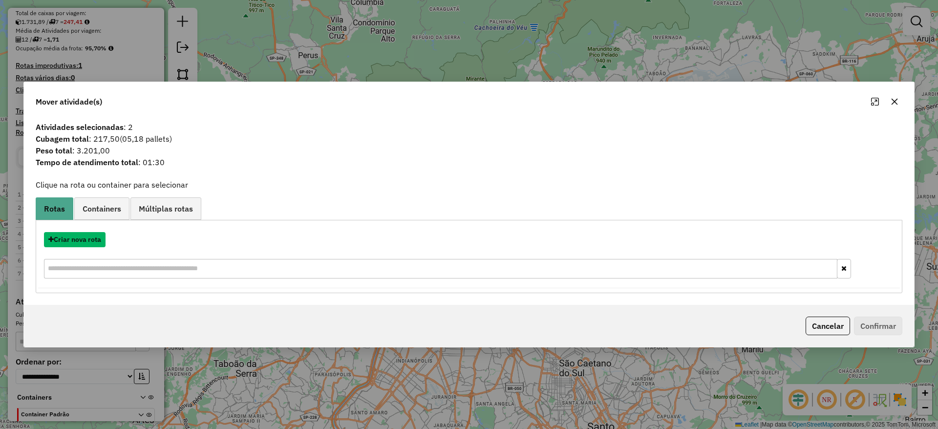
click at [86, 241] on button "Criar nova rota" at bounding box center [75, 239] width 62 height 15
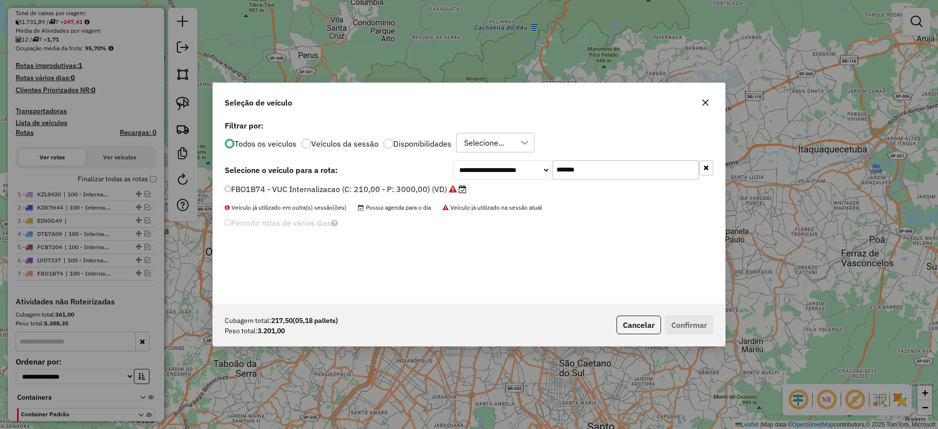
drag, startPoint x: 611, startPoint y: 164, endPoint x: 418, endPoint y: 180, distance: 193.6
click at [418, 180] on div "**********" at bounding box center [469, 211] width 512 height 186
paste input "text"
type input "*******"
drag, startPoint x: 390, startPoint y: 189, endPoint x: 432, endPoint y: 207, distance: 45.3
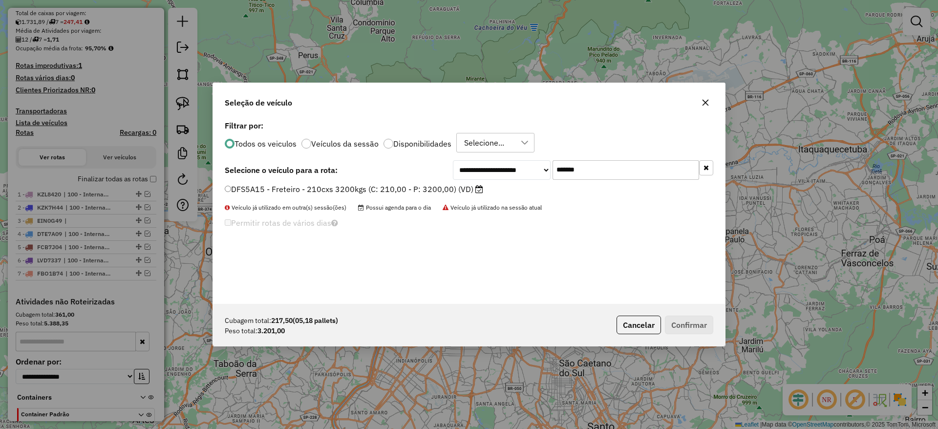
click at [390, 190] on label "DFS5A15 - Freteiro - 210cxs 3200kgs (C: 210,00 - P: 3200,00) (VD)" at bounding box center [354, 189] width 258 height 12
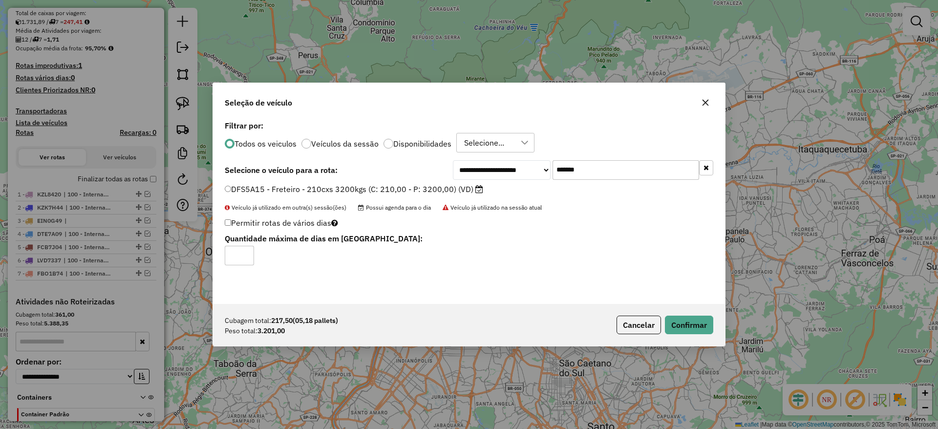
click at [707, 97] on button "button" at bounding box center [706, 103] width 16 height 16
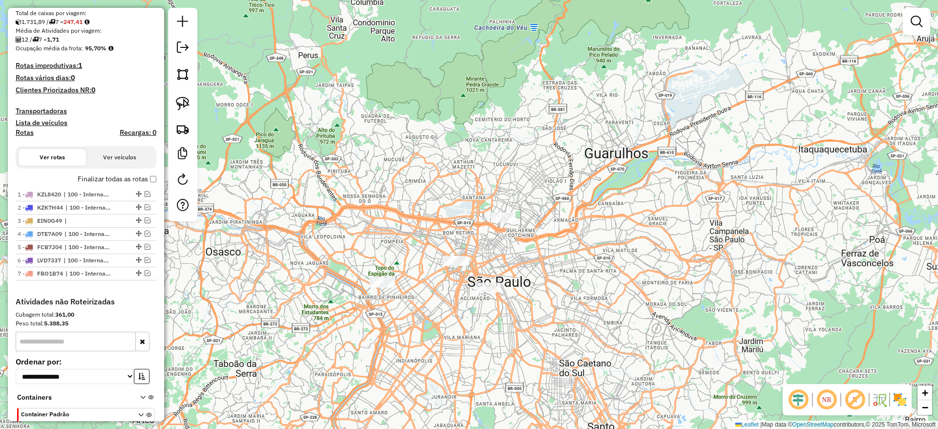
drag, startPoint x: 184, startPoint y: 103, endPoint x: 369, endPoint y: 212, distance: 214.2
click at [184, 104] on img at bounding box center [183, 104] width 14 height 14
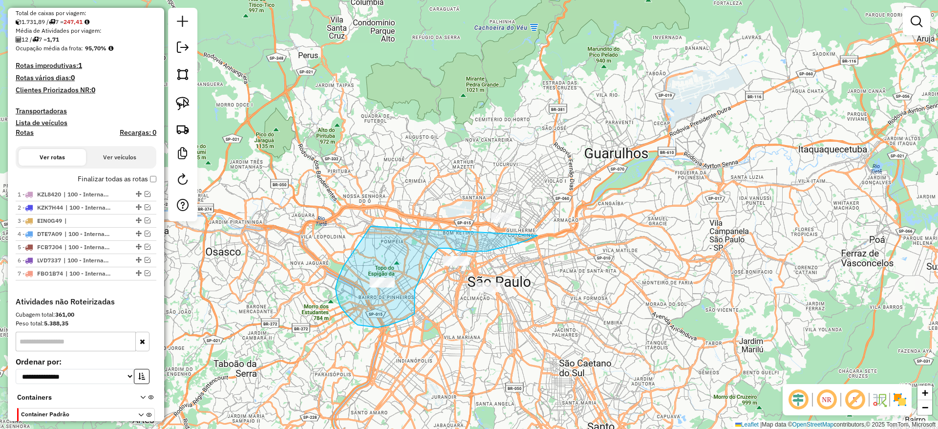
drag, startPoint x: 371, startPoint y: 226, endPoint x: 526, endPoint y: 172, distance: 164.5
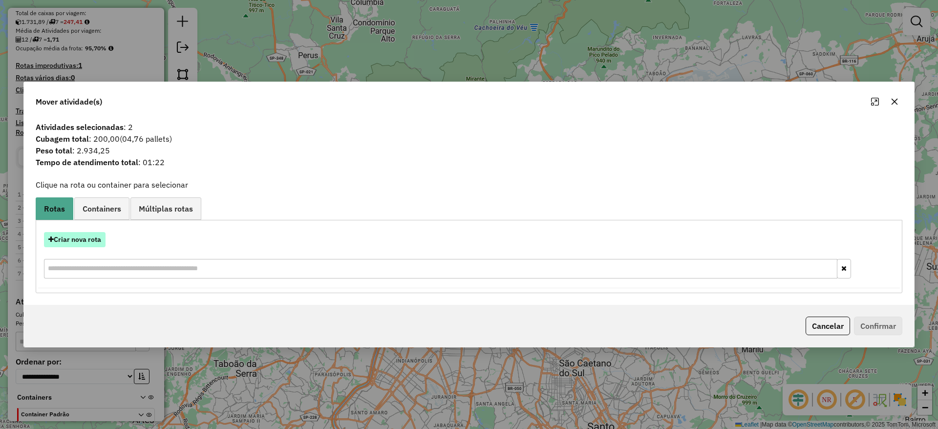
click at [89, 234] on button "Criar nova rota" at bounding box center [75, 239] width 62 height 15
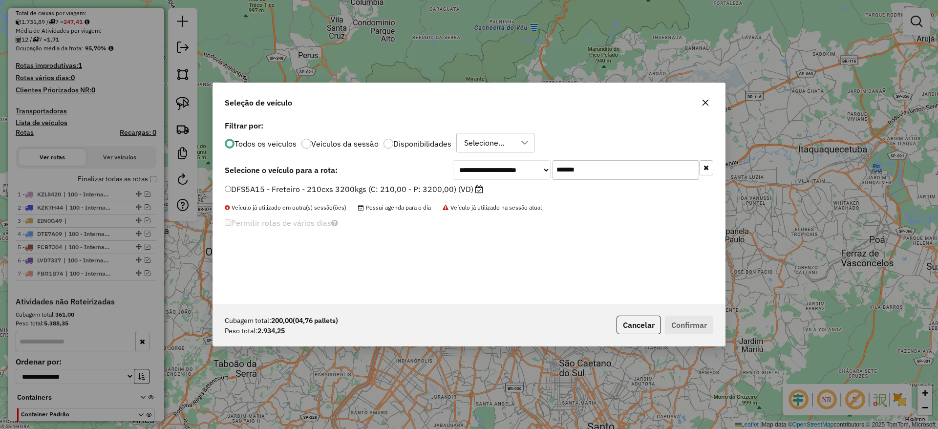
drag, startPoint x: 423, startPoint y: 188, endPoint x: 364, endPoint y: 197, distance: 58.9
click at [392, 193] on div "**********" at bounding box center [469, 211] width 512 height 186
paste input "text"
type input "*******"
drag, startPoint x: 348, startPoint y: 191, endPoint x: 627, endPoint y: 252, distance: 285.1
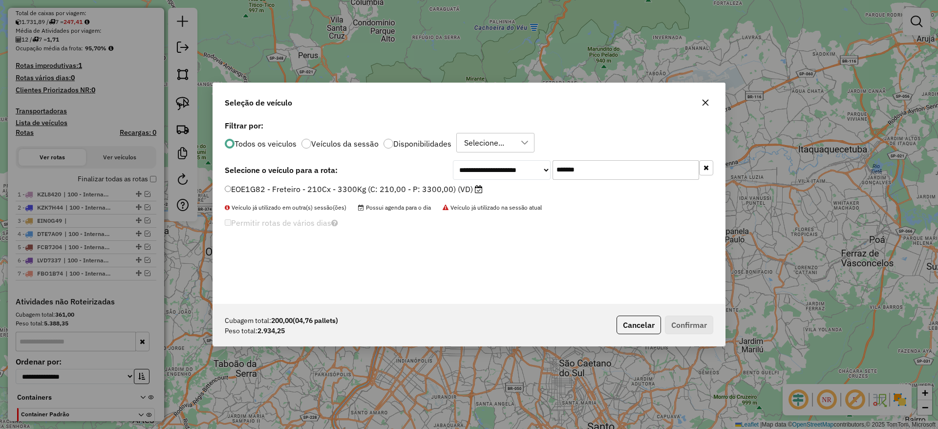
click at [348, 191] on label "EOE1G82 - Freteiro - 210Cx - 3300Kg (C: 210,00 - P: 3300,00) (VD)" at bounding box center [354, 189] width 258 height 12
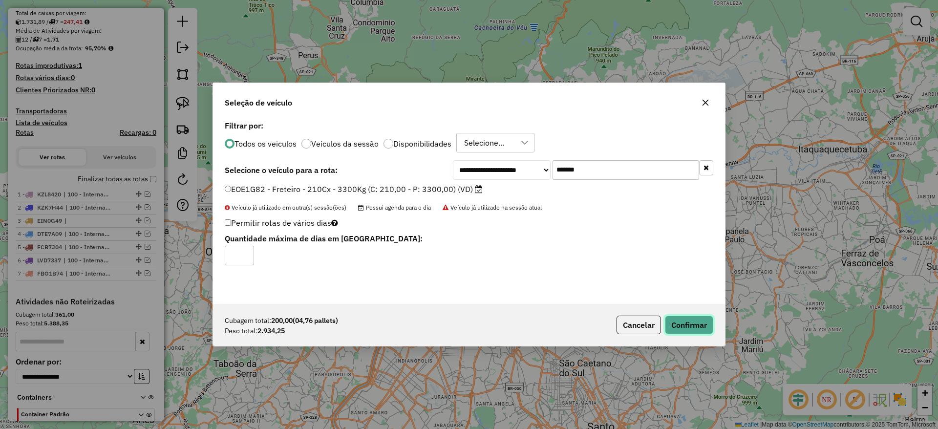
drag, startPoint x: 703, startPoint y: 320, endPoint x: 696, endPoint y: 324, distance: 8.3
click at [703, 320] on button "Confirmar" at bounding box center [689, 325] width 48 height 19
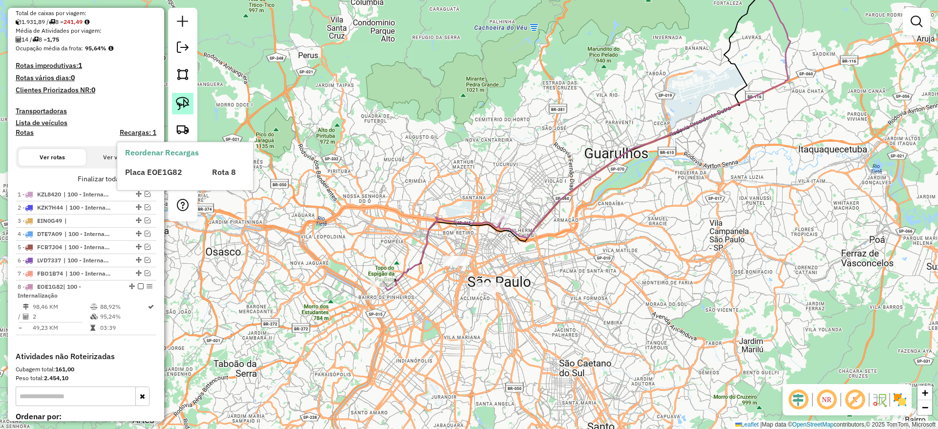
click at [172, 106] on link at bounding box center [182, 103] width 21 height 21
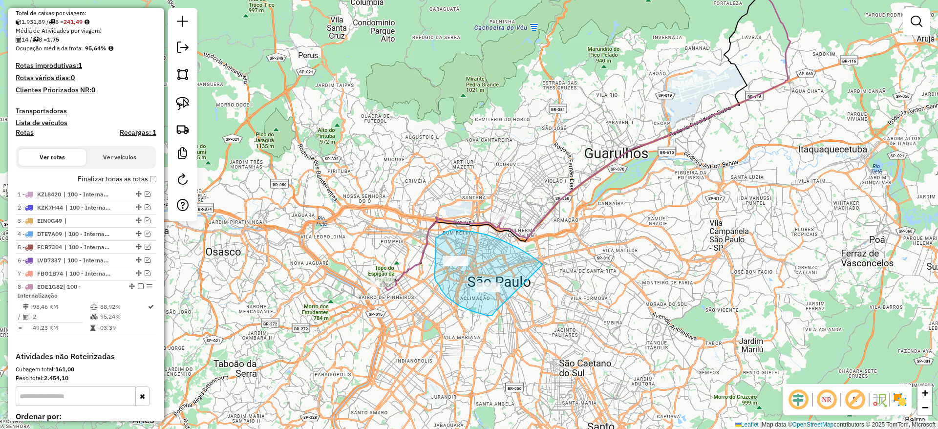
drag, startPoint x: 486, startPoint y: 234, endPoint x: 497, endPoint y: 309, distance: 75.5
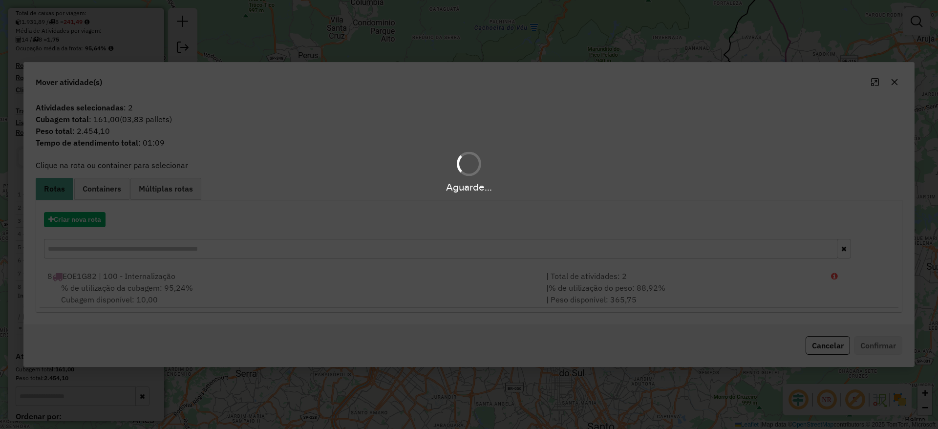
drag, startPoint x: 93, startPoint y: 216, endPoint x: 197, endPoint y: 213, distance: 103.6
click at [93, 217] on div "Aguarde..." at bounding box center [469, 214] width 938 height 429
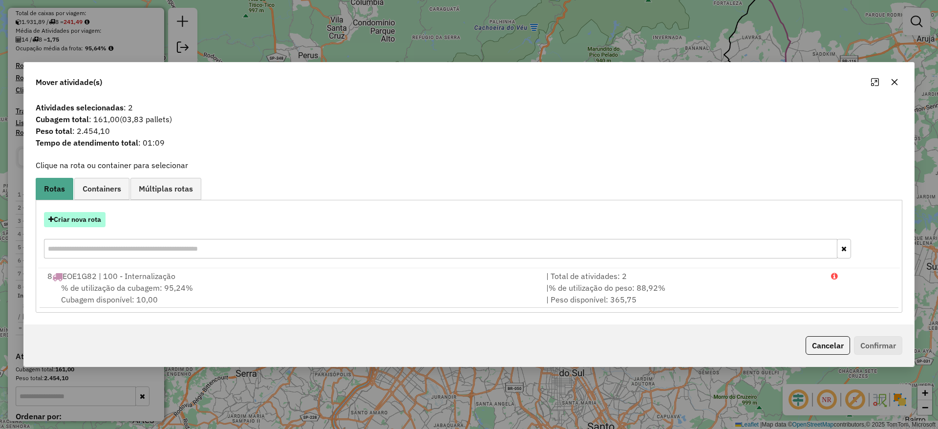
click at [62, 225] on button "Criar nova rota" at bounding box center [75, 219] width 62 height 15
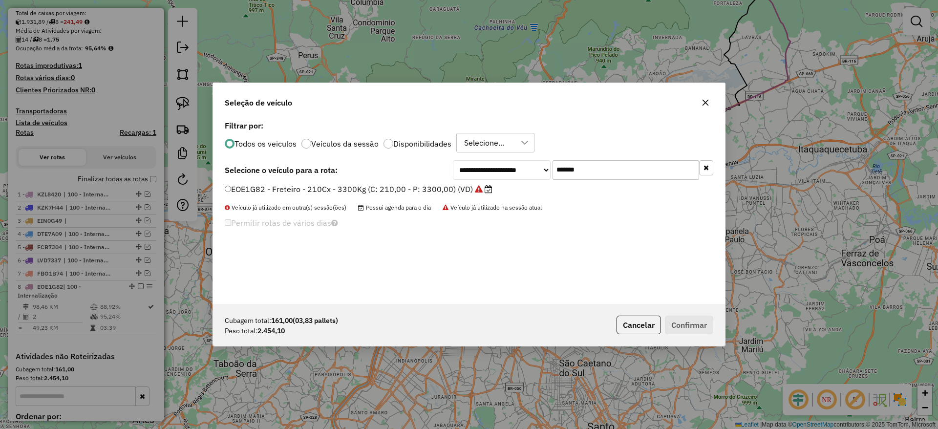
drag, startPoint x: 556, startPoint y: 165, endPoint x: 458, endPoint y: 183, distance: 99.8
click at [488, 174] on div "**********" at bounding box center [583, 170] width 260 height 20
paste input "text"
type input "*******"
drag, startPoint x: 432, startPoint y: 185, endPoint x: 453, endPoint y: 192, distance: 22.4
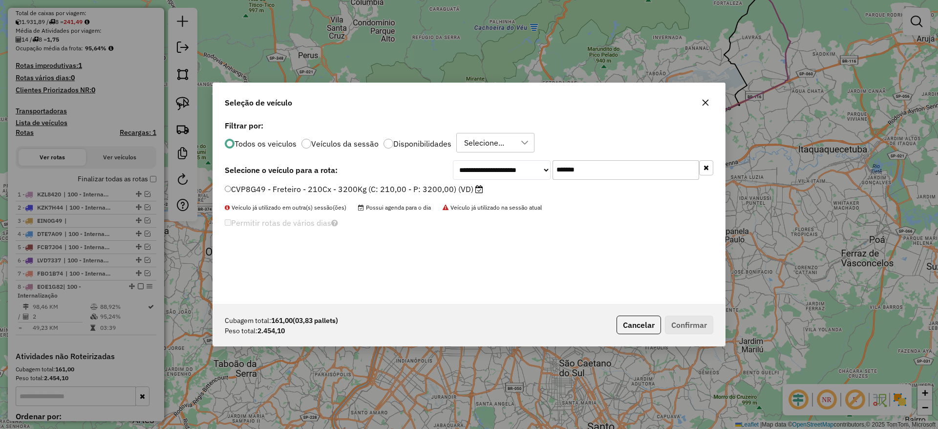
click at [432, 186] on label "CVP8G49 - Freteiro - 210Cx - 3200Kg (C: 210,00 - P: 3200,00) (VD)" at bounding box center [354, 189] width 258 height 12
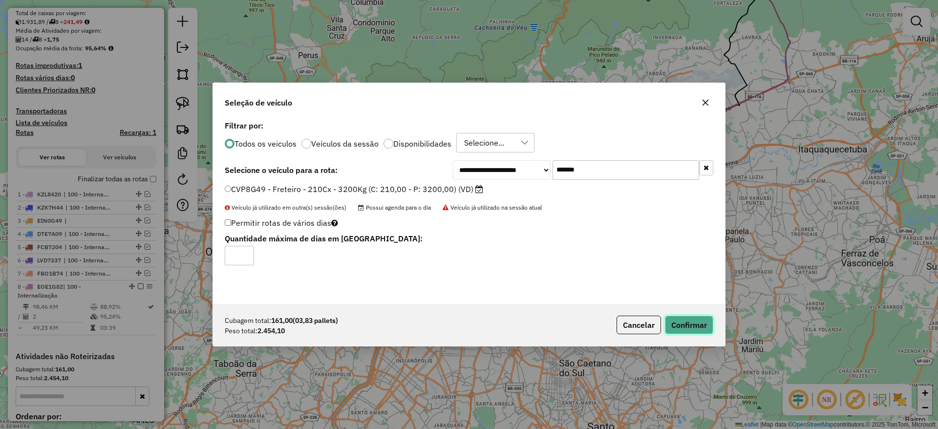
click at [689, 317] on button "Confirmar" at bounding box center [689, 325] width 48 height 19
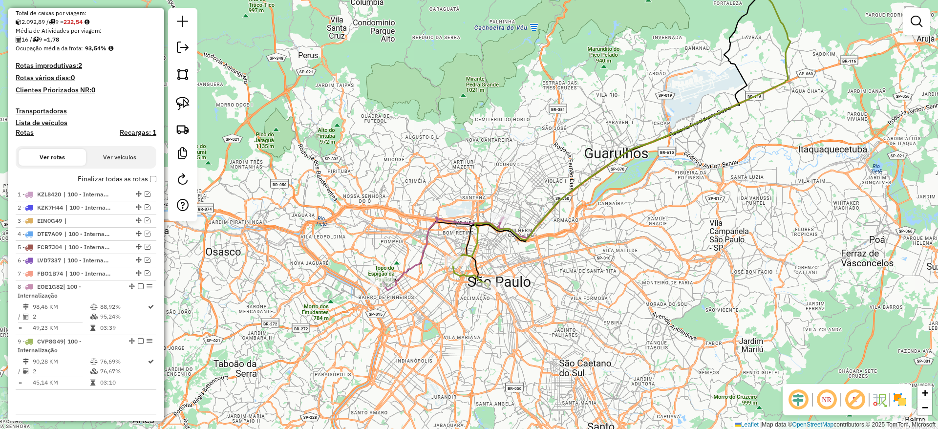
click at [149, 175] on label "Finalizar todas as rotas" at bounding box center [117, 179] width 79 height 10
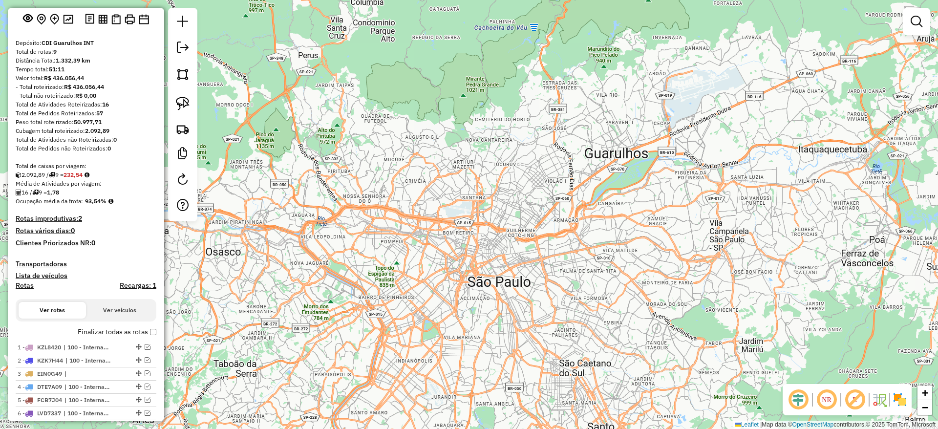
scroll to position [147, 0]
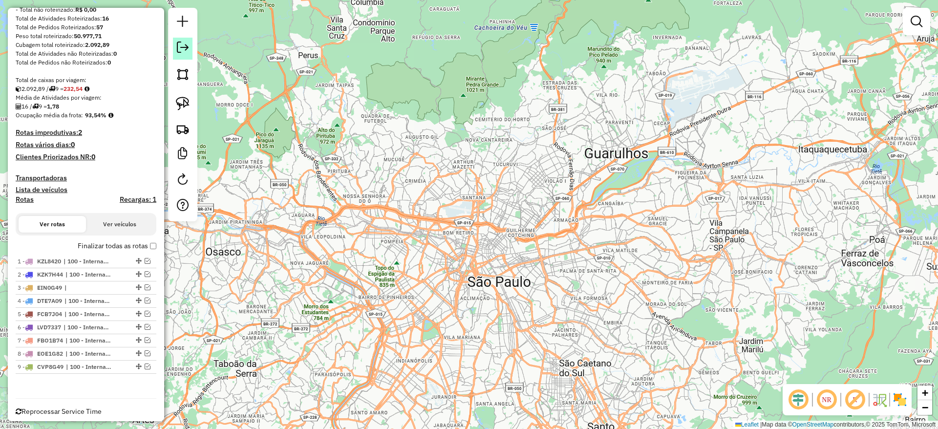
click at [183, 46] on em at bounding box center [183, 48] width 12 height 12
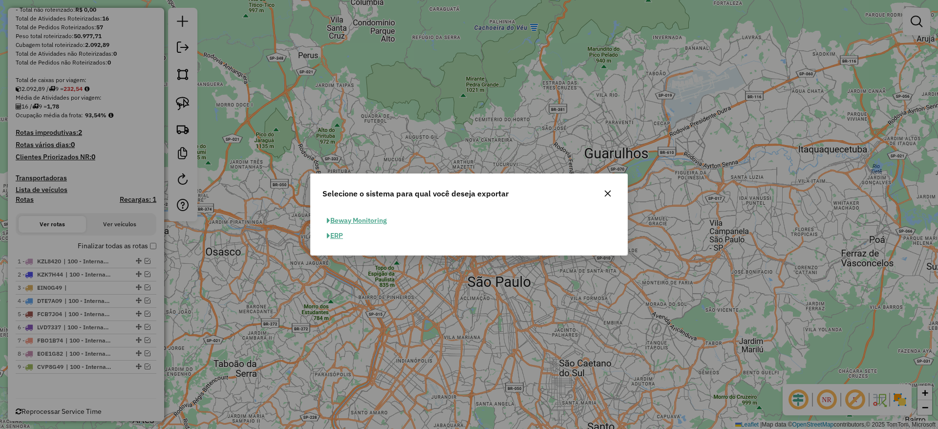
click at [339, 236] on button "ERP" at bounding box center [334, 235] width 25 height 15
select select "**"
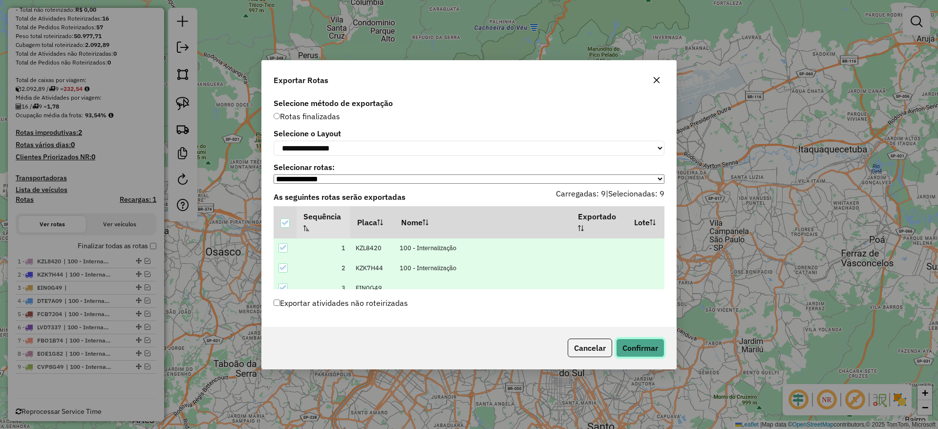
click at [642, 343] on button "Confirmar" at bounding box center [640, 348] width 48 height 19
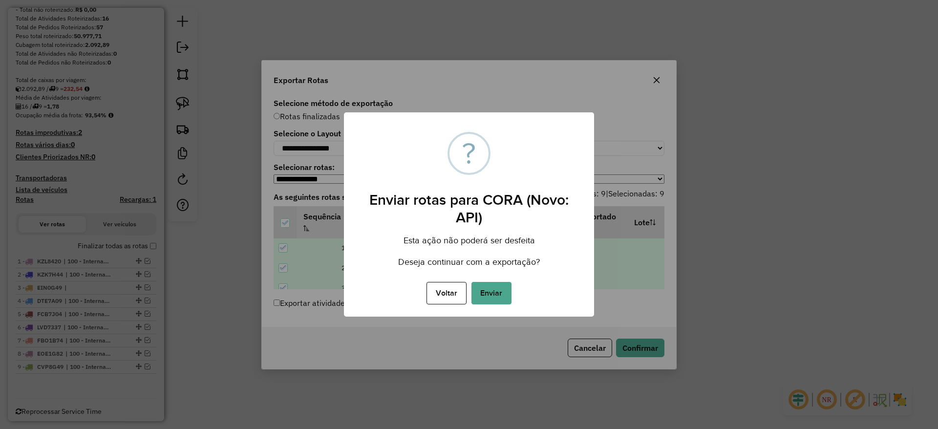
click at [515, 289] on div "Voltar No Enviar" at bounding box center [469, 292] width 250 height 27
click at [505, 289] on button "Enviar" at bounding box center [491, 293] width 40 height 22
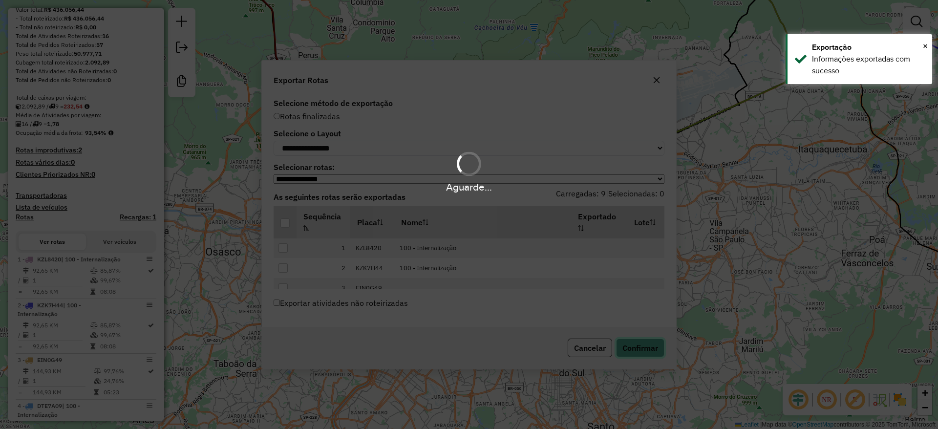
scroll to position [173, 0]
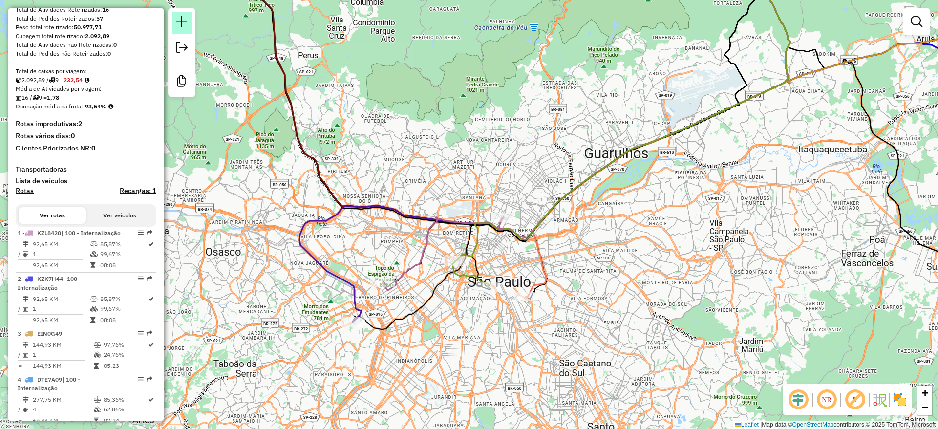
click at [186, 25] on em at bounding box center [182, 22] width 12 height 12
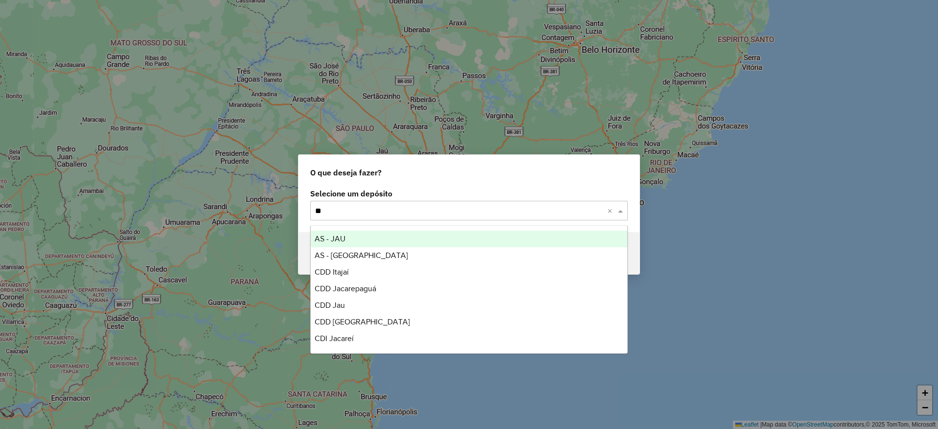
type input "***"
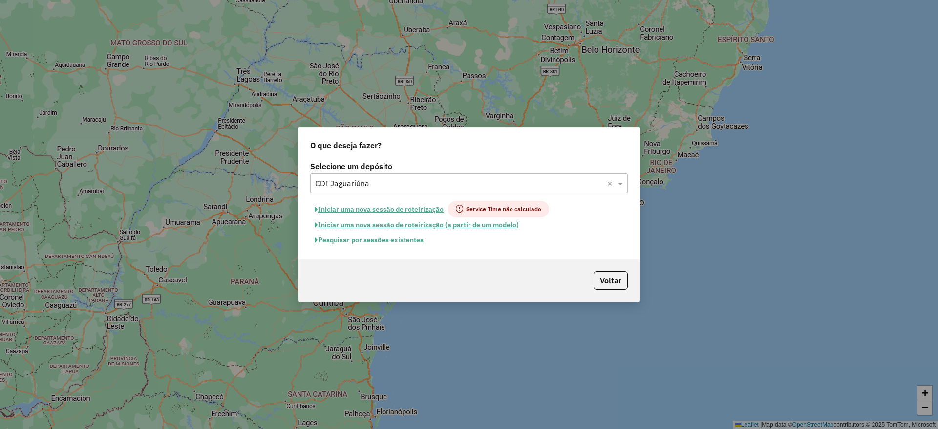
click at [334, 211] on button "Iniciar uma nova sessão de roteirização" at bounding box center [379, 209] width 138 height 17
select select "*"
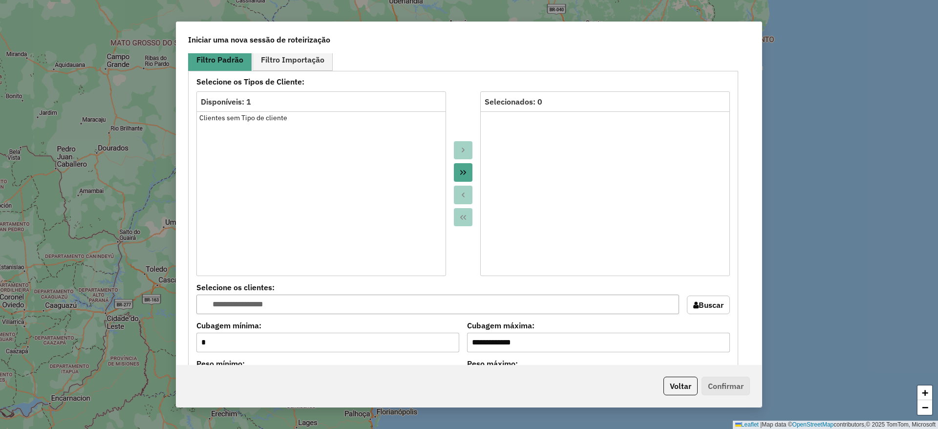
scroll to position [978, 0]
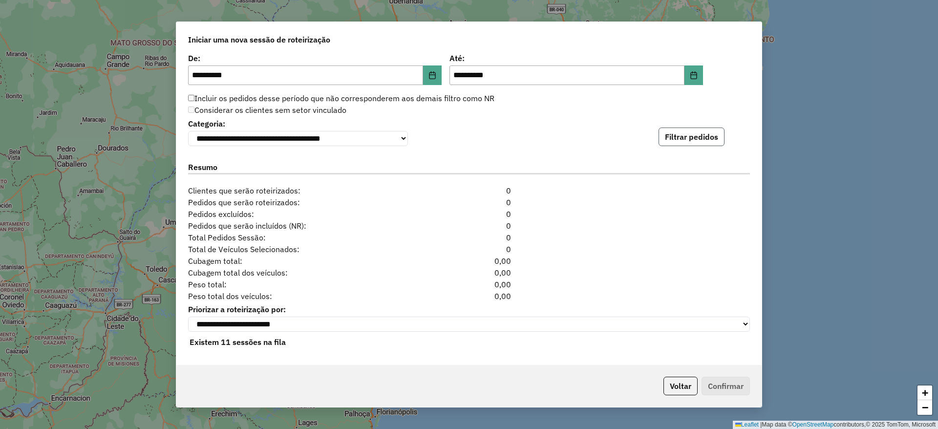
click at [661, 132] on button "Filtrar pedidos" at bounding box center [692, 137] width 66 height 19
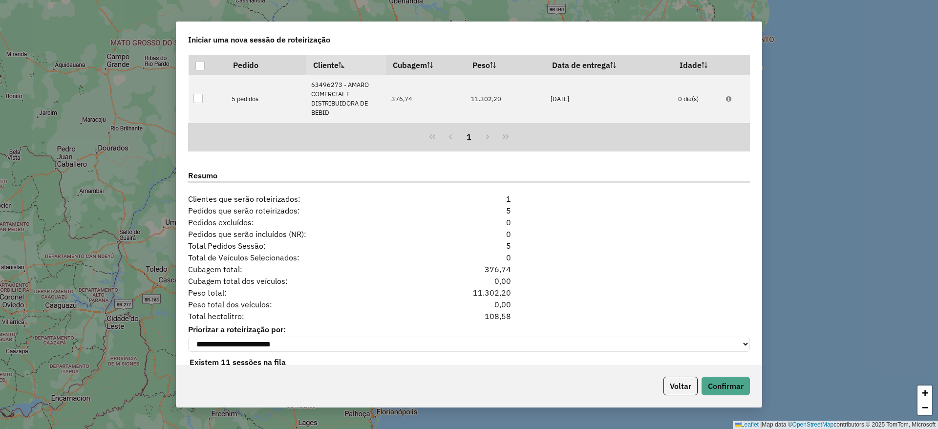
scroll to position [1112, 0]
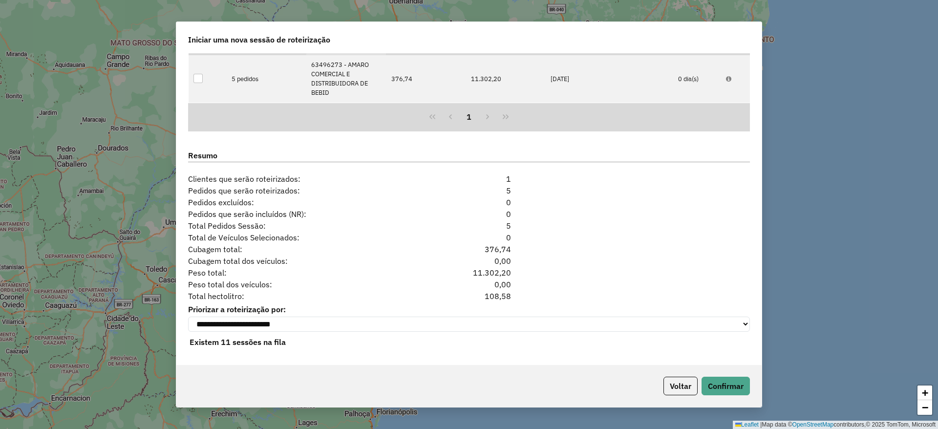
click at [725, 396] on div "Voltar Confirmar" at bounding box center [468, 386] width 585 height 42
click at [725, 394] on button "Confirmar" at bounding box center [726, 386] width 48 height 19
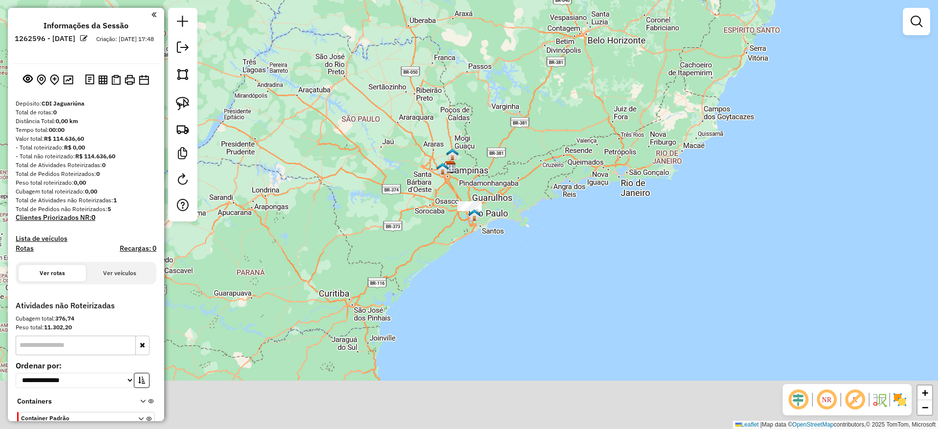
drag, startPoint x: 478, startPoint y: 213, endPoint x: 487, endPoint y: 148, distance: 66.0
click at [487, 148] on div "Janela de atendimento Grade de atendimento Capacidade Transportadoras Veículos …" at bounding box center [469, 214] width 938 height 429
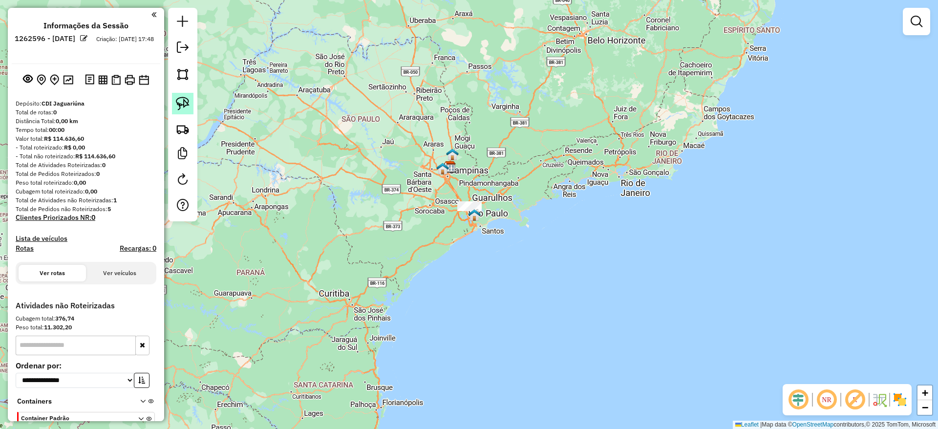
click at [183, 104] on img at bounding box center [183, 104] width 14 height 14
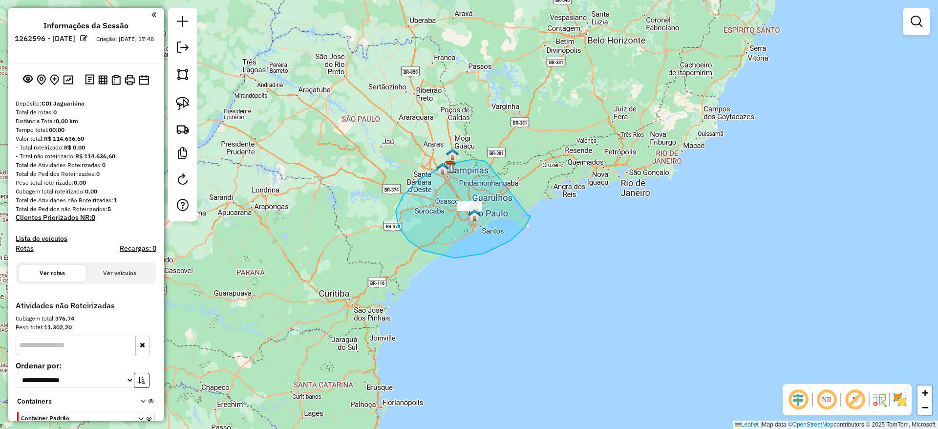
drag, startPoint x: 403, startPoint y: 195, endPoint x: 528, endPoint y: 215, distance: 126.1
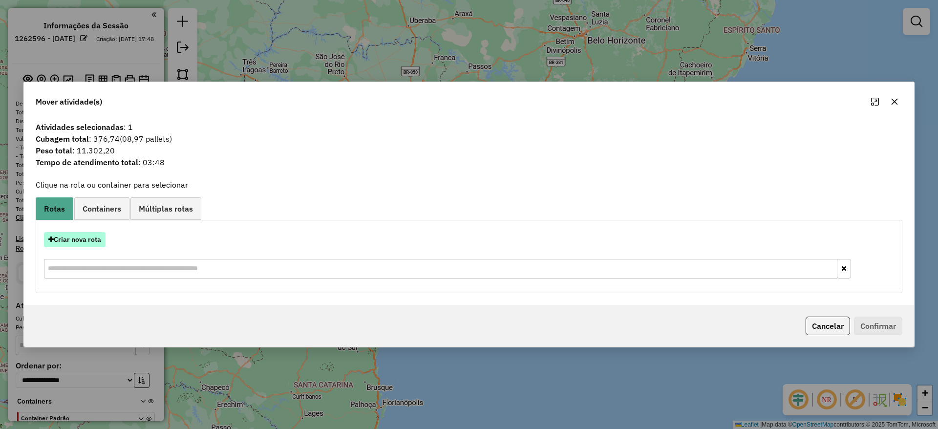
click at [85, 241] on button "Criar nova rota" at bounding box center [75, 239] width 62 height 15
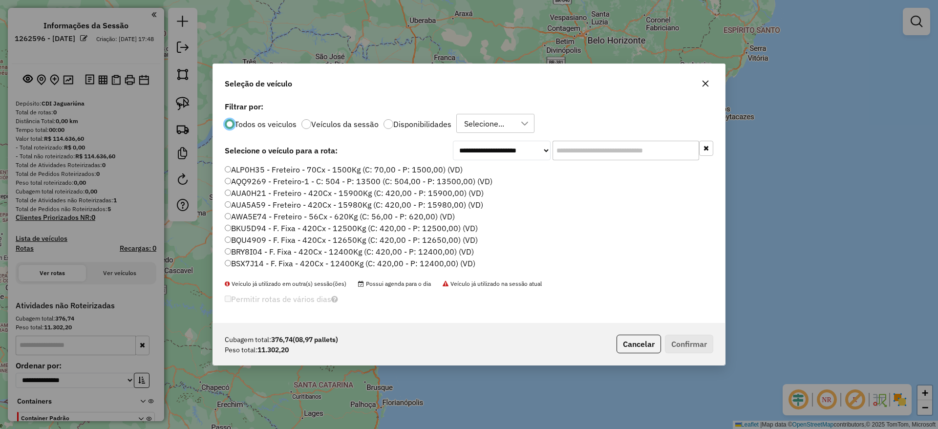
scroll to position [5, 3]
drag, startPoint x: 575, startPoint y: 158, endPoint x: 561, endPoint y: 154, distance: 14.2
click at [575, 158] on input "text" at bounding box center [626, 151] width 147 height 20
paste input "*******"
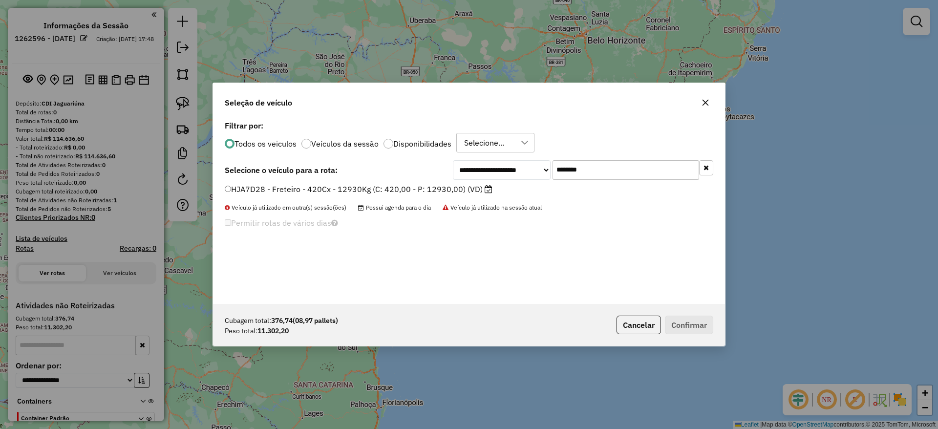
type input "*******"
click at [346, 185] on label "HJA7D28 - Freteiro - 420Cx - 12930Kg (C: 420,00 - P: 12930,00) (VD)" at bounding box center [359, 189] width 268 height 12
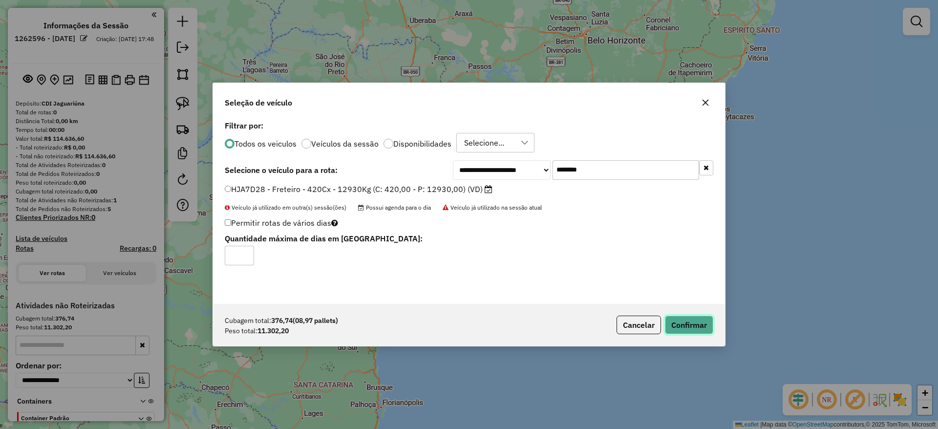
click at [679, 330] on button "Confirmar" at bounding box center [689, 325] width 48 height 19
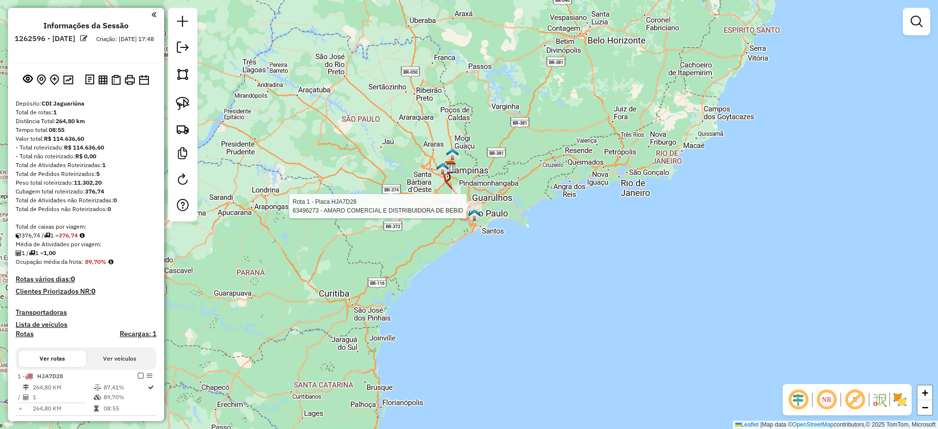
select select "**********"
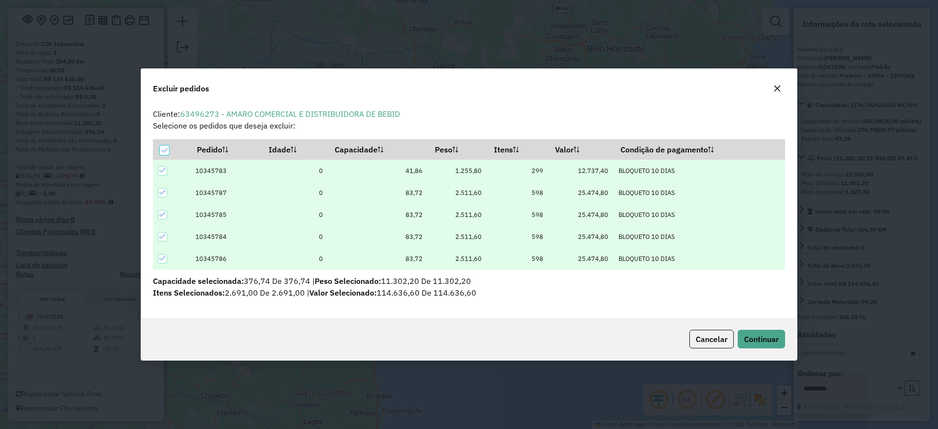
scroll to position [0, 0]
click at [776, 88] on icon "button" at bounding box center [777, 89] width 8 height 8
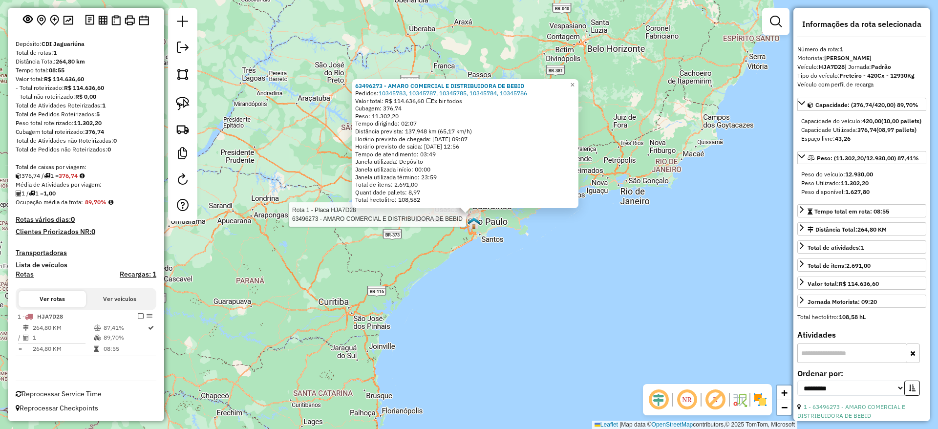
drag, startPoint x: 138, startPoint y: 318, endPoint x: 144, endPoint y: 296, distance: 23.1
click at [138, 318] on em at bounding box center [141, 316] width 6 height 6
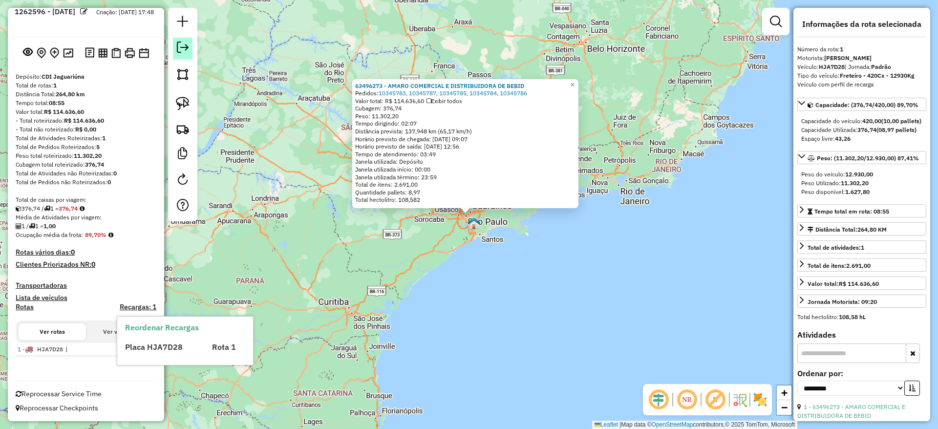
click at [177, 47] on em at bounding box center [183, 48] width 12 height 12
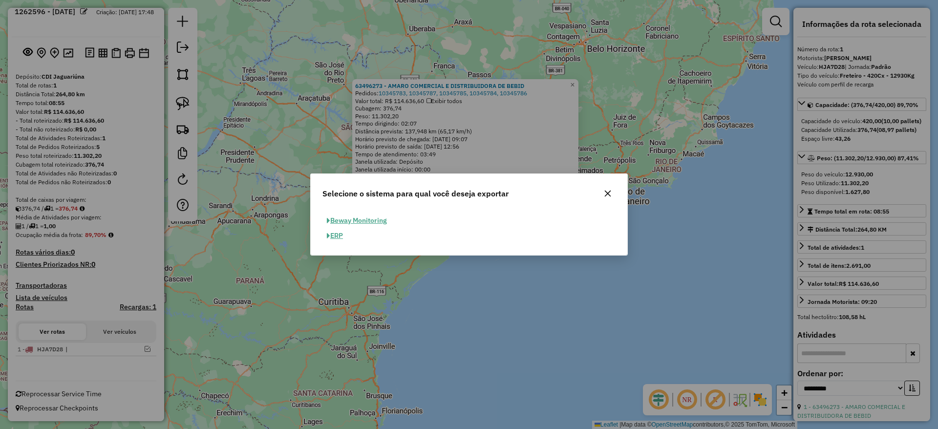
click at [341, 239] on button "ERP" at bounding box center [334, 235] width 25 height 15
select select "**"
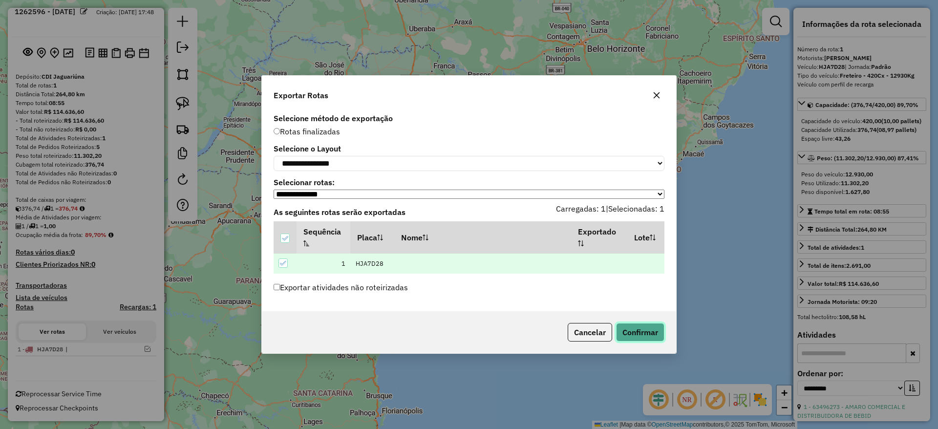
click at [645, 333] on button "Confirmar" at bounding box center [640, 332] width 48 height 19
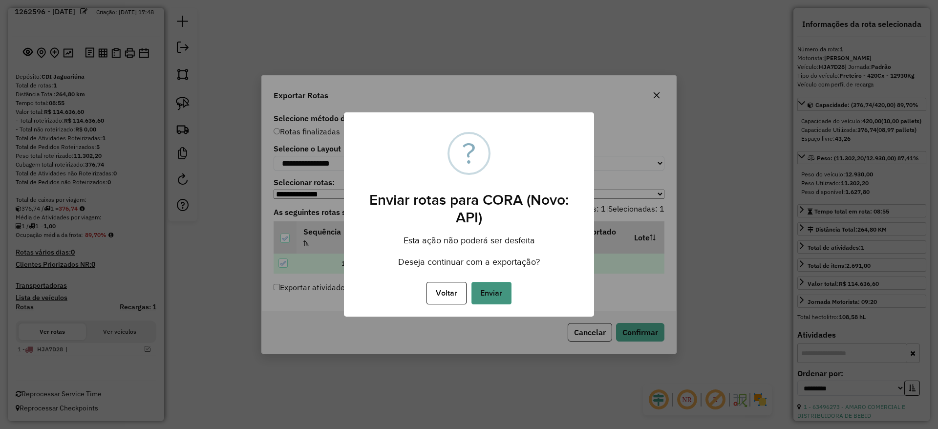
click at [502, 288] on button "Enviar" at bounding box center [491, 293] width 40 height 22
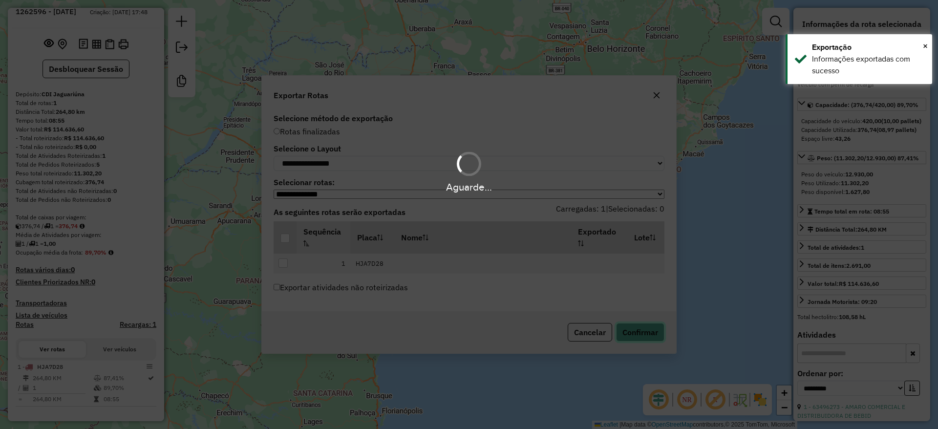
scroll to position [38, 0]
